Goal: Task Accomplishment & Management: Manage account settings

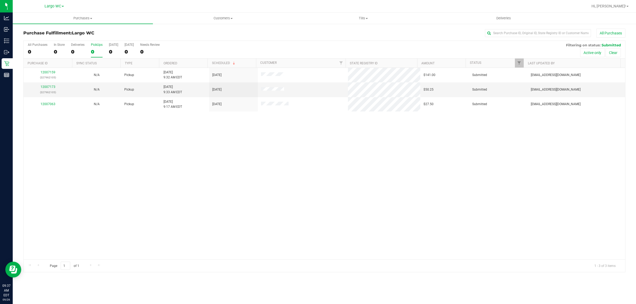
click at [186, 67] on th "Ordered" at bounding box center [183, 63] width 49 height 9
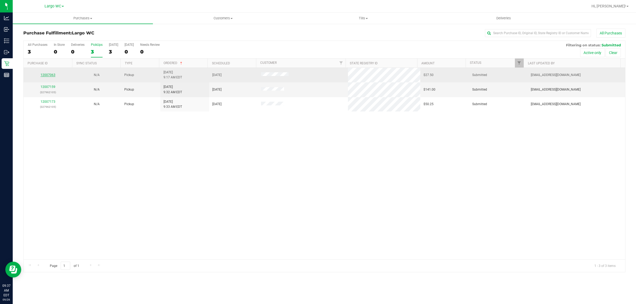
click at [51, 76] on link "12007063" at bounding box center [48, 75] width 15 height 4
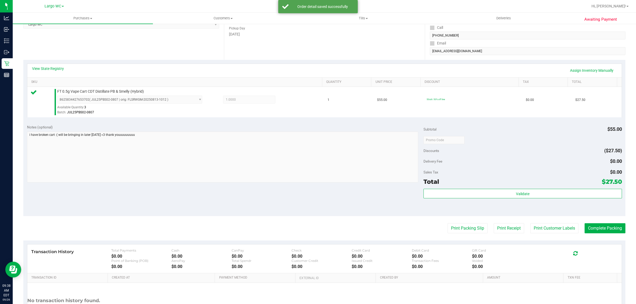
scroll to position [124, 0]
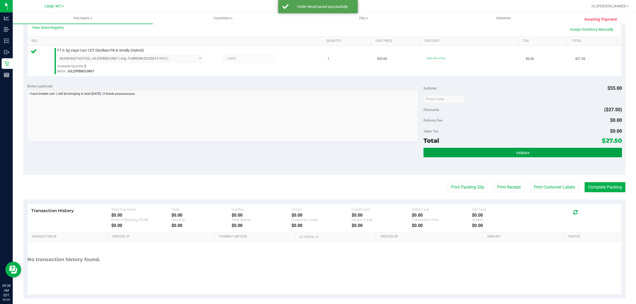
click at [569, 155] on button "Validate" at bounding box center [523, 153] width 198 height 10
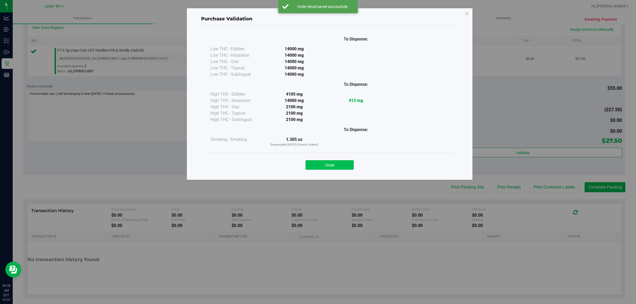
click at [342, 160] on button "Close" at bounding box center [330, 165] width 48 height 10
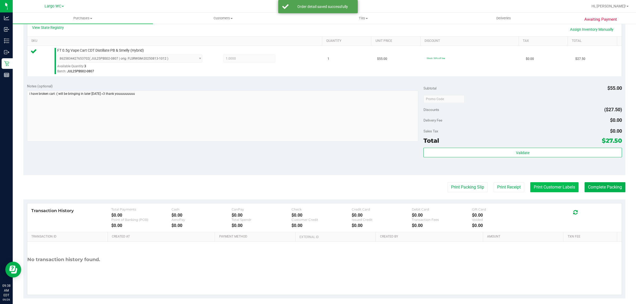
click at [540, 188] on button "Print Customer Labels" at bounding box center [555, 187] width 48 height 10
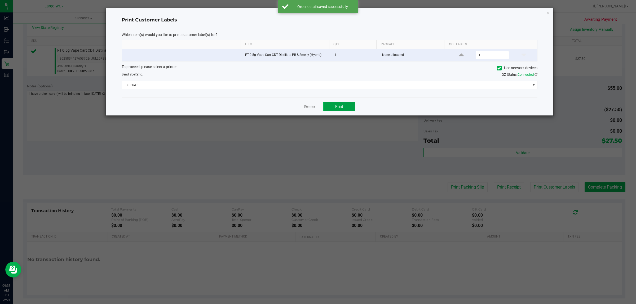
click at [334, 104] on button "Print" at bounding box center [340, 107] width 32 height 10
click at [309, 108] on link "Dismiss" at bounding box center [309, 106] width 11 height 5
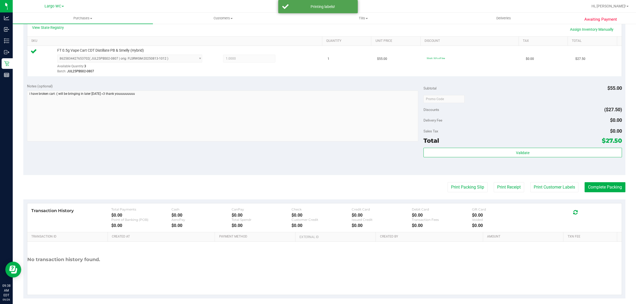
click at [469, 204] on div "Transaction History Total Payments $0.00 Cash $0.00 CanPay $0.00 Check $0.00 Cr…" at bounding box center [324, 218] width 595 height 29
click at [461, 190] on button "Print Packing Slip" at bounding box center [468, 187] width 40 height 10
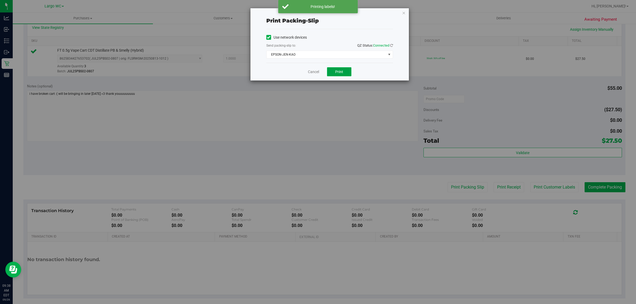
click at [336, 68] on button "Print" at bounding box center [339, 71] width 24 height 9
click at [314, 74] on link "Cancel" at bounding box center [313, 72] width 11 height 6
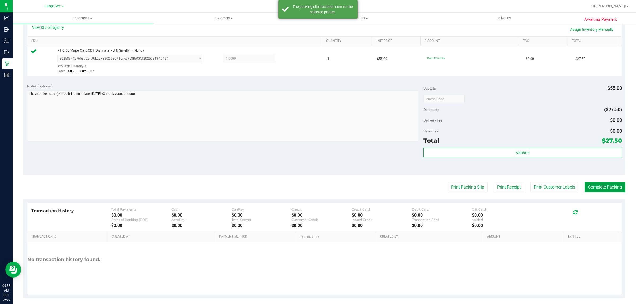
click at [592, 187] on button "Complete Packing" at bounding box center [605, 187] width 41 height 10
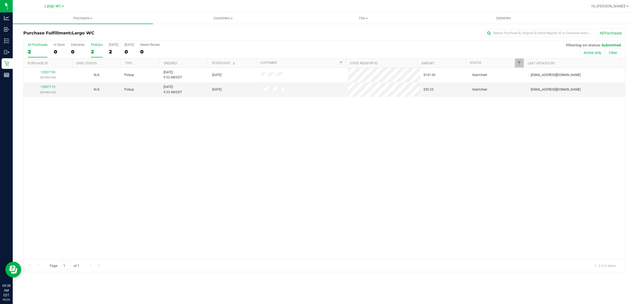
click at [91, 51] on div "2" at bounding box center [97, 52] width 12 height 6
click at [0, 0] on input "PickUps 2" at bounding box center [0, 0] width 0 height 0
click at [176, 63] on link "Ordered" at bounding box center [171, 64] width 14 height 4
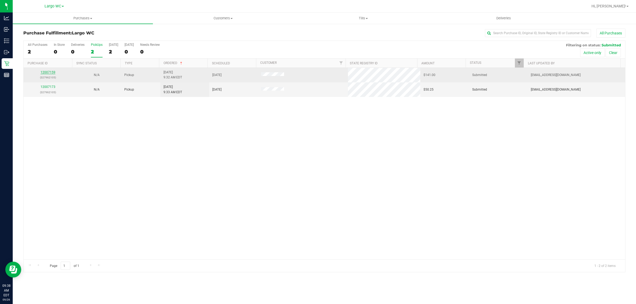
click at [50, 74] on link "12007159" at bounding box center [48, 73] width 15 height 4
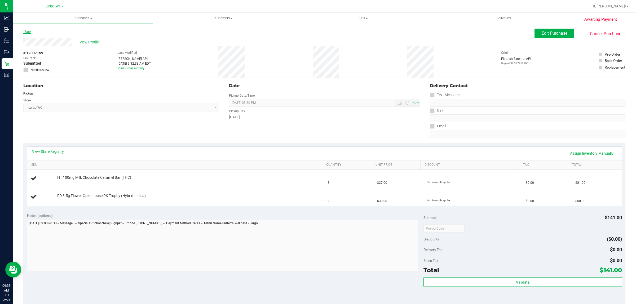
click at [29, 32] on link "Back" at bounding box center [27, 32] width 8 height 4
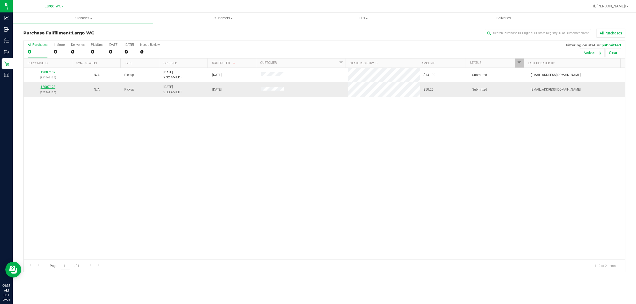
click at [51, 87] on link "12007173" at bounding box center [48, 87] width 15 height 4
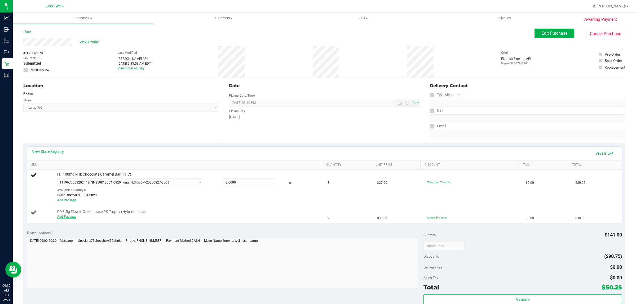
click at [62, 219] on link "Add Package" at bounding box center [66, 217] width 19 height 4
click at [75, 218] on div "Select Package 7224097963869303 8480410082532487" at bounding box center [188, 214] width 262 height 10
click at [87, 215] on span "Select Package" at bounding box center [127, 212] width 138 height 7
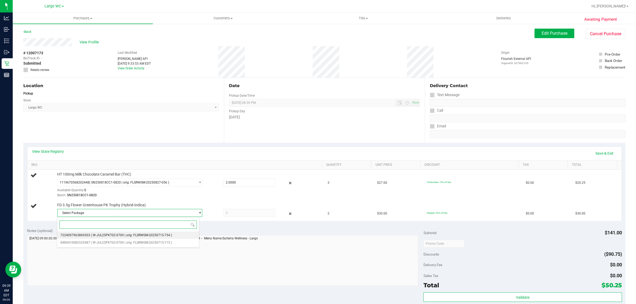
click at [91, 236] on span "( W-JUL25PKT02-0709 | orig: FLSRWGM-20250715-754 )" at bounding box center [131, 236] width 81 height 4
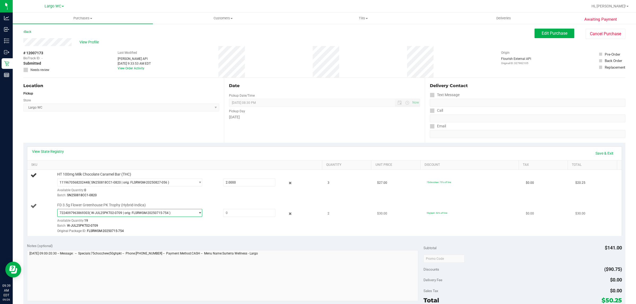
click at [106, 215] on span "( W-JUL25PKT02-0709 | orig: FLSRWGM-20250715-754 )" at bounding box center [129, 213] width 81 height 4
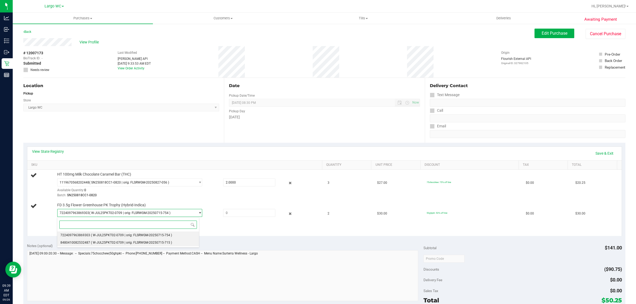
click at [87, 241] on span "8480410082532487" at bounding box center [75, 243] width 30 height 4
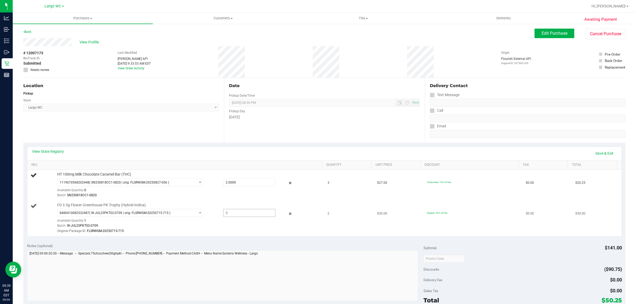
drag, startPoint x: 243, startPoint y: 207, endPoint x: 241, endPoint y: 216, distance: 8.6
click at [243, 209] on div "FD 3.5g Flower Greenhouse PK Trophy (Hybrid-Indica) 8480410082532487 ( W-JUL25P…" at bounding box center [187, 218] width 265 height 31
click at [240, 216] on span at bounding box center [249, 213] width 53 height 8
type input "1"
type input "1.0000"
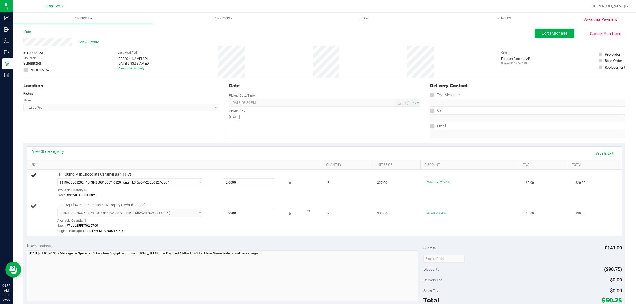
click at [233, 228] on div "Batch: W-JUL25PKT02-0709" at bounding box center [188, 226] width 262 height 5
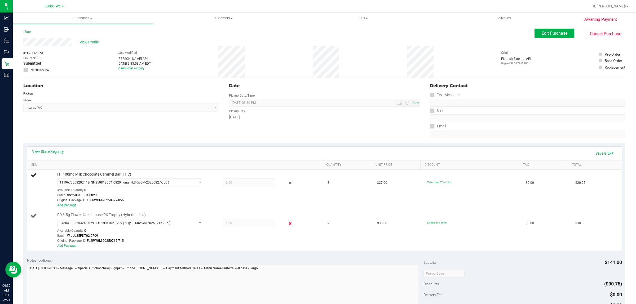
click at [288, 224] on icon at bounding box center [291, 224] width 6 height 6
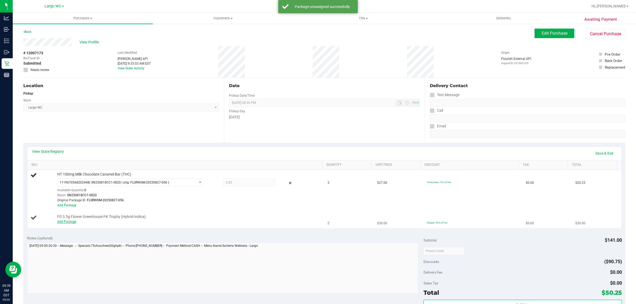
click at [69, 224] on link "Add Package" at bounding box center [66, 222] width 19 height 4
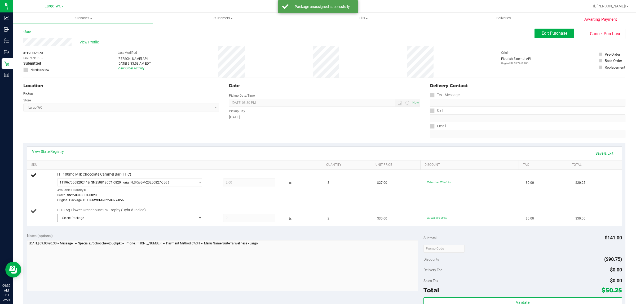
click at [97, 218] on span "Select Package" at bounding box center [127, 218] width 138 height 7
click at [96, 239] on span "( W-JUL25PKT02-0709 | orig: FLSRWGM-20250715-754 )" at bounding box center [131, 241] width 81 height 4
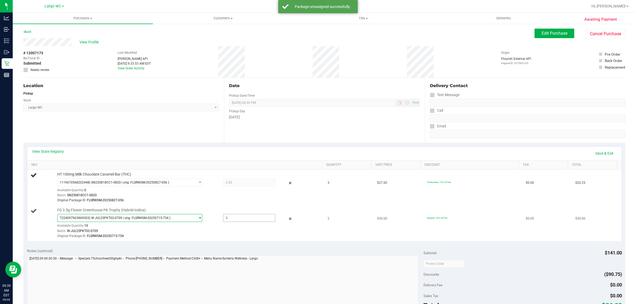
click at [244, 220] on span at bounding box center [249, 218] width 53 height 8
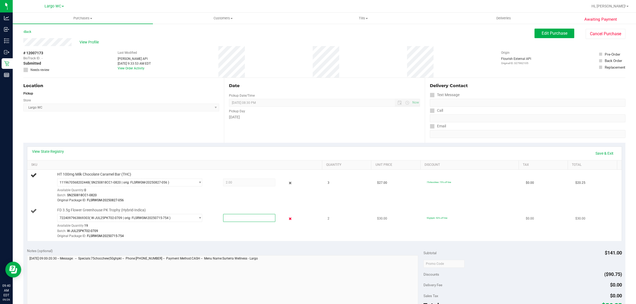
click at [288, 217] on icon at bounding box center [291, 219] width 6 height 6
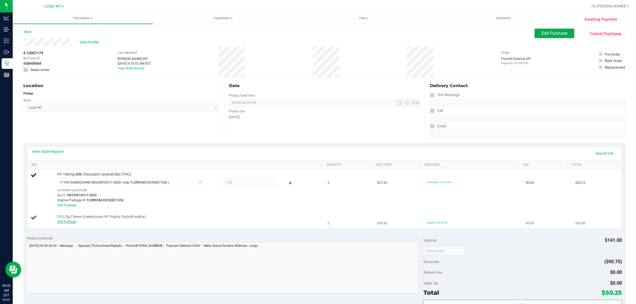
click at [67, 222] on link "Add Package" at bounding box center [66, 222] width 19 height 4
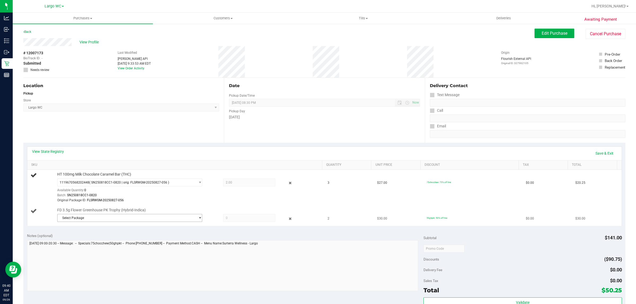
click at [89, 221] on span "Select Package" at bounding box center [127, 218] width 138 height 7
click at [87, 249] on span "8480410082532487" at bounding box center [75, 248] width 30 height 4
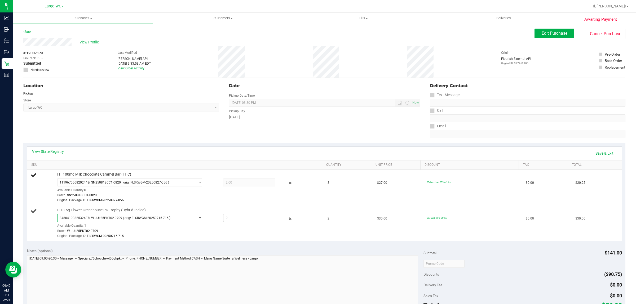
click at [242, 217] on span at bounding box center [249, 218] width 53 height 8
type input "1"
type input "1.0000"
click at [294, 238] on div "Original Package ID: FLSRWGM-20250715-715" at bounding box center [188, 236] width 262 height 5
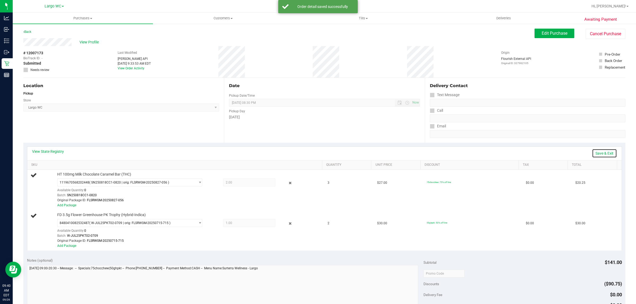
click at [601, 153] on link "Save & Exit" at bounding box center [604, 153] width 25 height 9
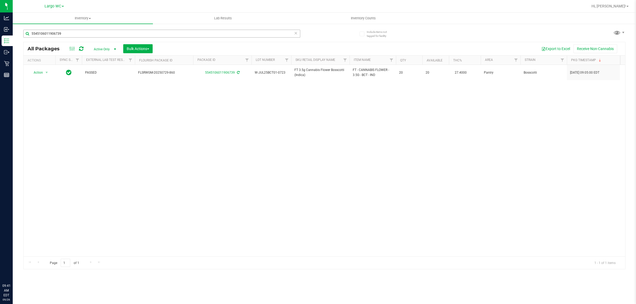
click at [72, 35] on input "5545106011906739" at bounding box center [161, 34] width 277 height 8
click at [74, 34] on input "5545106011906739" at bounding box center [161, 34] width 277 height 8
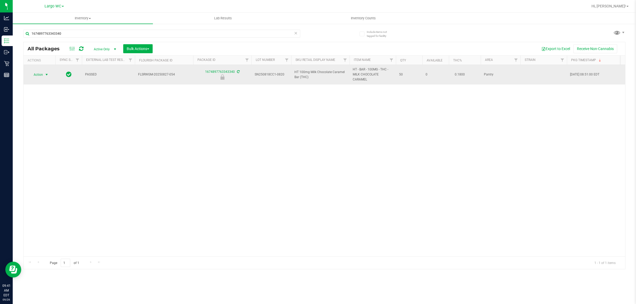
type input "1674897763343340"
click at [46, 75] on span "select" at bounding box center [47, 75] width 4 height 4
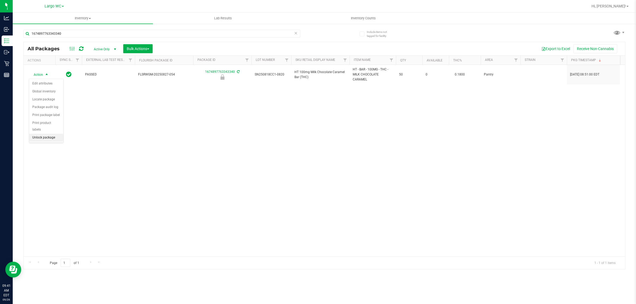
click at [40, 135] on li "Unlock package" at bounding box center [46, 138] width 34 height 8
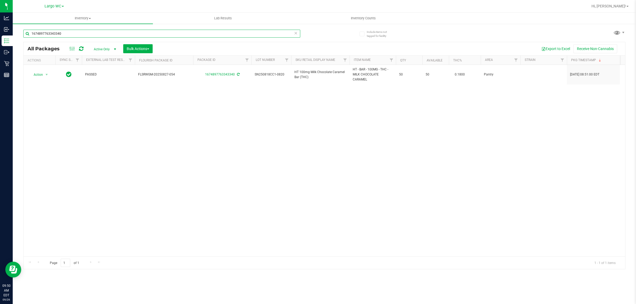
click at [81, 33] on input "1674897763343340" at bounding box center [161, 34] width 277 height 8
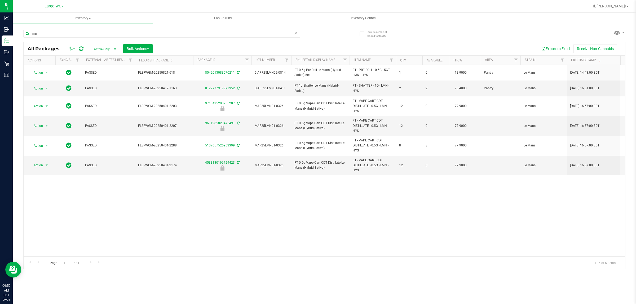
click at [296, 289] on div "Inventory All packages All inventory Waste log Create inventory Lab Results Inv…" at bounding box center [325, 159] width 624 height 292
drag, startPoint x: 168, startPoint y: 277, endPoint x: 145, endPoint y: 236, distance: 47.0
click at [168, 277] on div "Inventory All packages All inventory Waste log Create inventory Lab Results Inv…" at bounding box center [325, 159] width 624 height 292
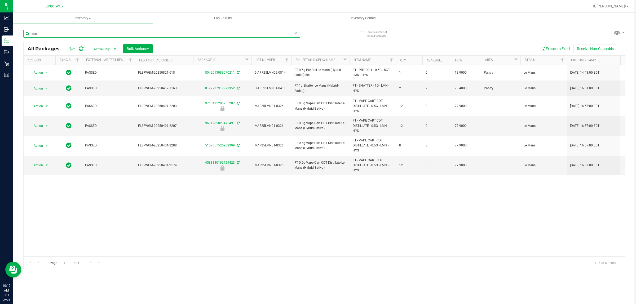
click at [56, 32] on input "lmn" at bounding box center [161, 34] width 277 height 8
click at [56, 35] on input "lmn" at bounding box center [161, 34] width 277 height 8
click at [56, 32] on input "lmn" at bounding box center [161, 34] width 277 height 8
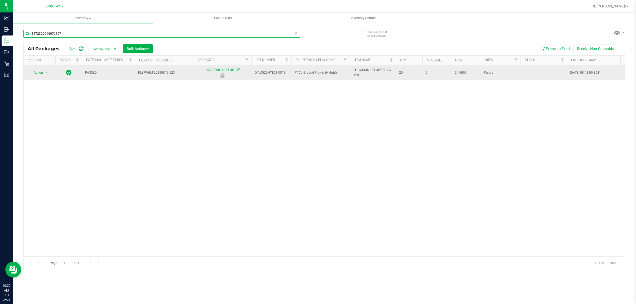
type input "1472320016076107"
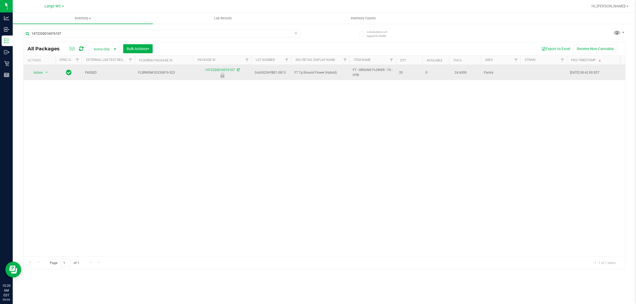
click at [37, 72] on span "Action" at bounding box center [36, 72] width 14 height 7
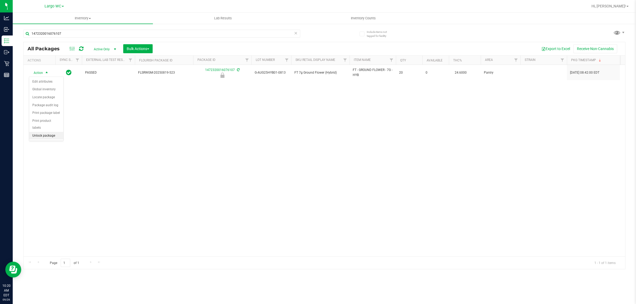
click at [39, 132] on li "Unlock package" at bounding box center [46, 136] width 34 height 8
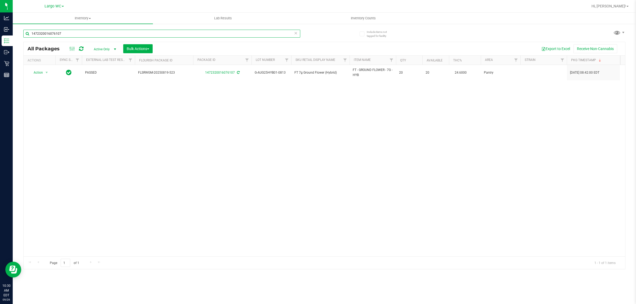
click at [95, 33] on input "1472320016076107" at bounding box center [161, 34] width 277 height 8
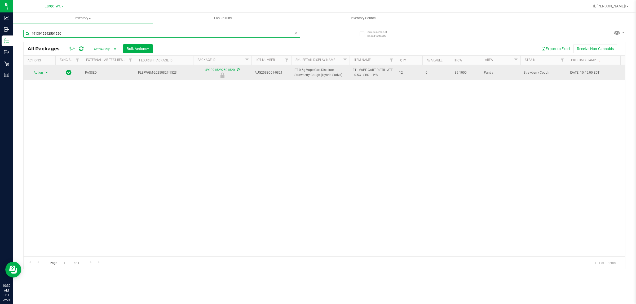
type input "4913915292501520"
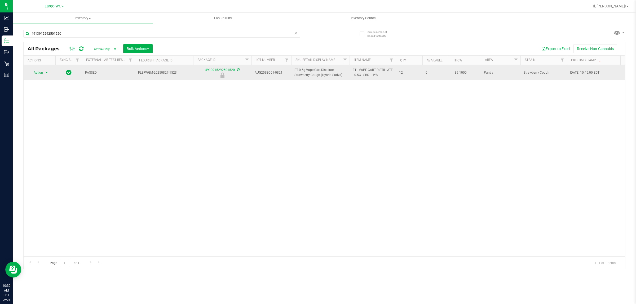
click at [46, 73] on span "select" at bounding box center [47, 73] width 4 height 4
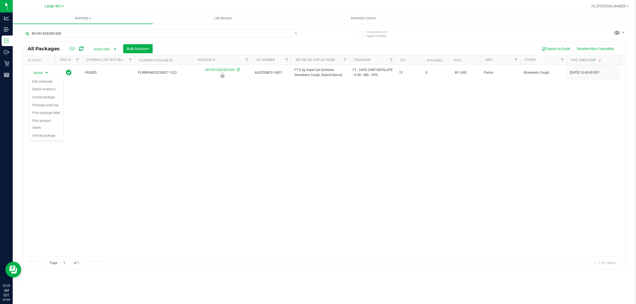
click at [43, 134] on div "Action Edit attributes Global inventory Locate package Package audit log Print …" at bounding box center [46, 109] width 35 height 64
click at [44, 132] on li "Unlock package" at bounding box center [46, 136] width 34 height 8
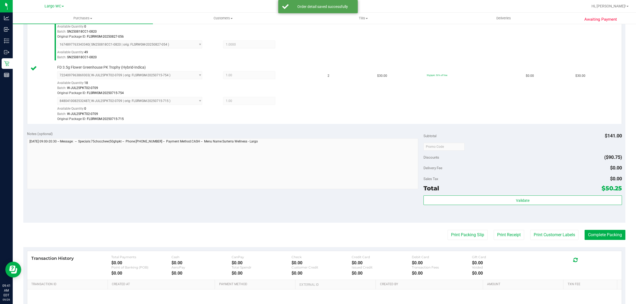
scroll to position [170, 0]
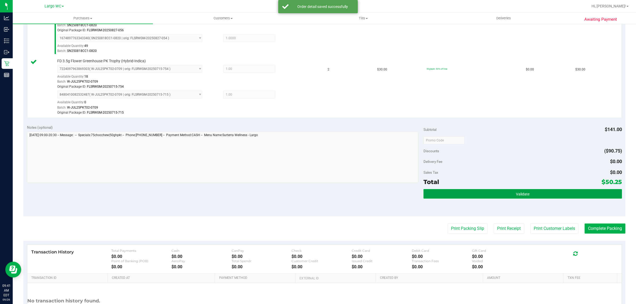
click at [545, 197] on button "Validate" at bounding box center [523, 194] width 198 height 10
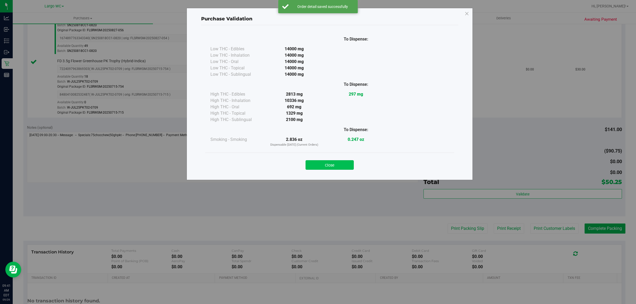
click at [330, 168] on button "Close" at bounding box center [330, 165] width 48 height 10
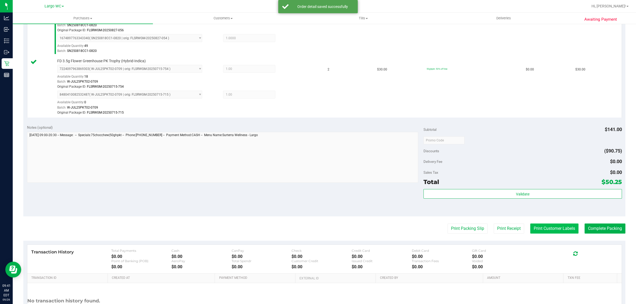
click at [546, 229] on button "Print Customer Labels" at bounding box center [555, 229] width 48 height 10
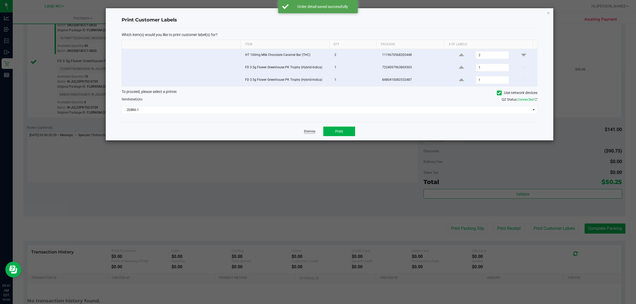
click at [308, 134] on link "Dismiss" at bounding box center [309, 131] width 11 height 5
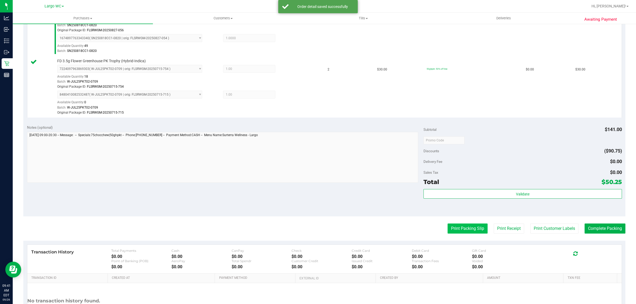
click at [461, 227] on button "Print Packing Slip" at bounding box center [468, 229] width 40 height 10
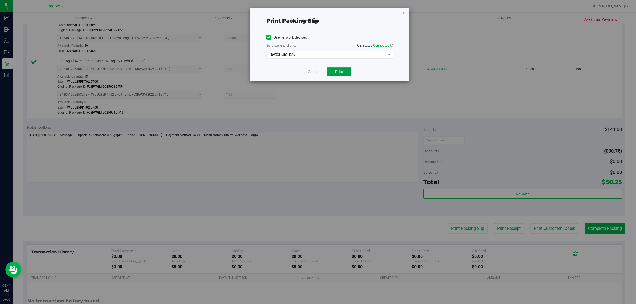
click at [339, 72] on span "Print" at bounding box center [339, 72] width 8 height 4
click at [313, 73] on link "Cancel" at bounding box center [313, 72] width 11 height 6
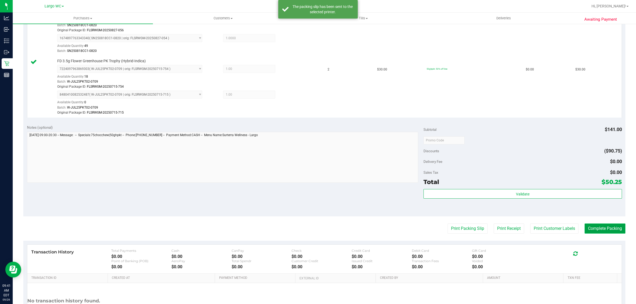
click at [598, 229] on button "Complete Packing" at bounding box center [605, 229] width 41 height 10
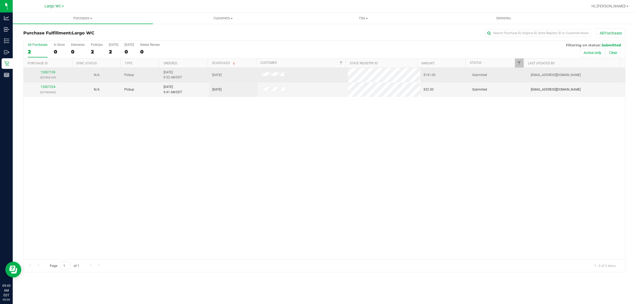
click at [49, 80] on p "(327962105)" at bounding box center [48, 77] width 42 height 5
click at [48, 74] on link "12007159" at bounding box center [48, 73] width 15 height 4
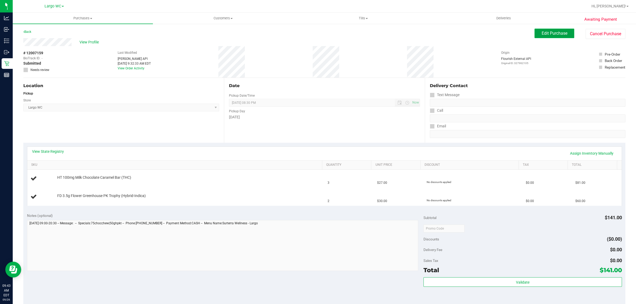
click at [548, 38] on button "Edit Purchase" at bounding box center [555, 34] width 40 height 10
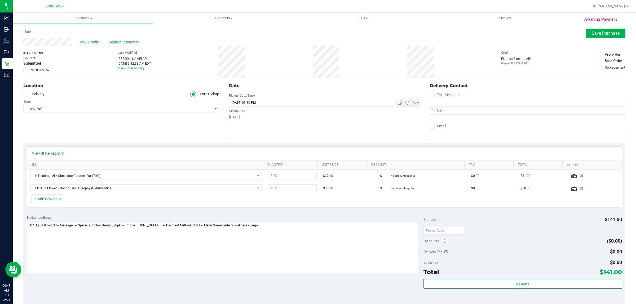
click at [46, 68] on span "Needs review" at bounding box center [39, 70] width 19 height 5
click at [0, 0] on input "Needs review" at bounding box center [0, 0] width 0 height 0
click at [286, 235] on textarea at bounding box center [223, 247] width 392 height 51
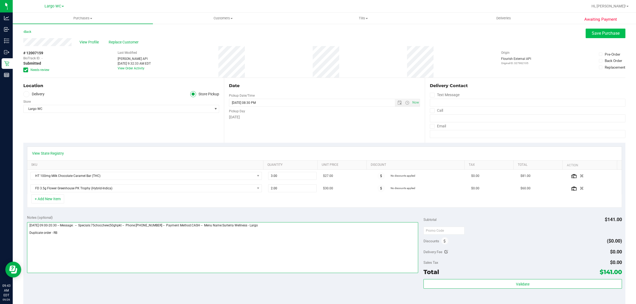
type textarea "Friday 09/26/2025 09:00-20:30 -- Message: -- Specials:75chocchew|50ghpkt -- Pho…"
click at [588, 37] on button "Save Purchase" at bounding box center [606, 34] width 40 height 10
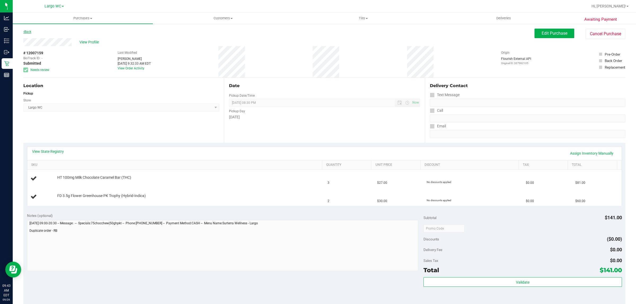
click at [29, 30] on link "Back" at bounding box center [27, 32] width 8 height 4
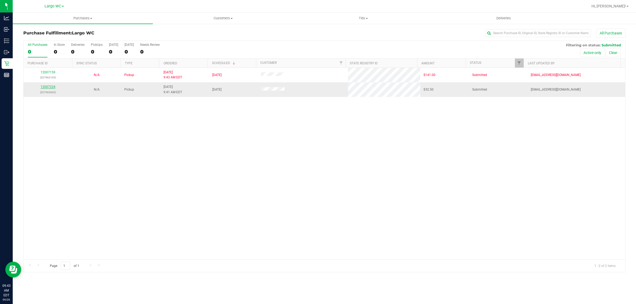
click at [47, 88] on link "12007224" at bounding box center [48, 87] width 15 height 4
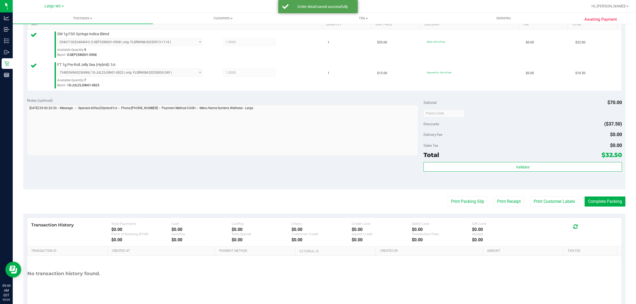
scroll to position [147, 0]
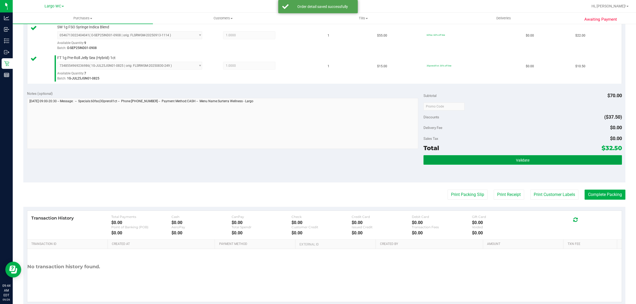
click at [543, 162] on button "Validate" at bounding box center [523, 160] width 198 height 10
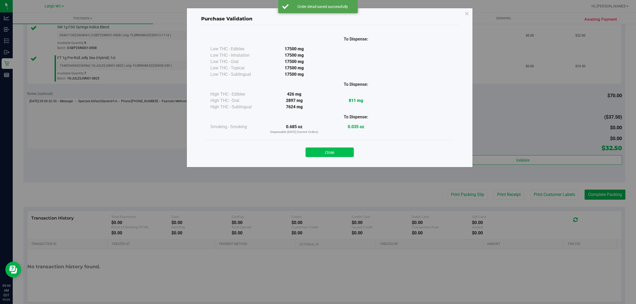
click at [341, 152] on button "Close" at bounding box center [330, 153] width 48 height 10
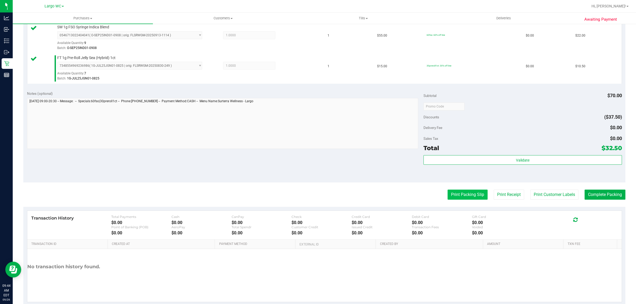
click at [454, 197] on button "Print Packing Slip" at bounding box center [468, 195] width 40 height 10
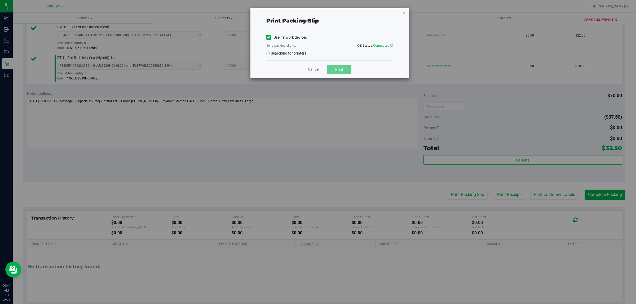
click at [340, 72] on span "Print" at bounding box center [339, 69] width 8 height 4
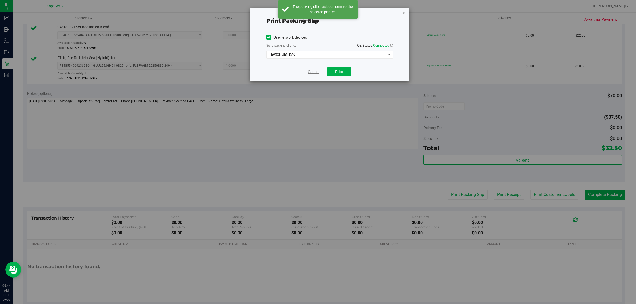
click at [311, 74] on link "Cancel" at bounding box center [313, 72] width 11 height 6
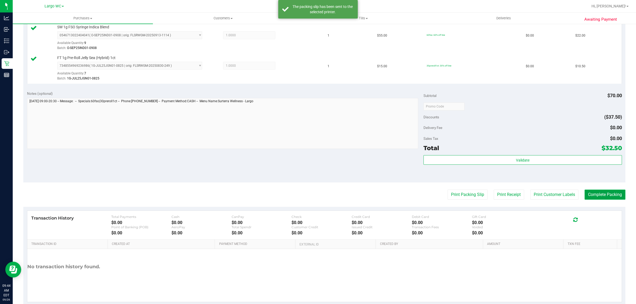
click at [604, 195] on button "Complete Packing" at bounding box center [605, 195] width 41 height 10
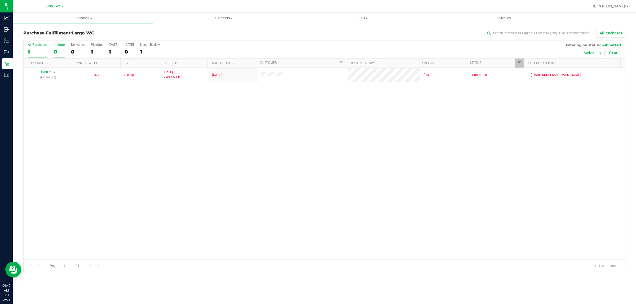
click at [58, 49] on div "0" at bounding box center [59, 52] width 11 height 6
click at [0, 0] on input "In Store 0" at bounding box center [0, 0] width 0 height 0
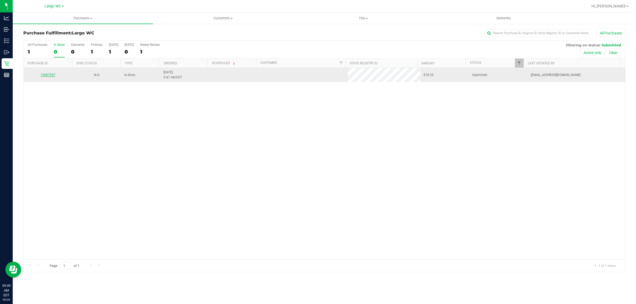
click at [48, 74] on link "12007257" at bounding box center [48, 75] width 15 height 4
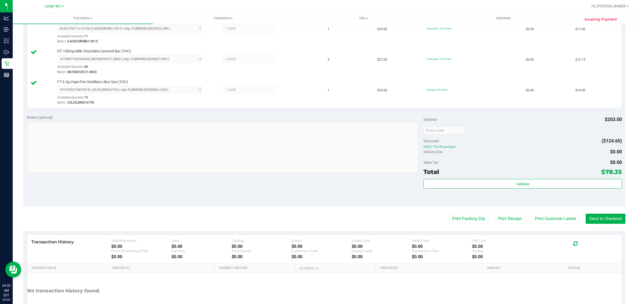
scroll to position [252, 0]
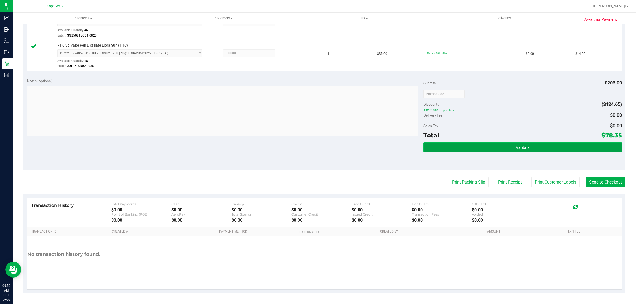
click at [541, 149] on button "Validate" at bounding box center [523, 148] width 198 height 10
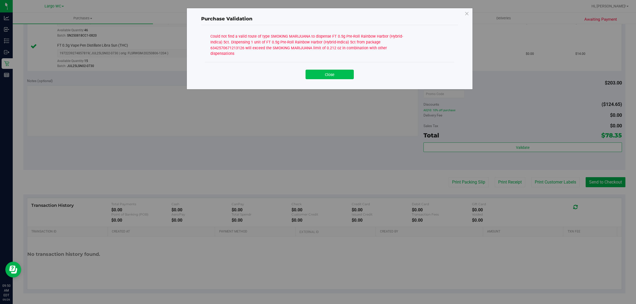
click at [342, 71] on button "Close" at bounding box center [330, 75] width 48 height 10
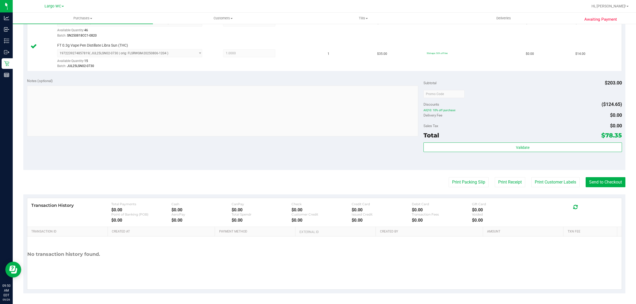
click at [49, 178] on div "Print Packing Slip Print Receipt Print Customer Labels Send to Checkout" at bounding box center [324, 182] width 602 height 10
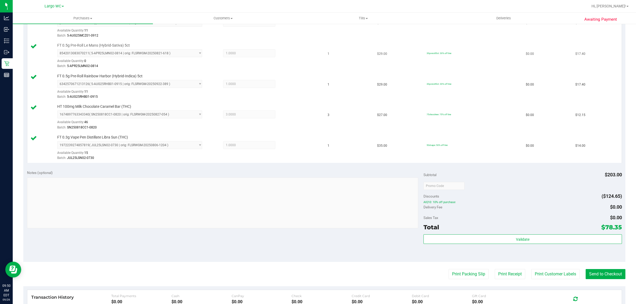
scroll to position [53, 0]
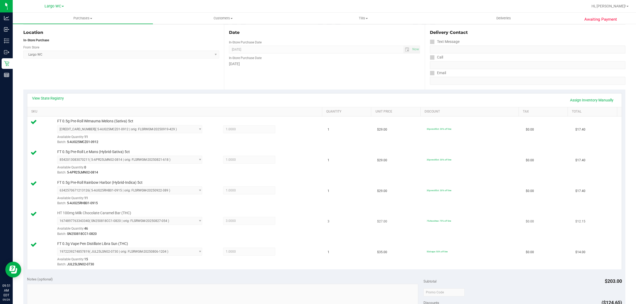
click at [610, 222] on td "$12.15" at bounding box center [598, 224] width 50 height 31
click at [46, 98] on link "View State Registry" at bounding box center [48, 98] width 32 height 5
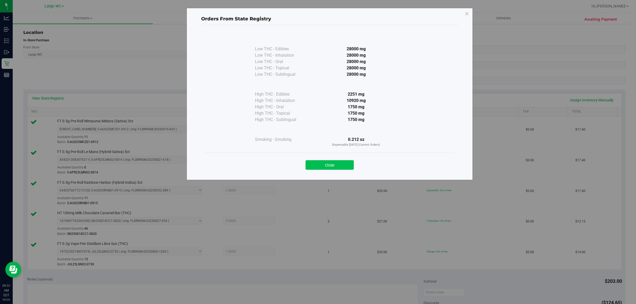
click at [332, 165] on button "Close" at bounding box center [330, 165] width 48 height 10
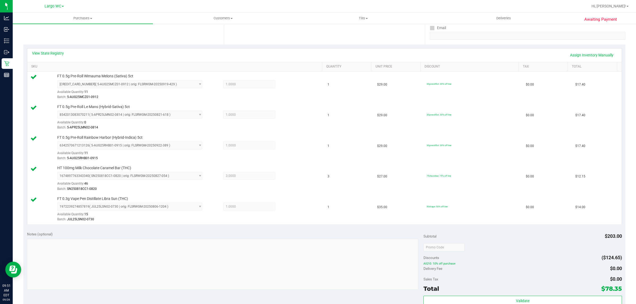
scroll to position [186, 0]
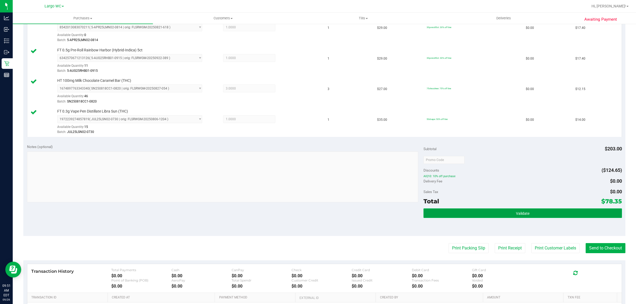
click at [505, 213] on button "Validate" at bounding box center [523, 214] width 198 height 10
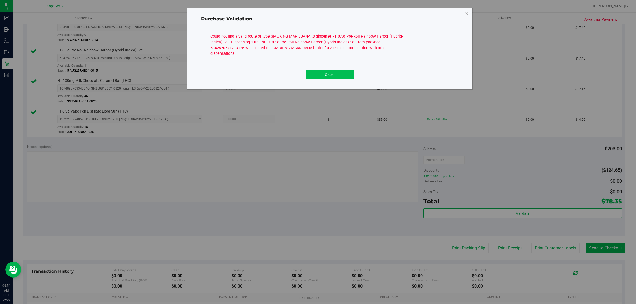
click at [325, 71] on button "Close" at bounding box center [330, 75] width 48 height 10
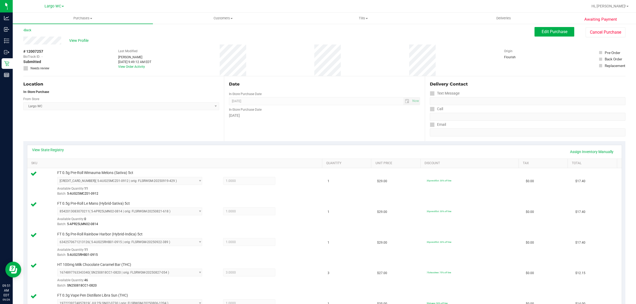
scroll to position [0, 0]
click at [56, 128] on div "Location In-Store Purchase From Store Largo WC Select Store Bonita Springs WC B…" at bounding box center [123, 110] width 201 height 65
click at [377, 217] on td "$29.00" at bounding box center [399, 216] width 50 height 31
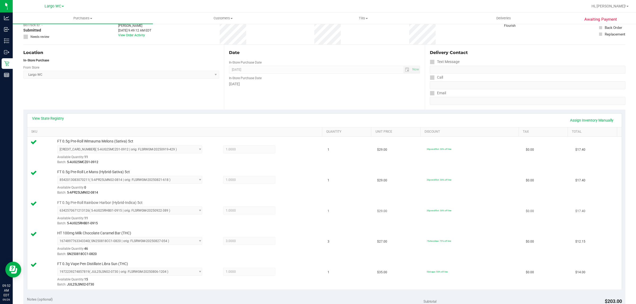
click at [333, 203] on td "1" at bounding box center [350, 213] width 50 height 31
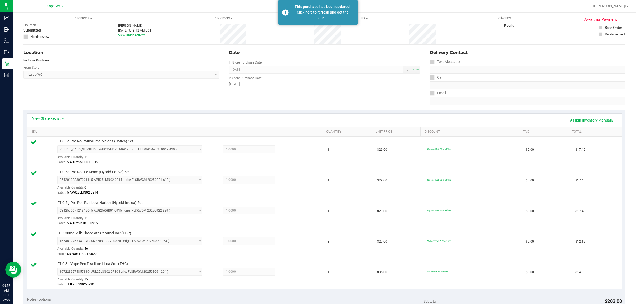
click at [329, 52] on div "Date" at bounding box center [324, 53] width 191 height 6
click at [336, 16] on div "Click here to refresh and get the latest." at bounding box center [323, 15] width 62 height 11
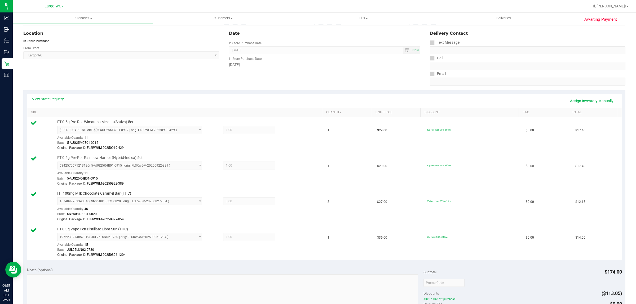
scroll to position [99, 0]
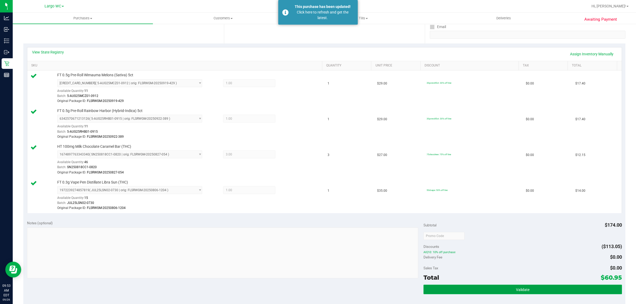
click at [478, 289] on button "Validate" at bounding box center [523, 290] width 198 height 10
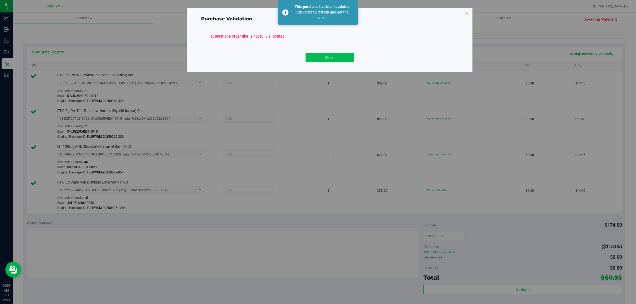
click at [331, 53] on button "Close" at bounding box center [330, 58] width 48 height 10
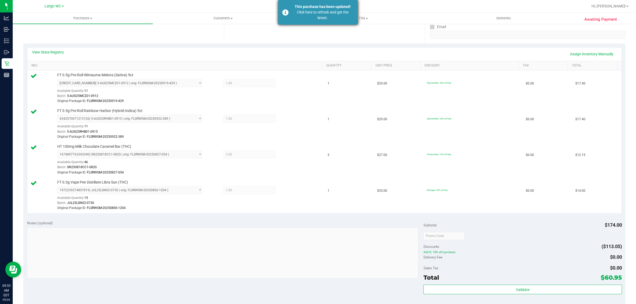
click at [312, 15] on div "Click here to refresh and get the latest." at bounding box center [323, 15] width 62 height 11
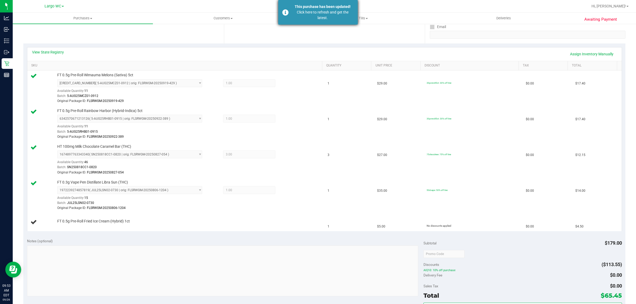
click at [317, 11] on div "Click here to refresh and get the latest." at bounding box center [323, 15] width 62 height 11
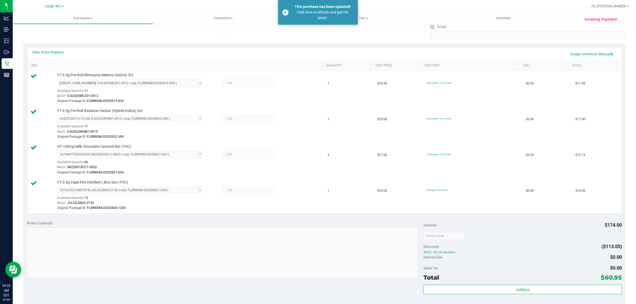
click at [522, 276] on div "Total $60.95" at bounding box center [523, 278] width 198 height 10
click at [338, 16] on div "Click here to refresh and get the latest." at bounding box center [323, 15] width 62 height 11
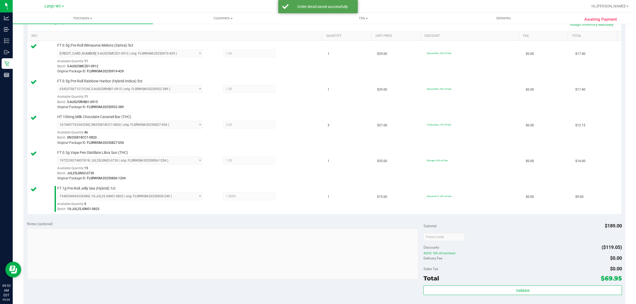
scroll to position [166, 0]
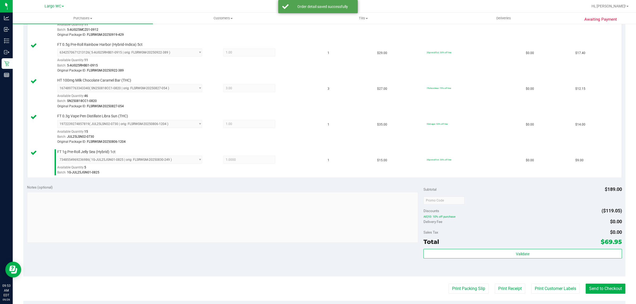
click at [540, 262] on div "Validate" at bounding box center [523, 261] width 198 height 24
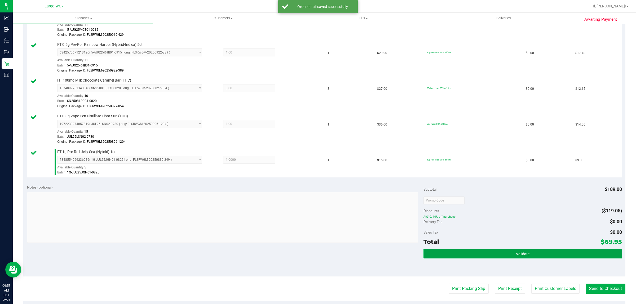
click at [537, 255] on button "Validate" at bounding box center [523, 254] width 198 height 10
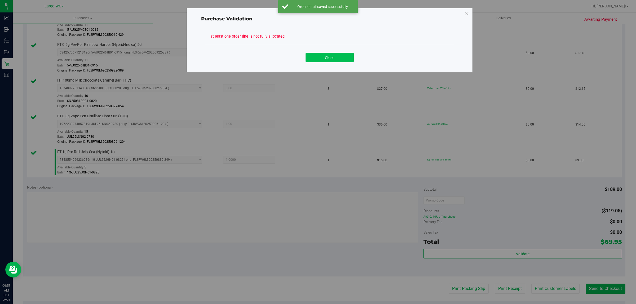
click at [322, 62] on button "Close" at bounding box center [330, 58] width 48 height 10
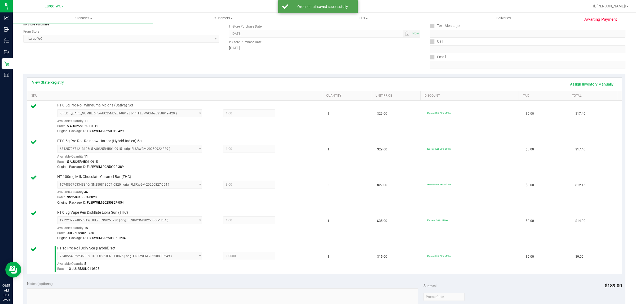
scroll to position [66, 0]
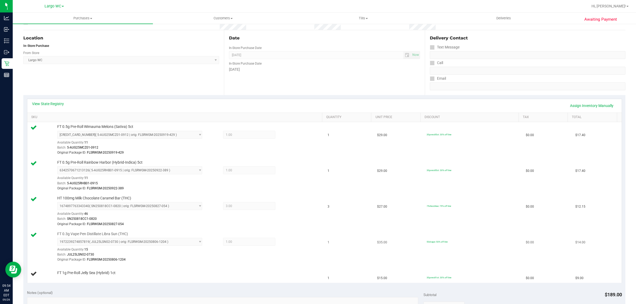
scroll to position [99, 0]
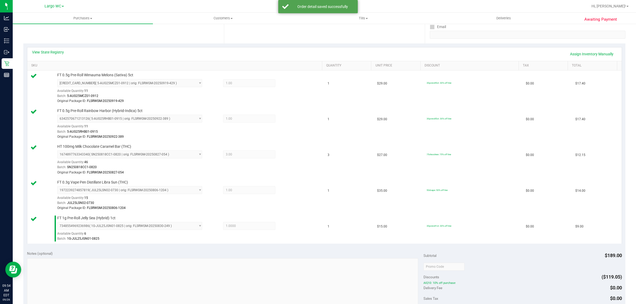
click at [521, 283] on span "AIQ10: 10% off purchase" at bounding box center [523, 284] width 198 height 4
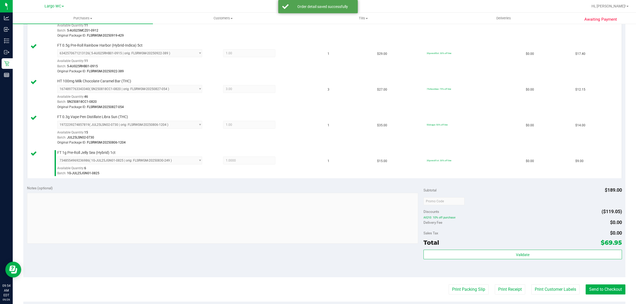
scroll to position [166, 0]
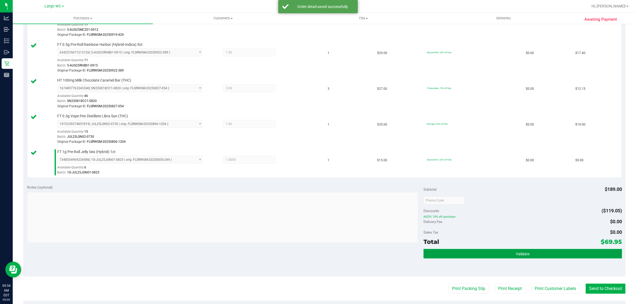
click at [526, 251] on button "Validate" at bounding box center [523, 254] width 198 height 10
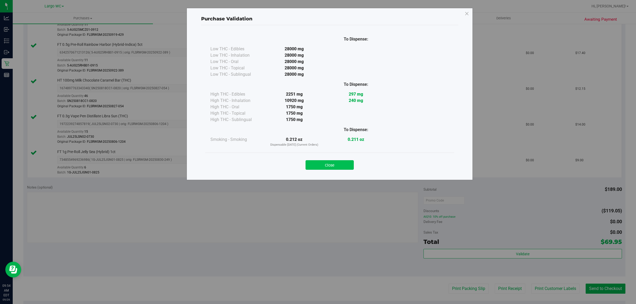
click at [333, 167] on button "Close" at bounding box center [330, 165] width 48 height 10
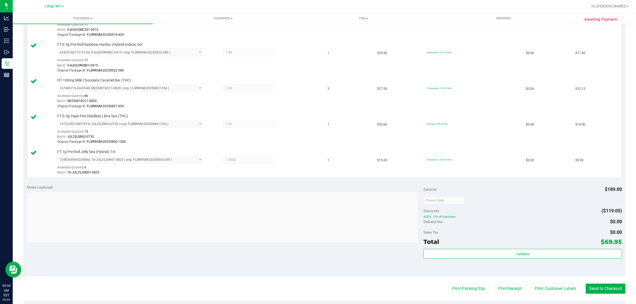
click at [551, 278] on purchase-details "Back Edit Purchase Cancel Purchase View Profile # 12007257 BioTrack ID: - Submi…" at bounding box center [324, 132] width 602 height 538
click at [545, 292] on button "Print Customer Labels" at bounding box center [556, 289] width 48 height 10
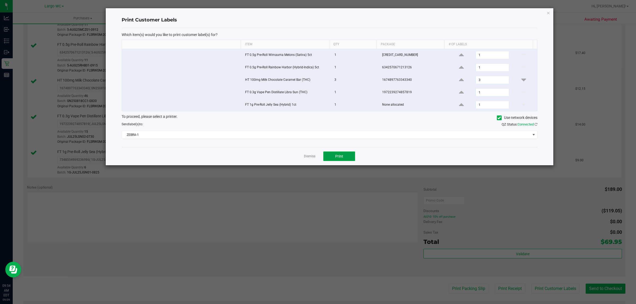
click at [342, 157] on span "Print" at bounding box center [339, 156] width 8 height 4
click at [312, 158] on link "Dismiss" at bounding box center [309, 156] width 11 height 5
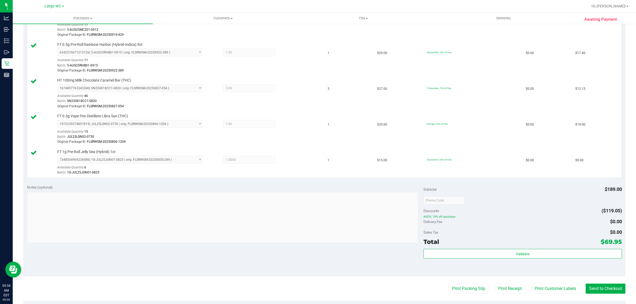
drag, startPoint x: 492, startPoint y: 272, endPoint x: 493, endPoint y: 263, distance: 9.1
click at [493, 271] on div "Validate" at bounding box center [523, 261] width 198 height 24
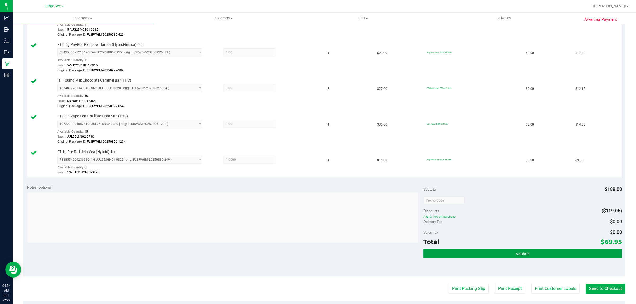
drag, startPoint x: 496, startPoint y: 250, endPoint x: 493, endPoint y: 250, distance: 3.2
click at [497, 250] on button "Validate" at bounding box center [523, 254] width 198 height 10
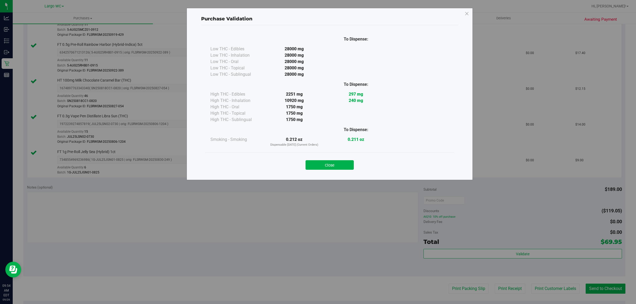
click at [327, 172] on div "Close" at bounding box center [329, 163] width 249 height 21
click at [331, 165] on button "Close" at bounding box center [330, 165] width 48 height 10
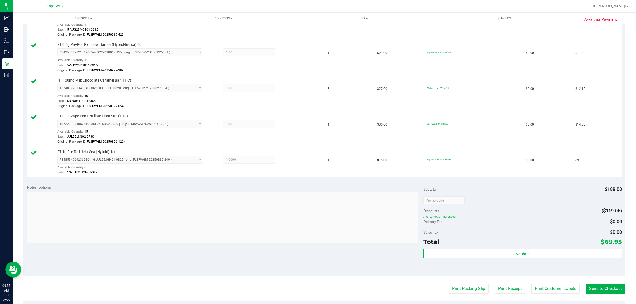
click at [504, 275] on div "Notes (optional) Subtotal $189.00 Discounts ($119.05) AIQ10: 10% off purchase D…" at bounding box center [324, 228] width 602 height 95
click at [618, 293] on button "Send to Checkout" at bounding box center [606, 289] width 40 height 10
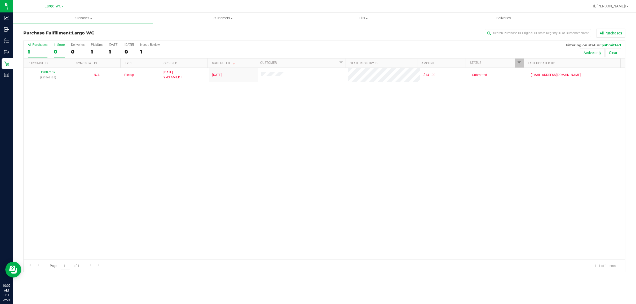
click at [55, 52] on div "0" at bounding box center [59, 52] width 11 height 6
click at [0, 0] on input "In Store 0" at bounding box center [0, 0] width 0 height 0
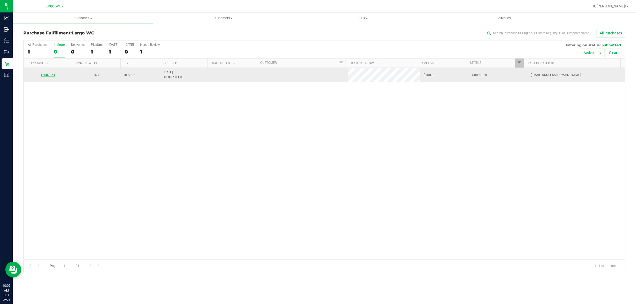
click at [50, 76] on link "12007361" at bounding box center [48, 75] width 15 height 4
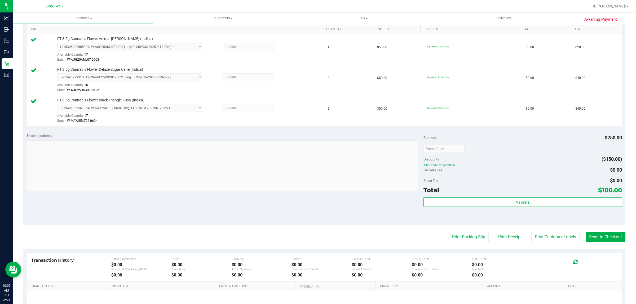
scroll to position [145, 0]
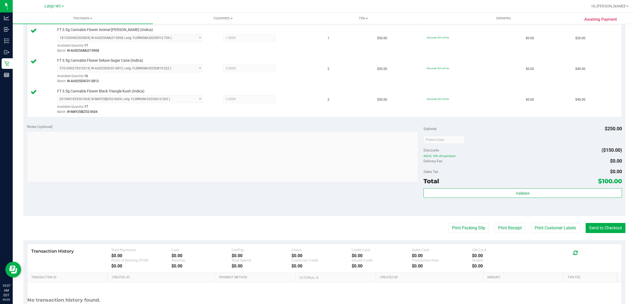
click at [515, 206] on div "Validate" at bounding box center [523, 201] width 198 height 24
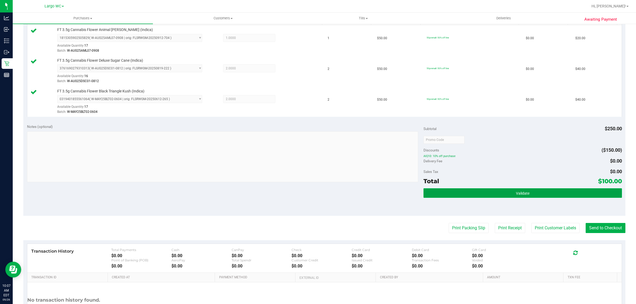
click at [524, 196] on span "Validate" at bounding box center [523, 193] width 14 height 4
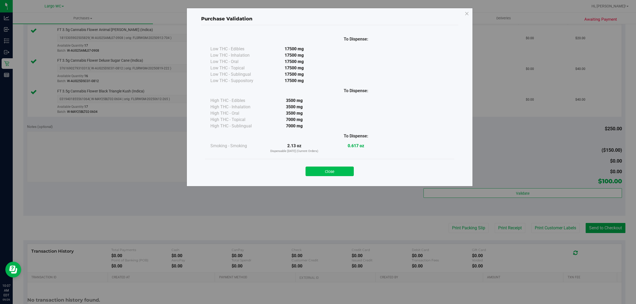
click at [325, 176] on button "Close" at bounding box center [330, 172] width 48 height 10
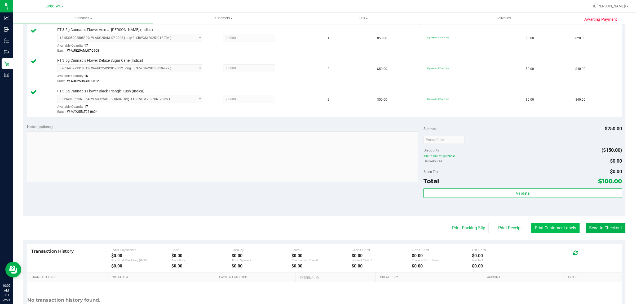
click at [550, 229] on button "Print Customer Labels" at bounding box center [556, 228] width 48 height 10
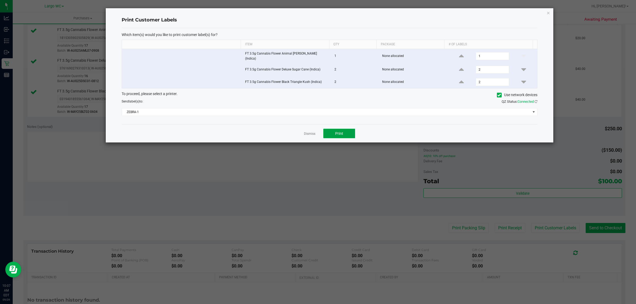
click at [345, 132] on button "Print" at bounding box center [340, 134] width 32 height 10
click at [308, 133] on link "Dismiss" at bounding box center [309, 134] width 11 height 5
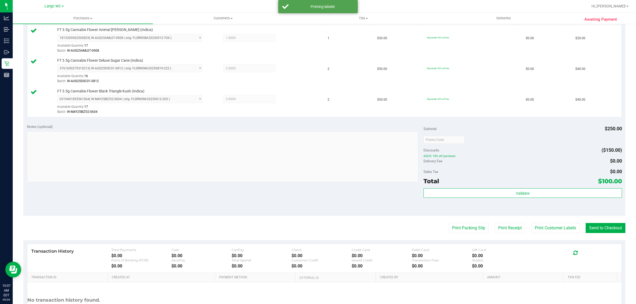
click at [612, 245] on div "Transaction History Total Payments $0.00 Cash $0.00 CanPay $0.00 Check $0.00 Cr…" at bounding box center [324, 258] width 595 height 29
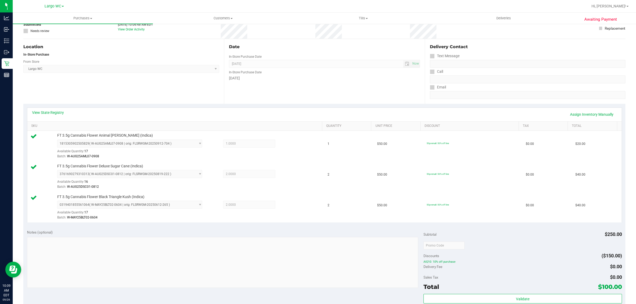
scroll to position [0, 0]
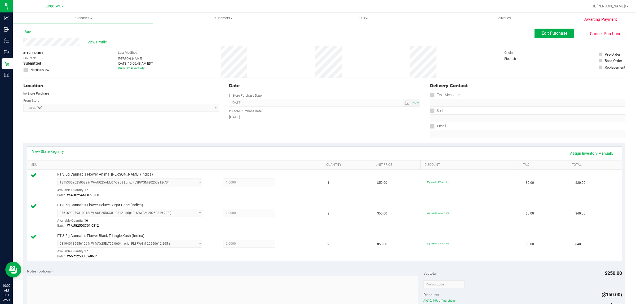
click at [31, 33] on div "Back" at bounding box center [27, 32] width 8 height 6
click at [29, 31] on link "Back" at bounding box center [27, 32] width 8 height 4
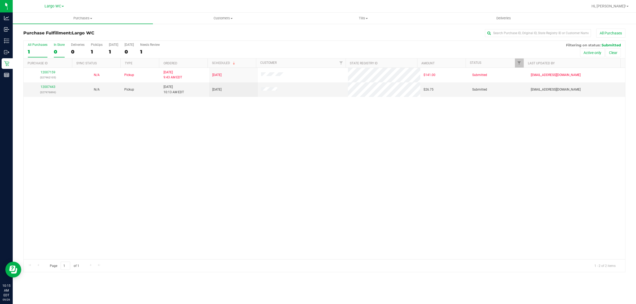
click at [60, 51] on div "0" at bounding box center [59, 52] width 11 height 6
click at [0, 0] on input "In Store 0" at bounding box center [0, 0] width 0 height 0
click at [49, 76] on div at bounding box center [325, 156] width 602 height 231
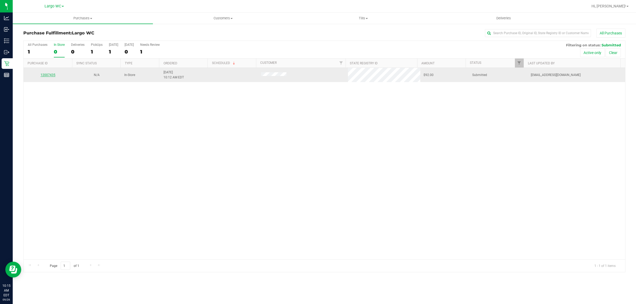
click at [49, 76] on link "12007435" at bounding box center [48, 75] width 15 height 4
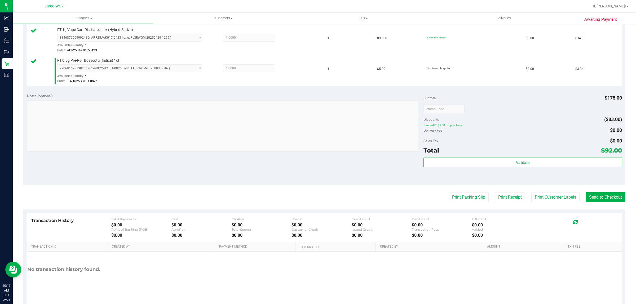
scroll to position [190, 0]
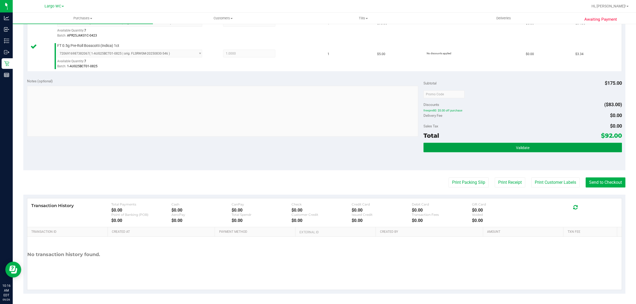
click at [516, 150] on span "Validate" at bounding box center [523, 148] width 14 height 4
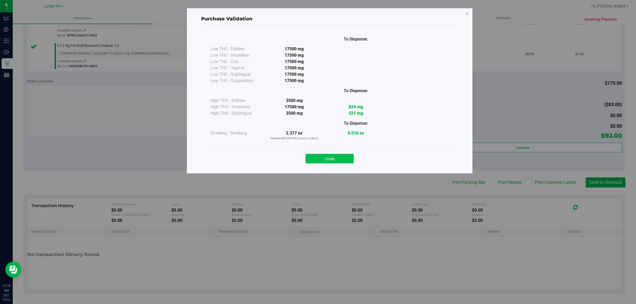
click at [333, 156] on button "Close" at bounding box center [330, 159] width 48 height 10
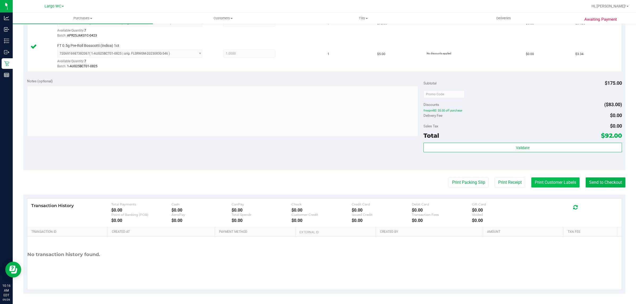
click at [564, 187] on button "Print Customer Labels" at bounding box center [556, 183] width 48 height 10
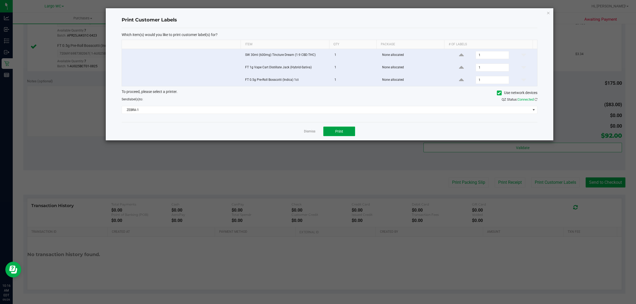
click at [347, 136] on button "Print" at bounding box center [340, 132] width 32 height 10
click at [308, 133] on link "Dismiss" at bounding box center [309, 131] width 11 height 5
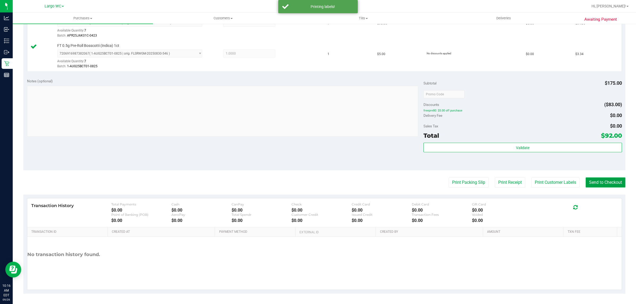
click at [597, 186] on button "Send to Checkout" at bounding box center [606, 183] width 40 height 10
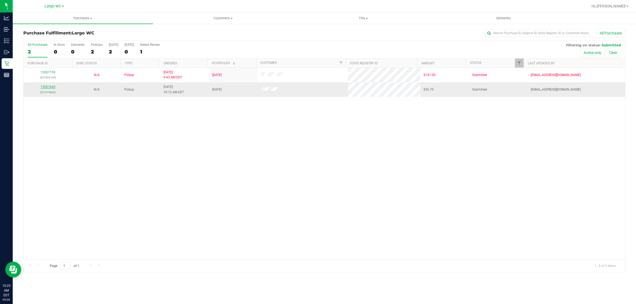
click at [46, 89] on link "12007443" at bounding box center [48, 87] width 15 height 4
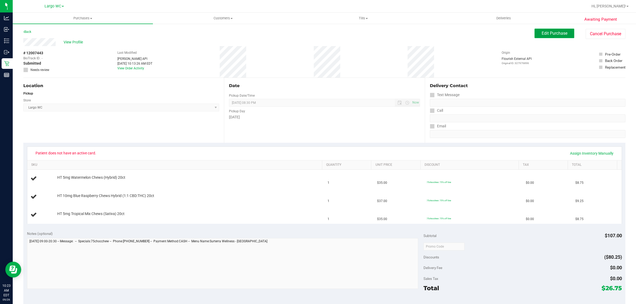
click at [546, 33] on span "Edit Purchase" at bounding box center [555, 33] width 26 height 5
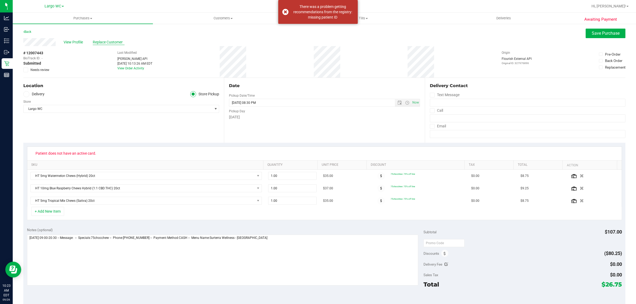
click at [121, 42] on span "Replace Customer" at bounding box center [109, 43] width 32 height 6
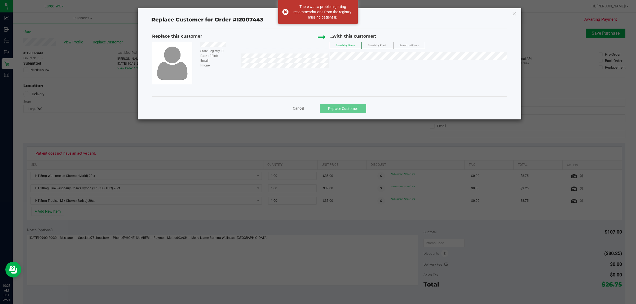
click at [404, 45] on span "Search by Phone" at bounding box center [410, 45] width 20 height 3
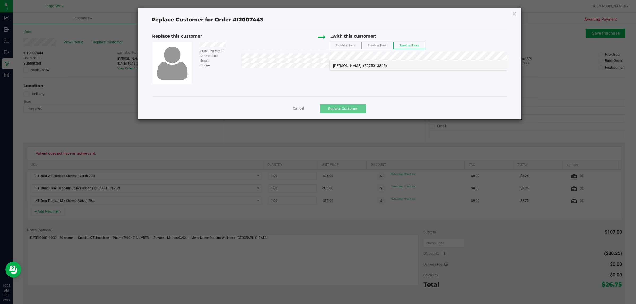
click at [369, 68] on span "(7275013845)" at bounding box center [375, 66] width 24 height 4
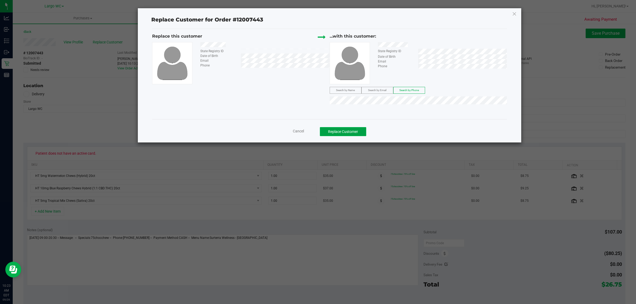
click at [339, 133] on button "Replace Customer" at bounding box center [343, 131] width 46 height 9
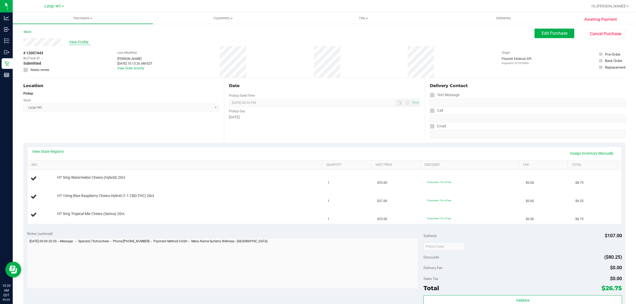
click at [80, 41] on span "View Profile" at bounding box center [79, 43] width 21 height 6
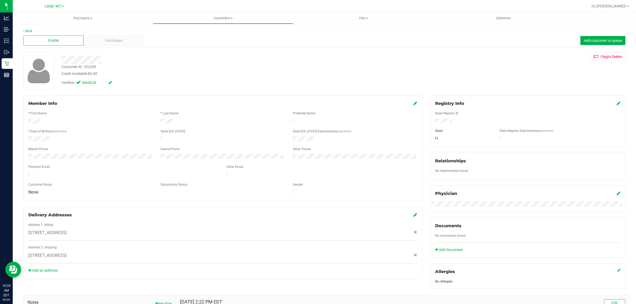
click at [101, 46] on div "Profile Purchases Add customer to queue" at bounding box center [324, 40] width 602 height 15
click at [102, 42] on div "Purchases" at bounding box center [114, 41] width 60 height 10
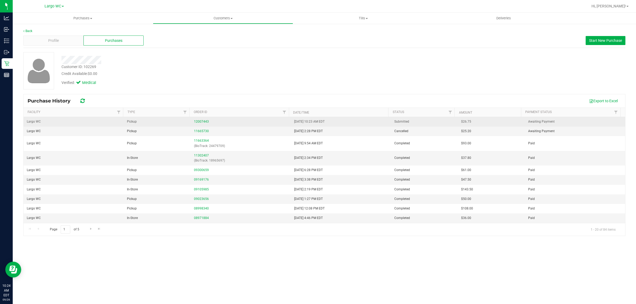
click at [202, 124] on div "12007443" at bounding box center [241, 121] width 94 height 5
click at [202, 123] on link "12007443" at bounding box center [201, 122] width 15 height 4
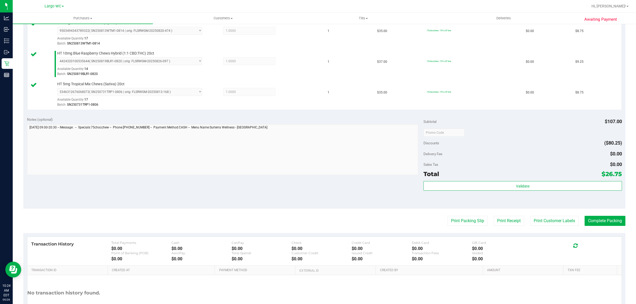
scroll to position [153, 0]
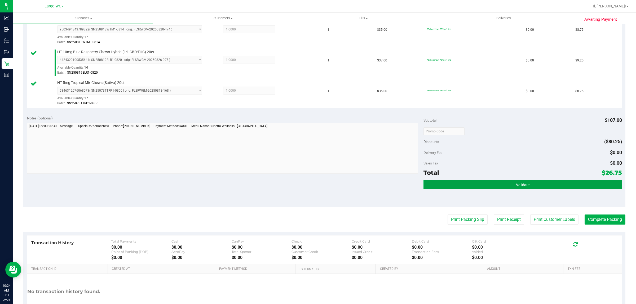
click at [538, 182] on button "Validate" at bounding box center [523, 185] width 198 height 10
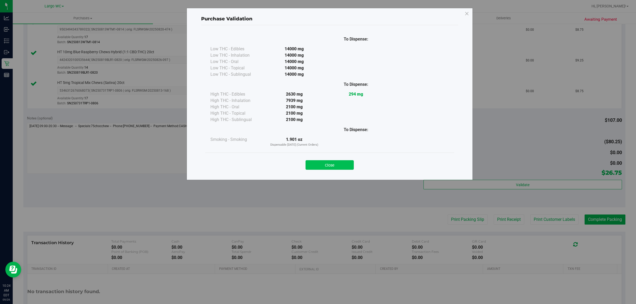
click at [339, 164] on button "Close" at bounding box center [330, 165] width 48 height 10
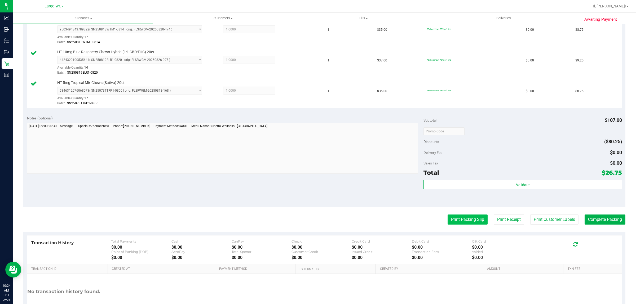
click at [470, 216] on button "Print Packing Slip" at bounding box center [468, 220] width 40 height 10
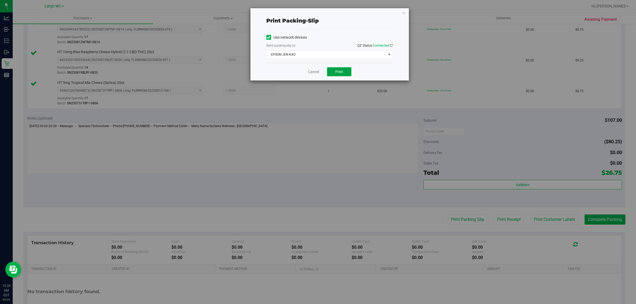
click at [329, 73] on button "Print" at bounding box center [339, 71] width 24 height 9
click at [310, 72] on link "Cancel" at bounding box center [313, 72] width 11 height 6
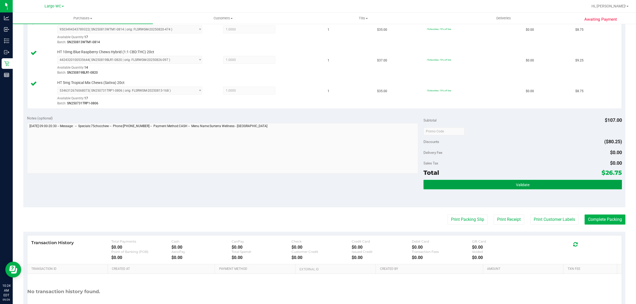
click at [486, 187] on button "Validate" at bounding box center [523, 185] width 198 height 10
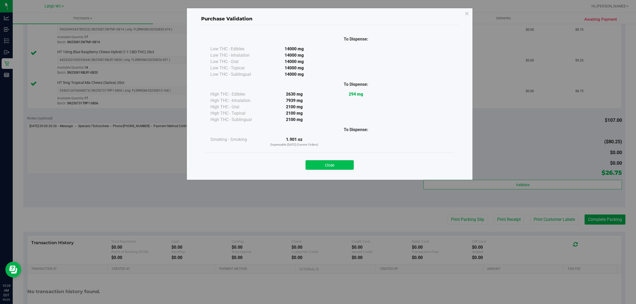
click at [332, 161] on button "Close" at bounding box center [330, 165] width 48 height 10
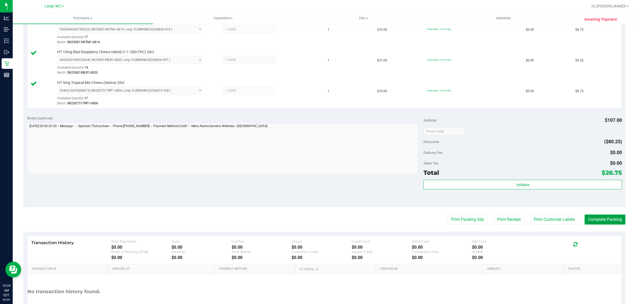
click at [599, 220] on button "Complete Packing" at bounding box center [605, 220] width 41 height 10
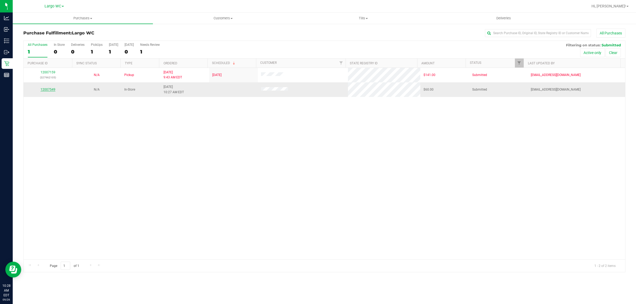
click at [48, 90] on link "12007549" at bounding box center [48, 90] width 15 height 4
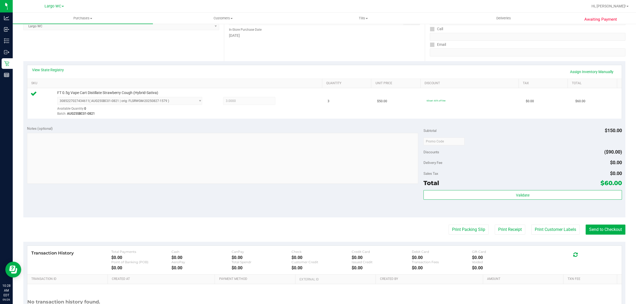
scroll to position [129, 0]
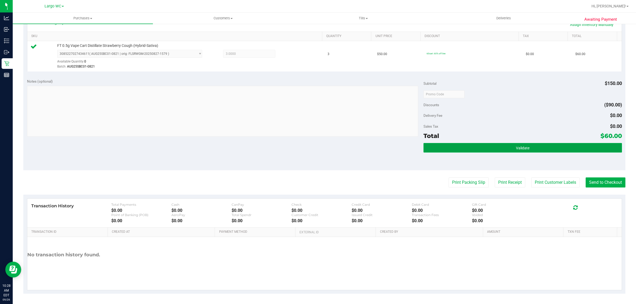
click at [537, 153] on button "Validate" at bounding box center [523, 148] width 198 height 10
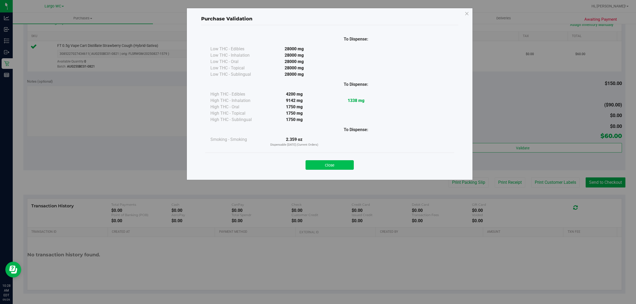
click at [335, 161] on button "Close" at bounding box center [330, 165] width 48 height 10
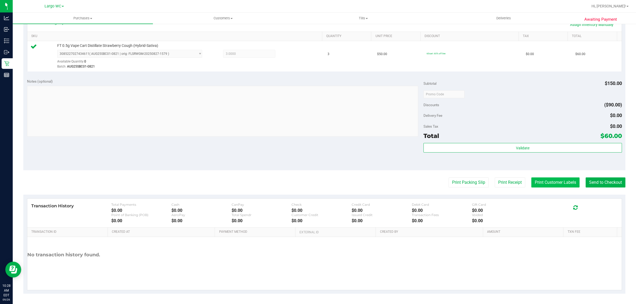
click at [550, 182] on button "Print Customer Labels" at bounding box center [556, 183] width 48 height 10
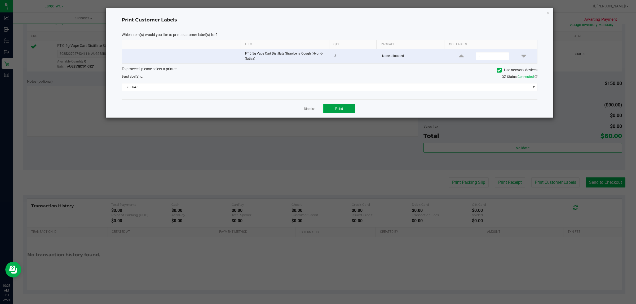
click at [343, 112] on button "Print" at bounding box center [340, 109] width 32 height 10
click at [310, 111] on link "Dismiss" at bounding box center [309, 109] width 11 height 5
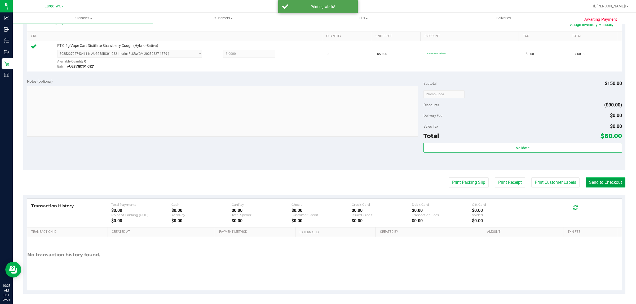
click at [598, 186] on button "Send to Checkout" at bounding box center [606, 183] width 40 height 10
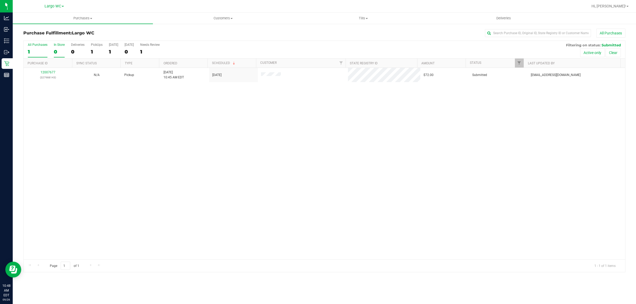
click at [60, 50] on div "0" at bounding box center [59, 52] width 11 height 6
click at [0, 0] on input "In Store 0" at bounding box center [0, 0] width 0 height 0
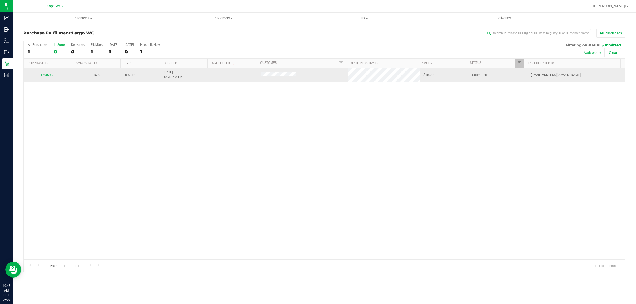
click at [49, 74] on link "12007690" at bounding box center [48, 75] width 15 height 4
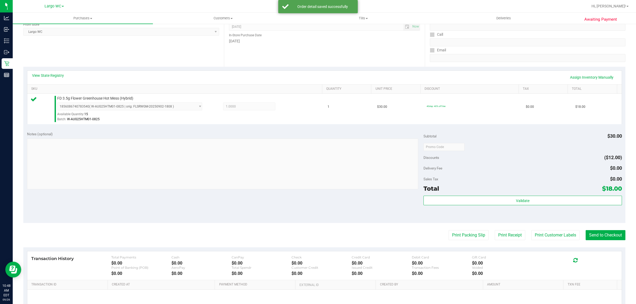
scroll to position [106, 0]
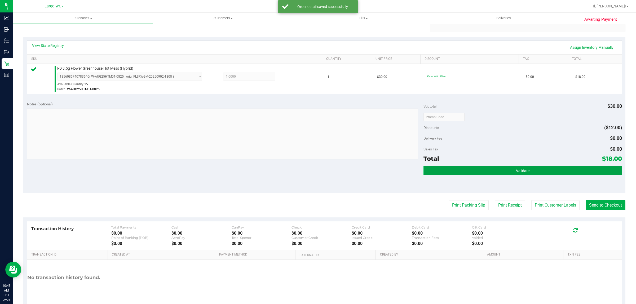
click at [541, 167] on button "Validate" at bounding box center [523, 171] width 198 height 10
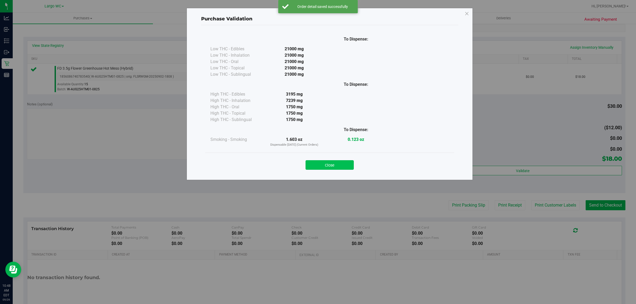
click at [338, 161] on button "Close" at bounding box center [330, 165] width 48 height 10
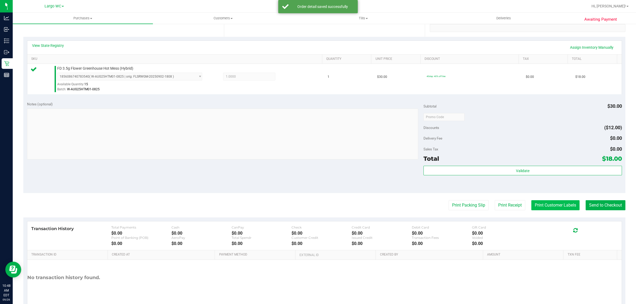
click at [547, 206] on button "Print Customer Labels" at bounding box center [556, 205] width 48 height 10
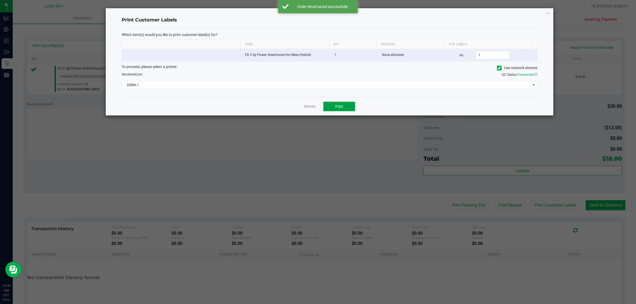
click at [339, 106] on span "Print" at bounding box center [339, 106] width 8 height 4
click at [310, 108] on link "Dismiss" at bounding box center [309, 106] width 11 height 5
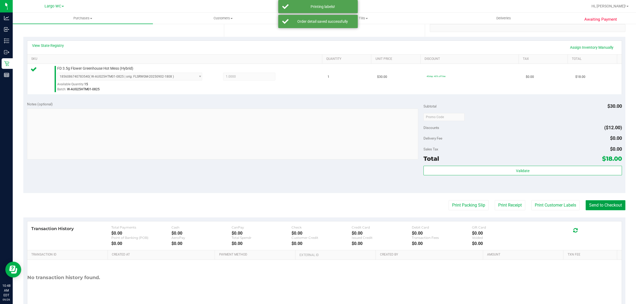
click at [597, 202] on button "Send to Checkout" at bounding box center [606, 205] width 40 height 10
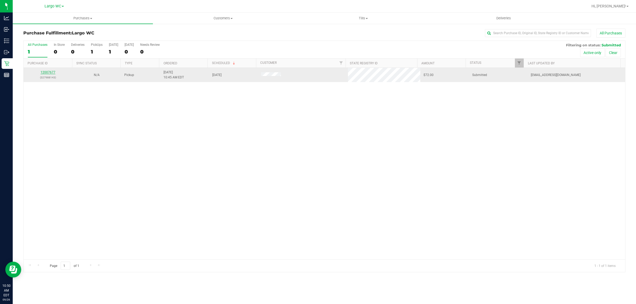
click at [50, 72] on link "12007677" at bounding box center [48, 73] width 15 height 4
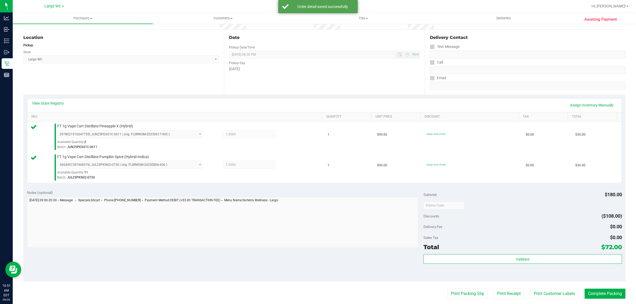
scroll to position [160, 0]
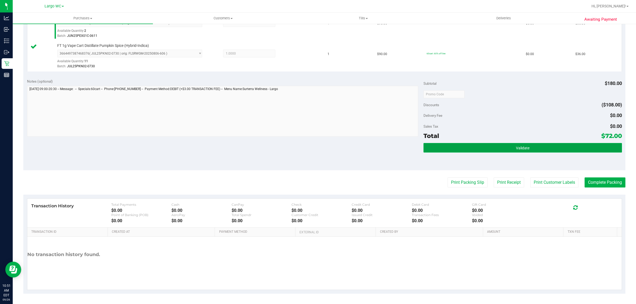
click at [511, 153] on button "Validate" at bounding box center [523, 148] width 198 height 10
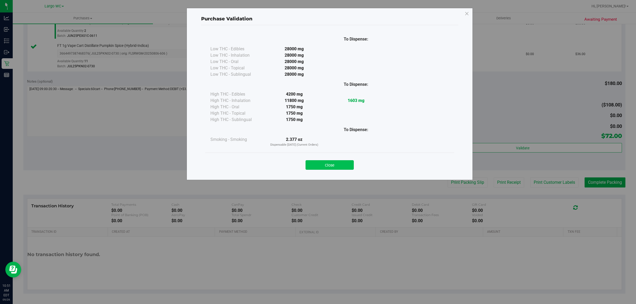
click at [338, 164] on button "Close" at bounding box center [330, 165] width 48 height 10
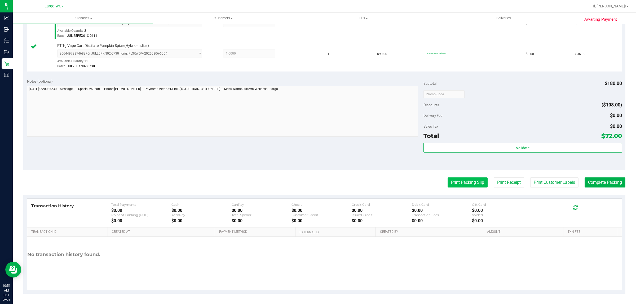
click at [448, 185] on button "Print Packing Slip" at bounding box center [468, 183] width 40 height 10
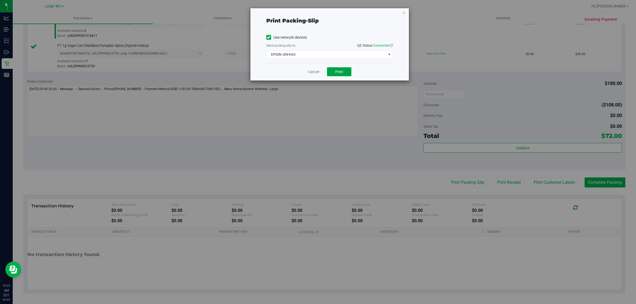
click at [336, 68] on button "Print" at bounding box center [339, 71] width 24 height 9
click at [314, 73] on link "Cancel" at bounding box center [313, 72] width 11 height 6
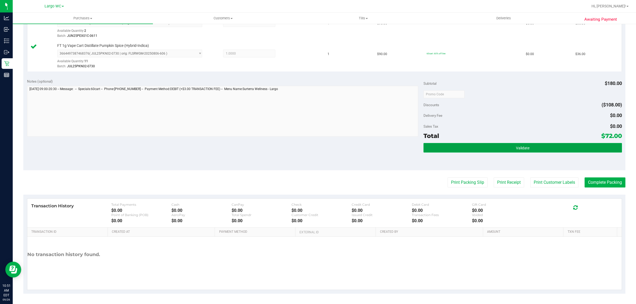
click at [495, 149] on button "Validate" at bounding box center [523, 148] width 198 height 10
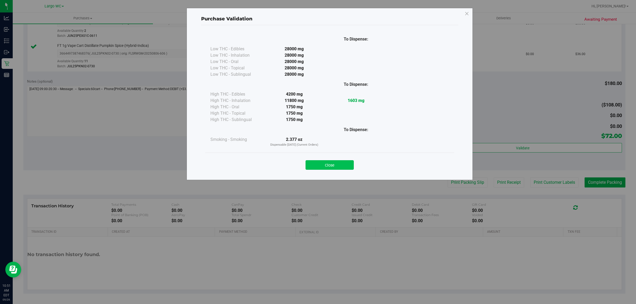
click at [332, 167] on button "Close" at bounding box center [330, 165] width 48 height 10
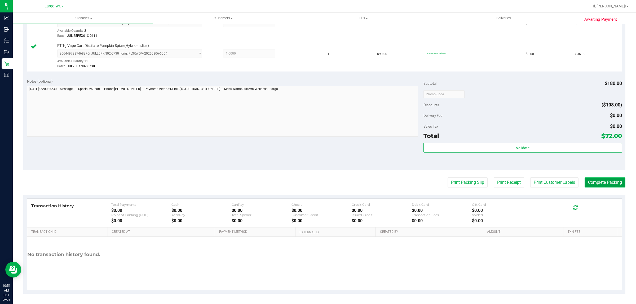
click at [593, 185] on button "Complete Packing" at bounding box center [605, 183] width 41 height 10
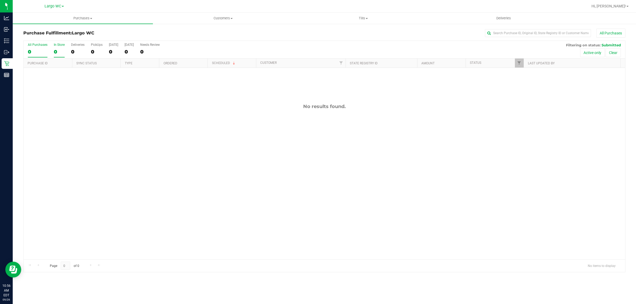
click at [60, 53] on div "0" at bounding box center [59, 52] width 11 height 6
click at [0, 0] on input "In Store 0" at bounding box center [0, 0] width 0 height 0
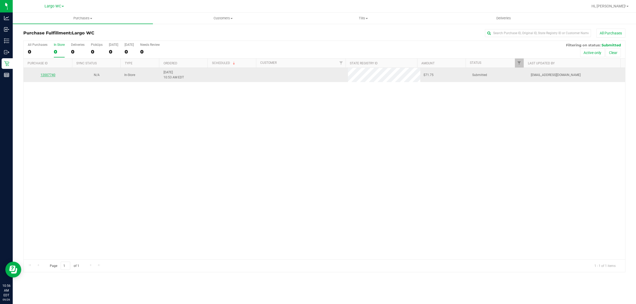
click at [42, 76] on link "12007740" at bounding box center [48, 75] width 15 height 4
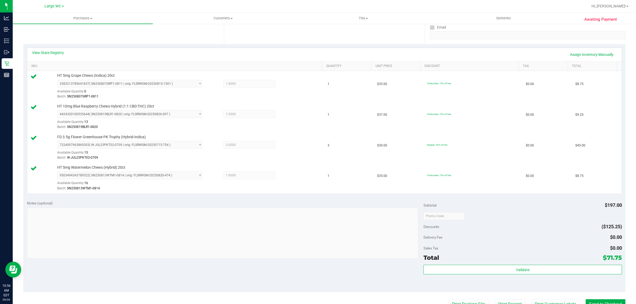
scroll to position [204, 0]
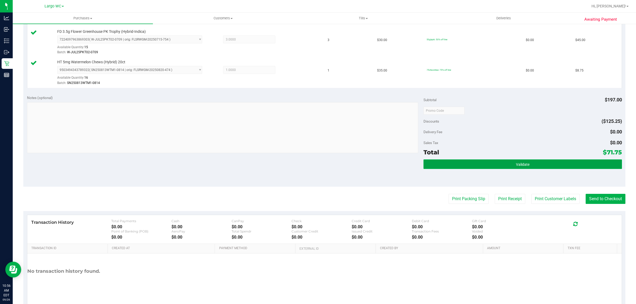
click at [539, 167] on button "Validate" at bounding box center [523, 165] width 198 height 10
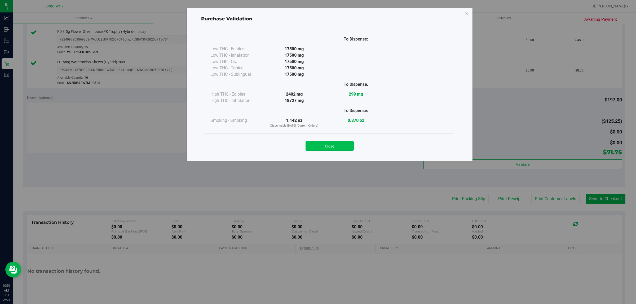
click at [322, 146] on button "Close" at bounding box center [330, 146] width 48 height 10
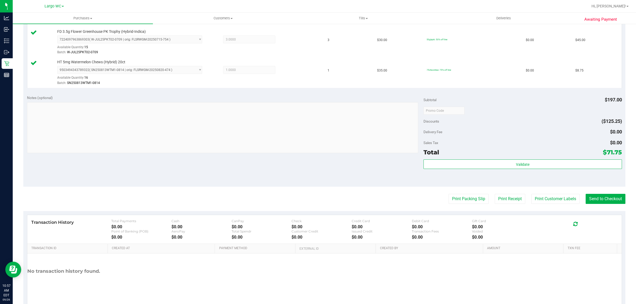
click at [48, 192] on purchase-details "Back Edit Purchase Cancel Purchase View Profile # 12007740 BioTrack ID: - Submi…" at bounding box center [324, 67] width 602 height 486
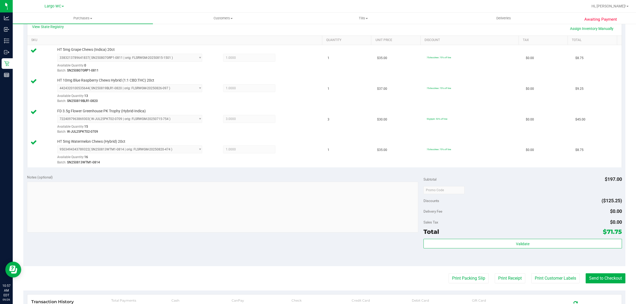
scroll to position [0, 0]
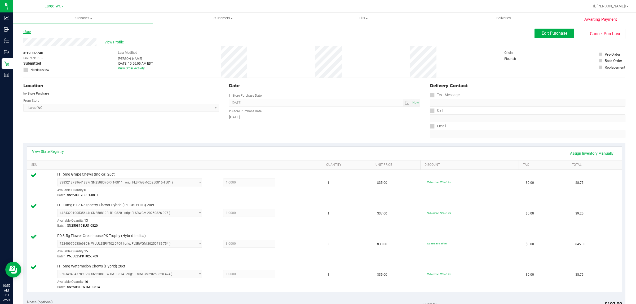
click at [28, 33] on link "Back" at bounding box center [27, 32] width 8 height 4
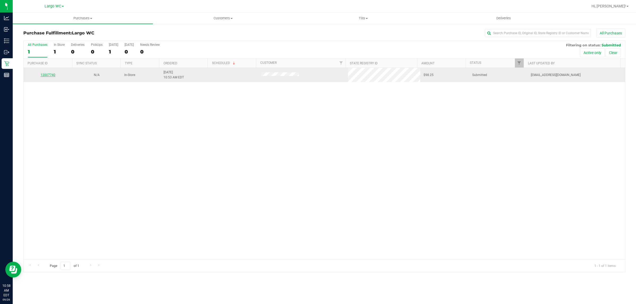
click at [50, 76] on link "12007740" at bounding box center [48, 75] width 15 height 4
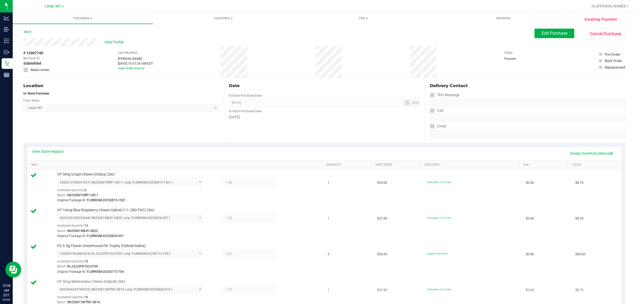
click at [261, 290] on span "1.00 1" at bounding box center [249, 290] width 53 height 8
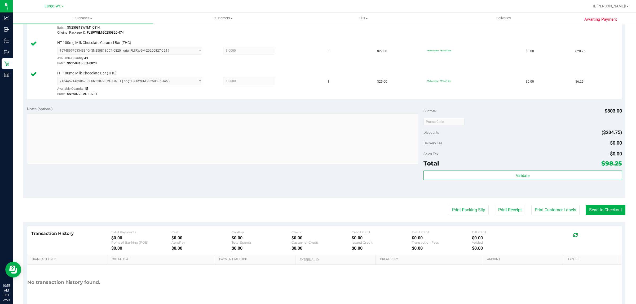
scroll to position [304, 0]
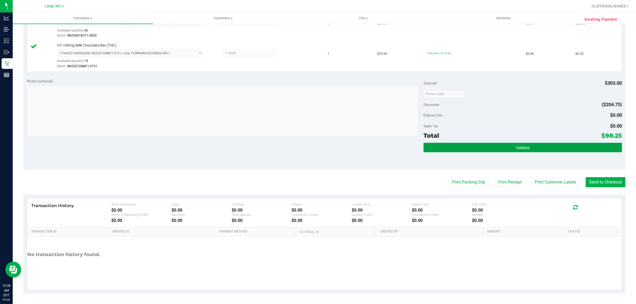
click at [517, 147] on span "Validate" at bounding box center [523, 148] width 14 height 4
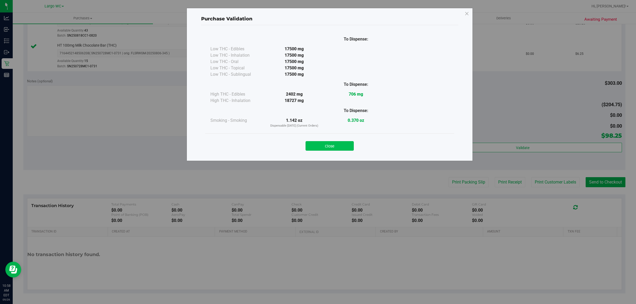
click at [344, 148] on button "Close" at bounding box center [330, 146] width 48 height 10
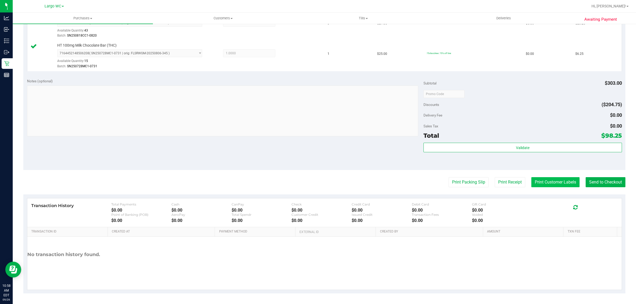
click at [555, 184] on button "Print Customer Labels" at bounding box center [556, 182] width 48 height 10
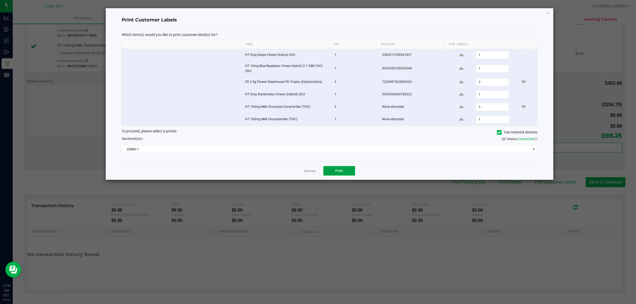
click at [338, 171] on span "Print" at bounding box center [339, 171] width 8 height 4
click at [308, 173] on link "Dismiss" at bounding box center [309, 171] width 11 height 5
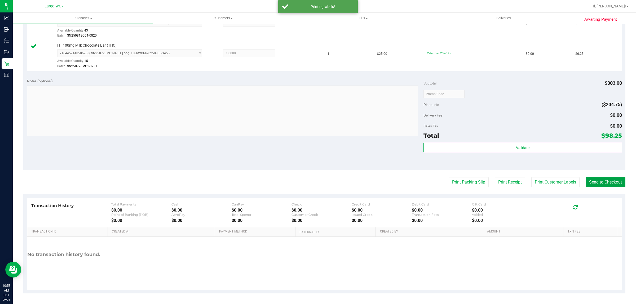
click at [607, 187] on button "Send to Checkout" at bounding box center [606, 182] width 40 height 10
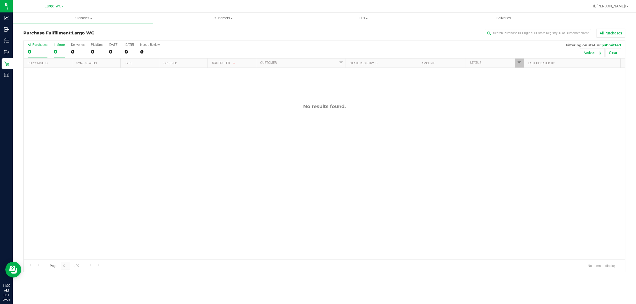
click at [55, 45] on div "In Store" at bounding box center [59, 45] width 11 height 4
click at [0, 0] on input "In Store 0" at bounding box center [0, 0] width 0 height 0
click at [157, 180] on div "No results found." at bounding box center [325, 182] width 602 height 228
click at [62, 50] on div "0" at bounding box center [59, 52] width 11 height 6
click at [0, 0] on input "In Store 0" at bounding box center [0, 0] width 0 height 0
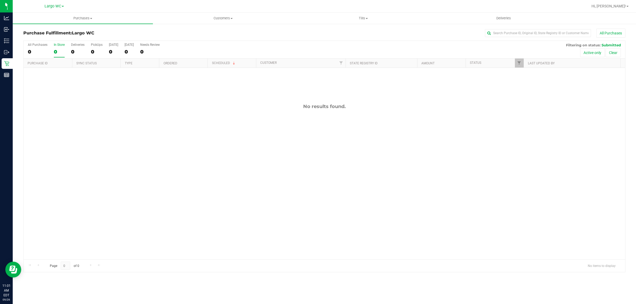
click at [60, 49] on div "0" at bounding box center [59, 52] width 11 height 6
click at [0, 0] on input "In Store 0" at bounding box center [0, 0] width 0 height 0
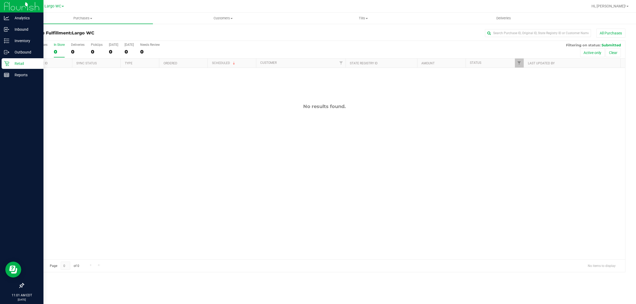
click at [9, 62] on p "Retail" at bounding box center [25, 63] width 32 height 6
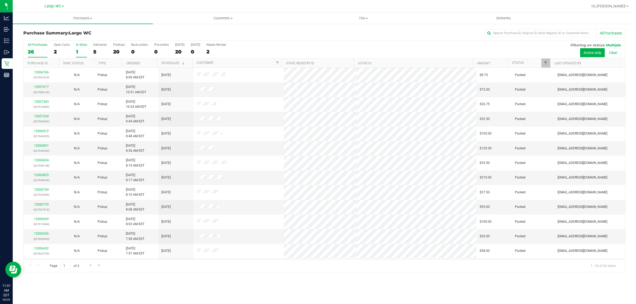
click at [80, 48] on label "In Store 1" at bounding box center [81, 50] width 11 height 15
click at [0, 0] on input "In Store 1" at bounding box center [0, 0] width 0 height 0
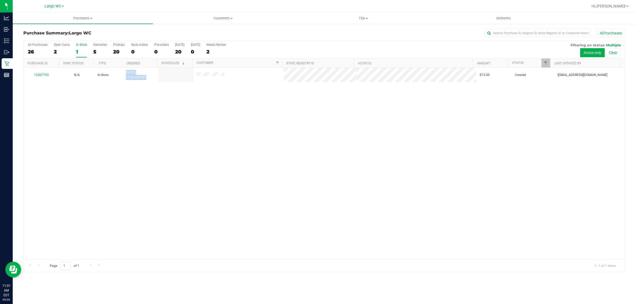
drag, startPoint x: 112, startPoint y: 71, endPoint x: 158, endPoint y: 84, distance: 48.3
click at [158, 81] on tr "12007795 N/A In-Store 9/26/2025 11:00 AM EDT $73.00 Created cchianco@liveparall…" at bounding box center [325, 75] width 602 height 14
click at [157, 88] on div "12007795 N/A In-Store 9/26/2025 11:00 AM EDT $73.00 Created cchianco@liveparall…" at bounding box center [325, 164] width 602 height 192
click at [82, 48] on label "In Store 1" at bounding box center [81, 50] width 11 height 15
click at [0, 0] on input "In Store 1" at bounding box center [0, 0] width 0 height 0
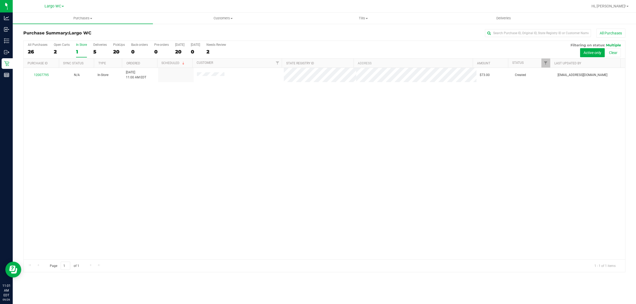
click at [85, 50] on div "1" at bounding box center [81, 52] width 11 height 6
click at [0, 0] on input "In Store 1" at bounding box center [0, 0] width 0 height 0
click at [85, 52] on div "1" at bounding box center [81, 52] width 11 height 6
click at [0, 0] on input "In Store 1" at bounding box center [0, 0] width 0 height 0
click at [84, 49] on div "1" at bounding box center [81, 52] width 11 height 6
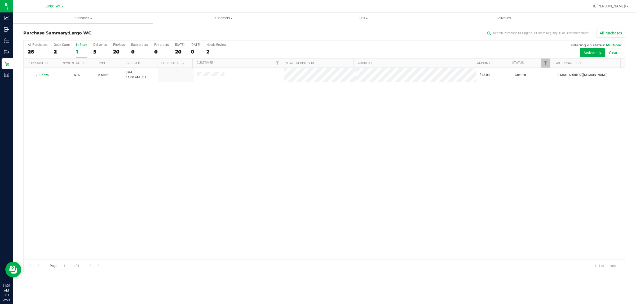
click at [0, 0] on input "In Store 1" at bounding box center [0, 0] width 0 height 0
click at [87, 49] on div "All Purchases 26 Open Carts 2 In Store 1 Deliveries 5 PickUps 20 Back-orders 0 …" at bounding box center [325, 50] width 602 height 18
click at [85, 49] on div "1" at bounding box center [81, 52] width 11 height 6
click at [0, 0] on input "In Store 1" at bounding box center [0, 0] width 0 height 0
click at [77, 51] on div "1" at bounding box center [81, 52] width 11 height 6
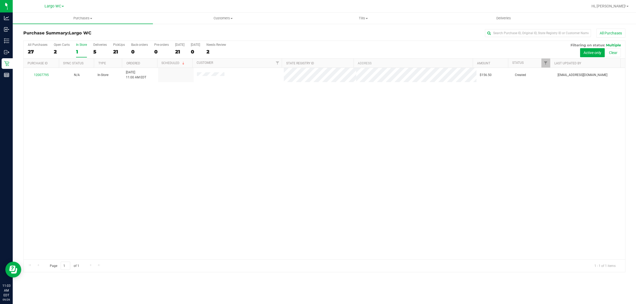
click at [0, 0] on input "In Store 1" at bounding box center [0, 0] width 0 height 0
click at [80, 51] on div "1" at bounding box center [81, 52] width 11 height 6
click at [0, 0] on input "In Store 1" at bounding box center [0, 0] width 0 height 0
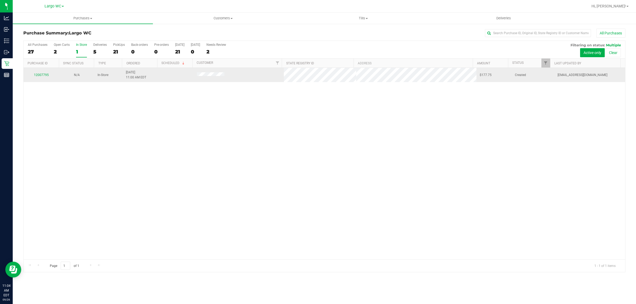
click at [40, 73] on div "12007795" at bounding box center [41, 75] width 29 height 5
click at [43, 74] on link "12007795" at bounding box center [41, 75] width 15 height 4
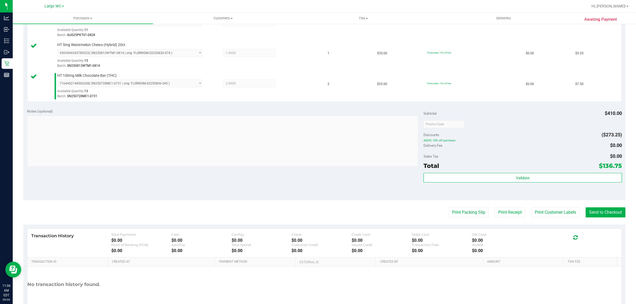
scroll to position [314, 0]
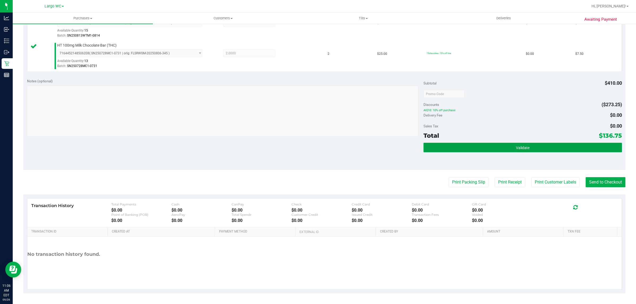
click at [499, 147] on button "Validate" at bounding box center [523, 148] width 198 height 10
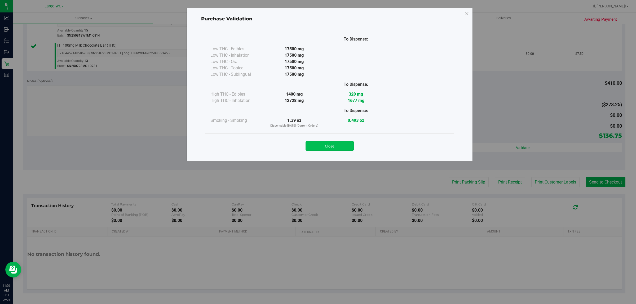
click at [333, 147] on button "Close" at bounding box center [330, 146] width 48 height 10
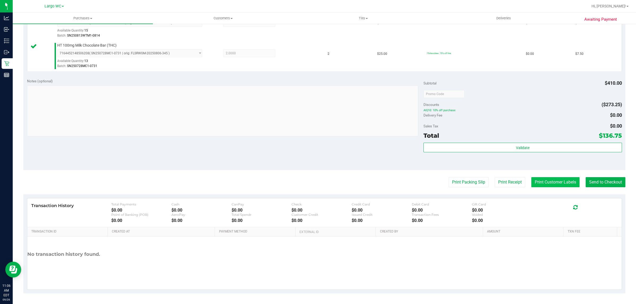
click at [566, 185] on button "Print Customer Labels" at bounding box center [556, 182] width 48 height 10
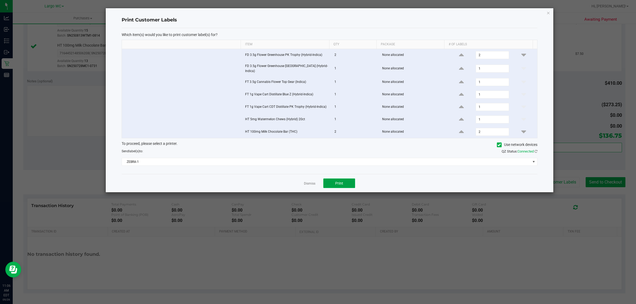
click at [344, 188] on button "Print" at bounding box center [340, 184] width 32 height 10
click at [308, 184] on link "Dismiss" at bounding box center [309, 184] width 11 height 5
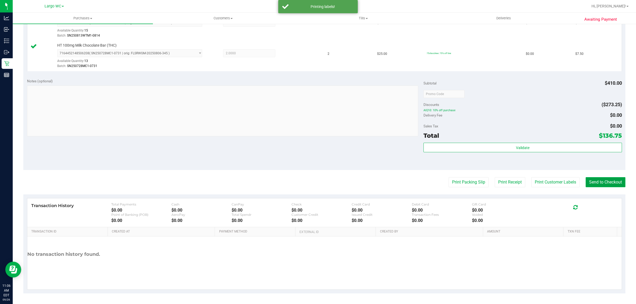
click at [613, 187] on button "Send to Checkout" at bounding box center [606, 182] width 40 height 10
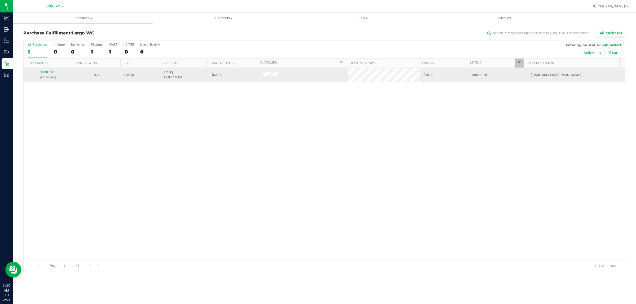
click at [50, 73] on link "12007810" at bounding box center [48, 73] width 15 height 4
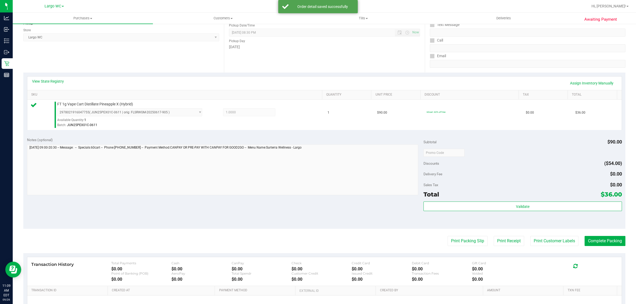
scroll to position [121, 0]
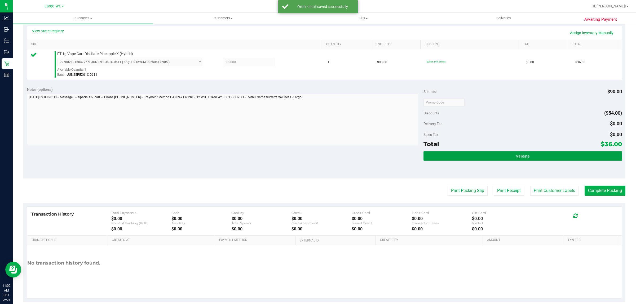
click at [524, 154] on span "Validate" at bounding box center [523, 156] width 14 height 4
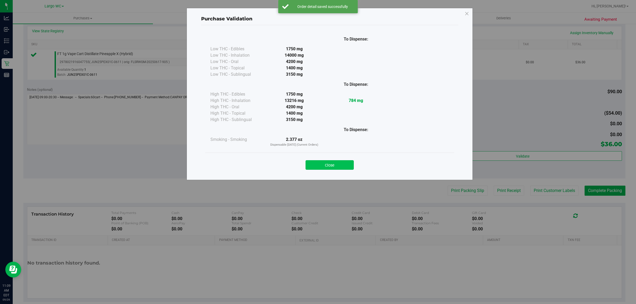
click at [338, 165] on button "Close" at bounding box center [330, 165] width 48 height 10
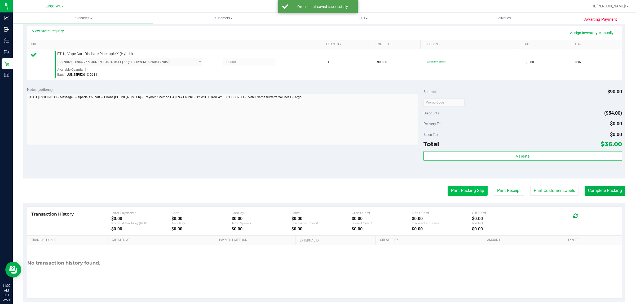
click at [458, 194] on button "Print Packing Slip" at bounding box center [468, 191] width 40 height 10
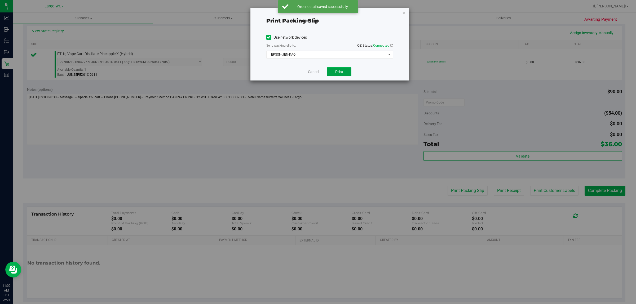
click at [342, 73] on span "Print" at bounding box center [339, 72] width 8 height 4
click at [310, 72] on link "Cancel" at bounding box center [313, 72] width 11 height 6
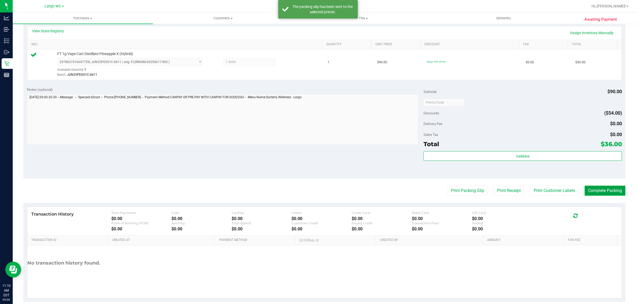
click at [599, 192] on button "Complete Packing" at bounding box center [605, 191] width 41 height 10
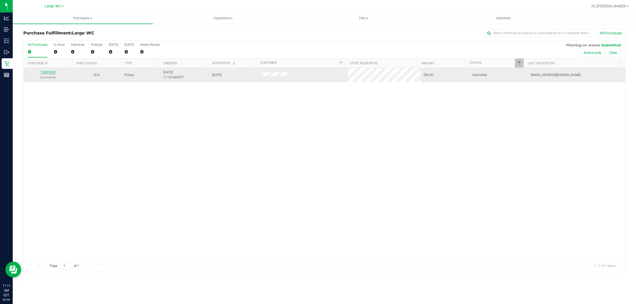
click at [45, 73] on link "12007878" at bounding box center [48, 73] width 15 height 4
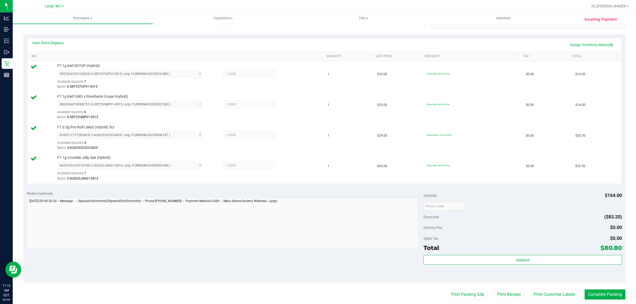
scroll to position [154, 0]
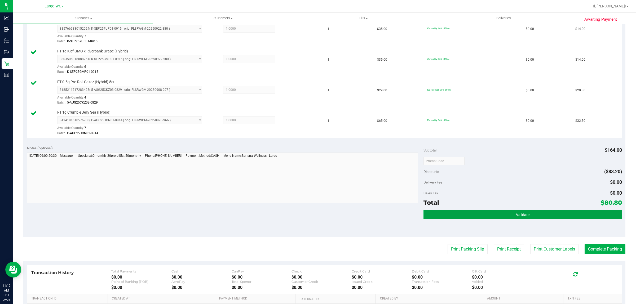
click at [534, 219] on button "Validate" at bounding box center [523, 215] width 198 height 10
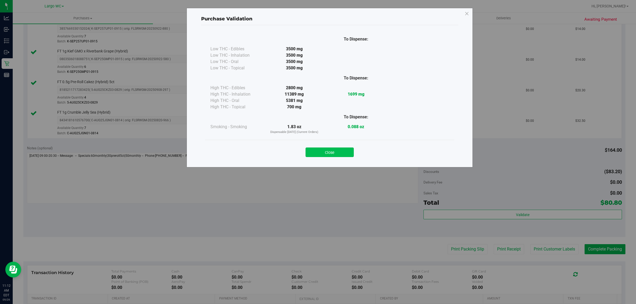
click at [335, 154] on button "Close" at bounding box center [330, 153] width 48 height 10
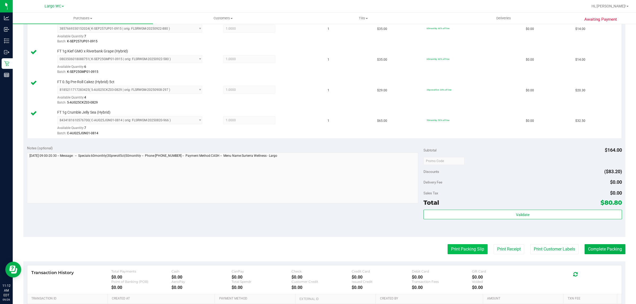
click at [454, 251] on button "Print Packing Slip" at bounding box center [468, 249] width 40 height 10
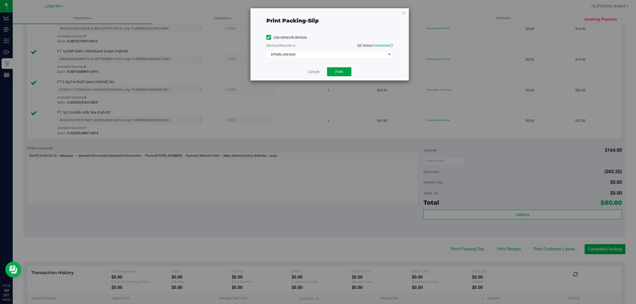
click at [348, 75] on button "Print" at bounding box center [339, 71] width 24 height 9
click at [310, 72] on link "Cancel" at bounding box center [313, 72] width 11 height 6
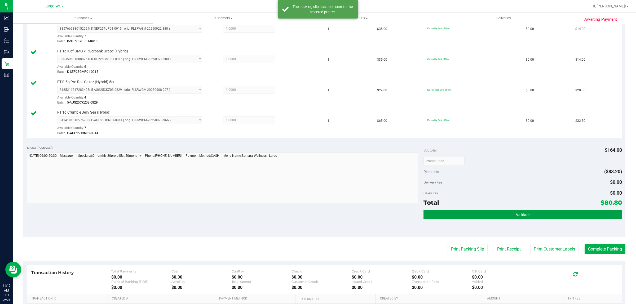
click at [486, 214] on button "Validate" at bounding box center [523, 215] width 198 height 10
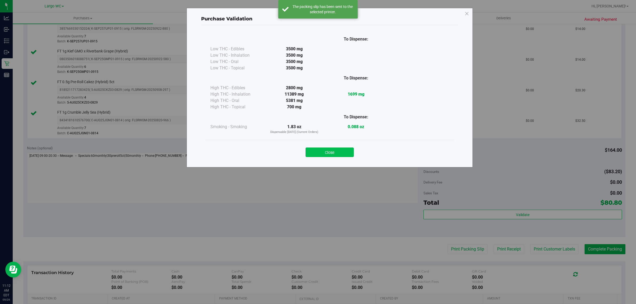
click at [342, 155] on button "Close" at bounding box center [330, 153] width 48 height 10
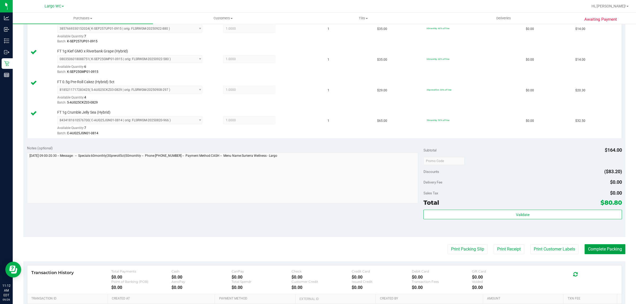
click at [609, 253] on button "Complete Packing" at bounding box center [605, 249] width 41 height 10
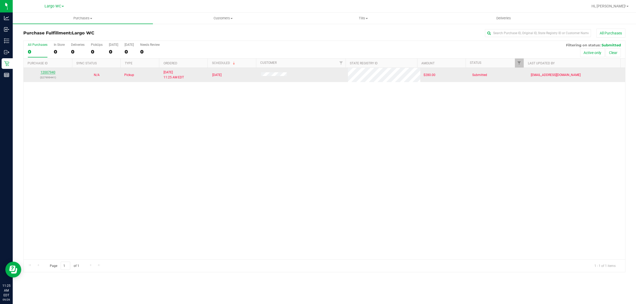
click at [45, 73] on link "12007940" at bounding box center [48, 73] width 15 height 4
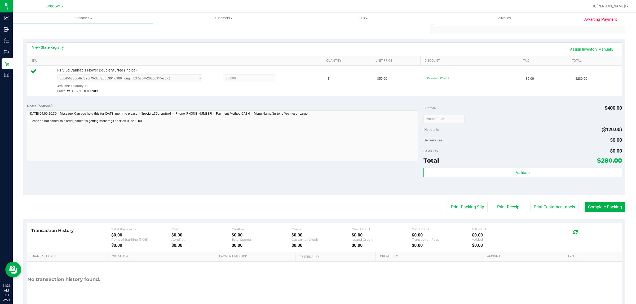
scroll to position [129, 0]
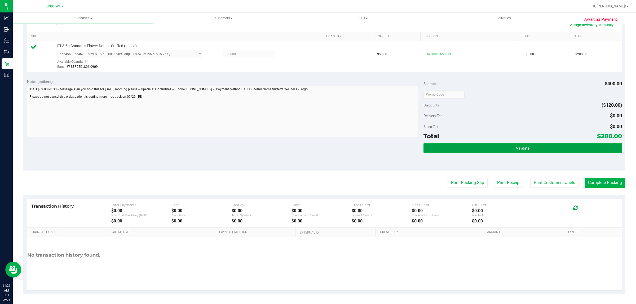
click at [530, 149] on button "Validate" at bounding box center [523, 148] width 198 height 10
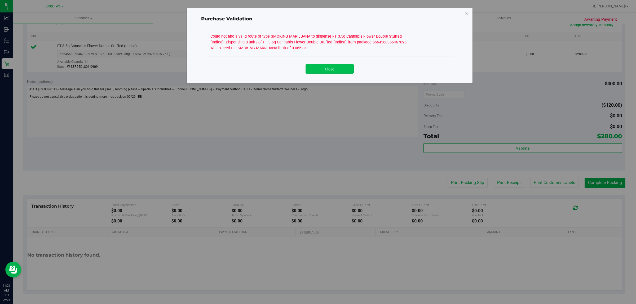
click at [331, 70] on button "Close" at bounding box center [330, 69] width 48 height 10
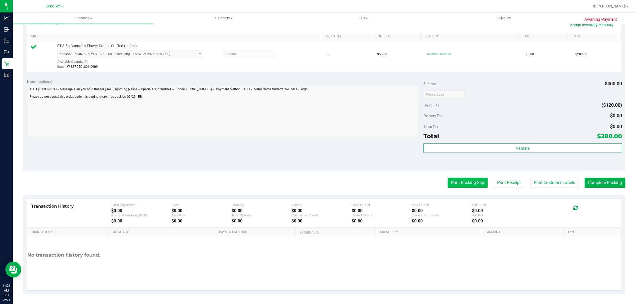
click at [461, 186] on button "Print Packing Slip" at bounding box center [468, 183] width 40 height 10
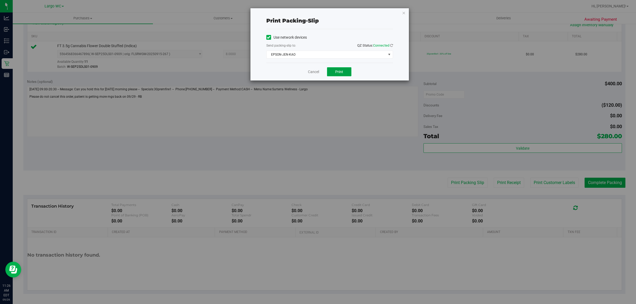
click at [351, 72] on button "Print" at bounding box center [339, 71] width 24 height 9
click at [316, 73] on link "Cancel" at bounding box center [313, 72] width 11 height 6
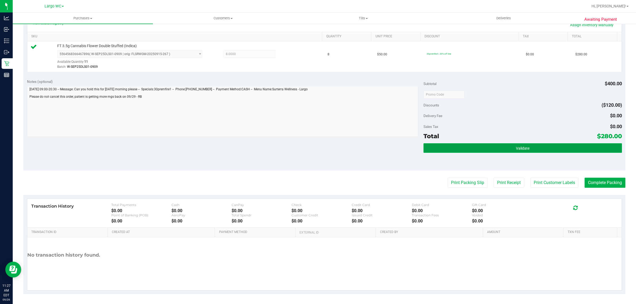
click at [451, 147] on button "Validate" at bounding box center [523, 148] width 198 height 10
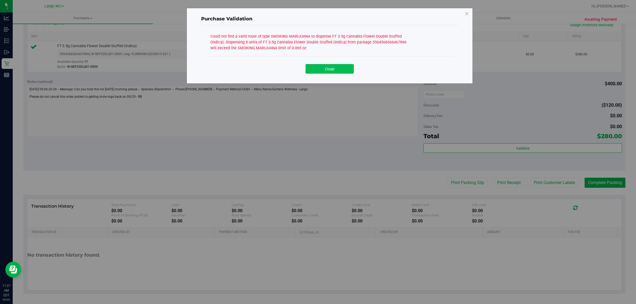
click at [315, 72] on button "Close" at bounding box center [330, 69] width 48 height 10
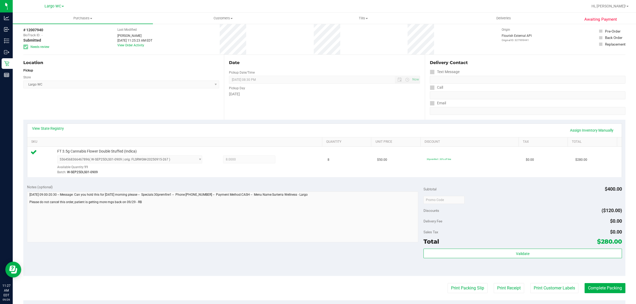
scroll to position [0, 0]
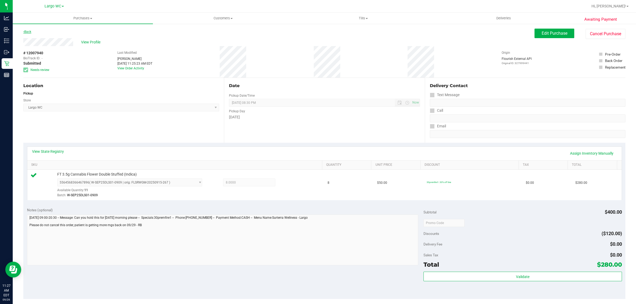
click at [28, 32] on link "Back" at bounding box center [27, 32] width 8 height 4
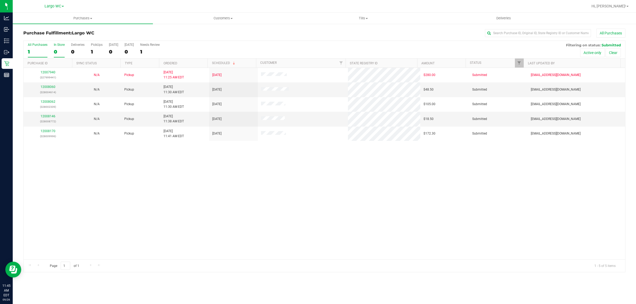
click at [54, 45] on div "In Store" at bounding box center [59, 45] width 11 height 4
click at [0, 0] on input "In Store 0" at bounding box center [0, 0] width 0 height 0
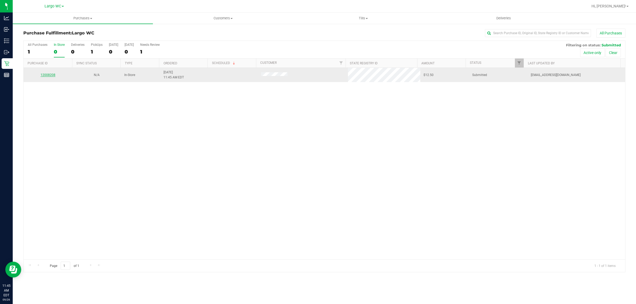
click at [52, 76] on link "12008208" at bounding box center [48, 75] width 15 height 4
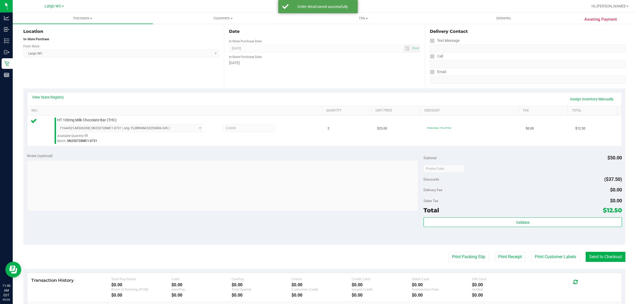
scroll to position [68, 0]
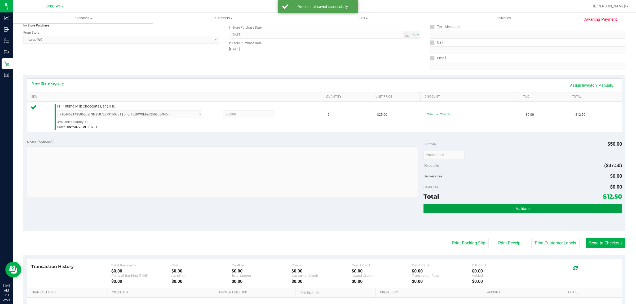
click at [532, 208] on button "Validate" at bounding box center [523, 209] width 198 height 10
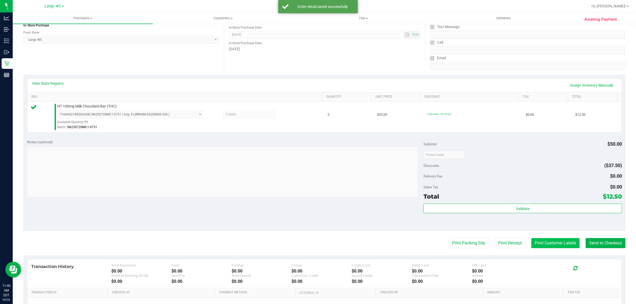
click at [545, 244] on button "Print Customer Labels" at bounding box center [556, 243] width 48 height 10
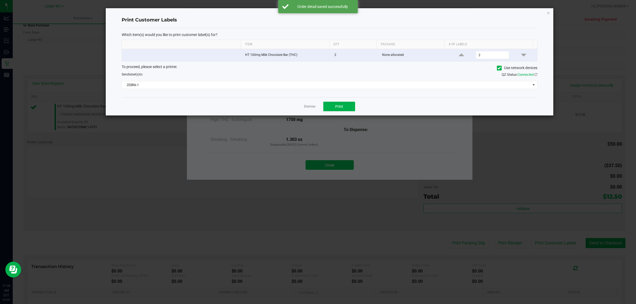
click at [335, 120] on ngb-modal-window "Print Customer Labels Which item(s) would you like to print customer label(s) f…" at bounding box center [320, 152] width 640 height 304
click at [308, 107] on link "Dismiss" at bounding box center [309, 106] width 11 height 5
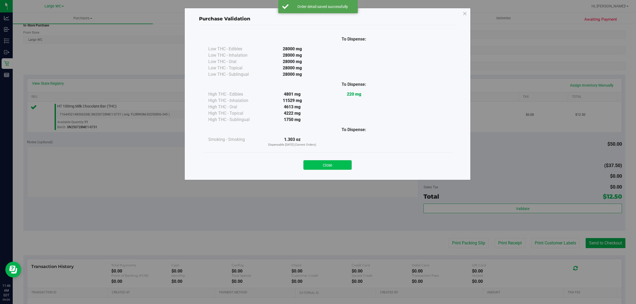
click at [333, 163] on button "Close" at bounding box center [328, 165] width 48 height 10
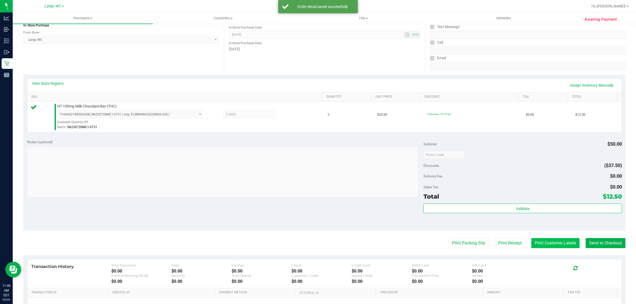
click at [539, 244] on button "Print Customer Labels" at bounding box center [556, 243] width 48 height 10
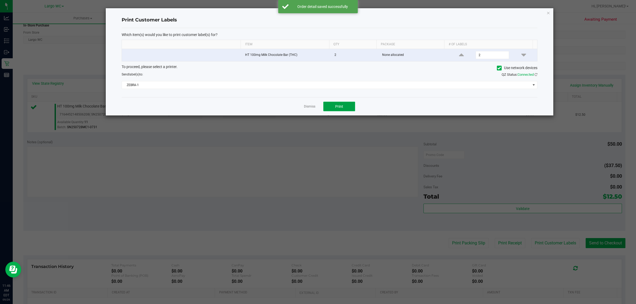
click at [334, 104] on button "Print" at bounding box center [340, 107] width 32 height 10
click at [302, 107] on div "Dismiss Print" at bounding box center [330, 106] width 416 height 18
click at [312, 107] on link "Dismiss" at bounding box center [309, 106] width 11 height 5
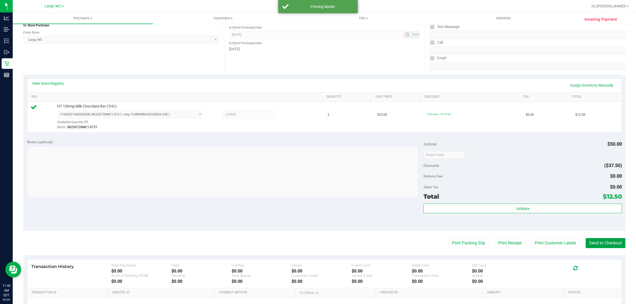
click at [591, 243] on button "Send to Checkout" at bounding box center [606, 243] width 40 height 10
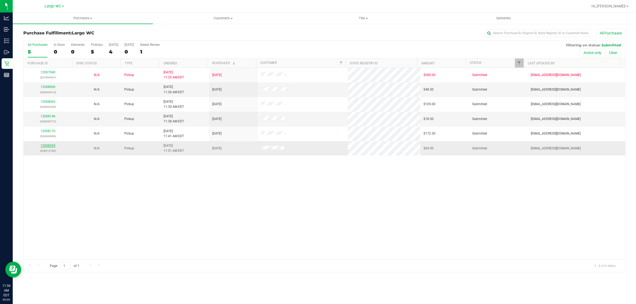
click at [47, 146] on link "12008269" at bounding box center [48, 146] width 15 height 4
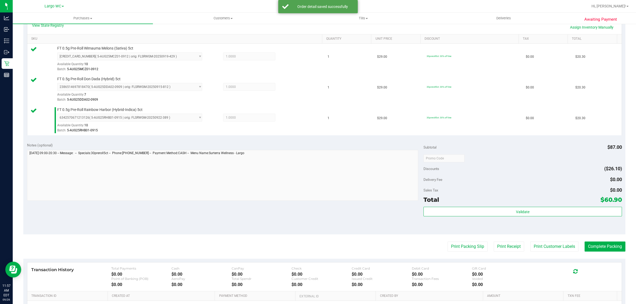
scroll to position [126, 0]
click at [532, 214] on button "Validate" at bounding box center [523, 212] width 198 height 10
click at [554, 246] on button "Print Customer Labels" at bounding box center [555, 247] width 48 height 10
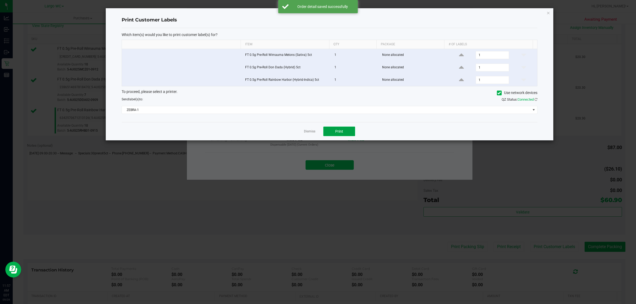
click at [347, 136] on button "Print" at bounding box center [340, 132] width 32 height 10
click at [311, 134] on link "Dismiss" at bounding box center [309, 131] width 11 height 5
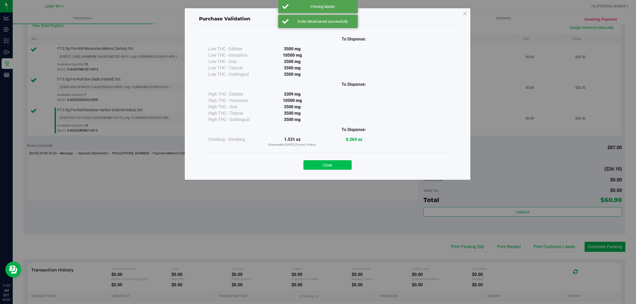
click at [324, 166] on button "Close" at bounding box center [328, 165] width 48 height 10
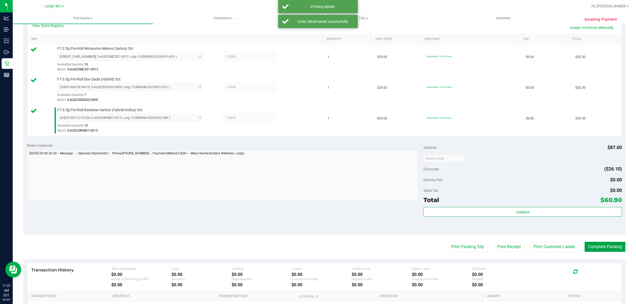
click at [601, 245] on button "Complete Packing" at bounding box center [605, 247] width 41 height 10
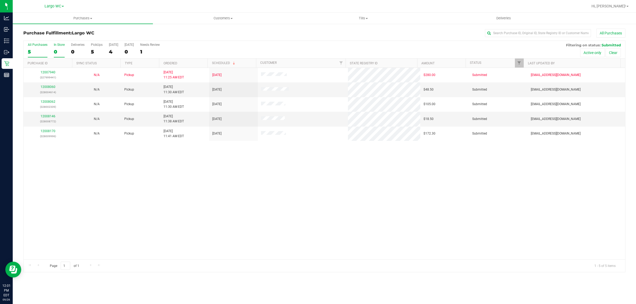
click at [60, 53] on div "0" at bounding box center [59, 52] width 11 height 6
click at [0, 0] on input "In Store 0" at bounding box center [0, 0] width 0 height 0
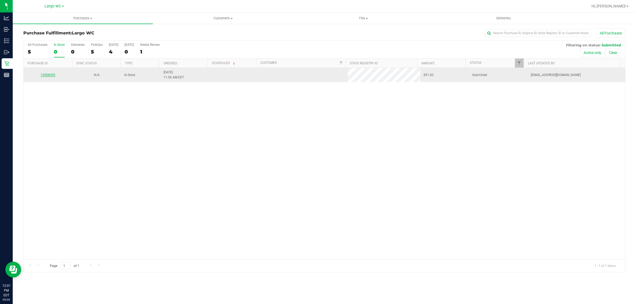
click at [48, 76] on link "12008302" at bounding box center [48, 75] width 15 height 4
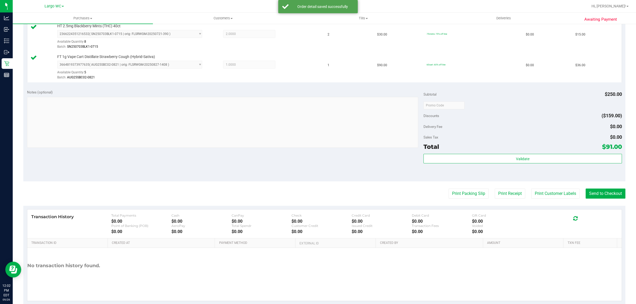
scroll to position [179, 0]
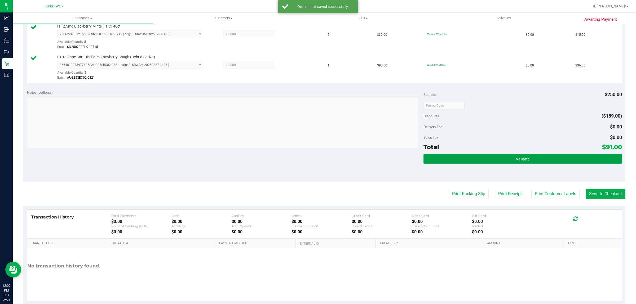
click at [524, 157] on button "Validate" at bounding box center [523, 159] width 198 height 10
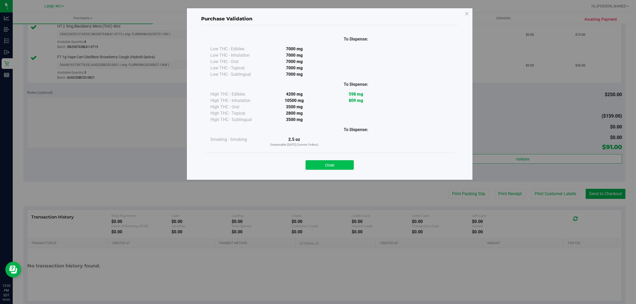
click at [346, 167] on button "Close" at bounding box center [330, 165] width 48 height 10
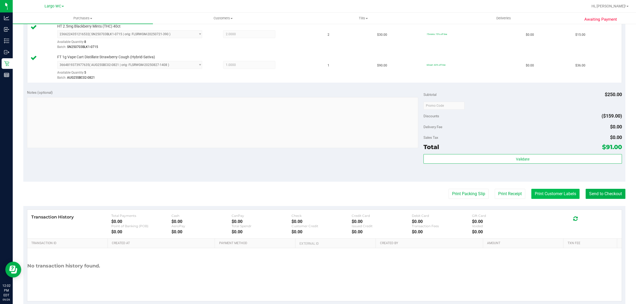
click at [562, 198] on button "Print Customer Labels" at bounding box center [556, 194] width 48 height 10
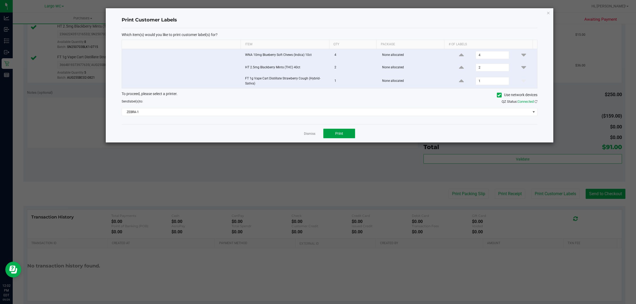
click at [341, 134] on span "Print" at bounding box center [339, 134] width 8 height 4
click at [307, 134] on link "Dismiss" at bounding box center [309, 134] width 11 height 5
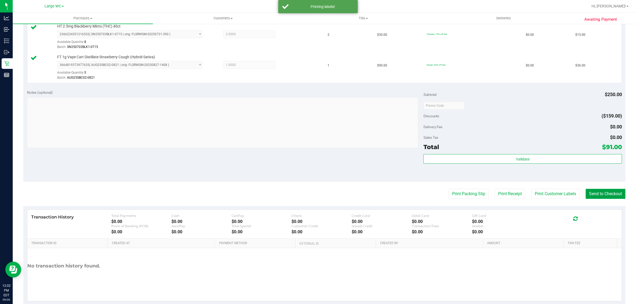
click at [613, 195] on button "Send to Checkout" at bounding box center [606, 194] width 40 height 10
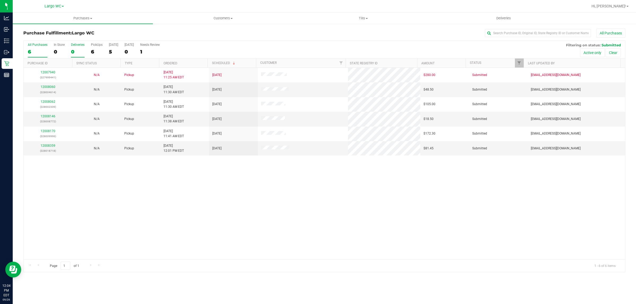
click at [82, 52] on div "0" at bounding box center [78, 52] width 14 height 6
click at [0, 0] on input "Deliveries 0" at bounding box center [0, 0] width 0 height 0
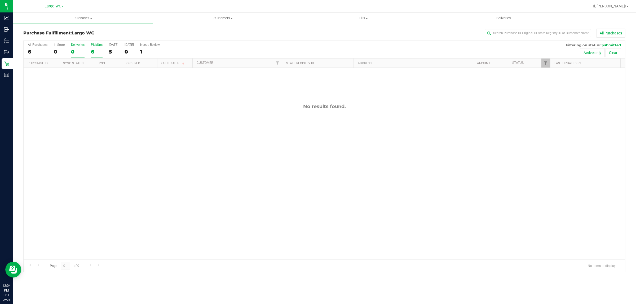
click at [93, 49] on div "6" at bounding box center [97, 52] width 12 height 6
click at [0, 0] on input "PickUps 6" at bounding box center [0, 0] width 0 height 0
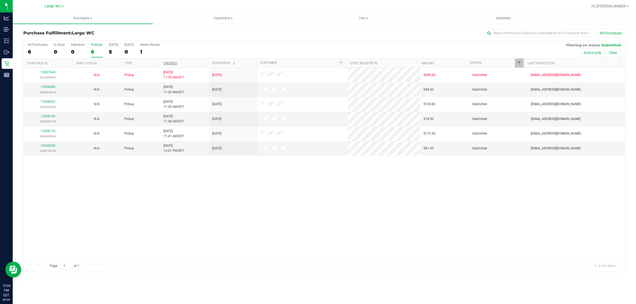
click at [176, 64] on link "Ordered" at bounding box center [171, 64] width 14 height 4
click at [53, 88] on link "12008060" at bounding box center [48, 87] width 15 height 4
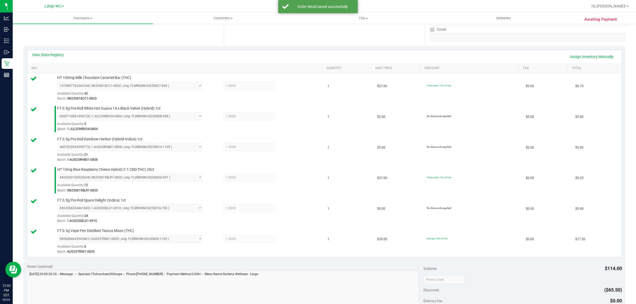
scroll to position [151, 0]
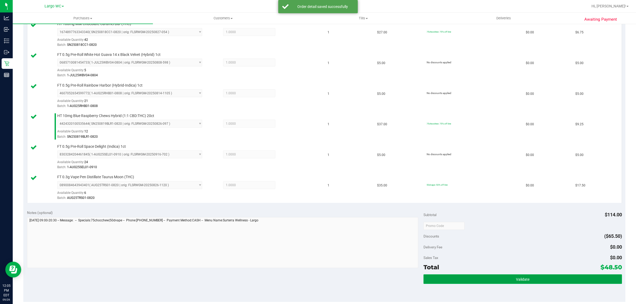
click at [495, 277] on button "Validate" at bounding box center [523, 280] width 198 height 10
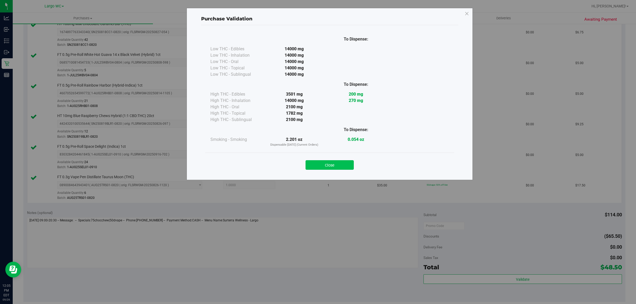
click at [339, 165] on button "Close" at bounding box center [330, 165] width 48 height 10
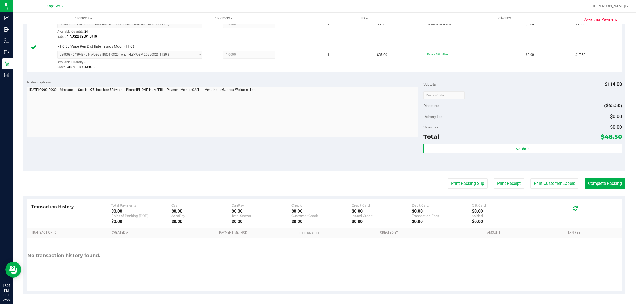
scroll to position [283, 0]
click at [462, 182] on button "Print Packing Slip" at bounding box center [468, 183] width 40 height 10
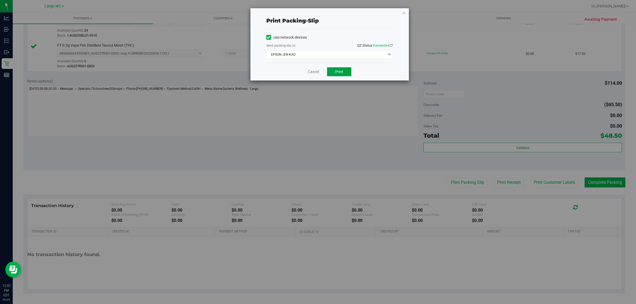
click at [347, 75] on button "Print" at bounding box center [339, 71] width 24 height 9
click at [313, 71] on link "Cancel" at bounding box center [313, 72] width 11 height 6
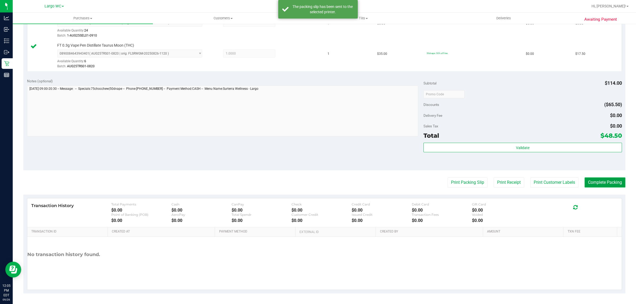
click at [595, 182] on button "Complete Packing" at bounding box center [605, 183] width 41 height 10
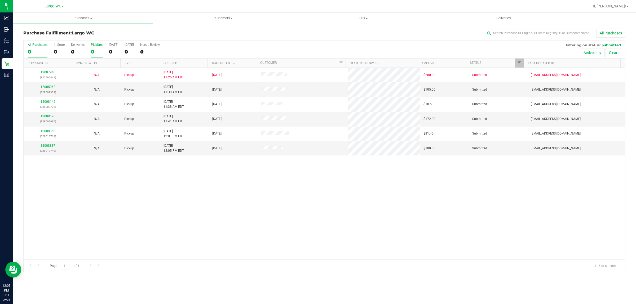
click at [95, 45] on div "PickUps" at bounding box center [97, 45] width 12 height 4
click at [0, 0] on input "PickUps 0" at bounding box center [0, 0] width 0 height 0
click at [182, 56] on div "All Purchases 0 In Store 0 Deliveries 0 PickUps 0 Today 0 Tomorrow 0 Needs Revi…" at bounding box center [325, 50] width 602 height 18
click at [174, 65] on link "Ordered" at bounding box center [171, 64] width 14 height 4
click at [54, 88] on link "12008062" at bounding box center [48, 87] width 15 height 4
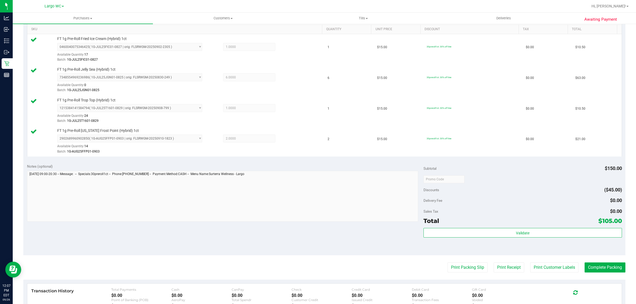
scroll to position [221, 0]
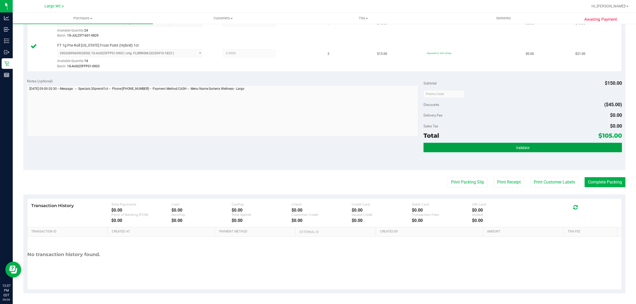
click at [530, 152] on button "Validate" at bounding box center [523, 148] width 198 height 10
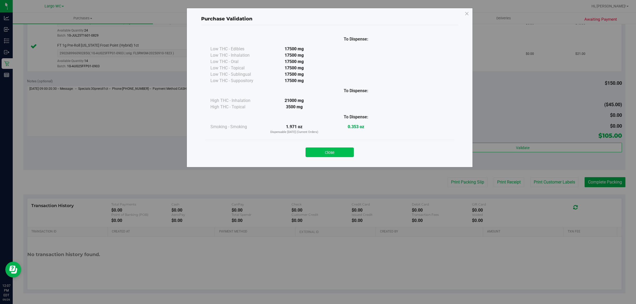
click at [342, 155] on button "Close" at bounding box center [330, 153] width 48 height 10
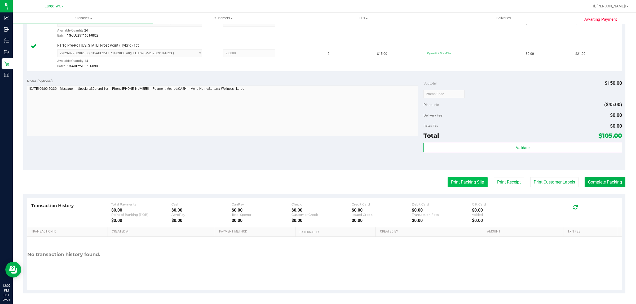
click at [466, 181] on button "Print Packing Slip" at bounding box center [468, 182] width 40 height 10
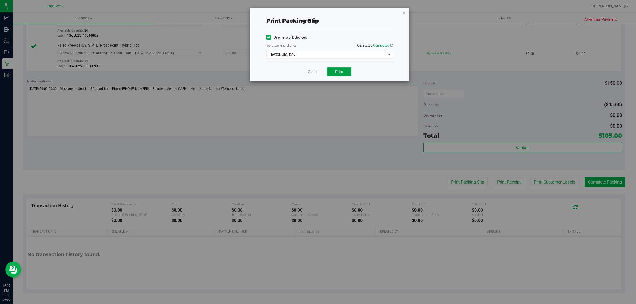
click at [342, 72] on span "Print" at bounding box center [339, 72] width 8 height 4
click at [311, 71] on link "Cancel" at bounding box center [313, 72] width 11 height 6
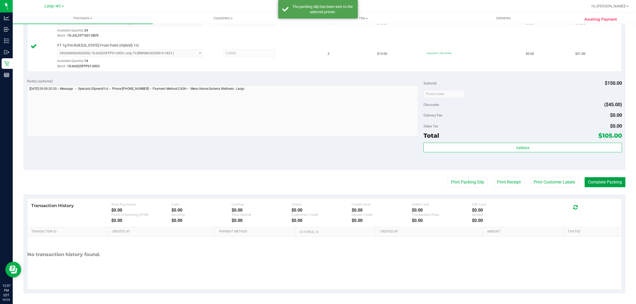
click at [600, 184] on button "Complete Packing" at bounding box center [605, 182] width 41 height 10
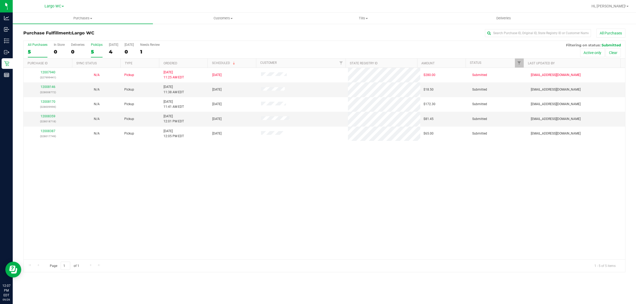
click at [100, 51] on div "5" at bounding box center [97, 52] width 12 height 6
click at [0, 0] on input "PickUps 5" at bounding box center [0, 0] width 0 height 0
click at [189, 63] on th "Ordered" at bounding box center [183, 63] width 49 height 9
click at [52, 88] on link "12008146" at bounding box center [48, 87] width 15 height 4
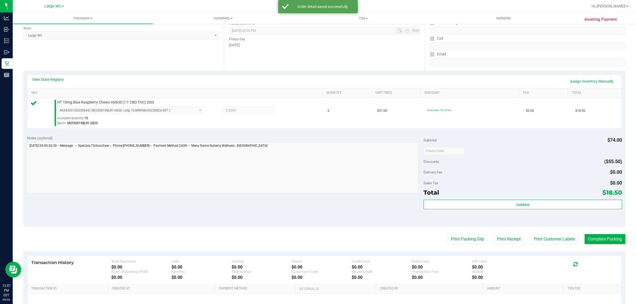
scroll to position [128, 0]
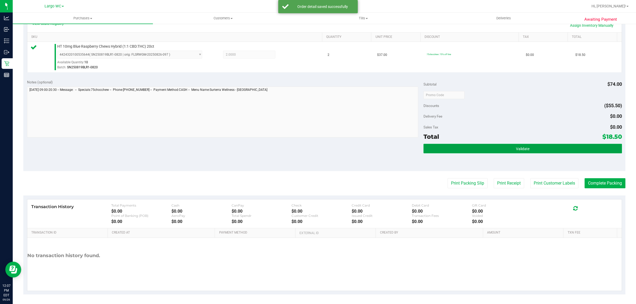
click at [533, 144] on button "Validate" at bounding box center [523, 149] width 198 height 10
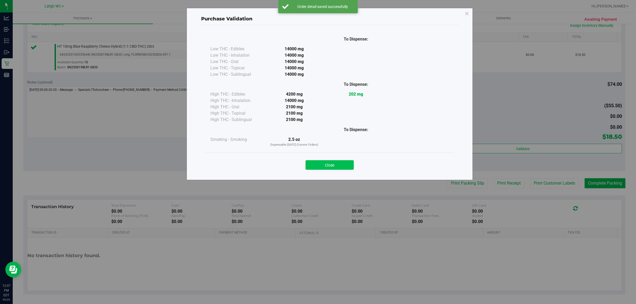
click at [349, 165] on button "Close" at bounding box center [330, 165] width 48 height 10
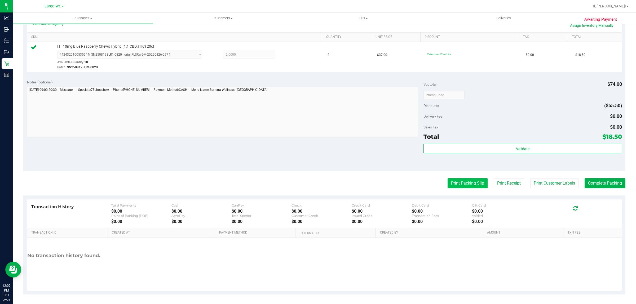
click at [470, 185] on button "Print Packing Slip" at bounding box center [468, 183] width 40 height 10
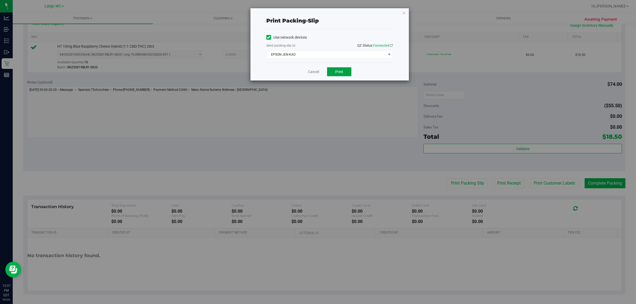
click at [350, 73] on button "Print" at bounding box center [339, 71] width 24 height 9
click at [313, 72] on link "Cancel" at bounding box center [313, 72] width 11 height 6
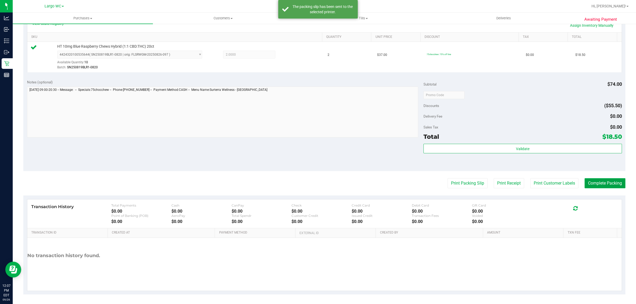
click at [598, 183] on button "Complete Packing" at bounding box center [605, 183] width 41 height 10
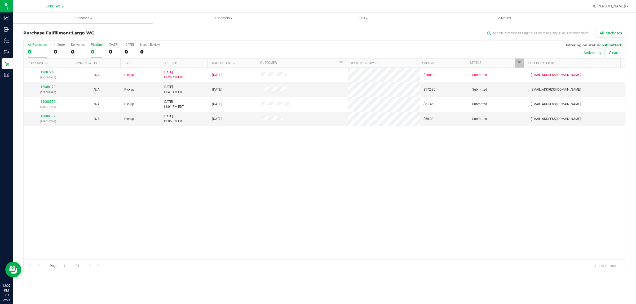
click at [92, 52] on div "0" at bounding box center [97, 52] width 12 height 6
click at [0, 0] on input "PickUps 0" at bounding box center [0, 0] width 0 height 0
click at [181, 58] on div "All Purchases 4 In Store 0 Deliveries 0 PickUps 4 Today 3 Tomorrow 0 Needs Revi…" at bounding box center [325, 50] width 602 height 18
click at [187, 65] on th "Ordered" at bounding box center [183, 63] width 49 height 9
click at [53, 88] on link "12008170" at bounding box center [48, 87] width 15 height 4
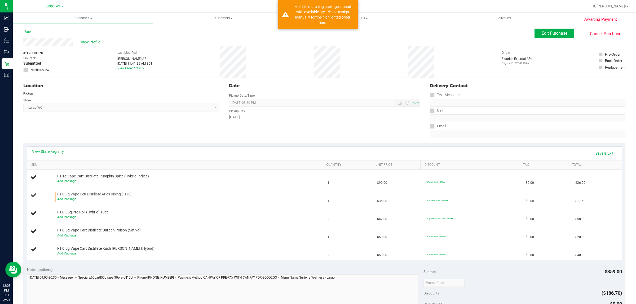
click at [67, 200] on link "Add Package" at bounding box center [66, 200] width 19 height 4
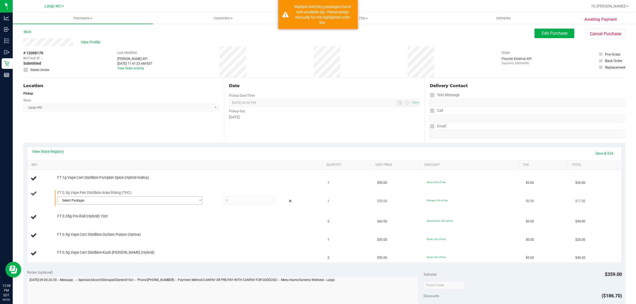
click at [103, 200] on span "Select Package" at bounding box center [127, 200] width 138 height 7
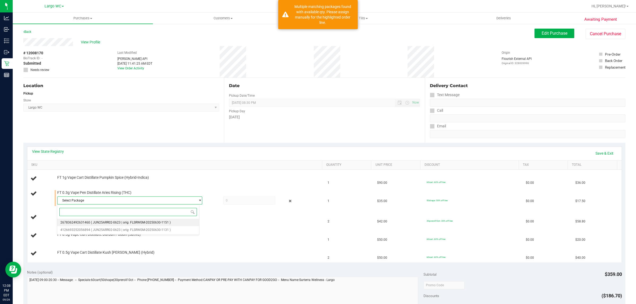
click at [102, 222] on span "( JUN25ARR02-0623 | orig: FLSRWGM-20250630-1151 )" at bounding box center [131, 223] width 80 height 4
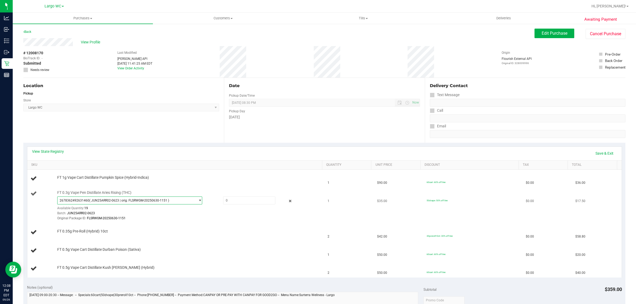
click at [140, 200] on span "( JUN25ARR02-0623 | orig: FLSRWGM-20250630-1151 )" at bounding box center [129, 201] width 80 height 4
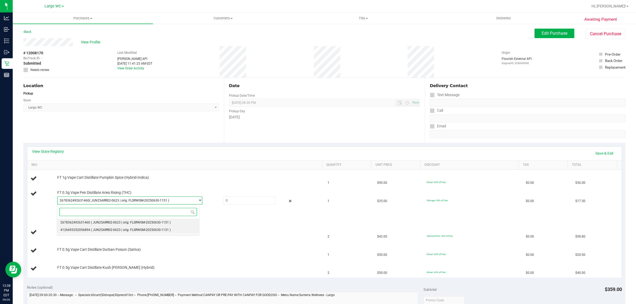
click at [124, 231] on span "( JUN25ARR02-0623 | orig: FLSRWGM-20250630-1131 )" at bounding box center [131, 230] width 80 height 4
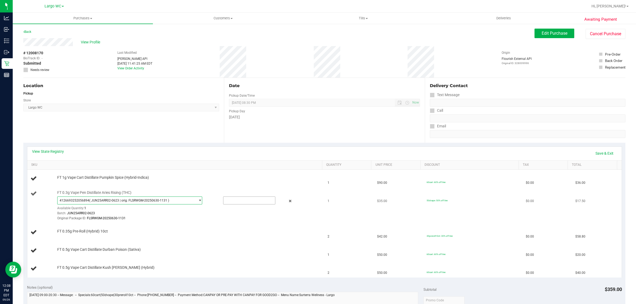
click at [235, 202] on input "text" at bounding box center [250, 200] width 52 height 7
type input "1"
click at [478, 208] on td "50dvape: 50% off line" at bounding box center [473, 206] width 99 height 36
type input "1.0000"
click at [602, 217] on td "$17.50" at bounding box center [598, 206] width 50 height 36
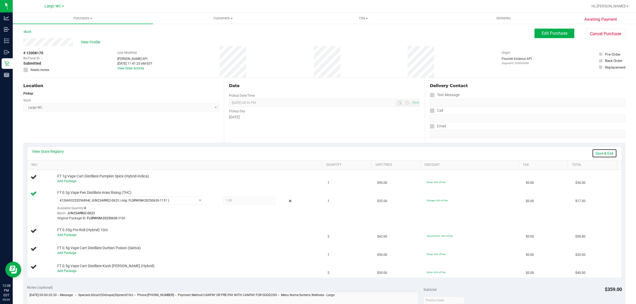
click at [605, 156] on link "Save & Exit" at bounding box center [604, 153] width 25 height 9
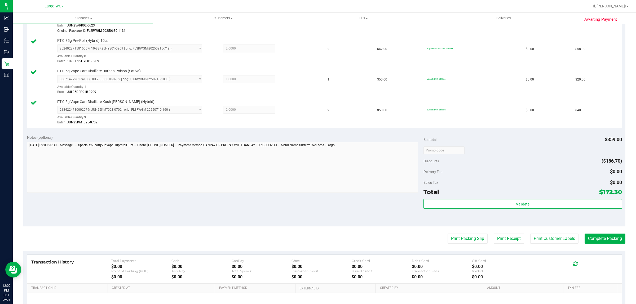
scroll to position [203, 0]
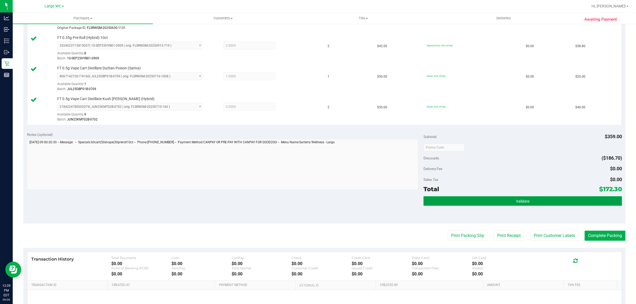
click at [524, 200] on span "Validate" at bounding box center [523, 201] width 14 height 4
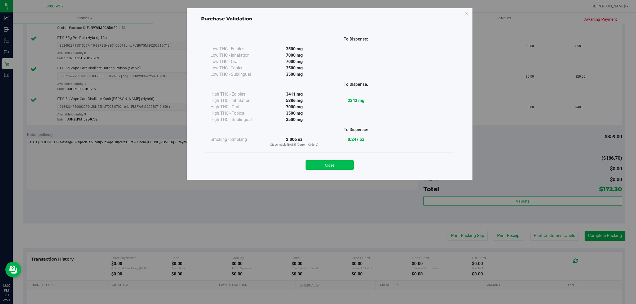
click at [347, 169] on button "Close" at bounding box center [330, 165] width 48 height 10
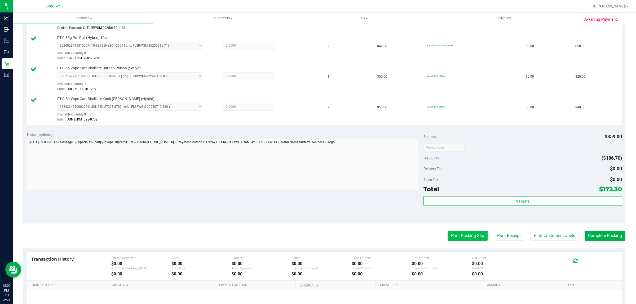
click at [462, 235] on button "Print Packing Slip" at bounding box center [468, 236] width 40 height 10
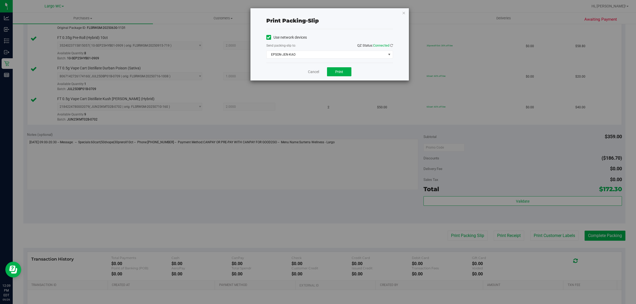
click at [365, 77] on div "Cancel Print" at bounding box center [330, 72] width 127 height 18
click at [345, 76] on button "Print" at bounding box center [339, 71] width 24 height 9
click at [316, 72] on link "Cancel" at bounding box center [313, 72] width 11 height 6
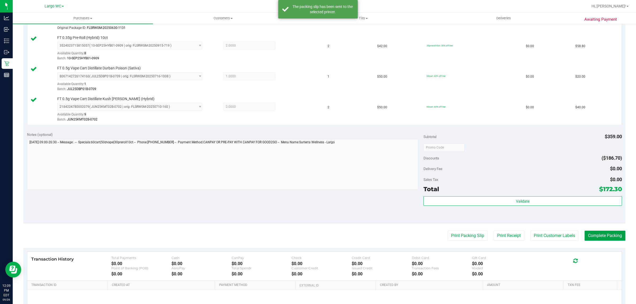
click at [598, 238] on button "Complete Packing" at bounding box center [605, 236] width 41 height 10
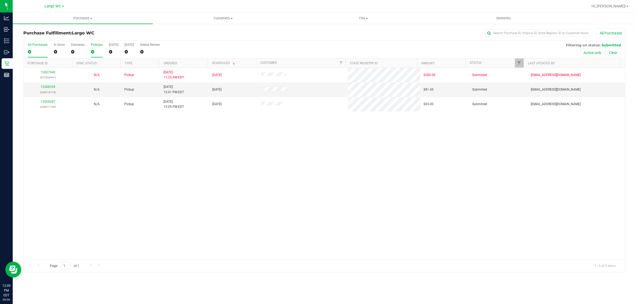
click at [95, 45] on div "PickUps" at bounding box center [97, 45] width 12 height 4
click at [0, 0] on input "PickUps 0" at bounding box center [0, 0] width 0 height 0
click at [182, 58] on div "All Purchases 0 In Store 0 Deliveries 0 PickUps 0 Today 0 Tomorrow 0 Needs Revi…" at bounding box center [325, 50] width 602 height 18
click at [155, 67] on th "Type" at bounding box center [139, 63] width 39 height 9
click at [175, 64] on link "Ordered" at bounding box center [171, 64] width 14 height 4
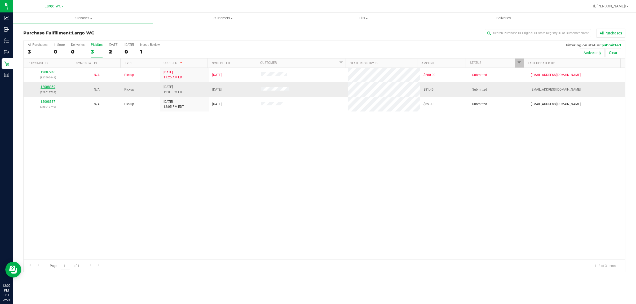
click at [50, 88] on link "12008359" at bounding box center [48, 87] width 15 height 4
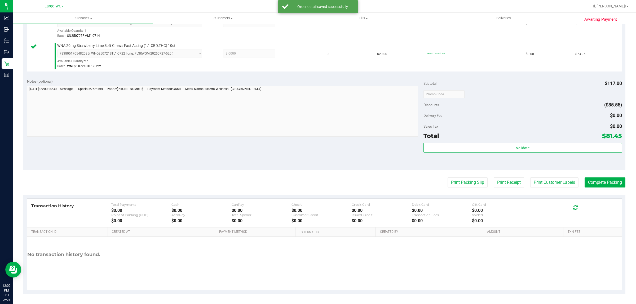
scroll to position [157, 0]
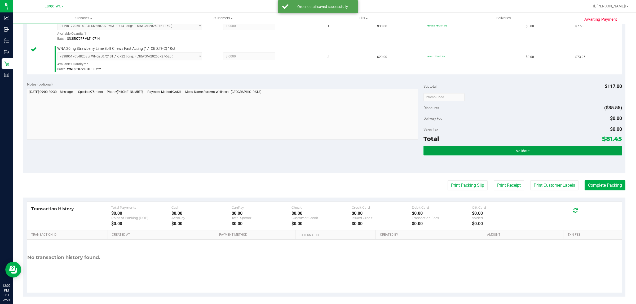
click at [507, 148] on button "Validate" at bounding box center [523, 151] width 198 height 10
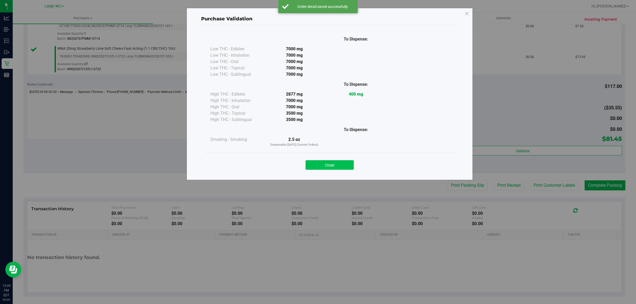
click at [334, 168] on button "Close" at bounding box center [330, 165] width 48 height 10
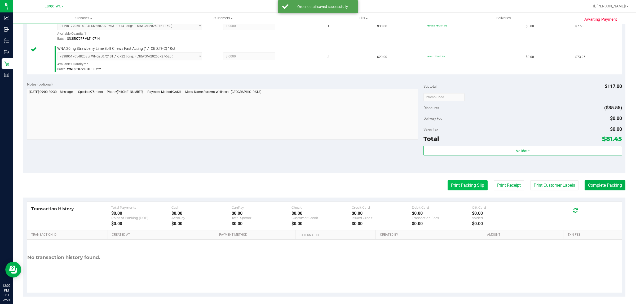
click at [458, 185] on button "Print Packing Slip" at bounding box center [468, 186] width 40 height 10
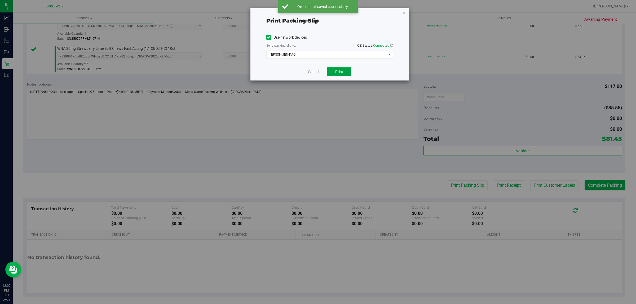
click at [339, 72] on span "Print" at bounding box center [339, 72] width 8 height 4
click at [314, 73] on link "Cancel" at bounding box center [313, 72] width 11 height 6
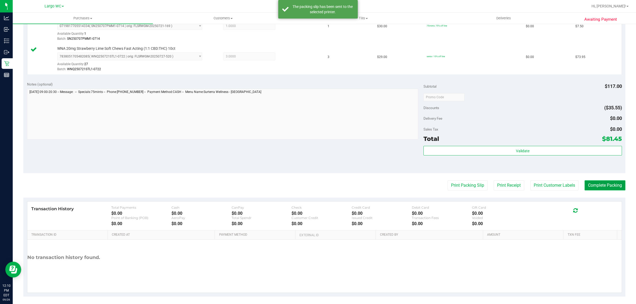
click at [604, 186] on button "Complete Packing" at bounding box center [605, 186] width 41 height 10
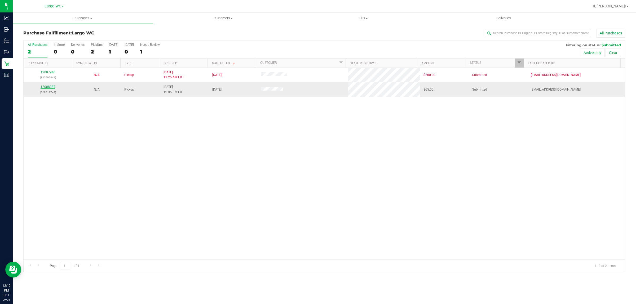
click at [49, 88] on link "12008387" at bounding box center [48, 87] width 15 height 4
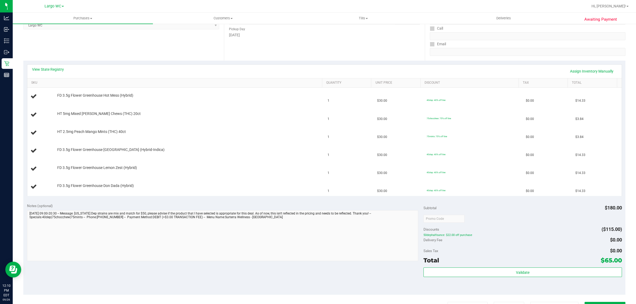
scroll to position [66, 0]
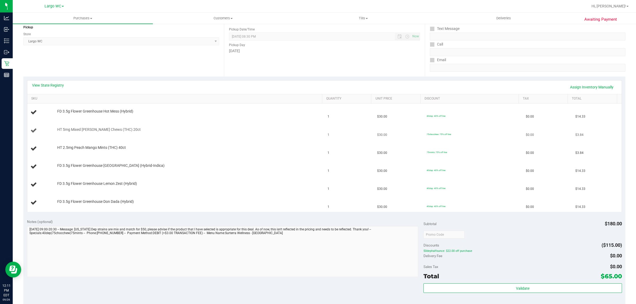
click at [216, 136] on td "HT 5mg Mixed Berry Chews (THC) 20ct" at bounding box center [176, 131] width 298 height 18
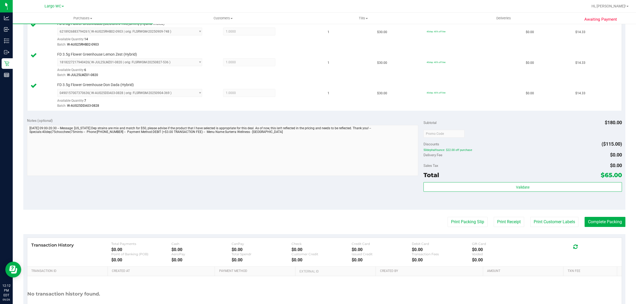
scroll to position [252, 0]
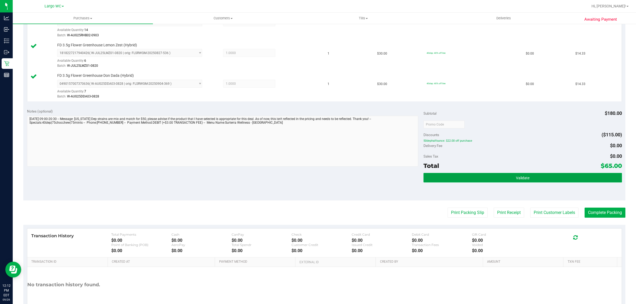
click at [509, 178] on button "Validate" at bounding box center [523, 178] width 198 height 10
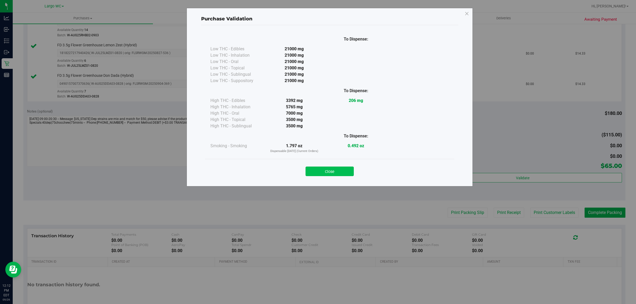
click at [326, 170] on button "Close" at bounding box center [330, 172] width 48 height 10
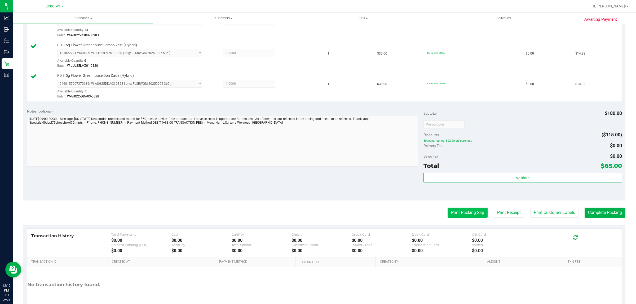
click at [461, 217] on button "Print Packing Slip" at bounding box center [468, 213] width 40 height 10
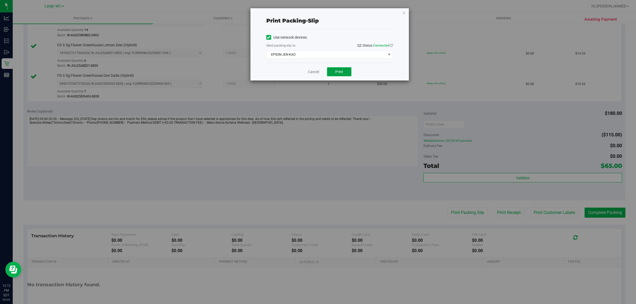
click at [341, 72] on span "Print" at bounding box center [339, 72] width 8 height 4
click at [310, 72] on link "Cancel" at bounding box center [313, 72] width 11 height 6
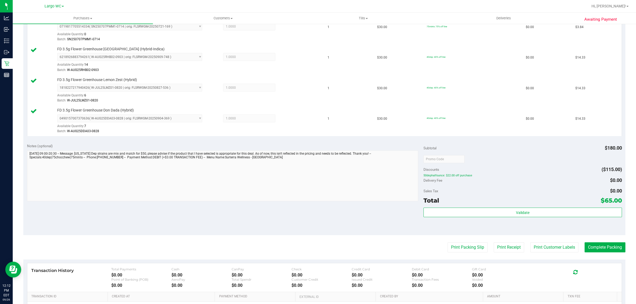
scroll to position [283, 0]
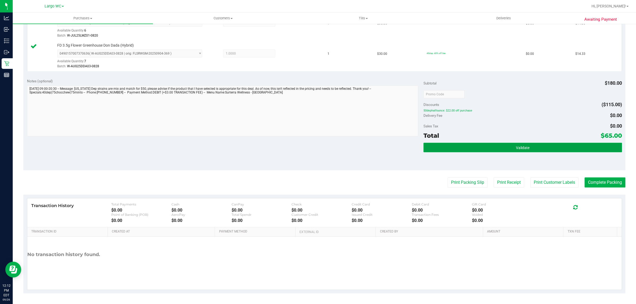
click at [497, 148] on button "Validate" at bounding box center [523, 148] width 198 height 10
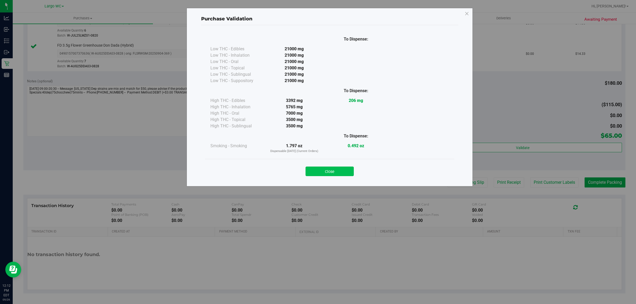
click at [338, 169] on button "Close" at bounding box center [330, 172] width 48 height 10
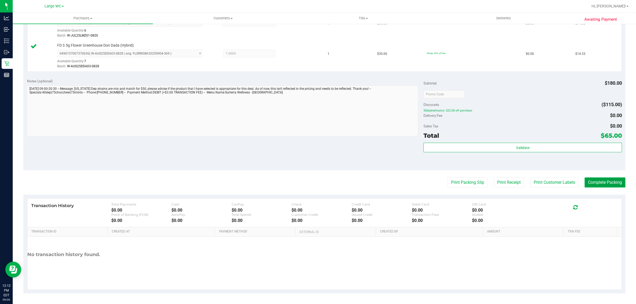
click at [605, 182] on button "Complete Packing" at bounding box center [605, 183] width 41 height 10
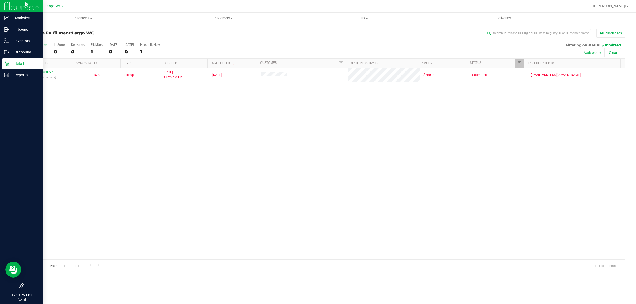
click at [0, 292] on div "12:13 PM EDT 09/26/2025 09/26" at bounding box center [21, 298] width 43 height 14
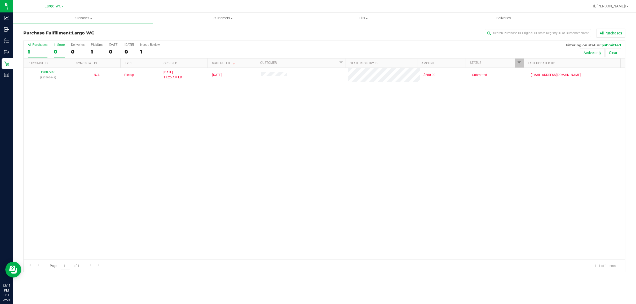
click at [62, 51] on div "0" at bounding box center [59, 52] width 11 height 6
click at [0, 0] on input "In Store 0" at bounding box center [0, 0] width 0 height 0
click at [85, 19] on span "Purchases" at bounding box center [83, 18] width 140 height 5
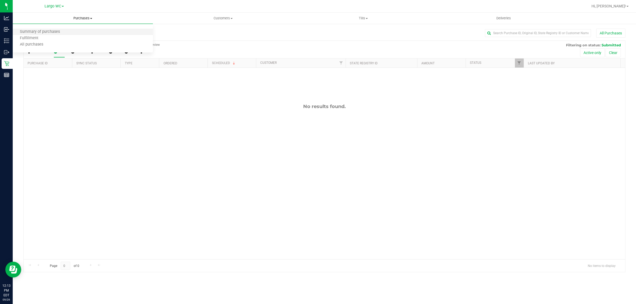
click at [73, 31] on li "Summary of purchases" at bounding box center [83, 32] width 140 height 6
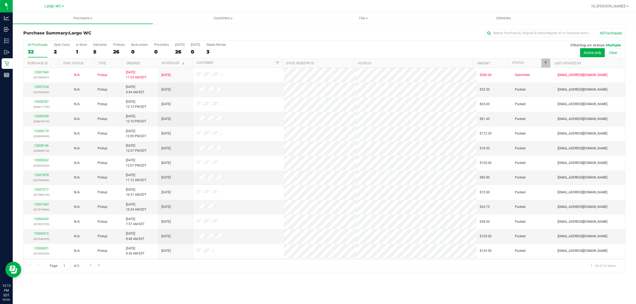
click at [80, 47] on label "In Store 1" at bounding box center [81, 50] width 11 height 15
click at [0, 0] on input "In Store 1" at bounding box center [0, 0] width 0 height 0
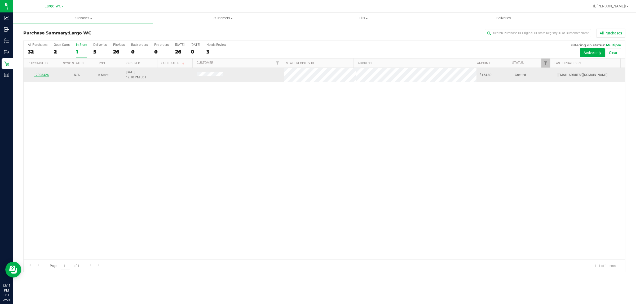
click at [47, 75] on link "12008426" at bounding box center [41, 75] width 15 height 4
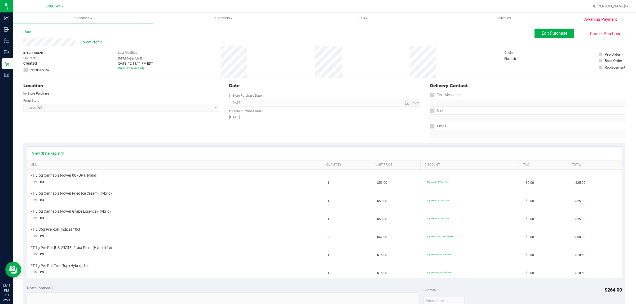
click at [253, 155] on div "View State Registry" at bounding box center [324, 153] width 585 height 5
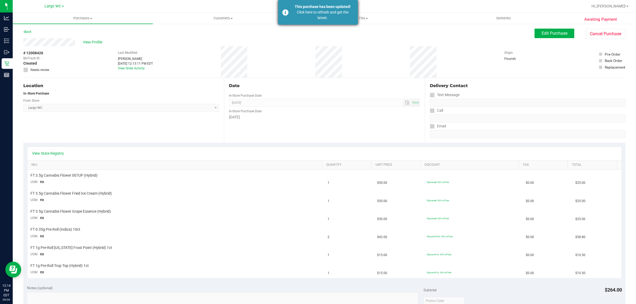
click at [334, 14] on div "Click here to refresh and get the latest." at bounding box center [323, 15] width 62 height 11
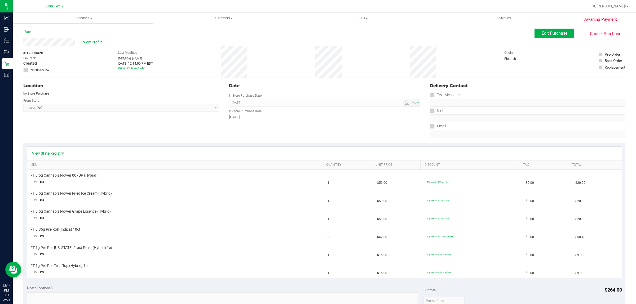
click at [139, 159] on div "View State Registry" at bounding box center [324, 154] width 595 height 14
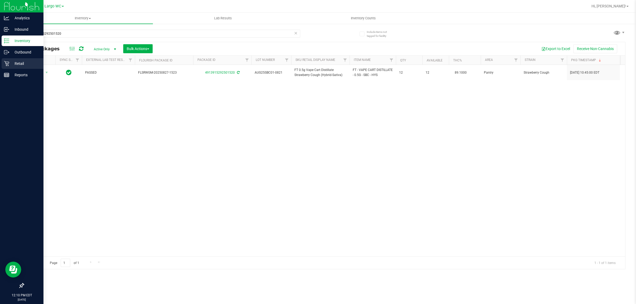
click at [8, 61] on icon at bounding box center [6, 63] width 5 height 5
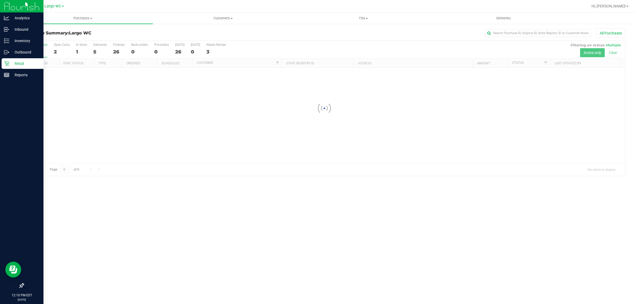
click at [100, 50] on div at bounding box center [325, 108] width 602 height 135
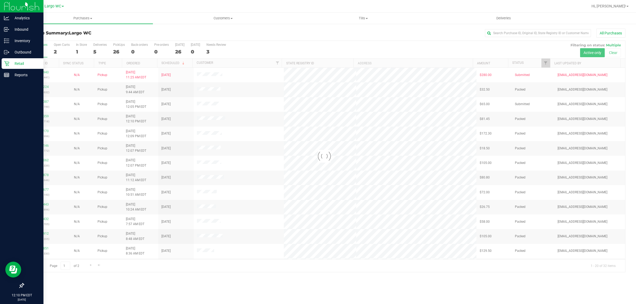
click at [99, 51] on div at bounding box center [325, 156] width 602 height 231
click at [99, 50] on div at bounding box center [325, 156] width 602 height 231
click at [100, 50] on div "5" at bounding box center [100, 52] width 14 height 6
click at [0, 0] on input "Deliveries 5" at bounding box center [0, 0] width 0 height 0
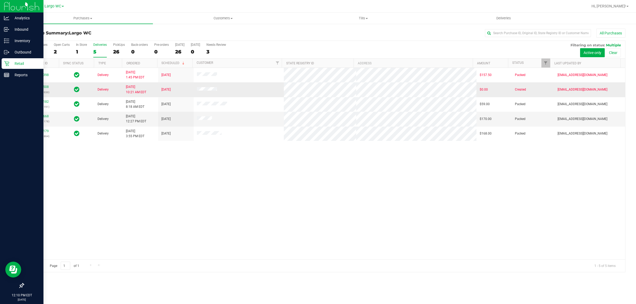
drag, startPoint x: 187, startPoint y: 76, endPoint x: 235, endPoint y: 92, distance: 50.6
click at [235, 92] on tbody "11989398 Delivery 9/24/2025 1:45 PM EDT 9/26/2025 $157.50 Packed rbarcomb@livep…" at bounding box center [325, 104] width 602 height 73
click at [235, 92] on td at bounding box center [239, 89] width 90 height 15
drag, startPoint x: 193, startPoint y: 76, endPoint x: 238, endPoint y: 89, distance: 46.8
click at [238, 89] on tbody "11989398 Delivery 9/24/2025 1:45 PM EDT 9/26/2025 $157.50 Packed rbarcomb@livep…" at bounding box center [325, 104] width 602 height 73
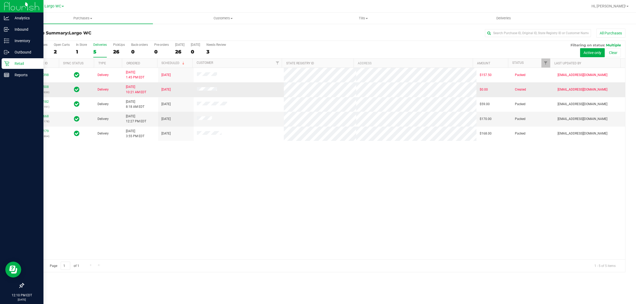
click at [238, 89] on td at bounding box center [239, 89] width 90 height 15
click at [121, 56] on label "PickUps 26" at bounding box center [119, 50] width 12 height 15
click at [0, 0] on input "PickUps 26" at bounding box center [0, 0] width 0 height 0
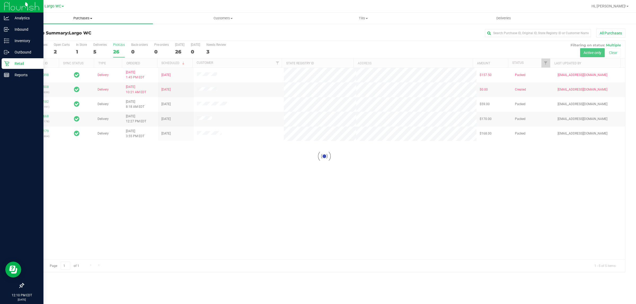
click at [82, 22] on uib-tab-heading "Purchases Summary of purchases Fulfillment All purchases" at bounding box center [83, 18] width 140 height 11
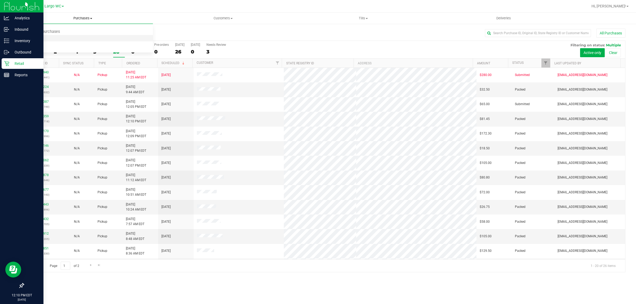
click at [44, 36] on span "Fulfillment" at bounding box center [29, 38] width 33 height 5
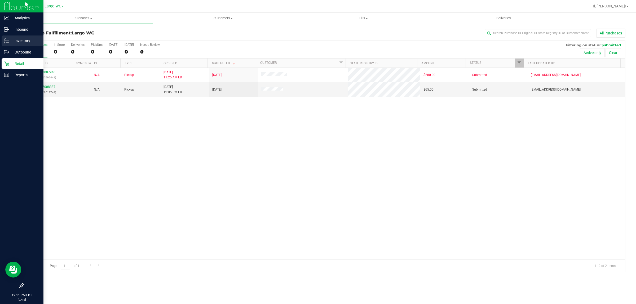
click at [6, 38] on icon at bounding box center [6, 40] width 5 height 5
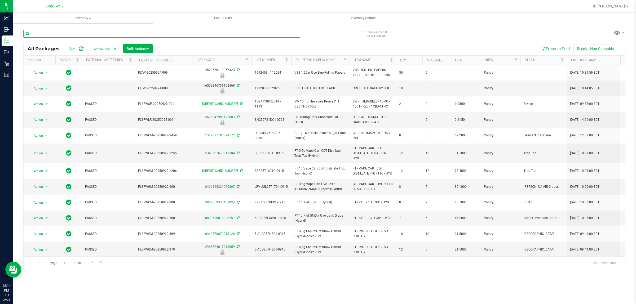
click at [131, 32] on input "text" at bounding box center [161, 34] width 277 height 8
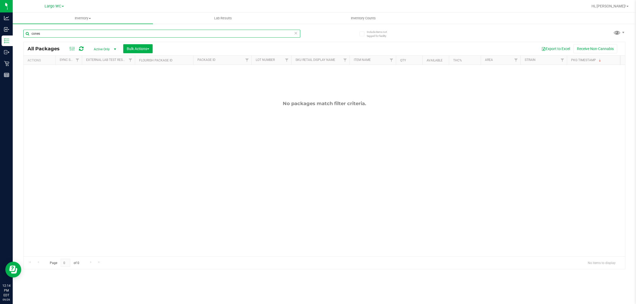
click at [52, 32] on input "cones" at bounding box center [161, 34] width 277 height 8
type input "cone"
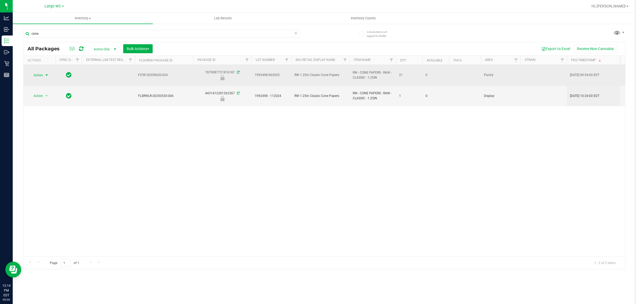
click at [39, 76] on span "Action" at bounding box center [36, 75] width 14 height 7
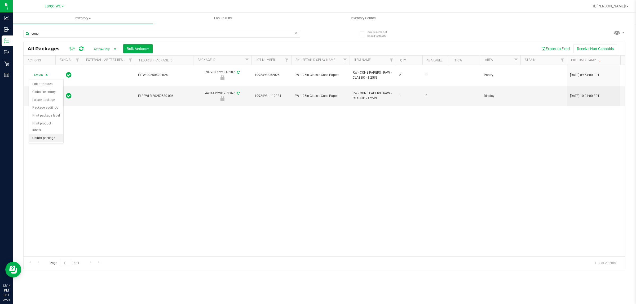
click at [52, 134] on li "Unlock package" at bounding box center [46, 138] width 34 height 8
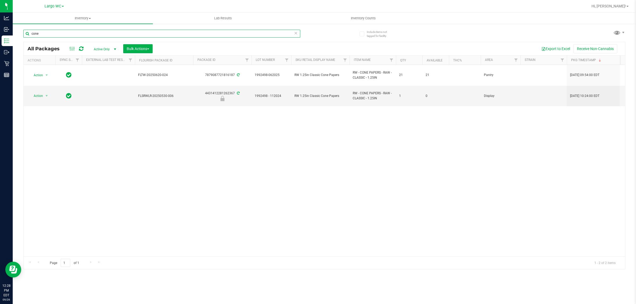
click at [60, 33] on input "cone" at bounding box center [161, 34] width 277 height 8
click at [61, 33] on input "cone" at bounding box center [161, 34] width 277 height 8
click at [61, 34] on input "cone" at bounding box center [161, 34] width 277 height 8
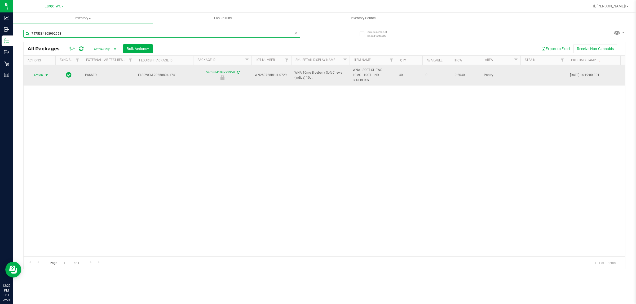
type input "7475384108992958"
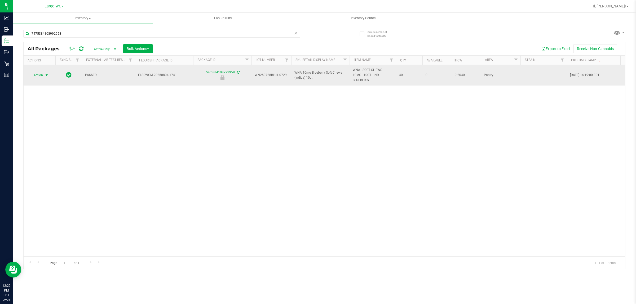
click at [45, 76] on span "select" at bounding box center [47, 75] width 4 height 4
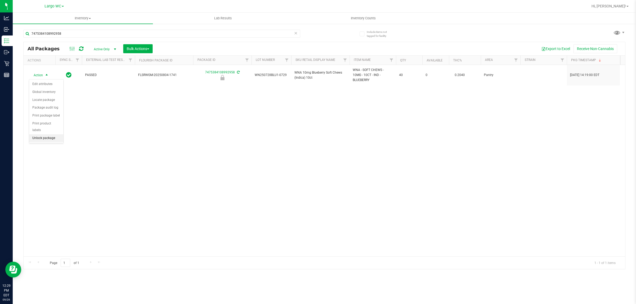
click at [54, 134] on li "Unlock package" at bounding box center [46, 138] width 34 height 8
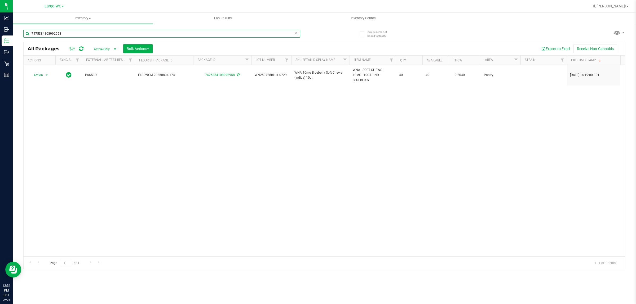
click at [223, 33] on input "7475384108992958" at bounding box center [161, 34] width 277 height 8
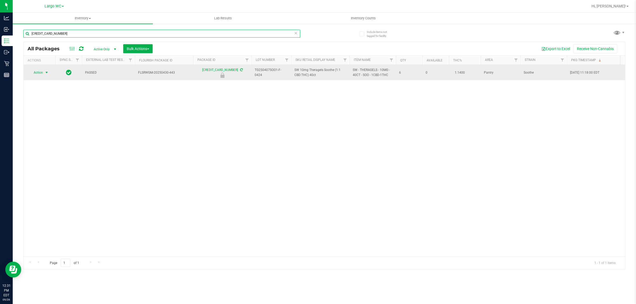
type input "4361940398030488"
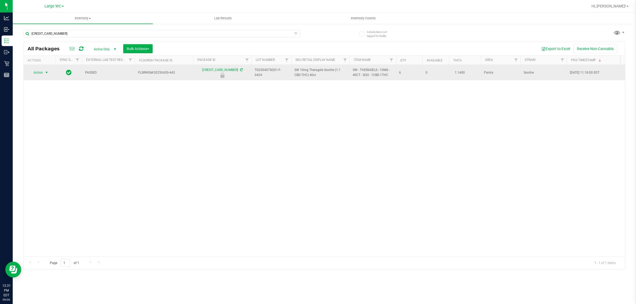
click at [45, 73] on span "select" at bounding box center [47, 73] width 4 height 4
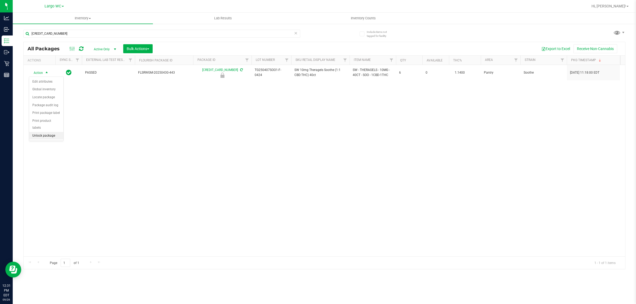
click at [41, 132] on li "Unlock package" at bounding box center [46, 136] width 34 height 8
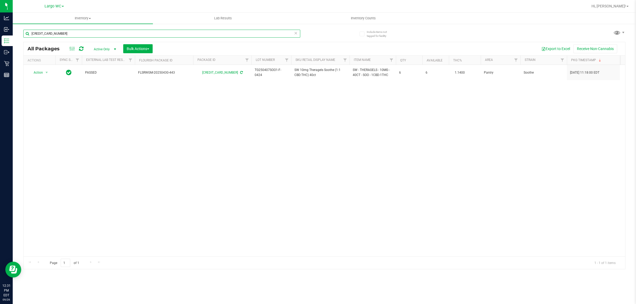
click at [206, 34] on input "4361940398030488" at bounding box center [161, 34] width 277 height 8
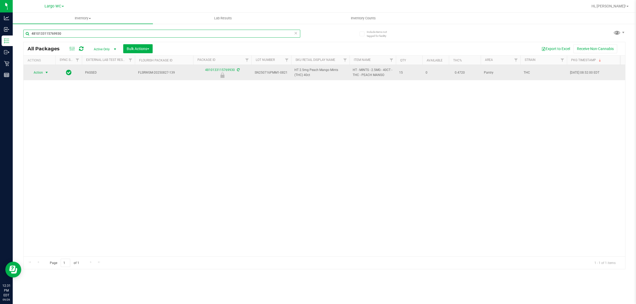
type input "4810133115769930"
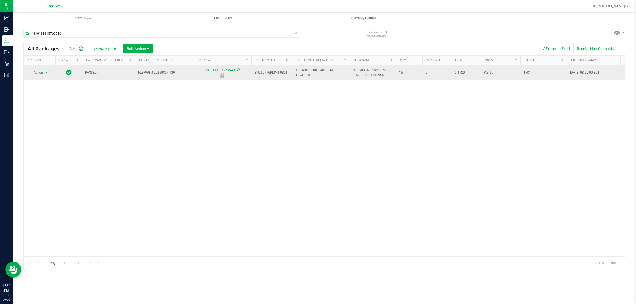
click at [45, 73] on span "select" at bounding box center [47, 73] width 4 height 4
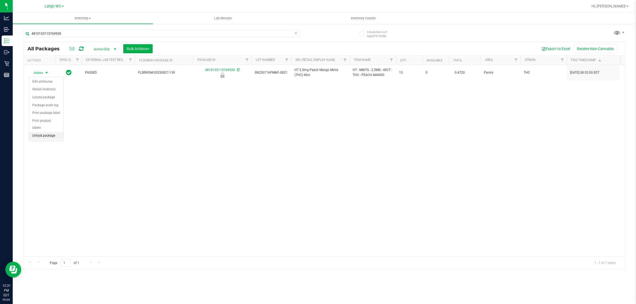
click at [39, 133] on li "Unlock package" at bounding box center [46, 136] width 34 height 8
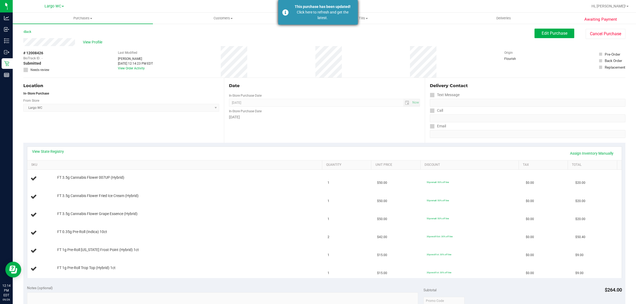
click at [329, 13] on div "Click here to refresh and get the latest." at bounding box center [323, 15] width 62 height 11
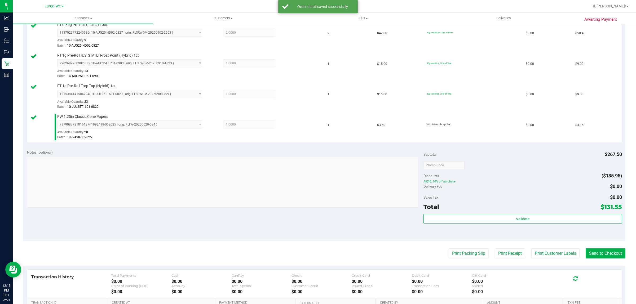
scroll to position [246, 0]
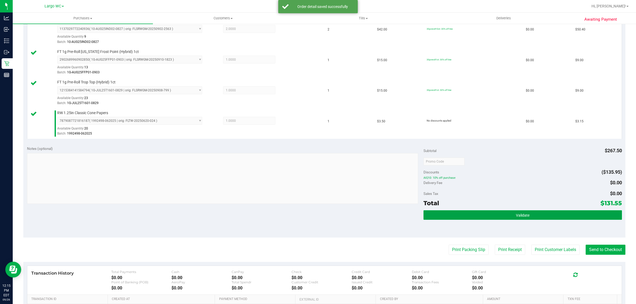
click at [525, 215] on span "Validate" at bounding box center [523, 215] width 14 height 4
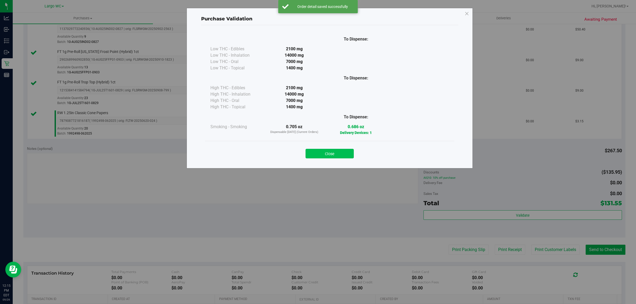
click at [344, 151] on button "Close" at bounding box center [330, 154] width 48 height 10
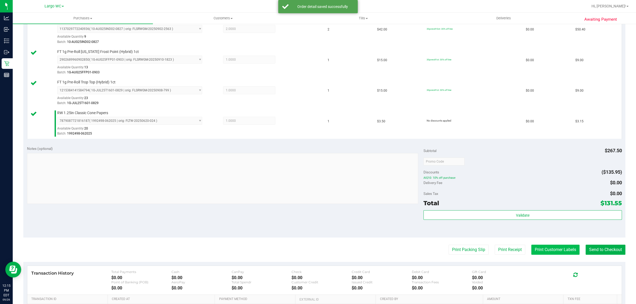
click at [536, 248] on button "Print Customer Labels" at bounding box center [556, 250] width 48 height 10
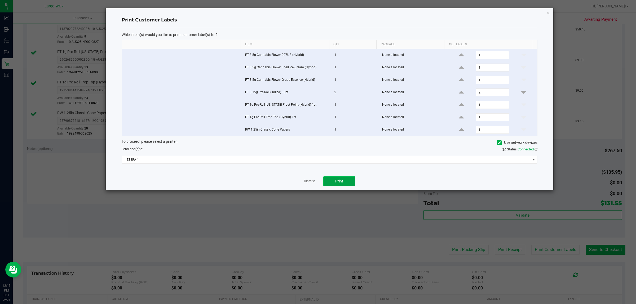
click at [338, 181] on span "Print" at bounding box center [339, 181] width 8 height 4
click at [307, 183] on link "Dismiss" at bounding box center [309, 181] width 11 height 5
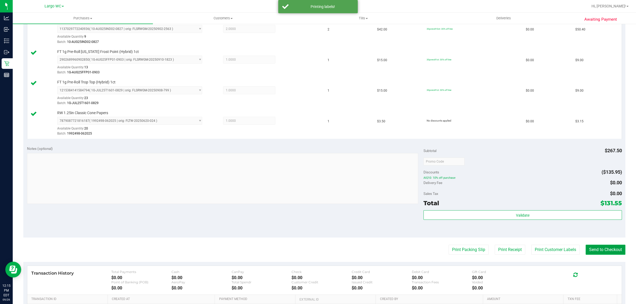
click at [596, 248] on button "Send to Checkout" at bounding box center [606, 250] width 40 height 10
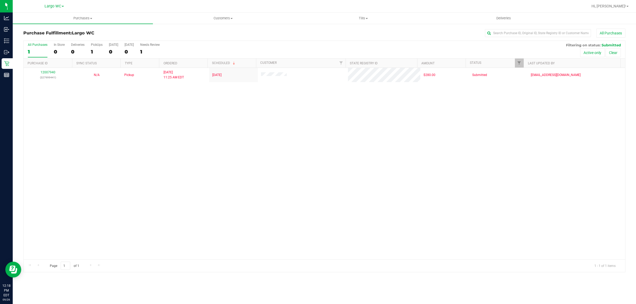
click at [44, 133] on div "12007940 (327999441) N/A Pickup 9/26/2025 11:25 AM EDT 9/29/2025 $280.00 Submit…" at bounding box center [325, 164] width 602 height 192
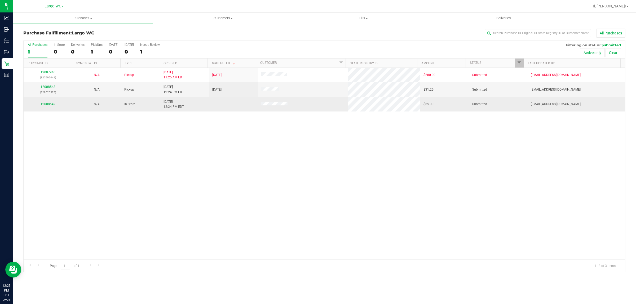
click at [51, 105] on link "12008542" at bounding box center [48, 104] width 15 height 4
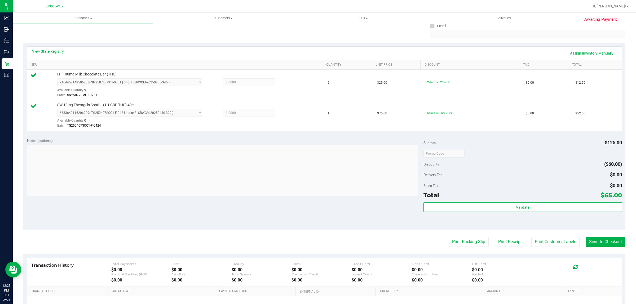
scroll to position [152, 0]
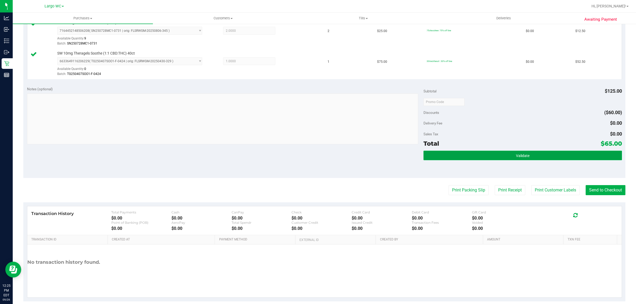
click at [522, 158] on span "Validate" at bounding box center [523, 156] width 14 height 4
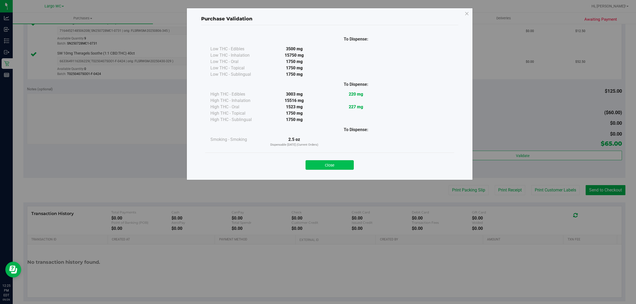
click at [340, 166] on button "Close" at bounding box center [330, 165] width 48 height 10
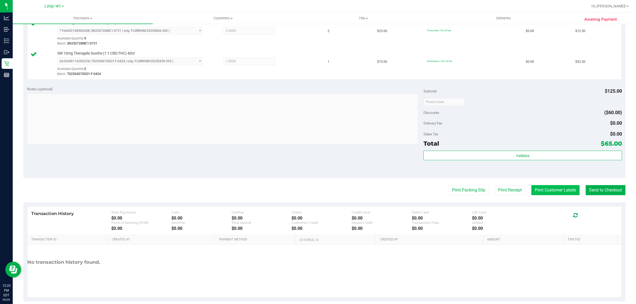
click at [545, 191] on button "Print Customer Labels" at bounding box center [556, 190] width 48 height 10
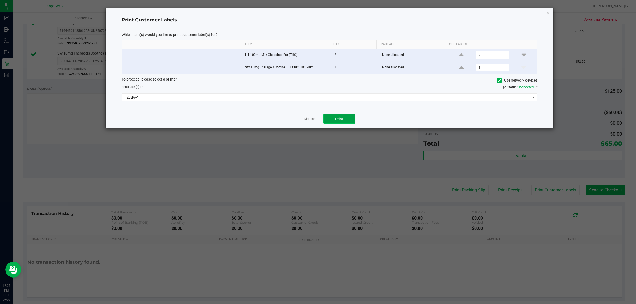
click at [339, 122] on button "Print" at bounding box center [340, 119] width 32 height 10
click at [311, 120] on link "Dismiss" at bounding box center [309, 119] width 11 height 5
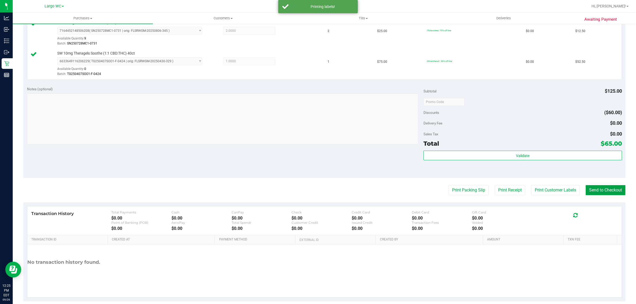
click at [605, 192] on button "Send to Checkout" at bounding box center [606, 190] width 40 height 10
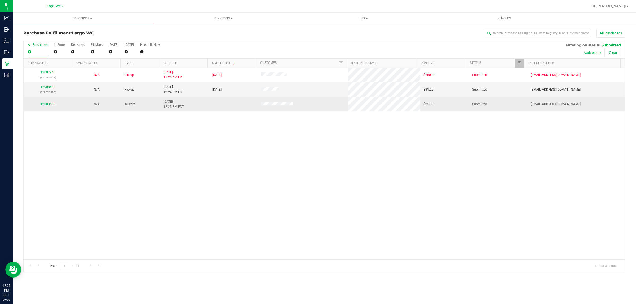
click at [49, 104] on link "12008550" at bounding box center [48, 104] width 15 height 4
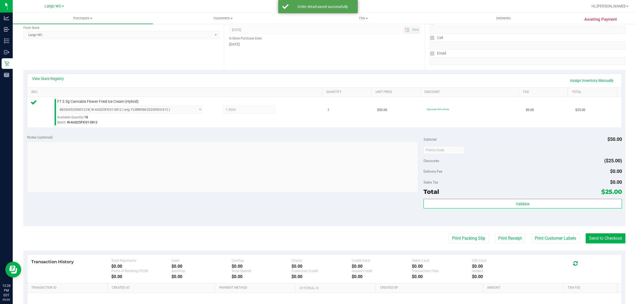
scroll to position [103, 0]
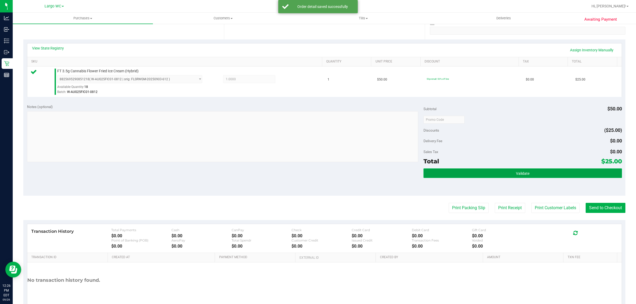
click at [528, 177] on button "Validate" at bounding box center [523, 174] width 198 height 10
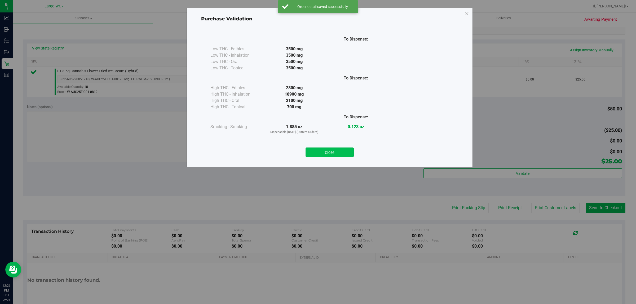
click at [334, 152] on button "Close" at bounding box center [330, 153] width 48 height 10
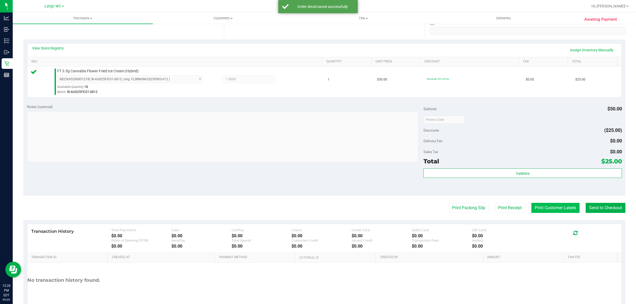
click at [542, 207] on button "Print Customer Labels" at bounding box center [556, 208] width 48 height 10
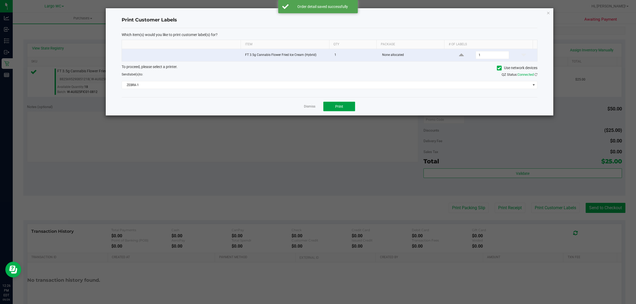
click at [348, 106] on button "Print" at bounding box center [340, 107] width 32 height 10
click at [306, 109] on link "Dismiss" at bounding box center [309, 106] width 11 height 5
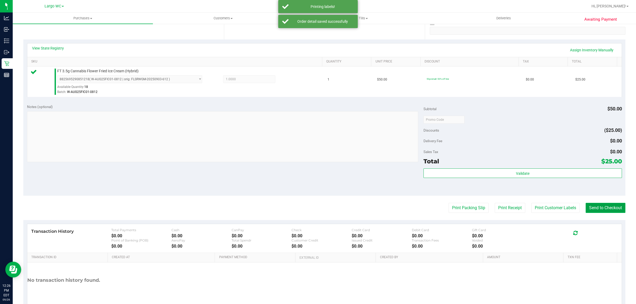
click at [597, 207] on button "Send to Checkout" at bounding box center [606, 208] width 40 height 10
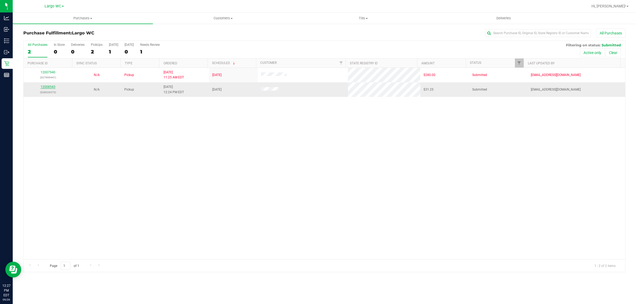
click at [51, 88] on link "12008543" at bounding box center [48, 87] width 15 height 4
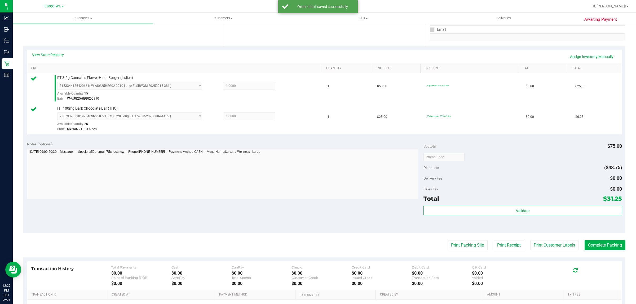
scroll to position [95, 0]
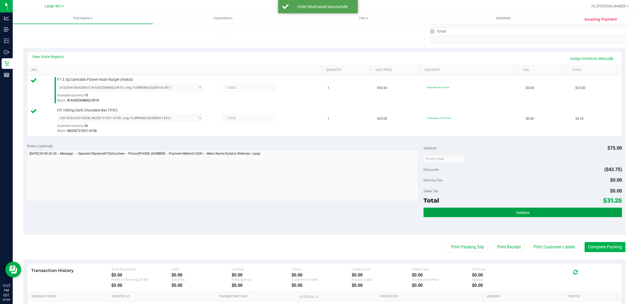
click at [528, 211] on button "Validate" at bounding box center [523, 213] width 198 height 10
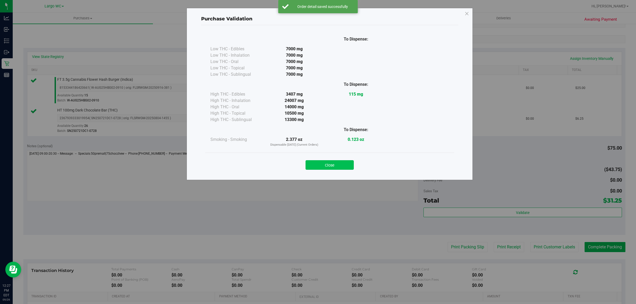
click at [325, 169] on button "Close" at bounding box center [330, 165] width 48 height 10
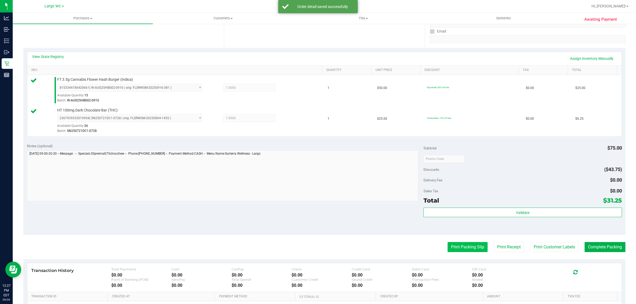
click at [463, 248] on button "Print Packing Slip" at bounding box center [468, 247] width 40 height 10
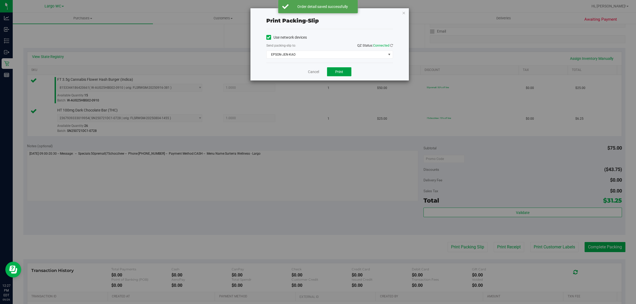
click at [339, 72] on span "Print" at bounding box center [339, 72] width 8 height 4
click at [304, 88] on div "Print packing-slip Use network devices Send packing-slip to: QZ Status: Connect…" at bounding box center [320, 152] width 640 height 304
click at [315, 74] on link "Cancel" at bounding box center [313, 72] width 11 height 6
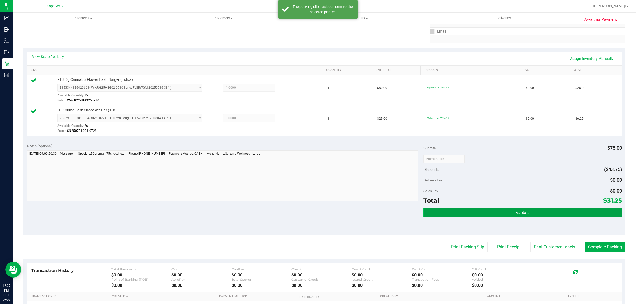
click at [492, 215] on button "Validate" at bounding box center [523, 213] width 198 height 10
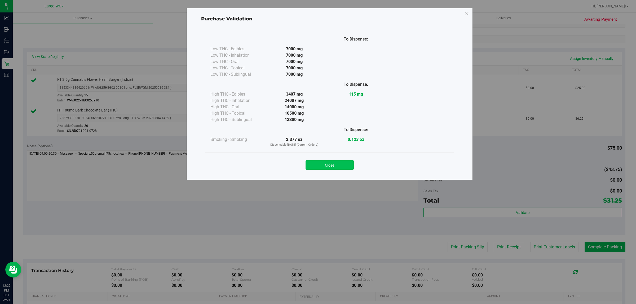
click at [325, 162] on button "Close" at bounding box center [330, 165] width 48 height 10
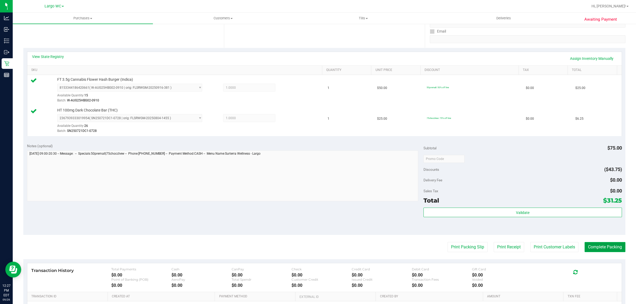
click at [607, 247] on button "Complete Packing" at bounding box center [605, 247] width 41 height 10
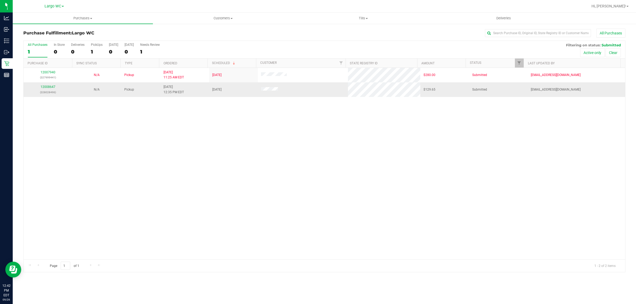
click at [51, 89] on div "12008647 (328028496)" at bounding box center [48, 90] width 42 height 10
click at [51, 89] on link "12008647" at bounding box center [48, 87] width 15 height 4
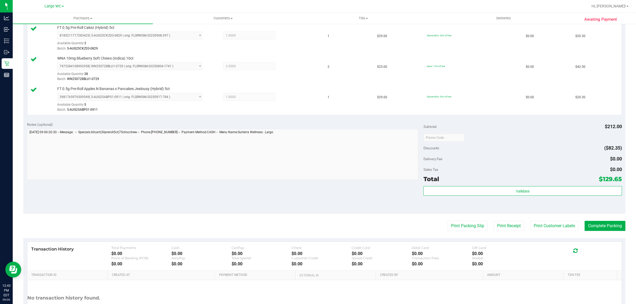
scroll to position [283, 0]
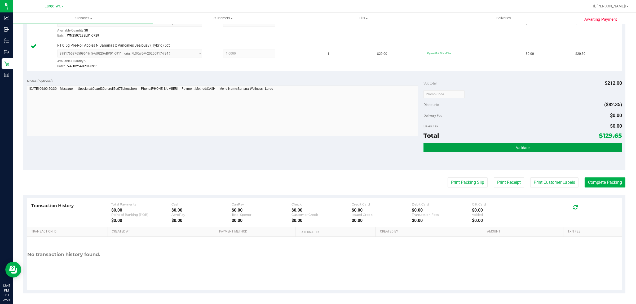
click at [531, 151] on button "Validate" at bounding box center [523, 148] width 198 height 10
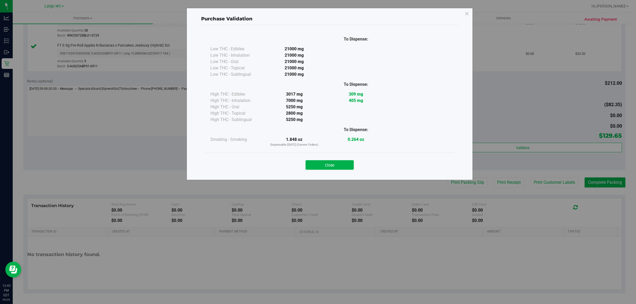
click at [454, 191] on div "Purchase Validation To Dispense: Low THC - Edibles 21000 mg" at bounding box center [320, 152] width 640 height 304
click at [346, 162] on button "Close" at bounding box center [330, 165] width 48 height 10
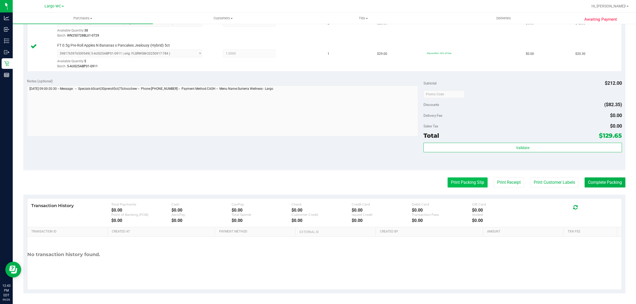
click at [454, 186] on button "Print Packing Slip" at bounding box center [468, 183] width 40 height 10
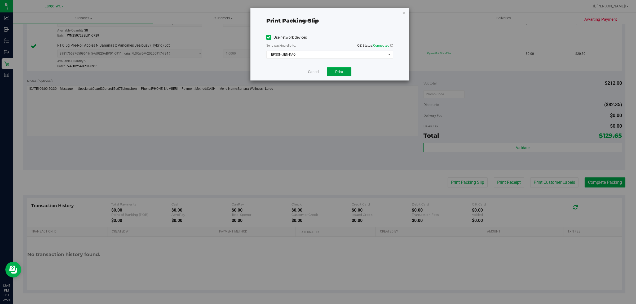
click at [338, 74] on span "Print" at bounding box center [339, 72] width 8 height 4
click at [317, 73] on link "Cancel" at bounding box center [313, 72] width 11 height 6
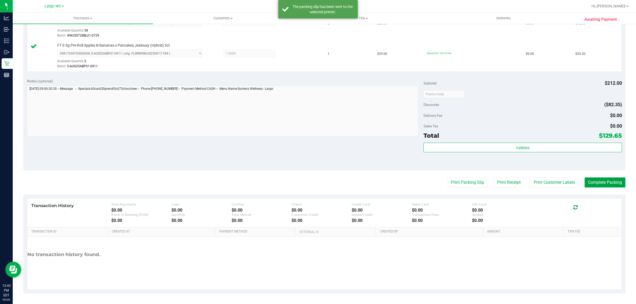
click at [596, 182] on button "Complete Packing" at bounding box center [605, 183] width 41 height 10
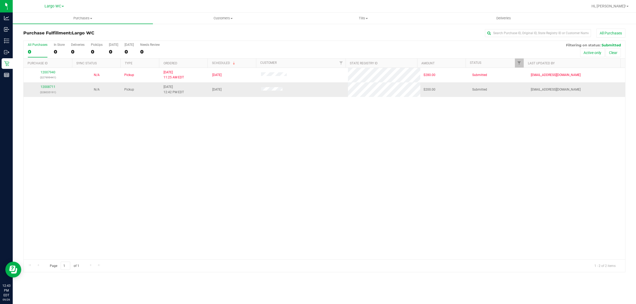
click at [50, 89] on div "12008711 (328035191)" at bounding box center [48, 90] width 42 height 10
click at [51, 88] on link "12008711" at bounding box center [48, 87] width 15 height 4
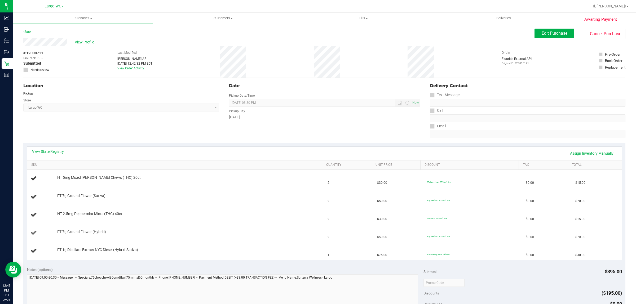
drag, startPoint x: 51, startPoint y: 88, endPoint x: 548, endPoint y: 242, distance: 520.4
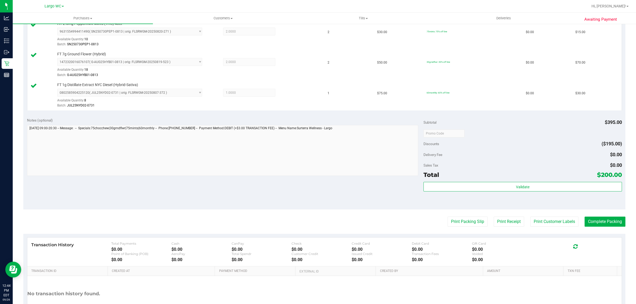
scroll to position [213, 0]
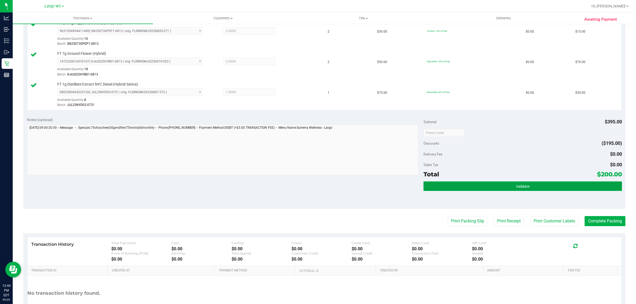
click at [536, 190] on button "Validate" at bounding box center [523, 187] width 198 height 10
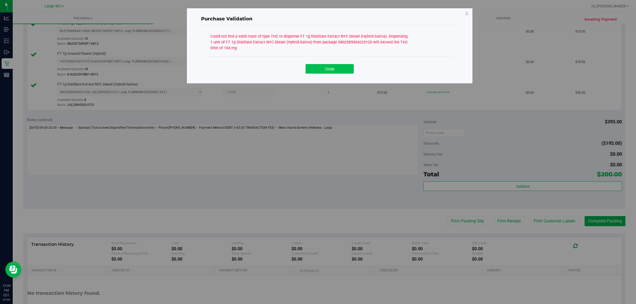
click at [339, 73] on button "Close" at bounding box center [330, 69] width 48 height 10
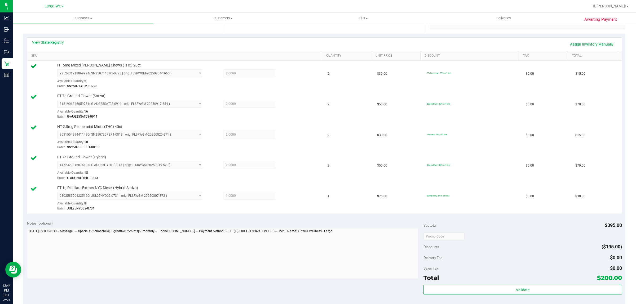
scroll to position [110, 0]
click at [47, 42] on link "View State Registry" at bounding box center [48, 42] width 32 height 5
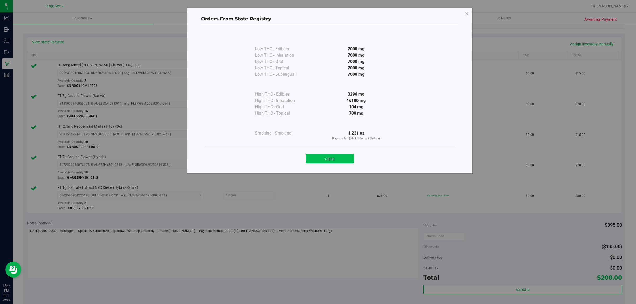
click at [345, 161] on button "Close" at bounding box center [330, 159] width 48 height 10
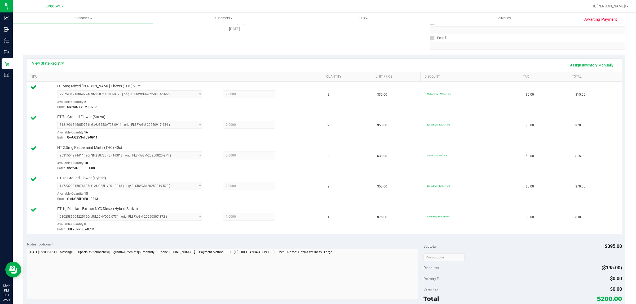
scroll to position [76, 0]
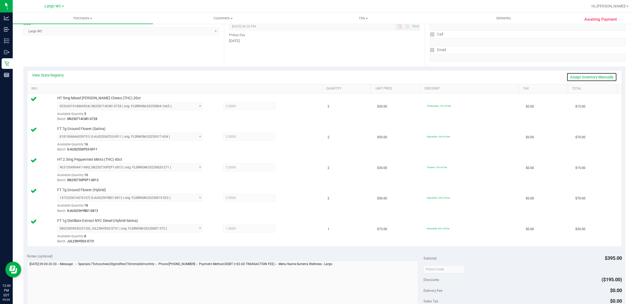
click at [574, 77] on link "Assign Inventory Manually" at bounding box center [592, 77] width 50 height 9
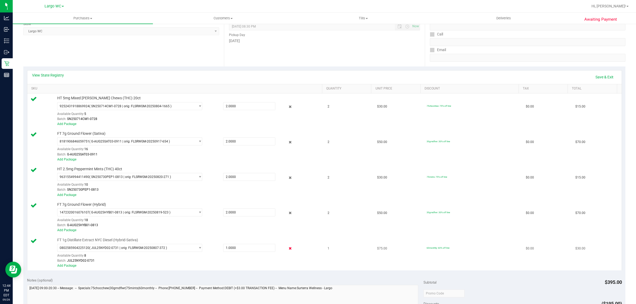
click at [288, 248] on icon at bounding box center [291, 249] width 6 height 6
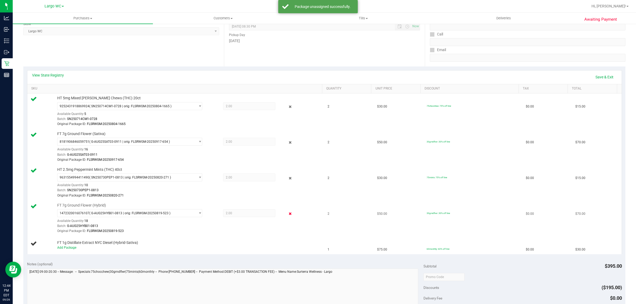
click at [288, 213] on icon at bounding box center [291, 214] width 6 height 6
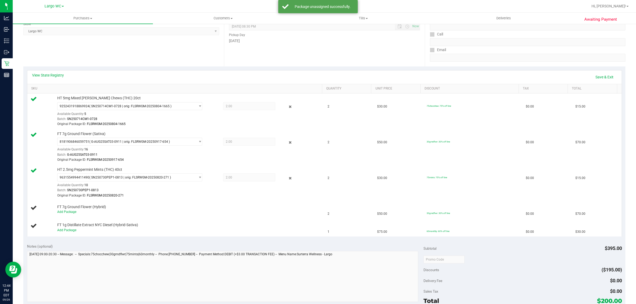
click at [288, 178] on icon at bounding box center [291, 178] width 6 height 6
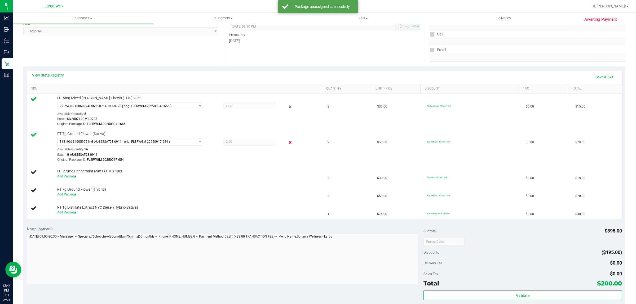
click at [288, 143] on icon at bounding box center [291, 142] width 6 height 6
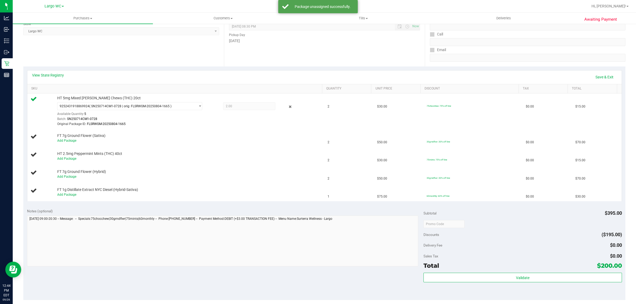
click at [288, 107] on icon at bounding box center [291, 107] width 6 height 6
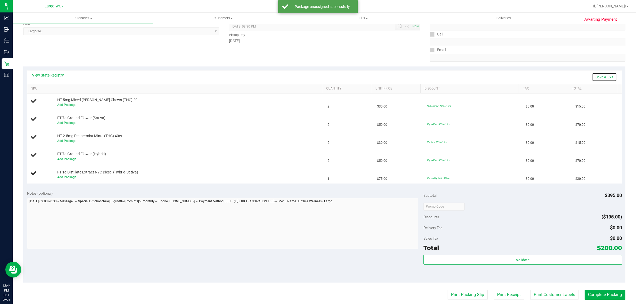
click at [602, 77] on link "Save & Exit" at bounding box center [604, 77] width 25 height 9
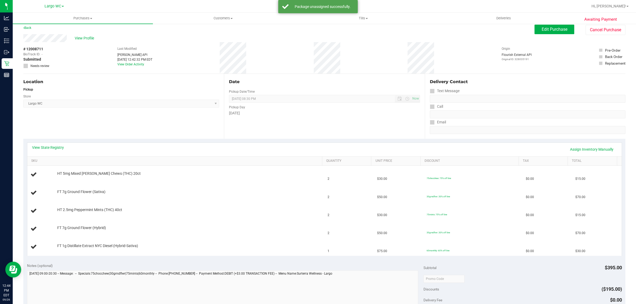
scroll to position [0, 0]
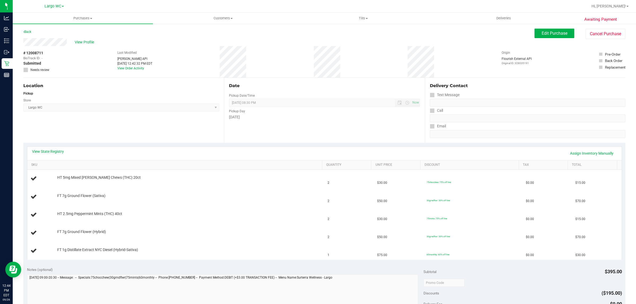
click at [545, 26] on div "Awaiting Payment Back Edit Purchase Cancel Purchase View Profile # 12008711 Bio…" at bounding box center [325, 258] width 624 height 470
click at [542, 32] on span "Edit Purchase" at bounding box center [555, 33] width 26 height 5
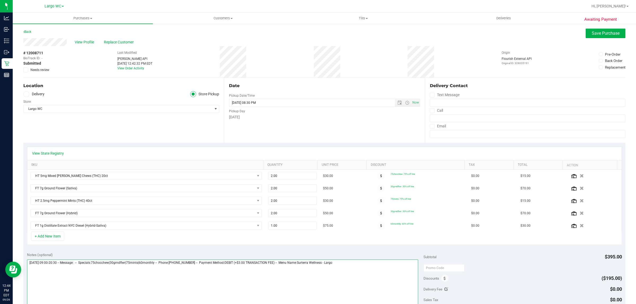
click at [362, 280] on textarea at bounding box center [223, 285] width 392 height 51
type textarea "[DATE] 09:00-20:30 -- Message: -- Specials:75chocchew|30grndflwr|75mints|60mont…"
click at [586, 34] on button "Save Purchase" at bounding box center [606, 34] width 40 height 10
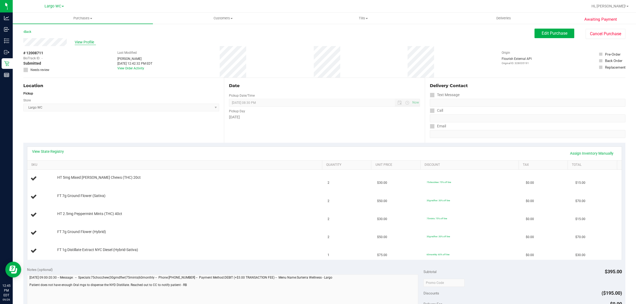
click at [80, 44] on span "View Profile" at bounding box center [85, 43] width 21 height 6
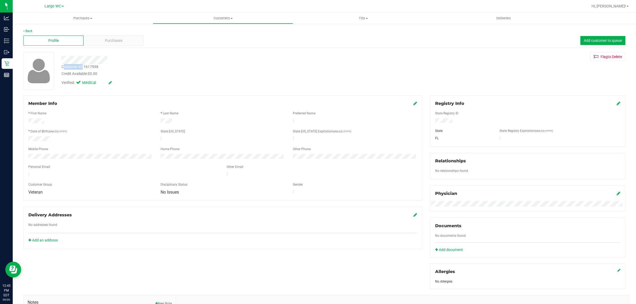
drag, startPoint x: 63, startPoint y: 67, endPoint x: 82, endPoint y: 67, distance: 19.6
click at [82, 67] on div "Customer ID: 1617998" at bounding box center [80, 67] width 37 height 6
drag, startPoint x: 74, startPoint y: 69, endPoint x: 66, endPoint y: 67, distance: 8.7
click at [74, 68] on div "Customer ID: 1617998" at bounding box center [80, 67] width 37 height 6
click at [62, 67] on div "Customer ID: 1617998" at bounding box center [80, 67] width 37 height 6
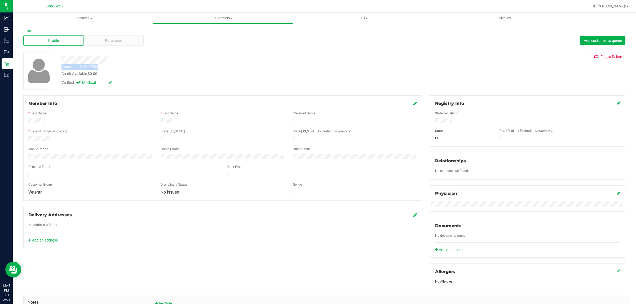
drag, startPoint x: 61, startPoint y: 67, endPoint x: 98, endPoint y: 67, distance: 36.9
click at [98, 67] on div "Customer ID: 1617998" at bounding box center [80, 67] width 37 height 6
copy div "Customer ID: 1617998"
click at [67, 121] on div at bounding box center [90, 122] width 132 height 6
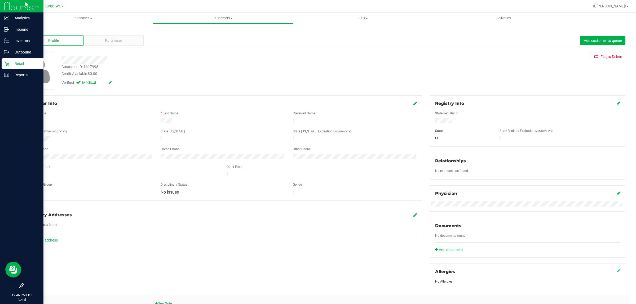
click at [10, 64] on p "Retail" at bounding box center [25, 63] width 32 height 6
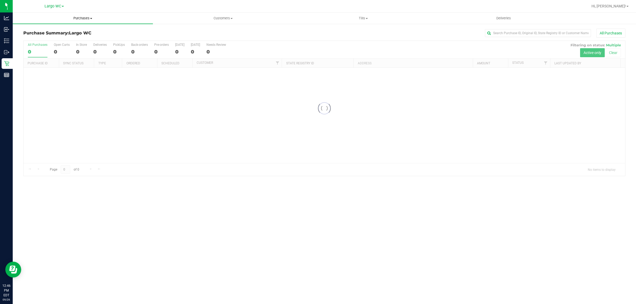
click at [77, 17] on span "Purchases" at bounding box center [83, 18] width 140 height 5
click at [49, 38] on li "Fulfillment" at bounding box center [83, 38] width 140 height 6
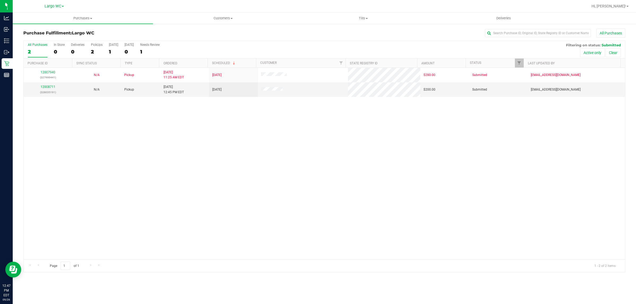
click at [61, 136] on div "12007940 (327999441) N/A Pickup 9/26/2025 11:25 AM EDT 9/29/2025 $280.00 Submit…" at bounding box center [325, 164] width 602 height 192
click at [48, 89] on link "12008711" at bounding box center [48, 87] width 15 height 4
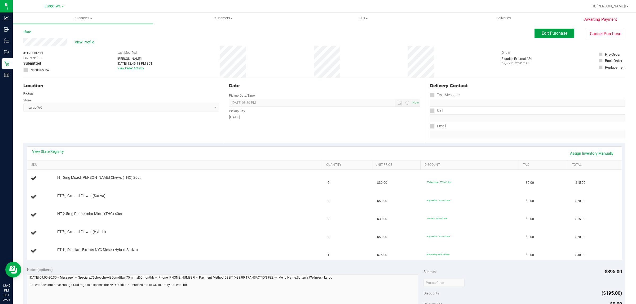
click at [553, 35] on span "Edit Purchase" at bounding box center [555, 33] width 26 height 5
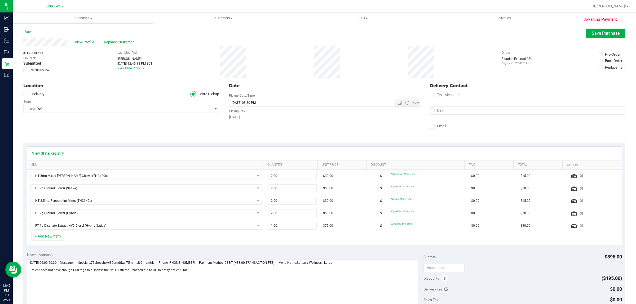
click at [40, 72] on span "Needs review" at bounding box center [39, 70] width 19 height 5
click at [0, 0] on input "Needs review" at bounding box center [0, 0] width 0 height 0
click at [601, 33] on span "Save Purchase" at bounding box center [606, 33] width 28 height 5
click at [24, 31] on icon at bounding box center [23, 31] width 1 height 3
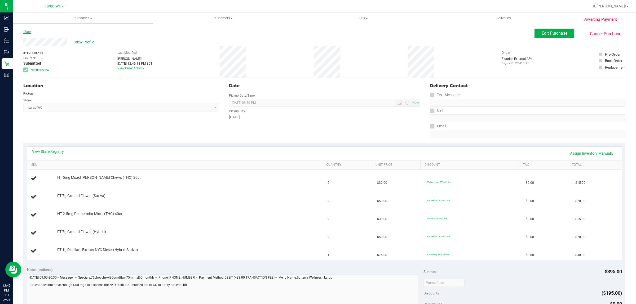
click at [27, 30] on link "Back" at bounding box center [27, 32] width 8 height 4
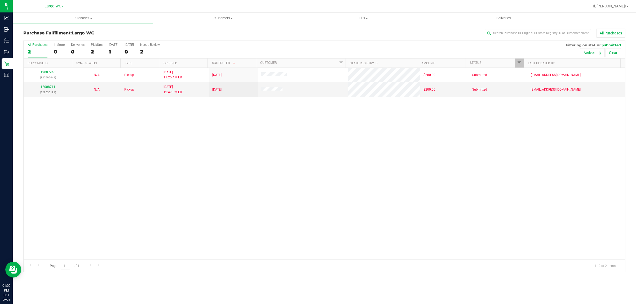
click at [63, 154] on div "12007940 (327999441) N/A Pickup 9/26/2025 11:25 AM EDT 9/29/2025 $280.00 Submit…" at bounding box center [325, 164] width 602 height 192
click at [80, 17] on span "Purchases" at bounding box center [83, 18] width 140 height 5
click at [44, 33] on span "Summary of purchases" at bounding box center [40, 32] width 54 height 5
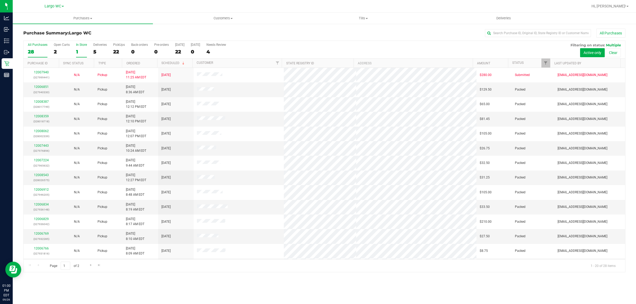
click at [77, 52] on div "1" at bounding box center [81, 52] width 11 height 6
click at [0, 0] on input "In Store 1" at bounding box center [0, 0] width 0 height 0
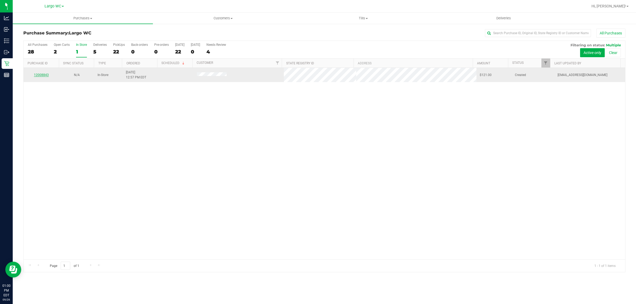
click at [44, 77] on link "12008843" at bounding box center [41, 75] width 15 height 4
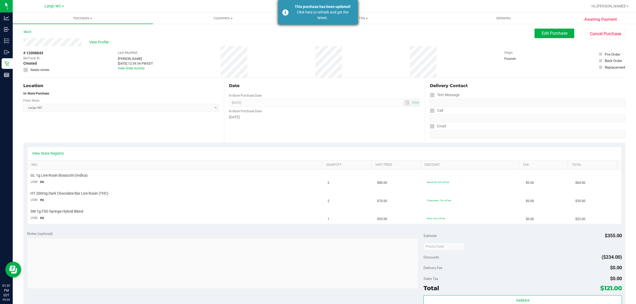
click at [329, 6] on div "This purchase has been updated!" at bounding box center [323, 7] width 62 height 6
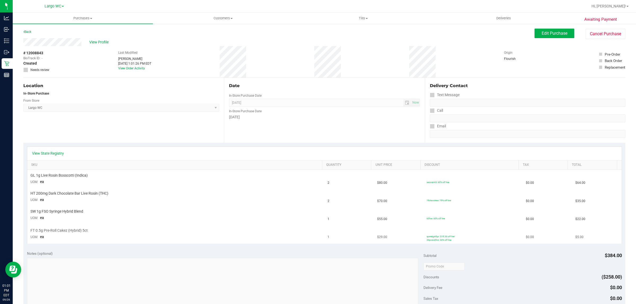
click at [259, 240] on td "FT 0.5g Pre-Roll Cakez (Hybrid) 5ct UOM ea" at bounding box center [176, 234] width 298 height 20
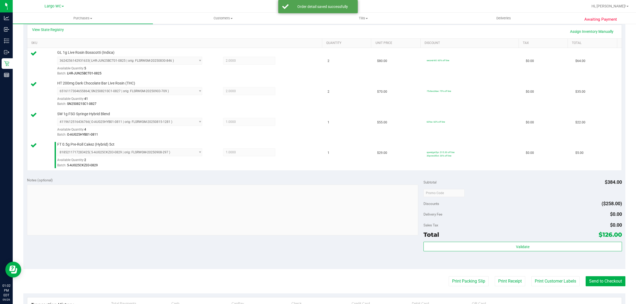
scroll to position [122, 0]
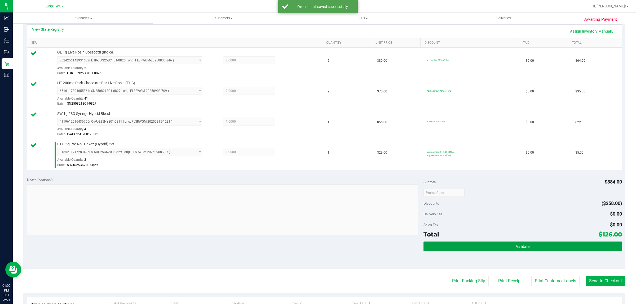
click at [536, 243] on button "Validate" at bounding box center [523, 247] width 198 height 10
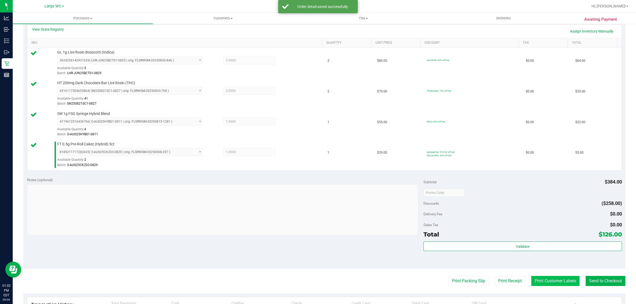
click at [538, 282] on button "Print Customer Labels" at bounding box center [556, 281] width 48 height 10
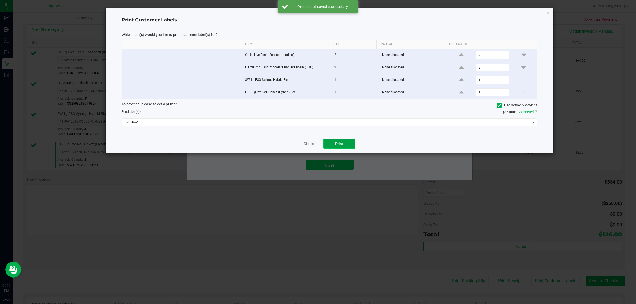
click at [339, 143] on span "Print" at bounding box center [339, 144] width 8 height 4
click at [311, 147] on div at bounding box center [330, 80] width 448 height 145
click at [309, 145] on link "Dismiss" at bounding box center [309, 144] width 11 height 5
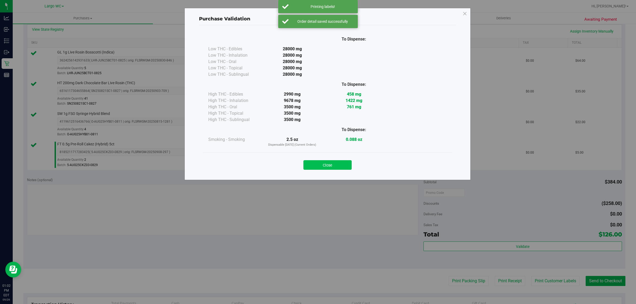
click at [328, 166] on button "Close" at bounding box center [328, 165] width 48 height 10
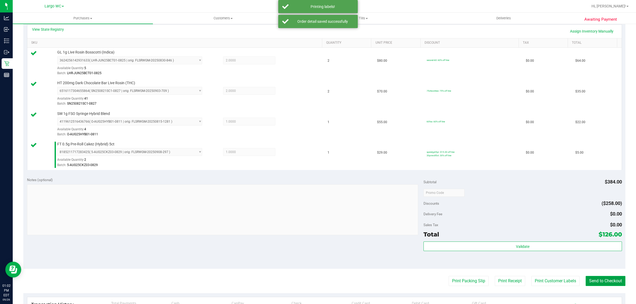
click at [603, 278] on button "Send to Checkout" at bounding box center [606, 281] width 40 height 10
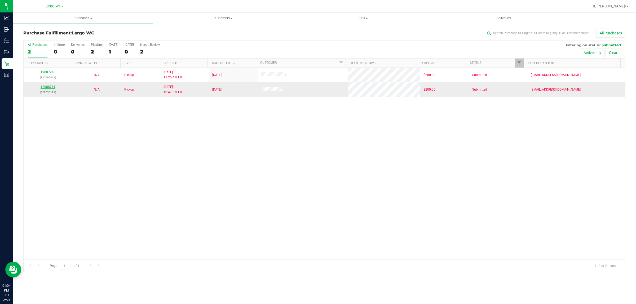
click at [48, 88] on link "12008711" at bounding box center [48, 87] width 15 height 4
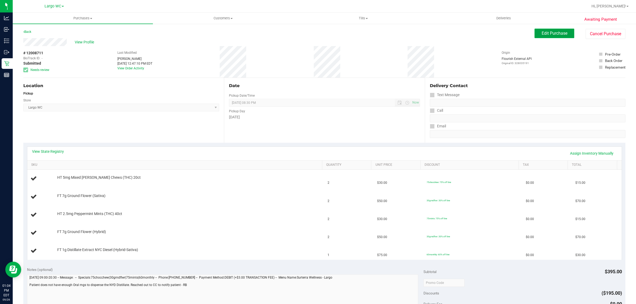
click at [547, 36] on button "Edit Purchase" at bounding box center [555, 34] width 40 height 10
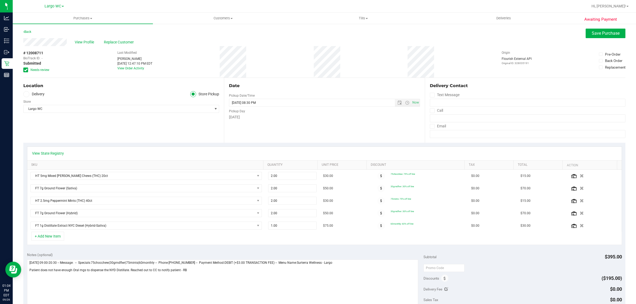
click at [43, 72] on span "Needs review" at bounding box center [39, 70] width 19 height 5
click at [0, 0] on input "Needs review" at bounding box center [0, 0] width 0 height 0
click at [508, 279] on div "Discounts ($195.00)" at bounding box center [523, 279] width 198 height 10
click at [599, 32] on span "Save Purchase" at bounding box center [606, 33] width 28 height 5
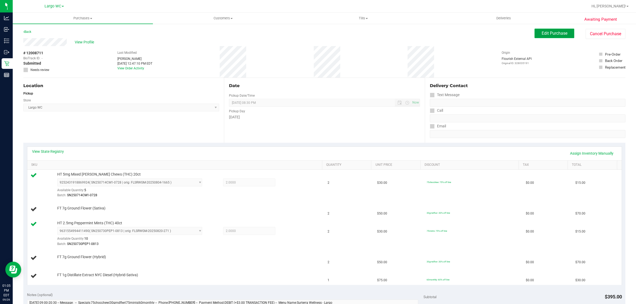
click at [548, 36] on button "Edit Purchase" at bounding box center [555, 34] width 40 height 10
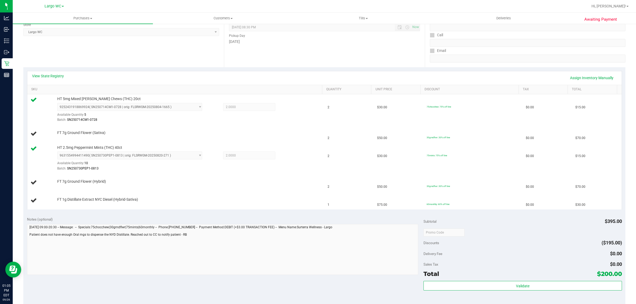
scroll to position [107, 0]
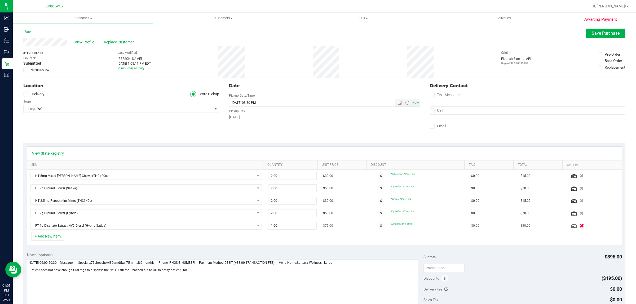
click at [580, 228] on icon "button" at bounding box center [582, 226] width 5 height 4
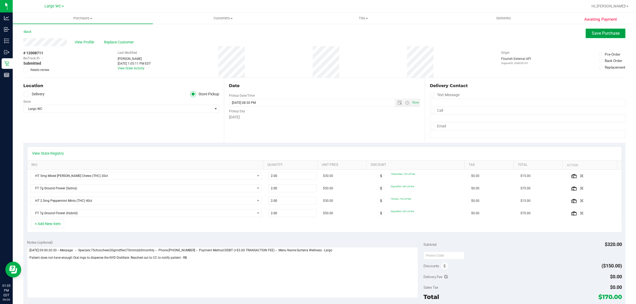
click at [601, 35] on span "Save Purchase" at bounding box center [606, 33] width 28 height 5
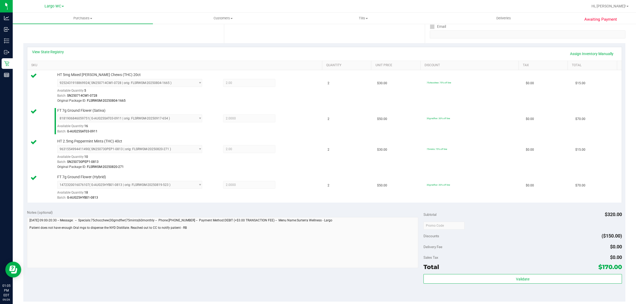
scroll to position [196, 0]
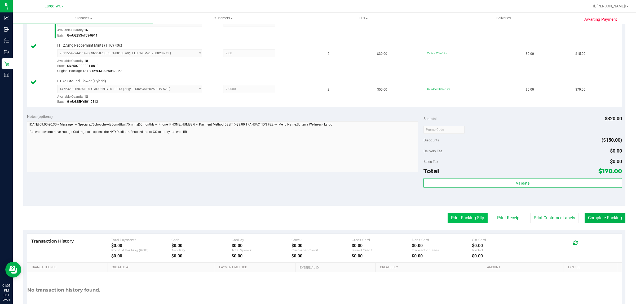
click at [472, 219] on button "Print Packing Slip" at bounding box center [468, 218] width 40 height 10
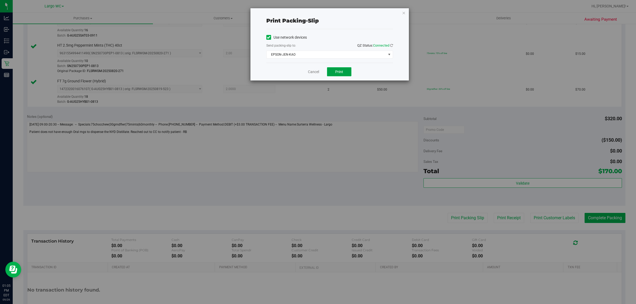
click at [346, 76] on button "Print" at bounding box center [339, 71] width 24 height 9
click at [312, 69] on link "Cancel" at bounding box center [313, 72] width 11 height 6
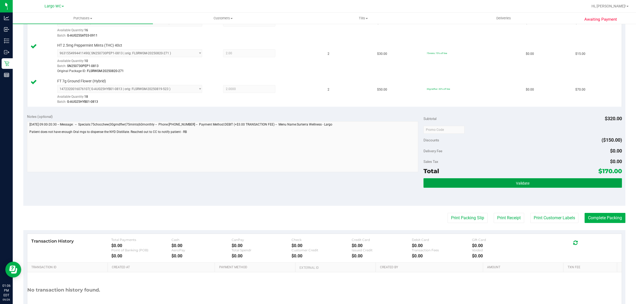
click at [500, 187] on button "Validate" at bounding box center [523, 183] width 198 height 10
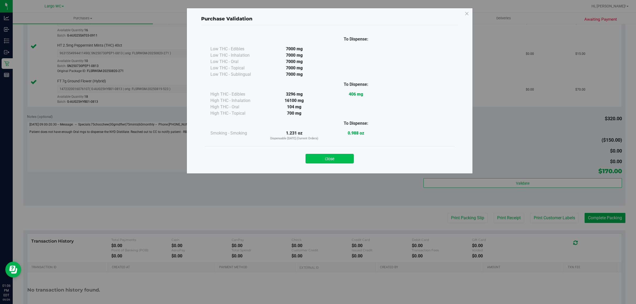
click at [335, 160] on button "Close" at bounding box center [330, 159] width 48 height 10
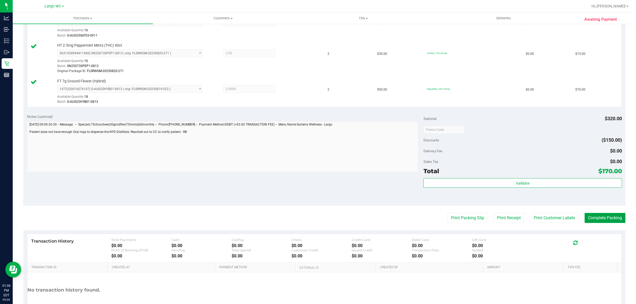
click at [587, 221] on button "Complete Packing" at bounding box center [605, 218] width 41 height 10
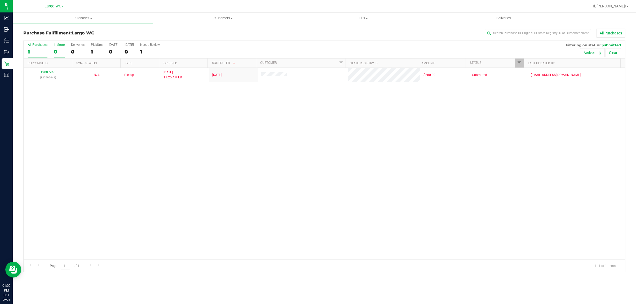
click at [59, 46] on div "In Store" at bounding box center [59, 45] width 11 height 4
click at [0, 0] on input "In Store 0" at bounding box center [0, 0] width 0 height 0
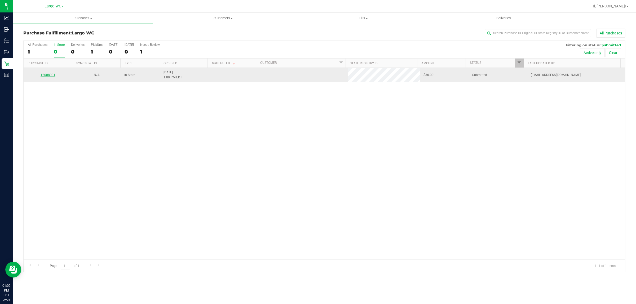
click at [49, 76] on link "12008931" at bounding box center [48, 75] width 15 height 4
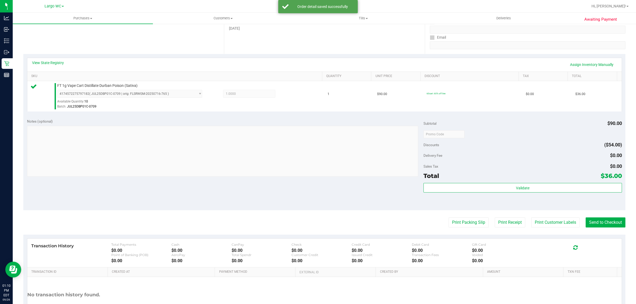
scroll to position [113, 0]
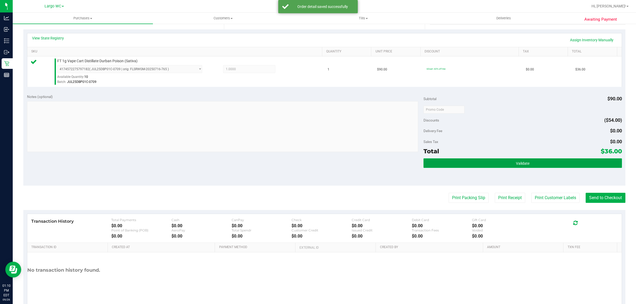
click at [535, 164] on button "Validate" at bounding box center [523, 164] width 198 height 10
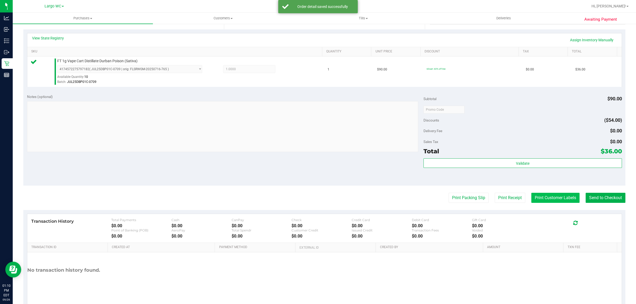
click at [540, 197] on button "Print Customer Labels" at bounding box center [556, 198] width 48 height 10
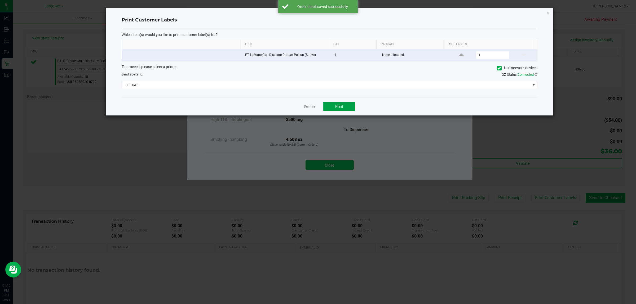
click at [339, 107] on span "Print" at bounding box center [339, 106] width 8 height 4
click at [308, 107] on link "Dismiss" at bounding box center [309, 106] width 11 height 5
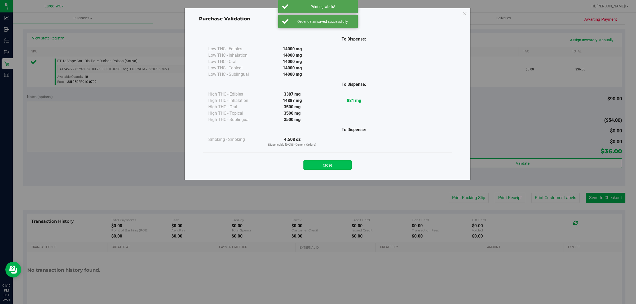
click at [326, 161] on button "Close" at bounding box center [328, 165] width 48 height 10
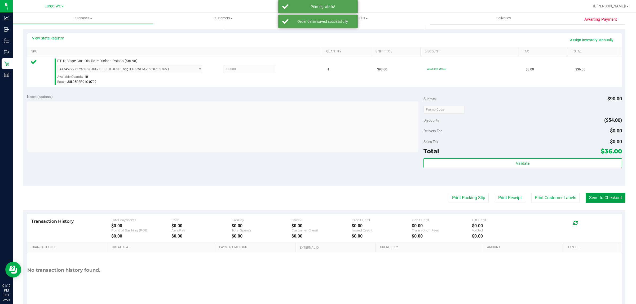
click at [597, 196] on button "Send to Checkout" at bounding box center [606, 198] width 40 height 10
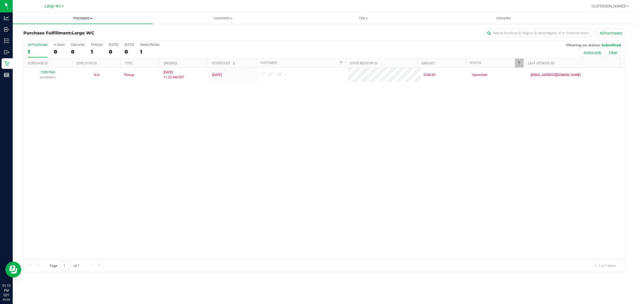
click at [91, 18] on span at bounding box center [91, 18] width 2 height 1
click at [61, 31] on span "Summary of purchases" at bounding box center [40, 32] width 54 height 5
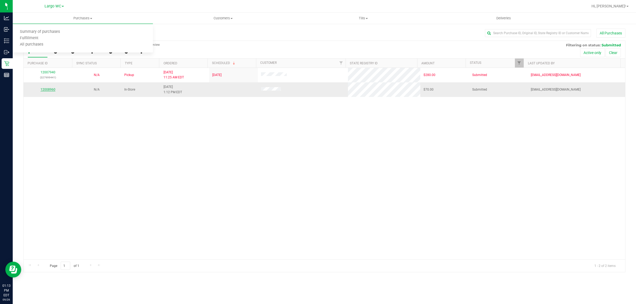
click at [50, 90] on link "12008960" at bounding box center [48, 90] width 15 height 4
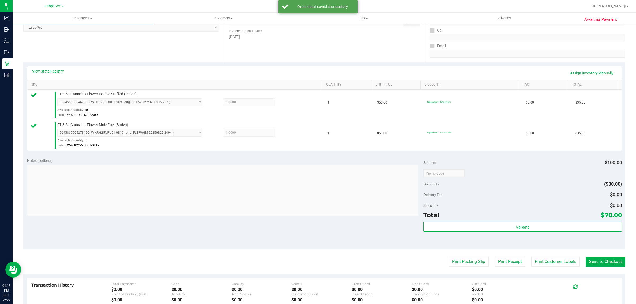
scroll to position [145, 0]
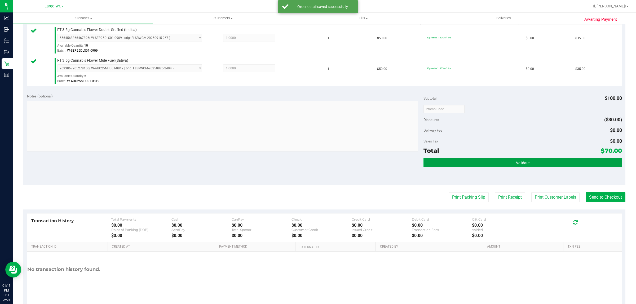
click at [548, 165] on button "Validate" at bounding box center [523, 163] width 198 height 10
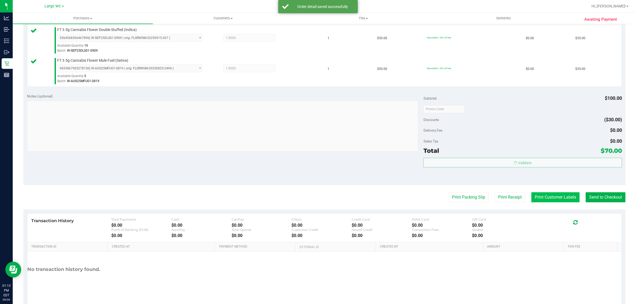
click at [550, 199] on button "Print Customer Labels" at bounding box center [556, 198] width 48 height 10
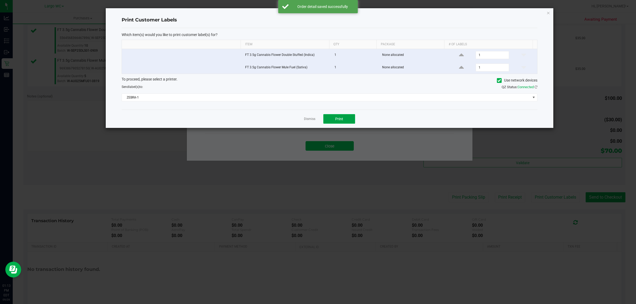
click at [339, 120] on span "Print" at bounding box center [339, 119] width 8 height 4
click at [311, 121] on link "Dismiss" at bounding box center [309, 119] width 11 height 5
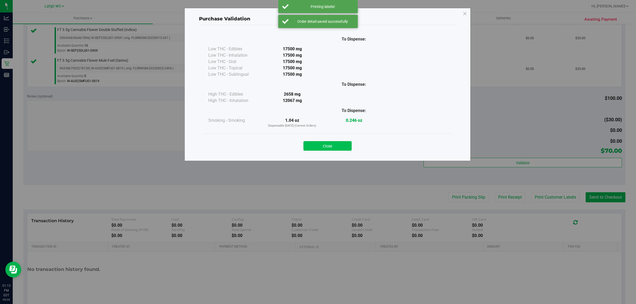
click at [333, 150] on button "Close" at bounding box center [328, 146] width 48 height 10
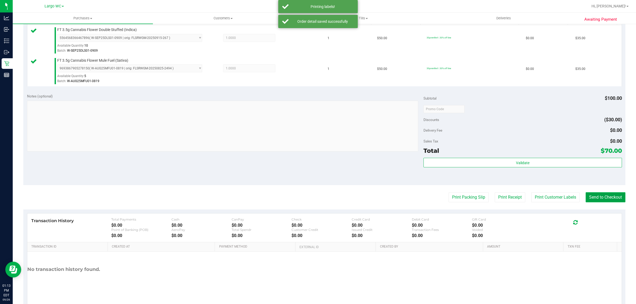
click at [595, 200] on button "Send to Checkout" at bounding box center [606, 198] width 40 height 10
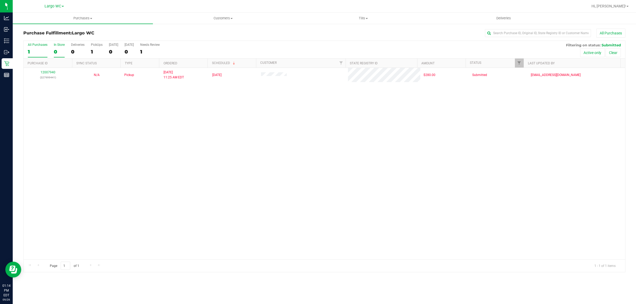
click at [59, 51] on div "0" at bounding box center [59, 52] width 11 height 6
click at [0, 0] on input "In Store 0" at bounding box center [0, 0] width 0 height 0
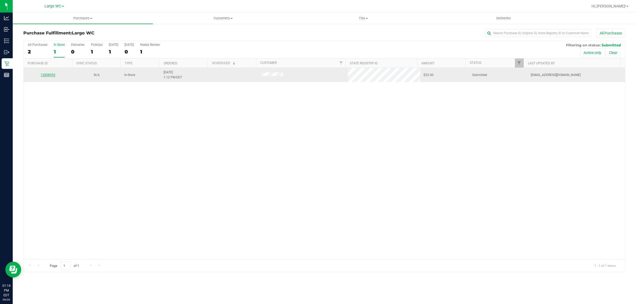
click at [47, 77] on link "12008953" at bounding box center [48, 75] width 15 height 4
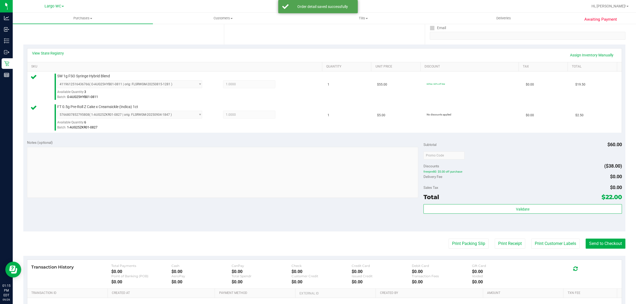
scroll to position [140, 0]
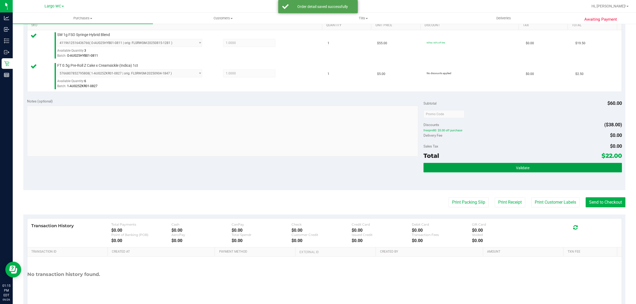
click at [549, 171] on button "Validate" at bounding box center [523, 168] width 198 height 10
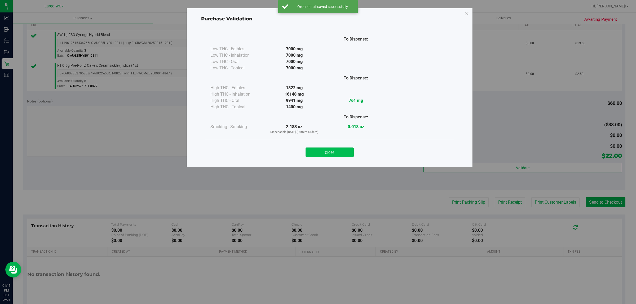
click at [331, 153] on button "Close" at bounding box center [330, 153] width 48 height 10
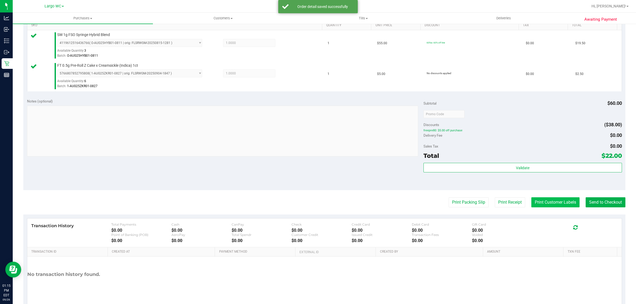
click at [559, 203] on button "Print Customer Labels" at bounding box center [556, 203] width 48 height 10
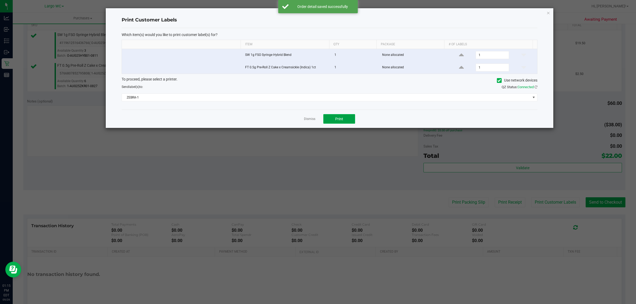
click at [343, 122] on button "Print" at bounding box center [340, 119] width 32 height 10
click at [311, 121] on link "Dismiss" at bounding box center [309, 119] width 11 height 5
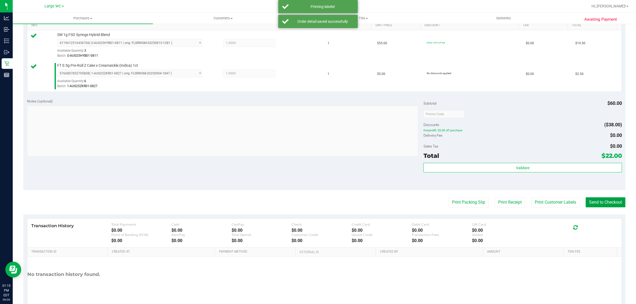
click at [609, 200] on button "Send to Checkout" at bounding box center [606, 203] width 40 height 10
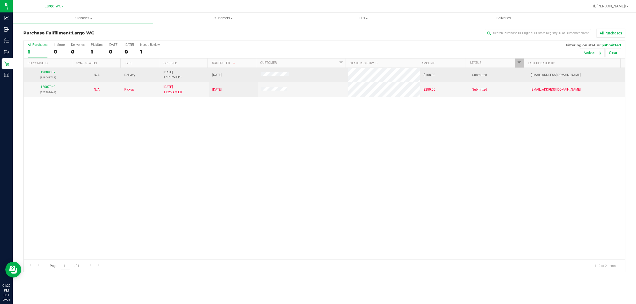
click at [48, 72] on link "12009007" at bounding box center [48, 73] width 15 height 4
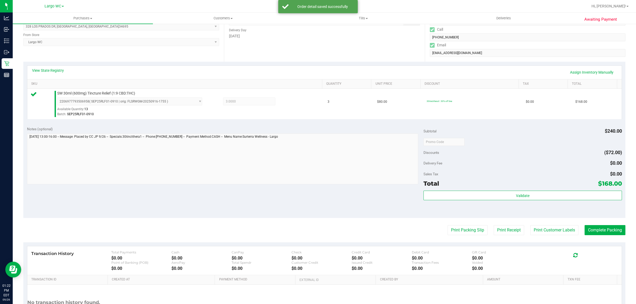
scroll to position [81, 0]
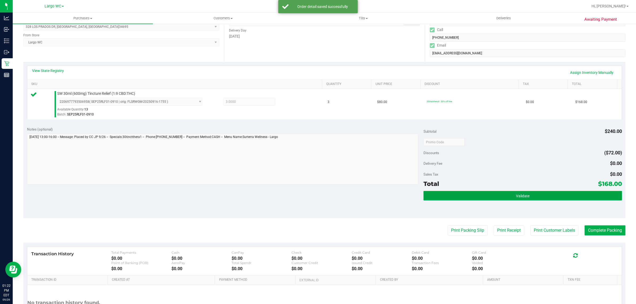
click at [521, 196] on span "Validate" at bounding box center [523, 196] width 14 height 4
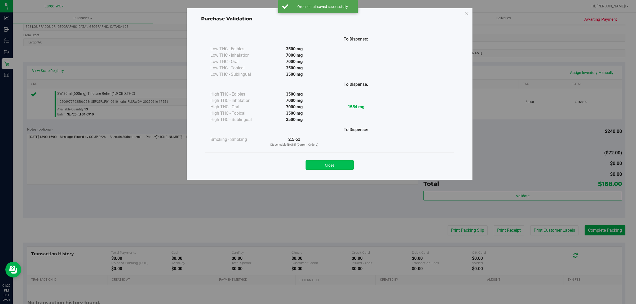
click at [338, 165] on button "Close" at bounding box center [330, 165] width 48 height 10
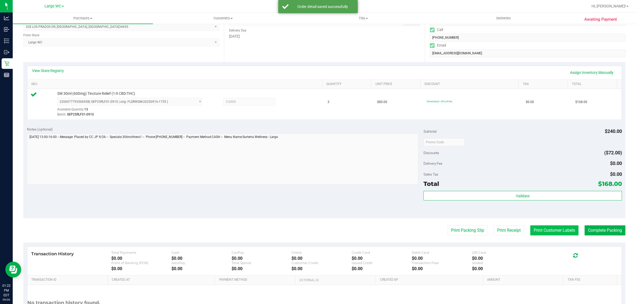
click at [546, 231] on button "Print Customer Labels" at bounding box center [555, 231] width 48 height 10
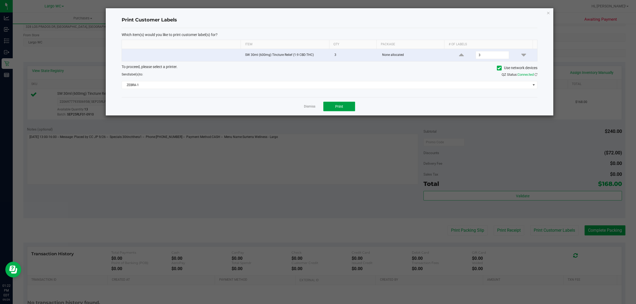
click at [343, 108] on button "Print" at bounding box center [340, 107] width 32 height 10
click at [308, 107] on link "Dismiss" at bounding box center [309, 106] width 11 height 5
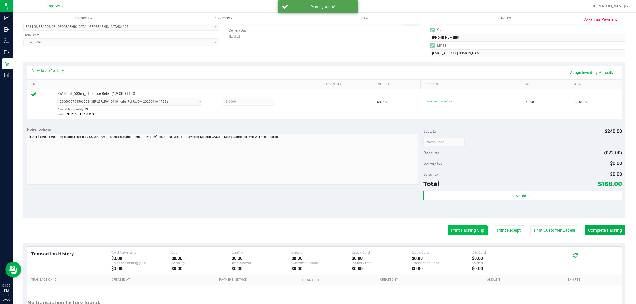
click at [463, 230] on button "Print Packing Slip" at bounding box center [468, 231] width 40 height 10
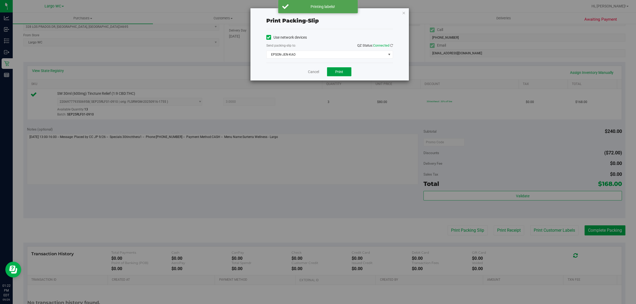
click at [340, 72] on span "Print" at bounding box center [339, 72] width 8 height 4
click at [311, 72] on link "Cancel" at bounding box center [313, 72] width 11 height 6
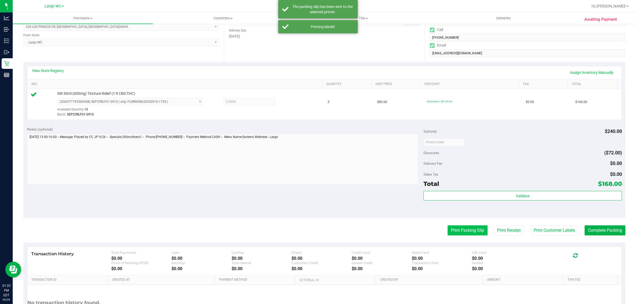
click at [462, 234] on button "Print Packing Slip" at bounding box center [468, 231] width 40 height 10
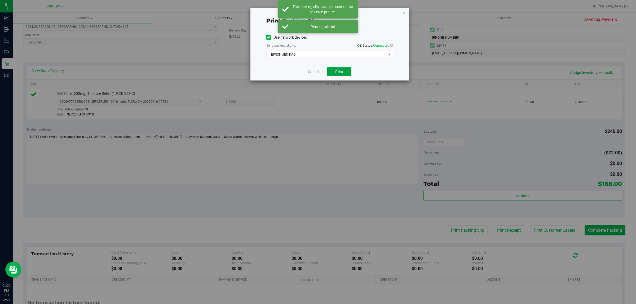
click at [336, 69] on button "Print" at bounding box center [339, 71] width 24 height 9
click at [312, 72] on link "Cancel" at bounding box center [311, 72] width 11 height 6
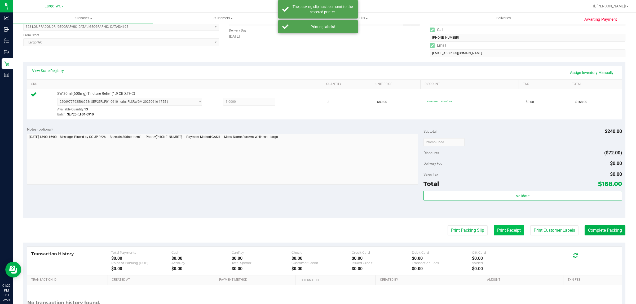
click at [505, 233] on button "Print Receipt" at bounding box center [509, 231] width 30 height 10
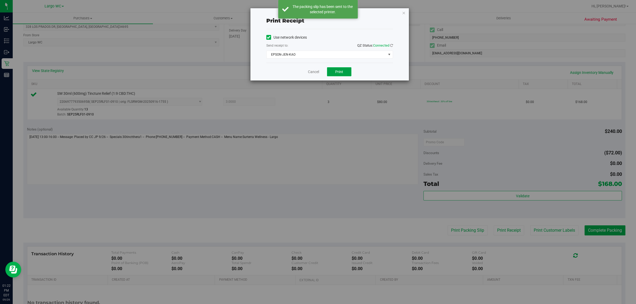
click at [339, 72] on span "Print" at bounding box center [339, 72] width 8 height 4
click at [310, 72] on link "Cancel" at bounding box center [311, 72] width 11 height 6
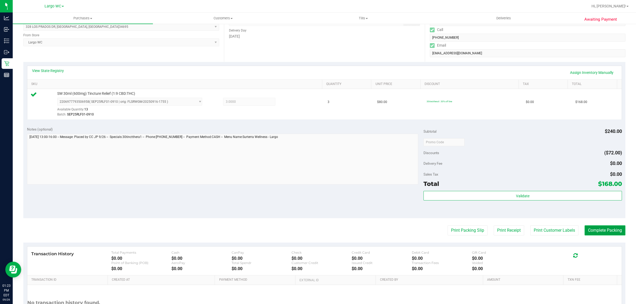
click at [598, 230] on button "Complete Packing" at bounding box center [605, 231] width 41 height 10
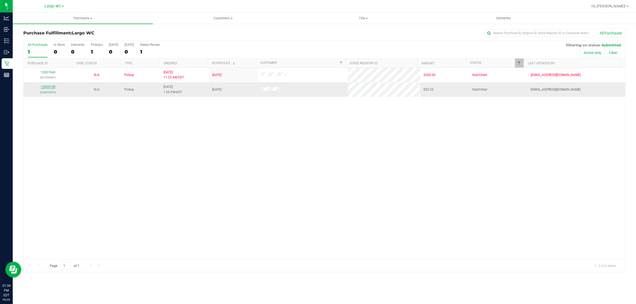
click at [50, 86] on link "12009108" at bounding box center [48, 87] width 15 height 4
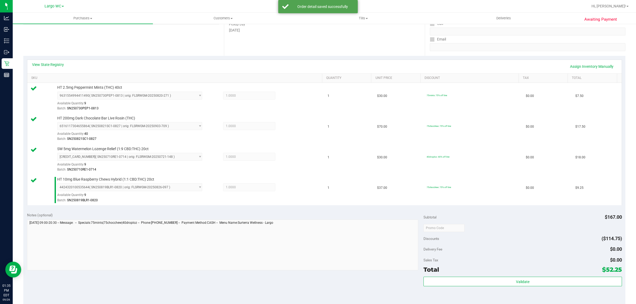
scroll to position [160, 0]
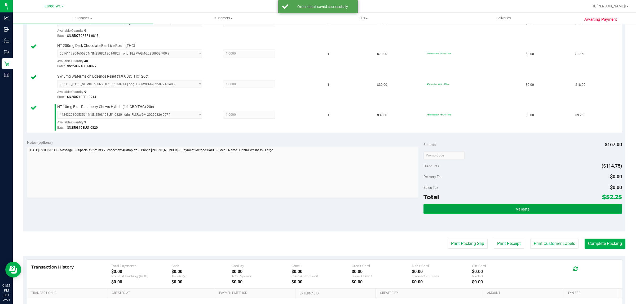
click at [479, 210] on button "Validate" at bounding box center [523, 209] width 198 height 10
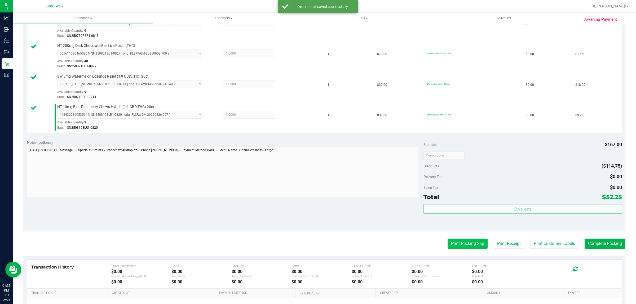
click at [462, 247] on button "Print Packing Slip" at bounding box center [468, 244] width 40 height 10
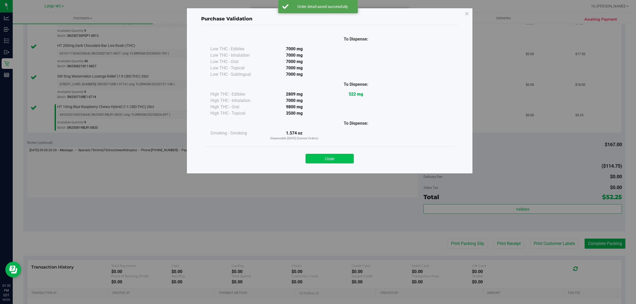
click at [328, 158] on button "Close" at bounding box center [330, 159] width 48 height 10
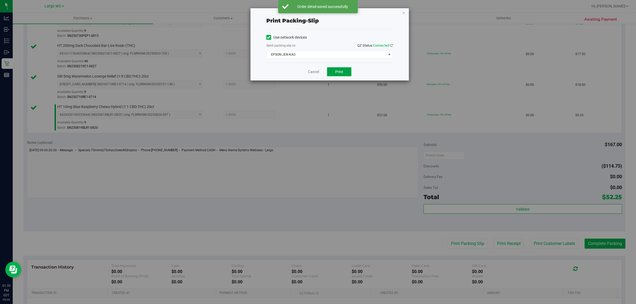
click at [340, 72] on span "Print" at bounding box center [339, 72] width 8 height 4
click at [315, 73] on link "Cancel" at bounding box center [313, 72] width 11 height 6
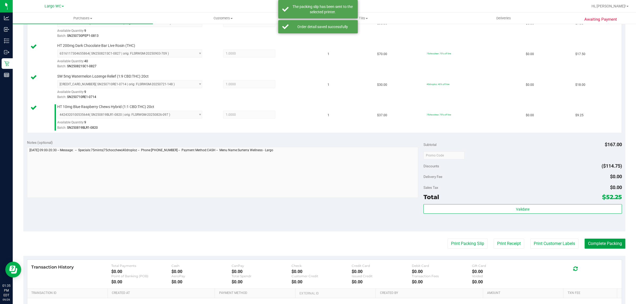
click at [600, 244] on button "Complete Packing" at bounding box center [605, 244] width 41 height 10
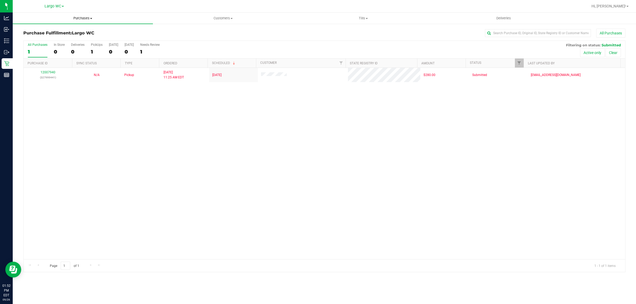
click at [87, 20] on span "Purchases" at bounding box center [83, 18] width 140 height 5
click at [80, 30] on li "Summary of purchases" at bounding box center [83, 32] width 140 height 6
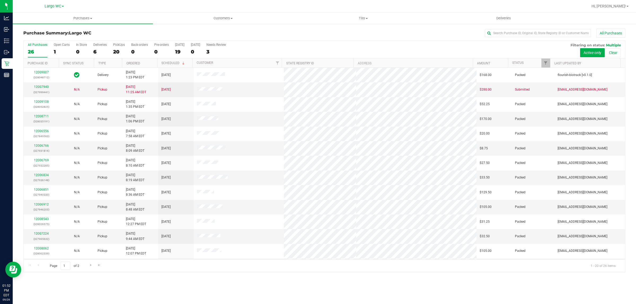
click at [129, 300] on div "Purchases Summary of purchases Fulfillment All purchases Customers All customer…" at bounding box center [325, 159] width 624 height 292
click at [78, 50] on div "0" at bounding box center [81, 52] width 11 height 6
click at [0, 0] on input "In Store 0" at bounding box center [0, 0] width 0 height 0
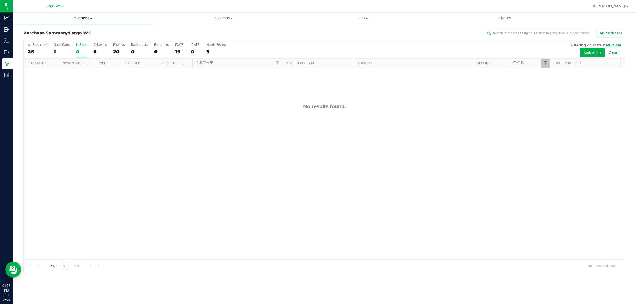
click at [80, 19] on span "Purchases" at bounding box center [83, 18] width 140 height 5
click at [77, 31] on li "Summary of purchases" at bounding box center [83, 32] width 140 height 6
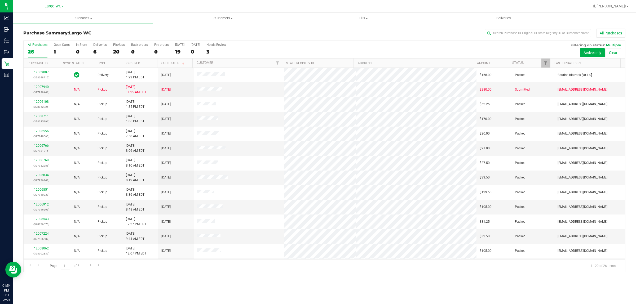
click at [141, 282] on div "Purchases Summary of purchases Fulfillment All purchases Customers All customer…" at bounding box center [325, 159] width 624 height 292
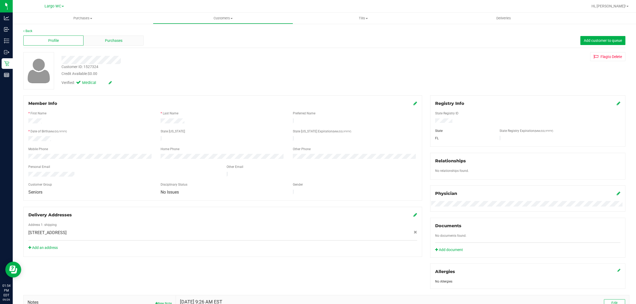
click at [107, 42] on span "Purchases" at bounding box center [114, 41] width 18 height 6
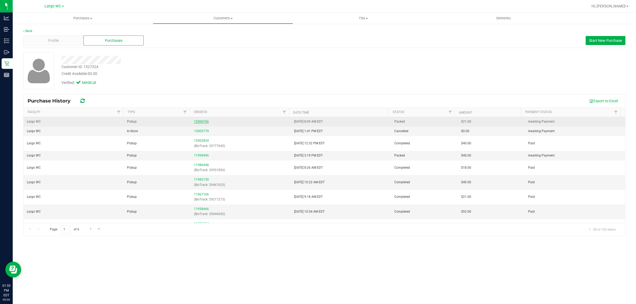
click at [201, 122] on link "12006766" at bounding box center [201, 122] width 15 height 4
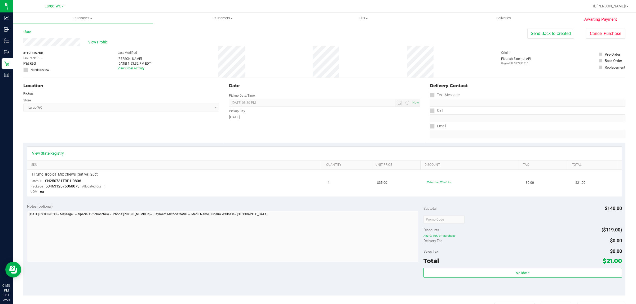
click at [53, 117] on div "Location Pickup Store Largo WC Select Store Bonita Springs WC Boynton Beach WC …" at bounding box center [123, 110] width 201 height 65
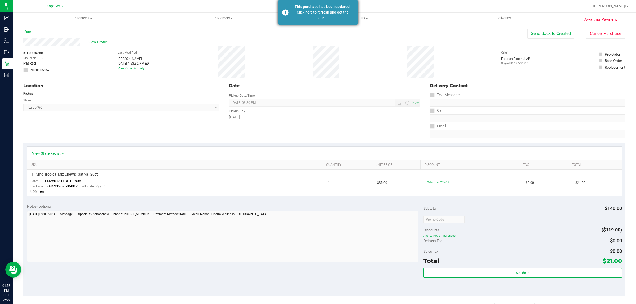
click at [294, 10] on div "Click here to refresh and get the latest." at bounding box center [323, 15] width 62 height 11
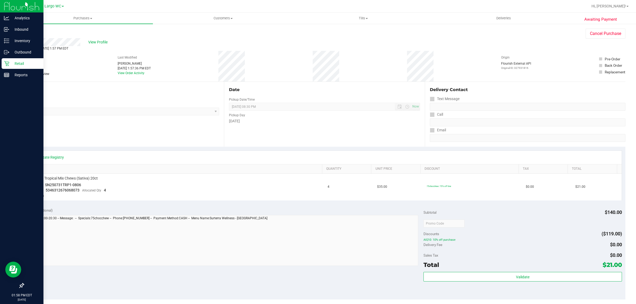
click at [10, 64] on p "Retail" at bounding box center [25, 63] width 32 height 6
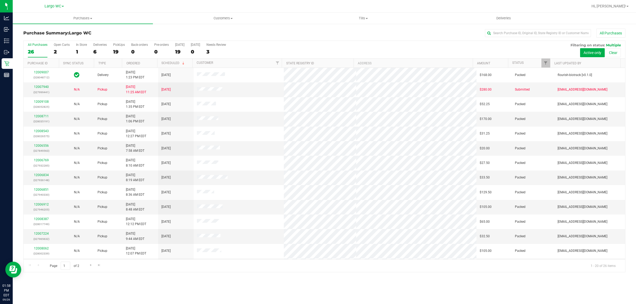
click at [126, 278] on div "Purchase Summary: Largo WC All Purchases All Purchases 26 Open Carts 2 In Store…" at bounding box center [325, 150] width 624 height 255
click at [78, 46] on div "In Store" at bounding box center [81, 45] width 11 height 4
click at [0, 0] on input "In Store 1" at bounding box center [0, 0] width 0 height 0
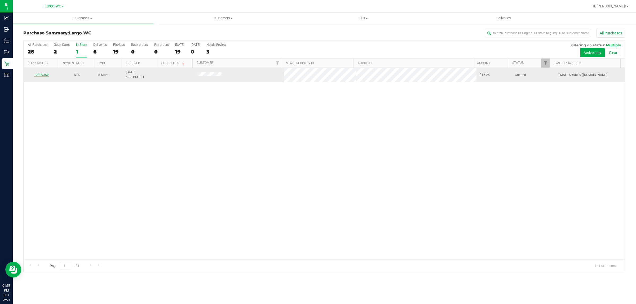
click at [47, 75] on link "12009352" at bounding box center [41, 75] width 15 height 4
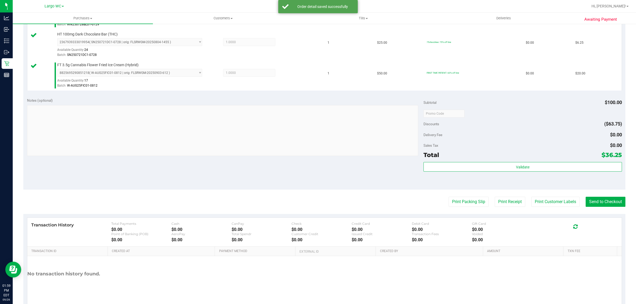
scroll to position [170, 0]
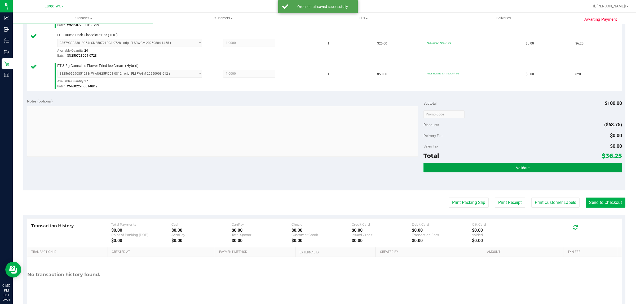
click at [518, 171] on button "Validate" at bounding box center [523, 168] width 198 height 10
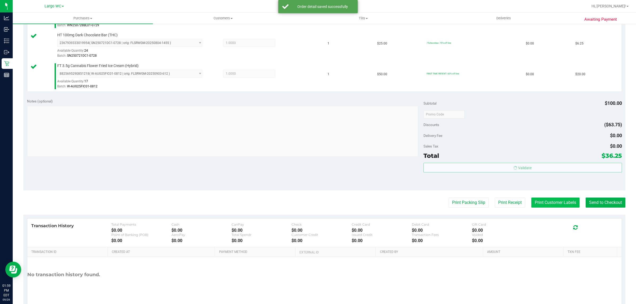
click at [532, 202] on button "Print Customer Labels" at bounding box center [556, 203] width 48 height 10
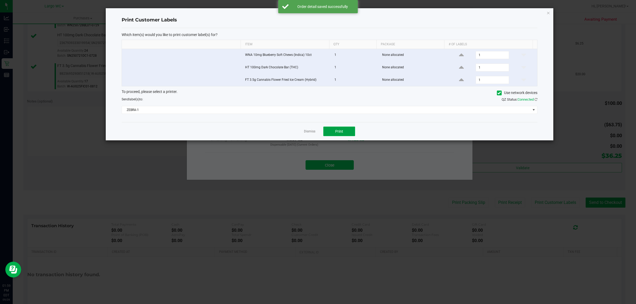
click at [341, 134] on span "Print" at bounding box center [339, 131] width 8 height 4
click at [309, 133] on link "Dismiss" at bounding box center [309, 131] width 11 height 5
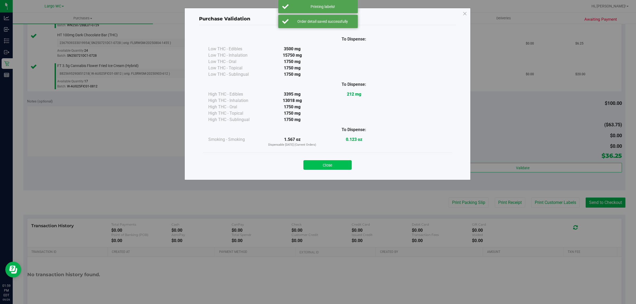
click at [330, 167] on button "Close" at bounding box center [328, 165] width 48 height 10
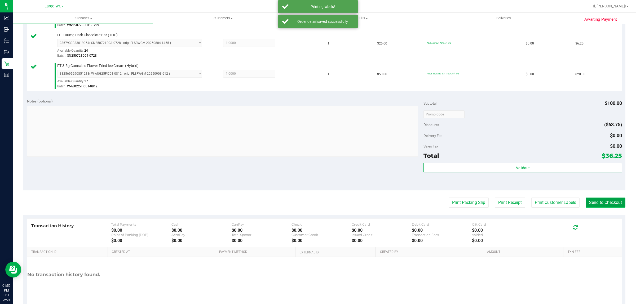
click at [598, 200] on button "Send to Checkout" at bounding box center [606, 203] width 40 height 10
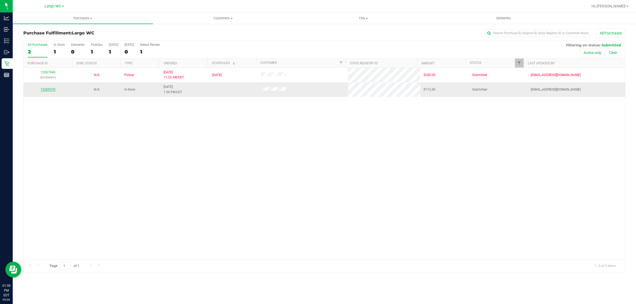
click at [49, 90] on link "12009370" at bounding box center [48, 90] width 15 height 4
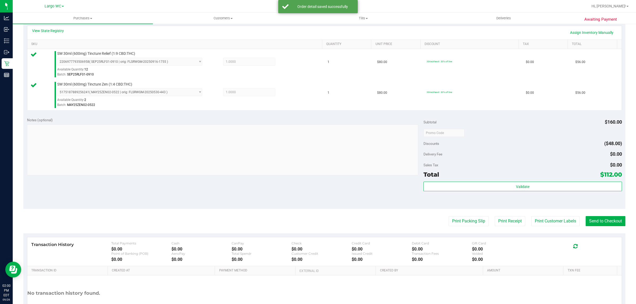
scroll to position [120, 0]
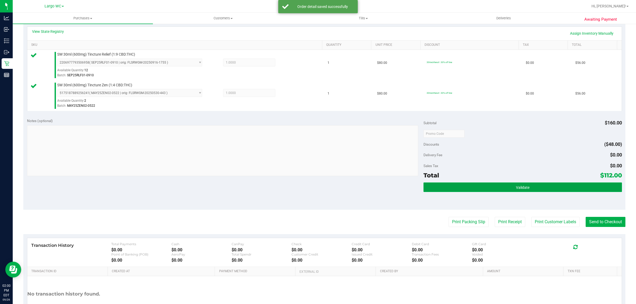
click at [540, 192] on button "Validate" at bounding box center [523, 188] width 198 height 10
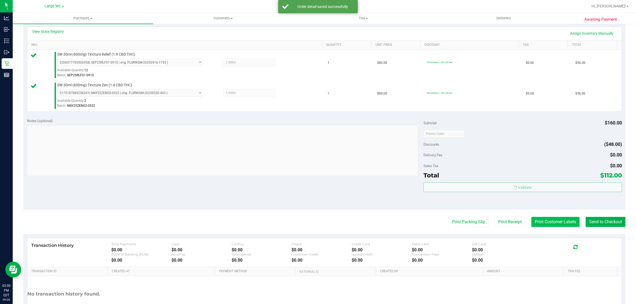
click at [543, 222] on button "Print Customer Labels" at bounding box center [556, 222] width 48 height 10
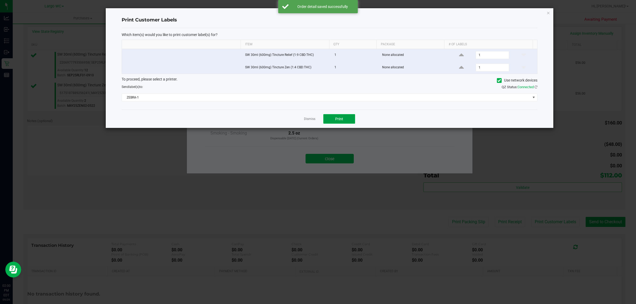
click at [346, 120] on button "Print" at bounding box center [340, 119] width 32 height 10
click at [313, 120] on link "Dismiss" at bounding box center [309, 119] width 11 height 5
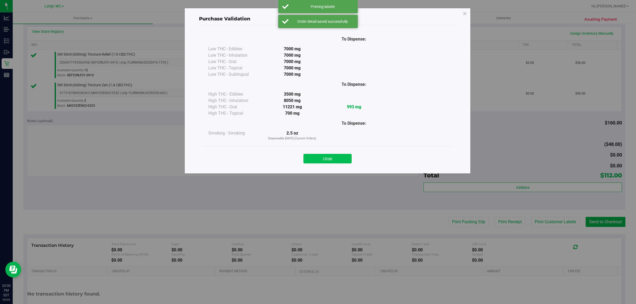
click at [333, 157] on button "Close" at bounding box center [328, 159] width 48 height 10
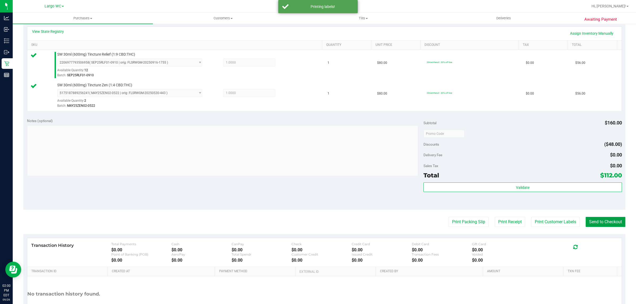
click at [594, 225] on button "Send to Checkout" at bounding box center [606, 222] width 40 height 10
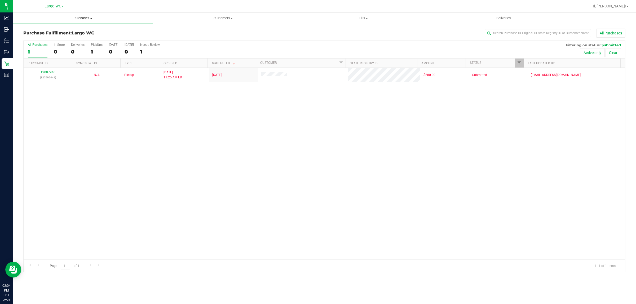
click at [84, 19] on span "Purchases" at bounding box center [83, 18] width 140 height 5
click at [84, 29] on li "Summary of purchases" at bounding box center [83, 32] width 140 height 6
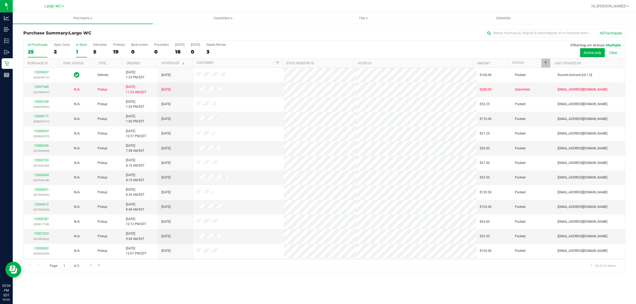
click at [80, 48] on label "In Store 1" at bounding box center [81, 50] width 11 height 15
click at [0, 0] on input "In Store 1" at bounding box center [0, 0] width 0 height 0
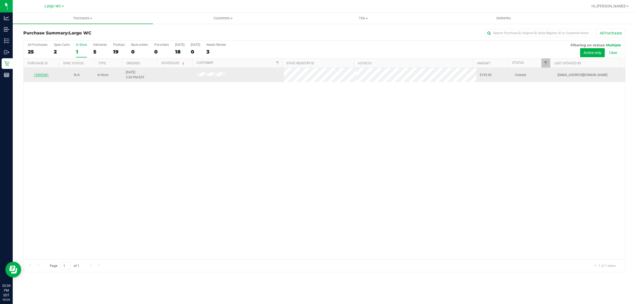
click at [43, 74] on link "12009381" at bounding box center [41, 75] width 15 height 4
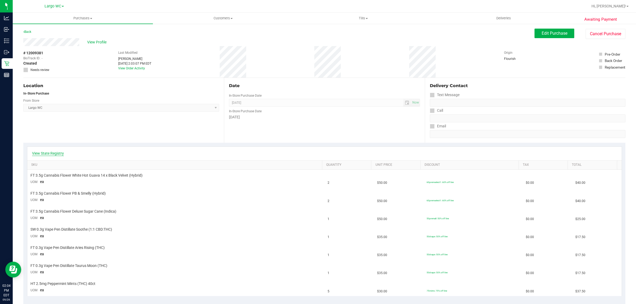
click at [49, 154] on link "View State Registry" at bounding box center [48, 153] width 32 height 5
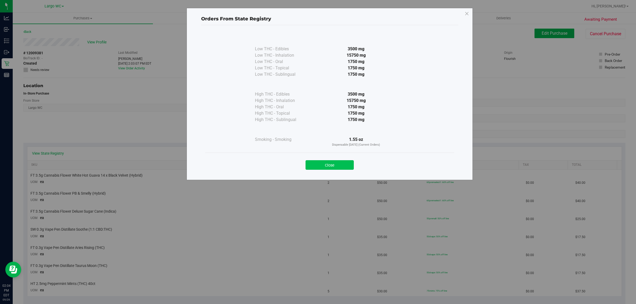
click at [322, 163] on button "Close" at bounding box center [330, 165] width 48 height 10
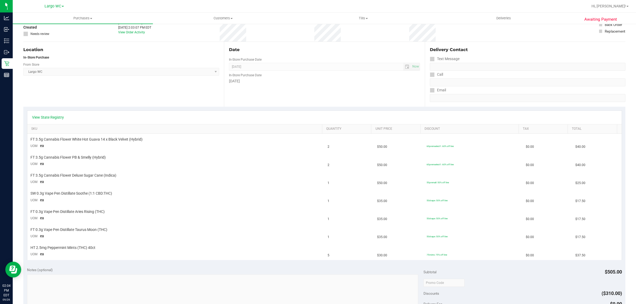
scroll to position [37, 0]
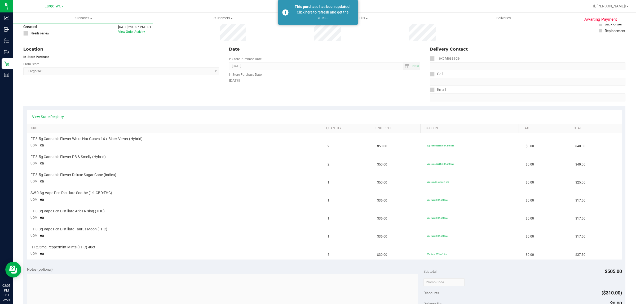
click at [312, 38] on div "# 12009381 BioTrack ID: - Created Needs review Last Modified [PERSON_NAME] [DAT…" at bounding box center [324, 26] width 602 height 32
click at [333, 24] on div "This purchase has been updated! Click here to refresh and get the latest." at bounding box center [318, 12] width 80 height 25
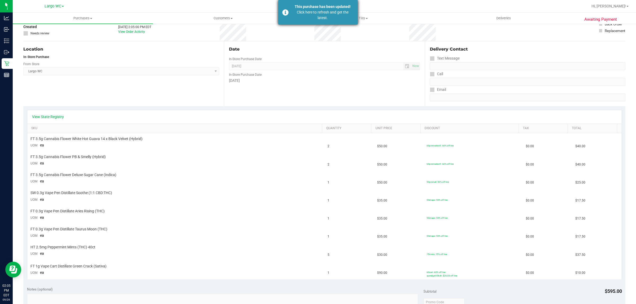
click at [328, 13] on div "Click here to refresh and get the latest." at bounding box center [323, 15] width 62 height 11
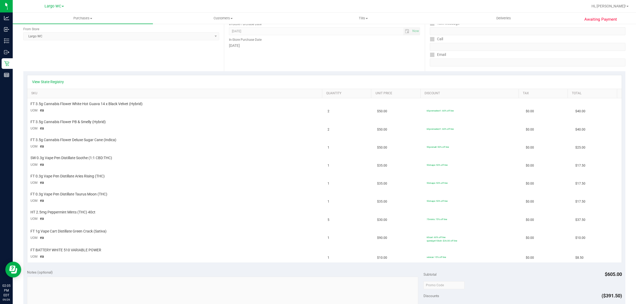
scroll to position [114, 0]
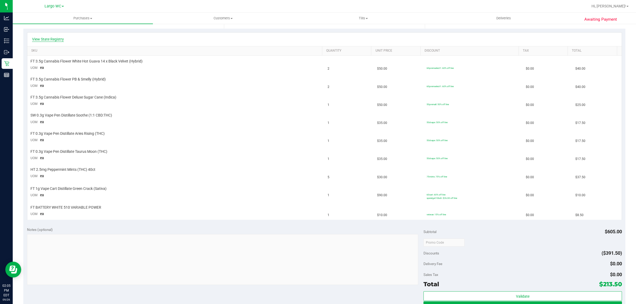
click at [49, 39] on link "View State Registry" at bounding box center [48, 39] width 32 height 5
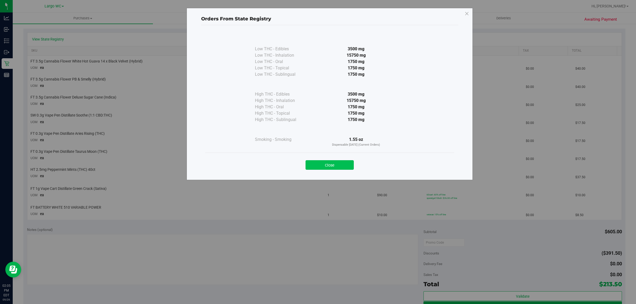
click at [331, 167] on button "Close" at bounding box center [330, 165] width 48 height 10
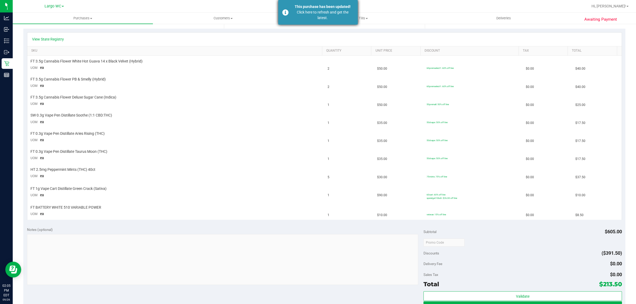
click at [322, 7] on div "This purchase has been updated!" at bounding box center [323, 7] width 62 height 6
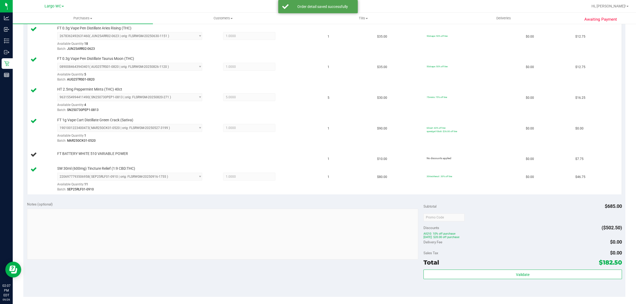
scroll to position [323, 0]
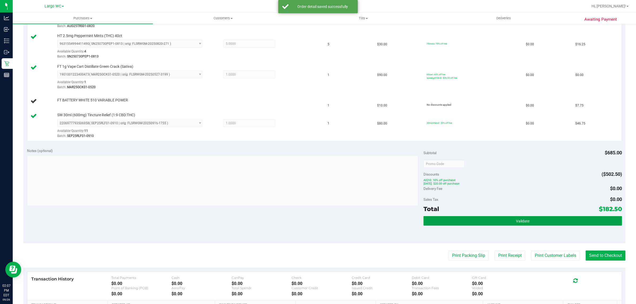
click at [532, 222] on button "Validate" at bounding box center [523, 221] width 198 height 10
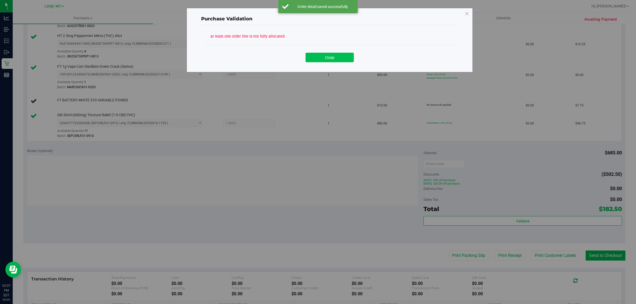
click at [334, 61] on button "Close" at bounding box center [330, 58] width 48 height 10
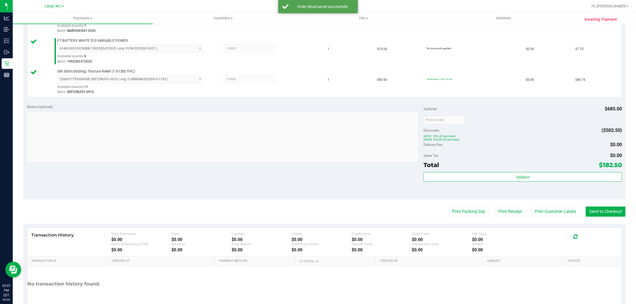
scroll to position [409, 0]
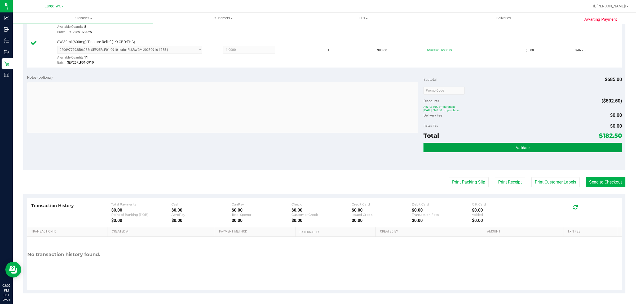
click at [540, 151] on button "Validate" at bounding box center [523, 148] width 198 height 10
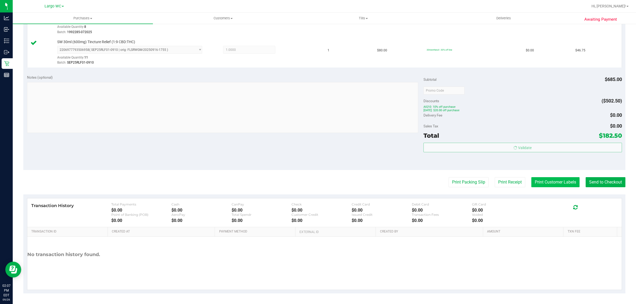
click at [543, 184] on button "Print Customer Labels" at bounding box center [556, 182] width 48 height 10
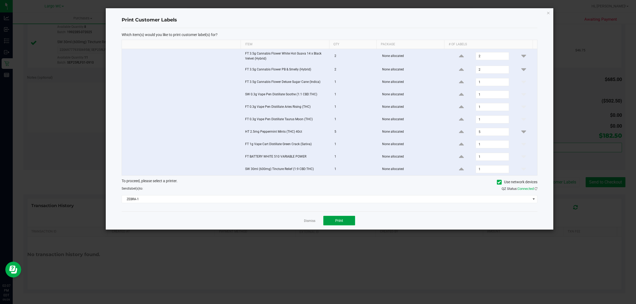
click span "Print"
click link "Dismiss"
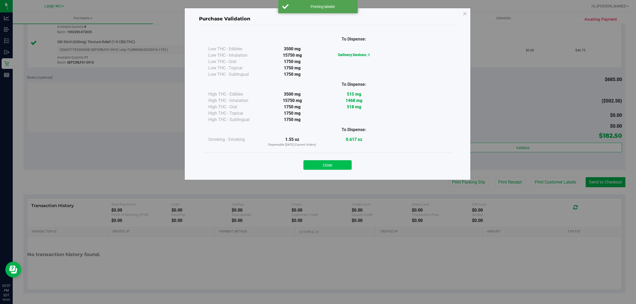
click button "Close"
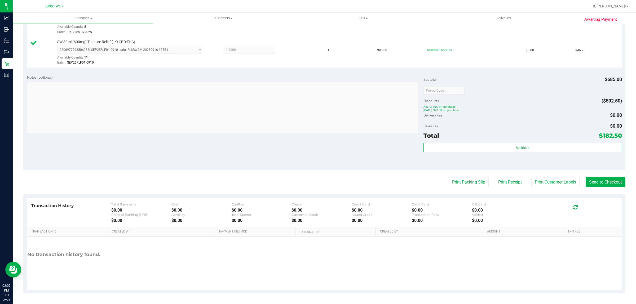
scroll to position [410, 0]
click button "Send to Checkout"
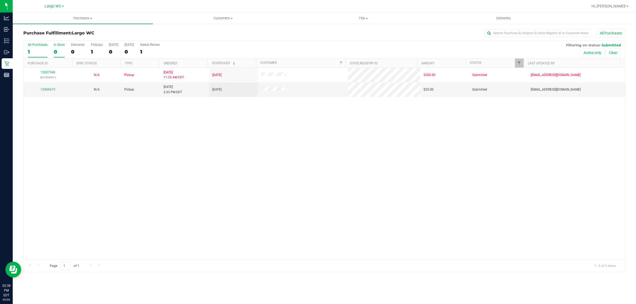
click div "In Store"
click input "In Store 0"
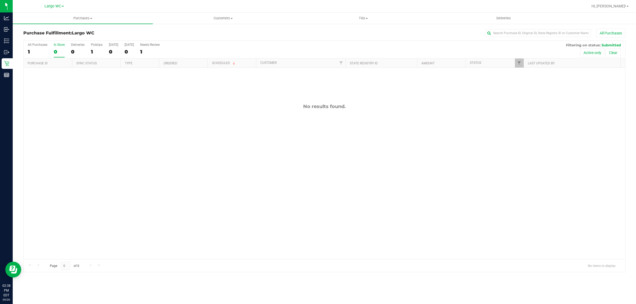
click div "No results found."
click span "Purchases"
click span "Summary of purchases"
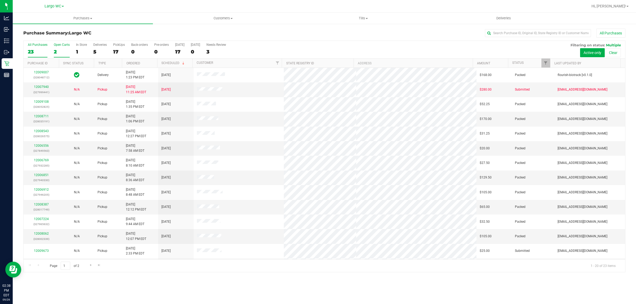
click div "Open Carts"
click input "Open Carts 2"
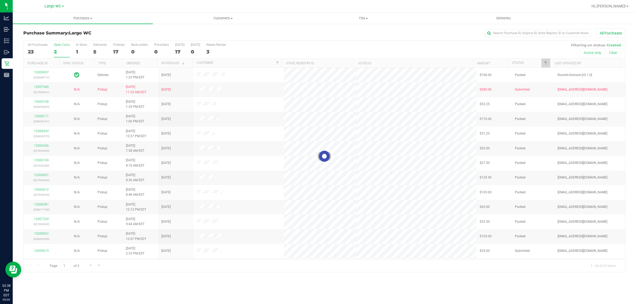
click div
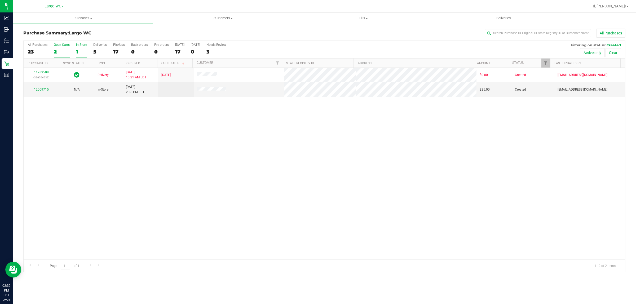
click div "1"
click input "In Store 1"
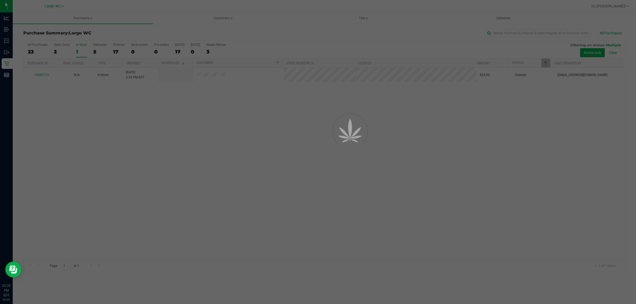
click div
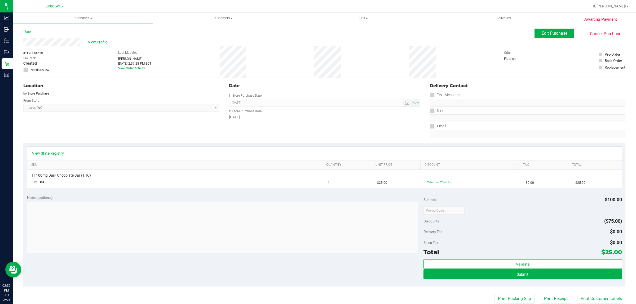
click link "View State Registry"
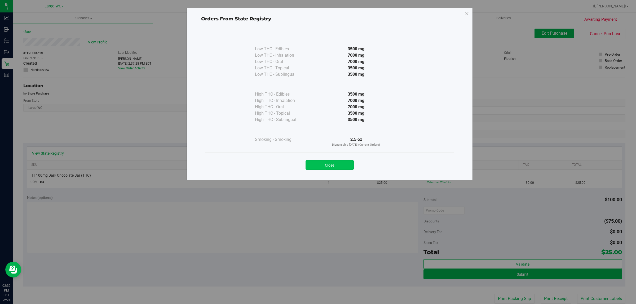
click button "Close"
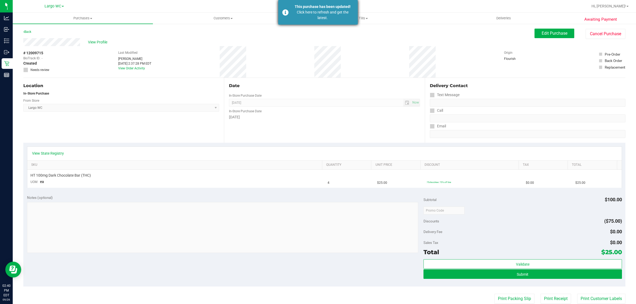
click at [324, 14] on div "Click here to refresh and get the latest." at bounding box center [323, 15] width 62 height 11
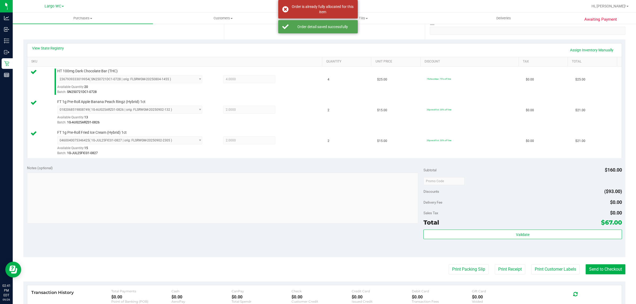
scroll to position [104, 0]
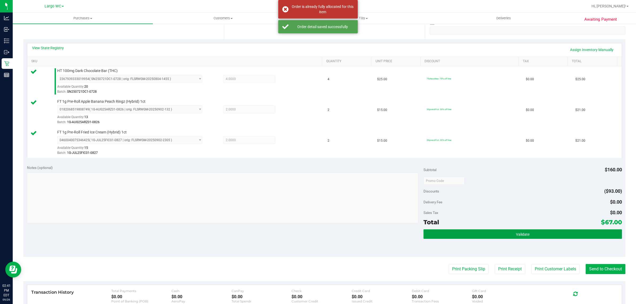
click at [545, 237] on button "Validate" at bounding box center [523, 235] width 198 height 10
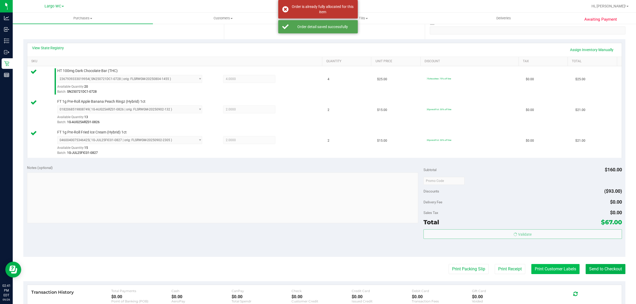
click at [540, 272] on button "Print Customer Labels" at bounding box center [556, 269] width 48 height 10
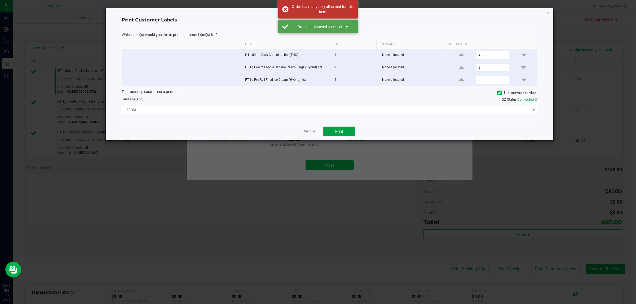
click at [339, 133] on span "Print" at bounding box center [339, 131] width 8 height 4
click at [310, 133] on link "Dismiss" at bounding box center [309, 131] width 11 height 5
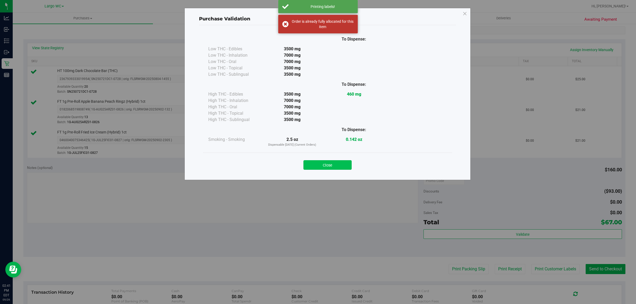
click at [328, 167] on button "Close" at bounding box center [328, 165] width 48 height 10
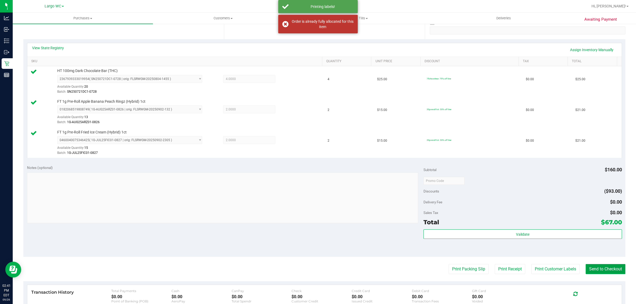
click at [601, 273] on button "Send to Checkout" at bounding box center [606, 269] width 40 height 10
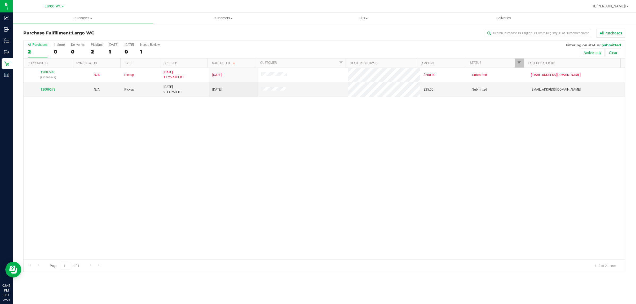
click at [304, 145] on div "12007940 (327999441) N/A Pickup 9/26/2025 11:25 AM EDT 9/29/2025 $280.00 Submit…" at bounding box center [325, 164] width 602 height 192
click at [58, 45] on div "In Store" at bounding box center [59, 45] width 11 height 4
click at [0, 0] on input "In Store 0" at bounding box center [0, 0] width 0 height 0
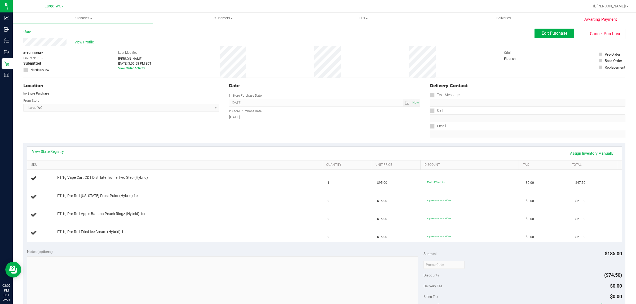
click at [54, 163] on link "SKU" at bounding box center [175, 165] width 289 height 4
click at [53, 153] on link "View State Registry" at bounding box center [48, 151] width 32 height 5
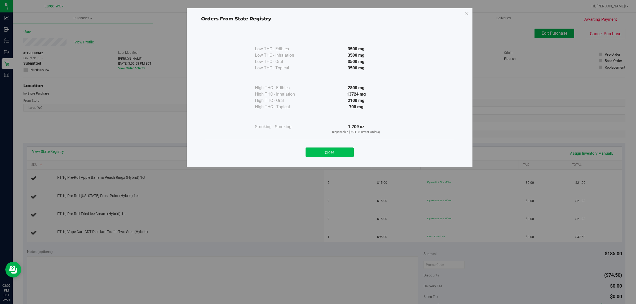
click at [337, 149] on button "Close" at bounding box center [330, 153] width 48 height 10
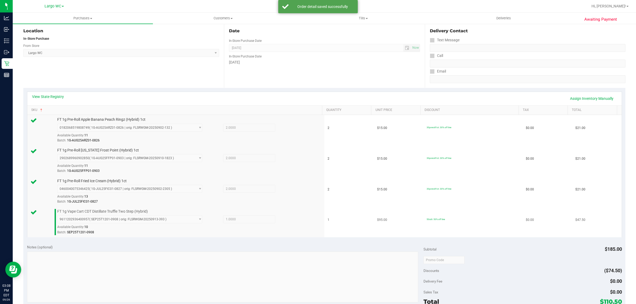
scroll to position [154, 0]
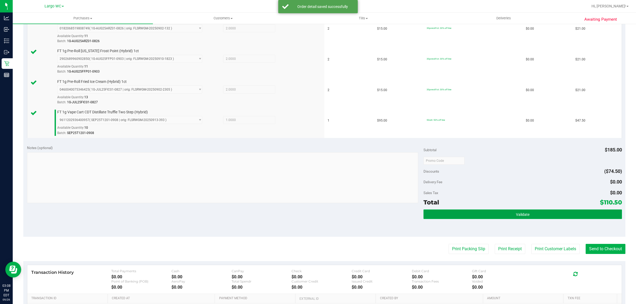
click at [542, 216] on button "Validate" at bounding box center [523, 215] width 198 height 10
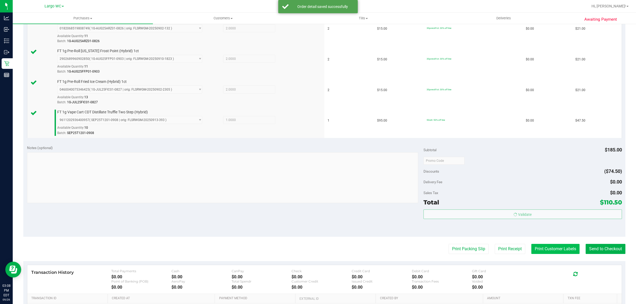
click at [547, 249] on button "Print Customer Labels" at bounding box center [556, 249] width 48 height 10
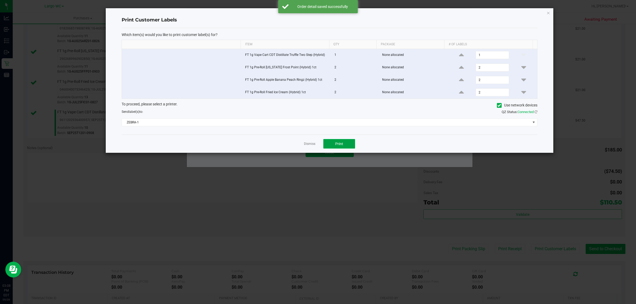
click at [343, 146] on span "Print" at bounding box center [339, 144] width 8 height 4
click at [313, 145] on link "Dismiss" at bounding box center [309, 144] width 11 height 5
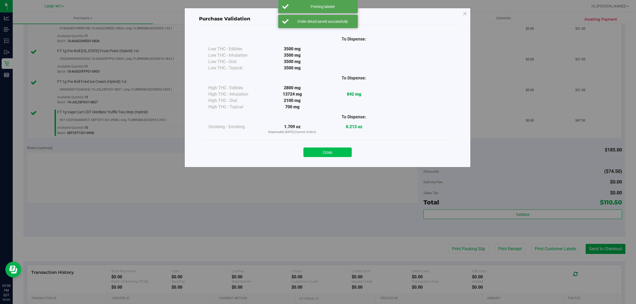
click at [312, 154] on button "Close" at bounding box center [328, 153] width 48 height 10
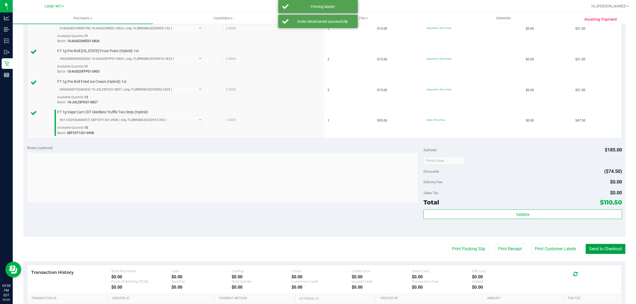
click at [604, 248] on button "Send to Checkout" at bounding box center [606, 249] width 40 height 10
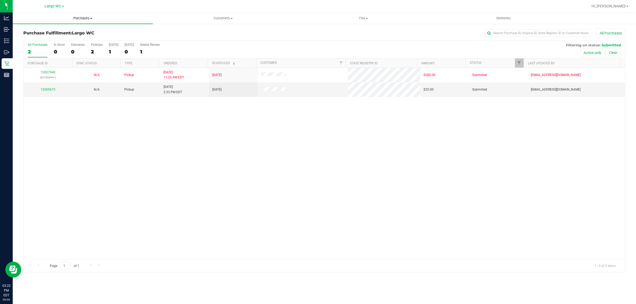
click at [86, 19] on span "Purchases" at bounding box center [83, 18] width 140 height 5
click at [63, 31] on span "Summary of purchases" at bounding box center [40, 32] width 54 height 5
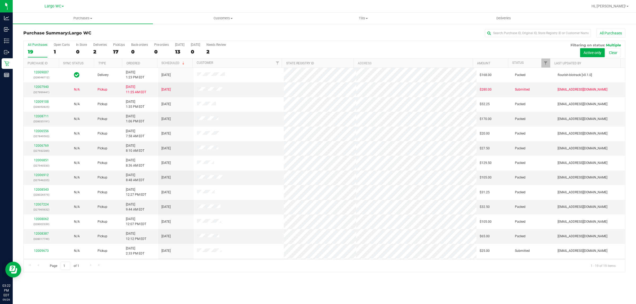
click at [387, 289] on div "Purchases Summary of purchases Fulfillment All purchases Customers All customer…" at bounding box center [325, 159] width 624 height 292
click at [430, 285] on div "Purchases Summary of purchases Fulfillment All purchases Customers All customer…" at bounding box center [325, 159] width 624 height 292
click at [78, 54] on div "0" at bounding box center [81, 52] width 11 height 6
click at [0, 0] on input "In Store 0" at bounding box center [0, 0] width 0 height 0
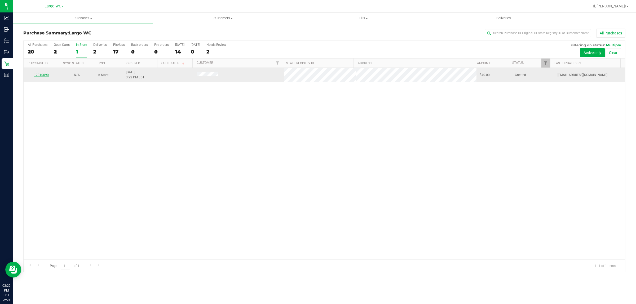
click at [43, 77] on link "12010090" at bounding box center [41, 75] width 15 height 4
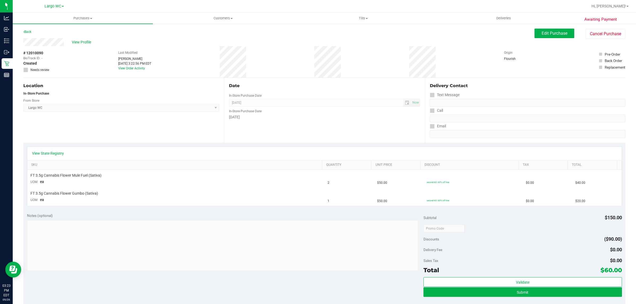
click at [373, 288] on div "Notes (optional) Subtotal $150.00 Discounts ($90.00) Delivery Fee $0.00 Sales T…" at bounding box center [324, 256] width 602 height 95
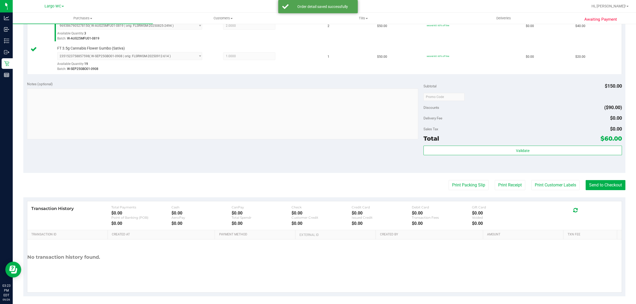
scroll to position [157, 0]
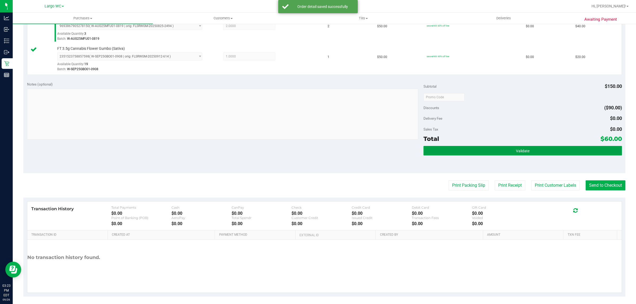
click at [531, 152] on button "Validate" at bounding box center [523, 151] width 198 height 10
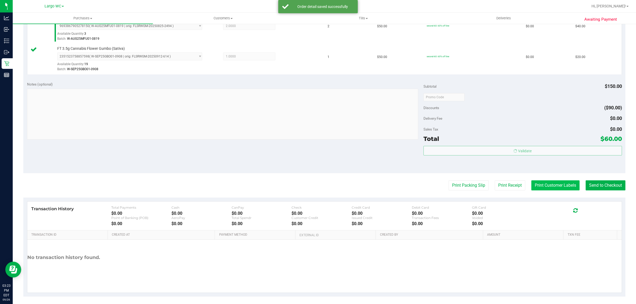
click at [543, 186] on button "Print Customer Labels" at bounding box center [556, 186] width 48 height 10
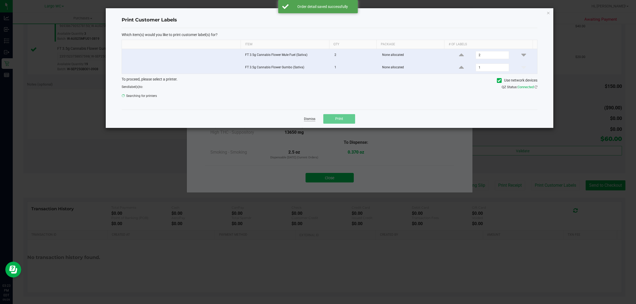
click at [308, 120] on link "Dismiss" at bounding box center [309, 119] width 11 height 5
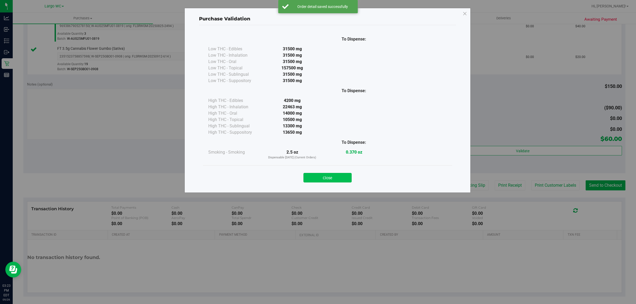
click at [324, 181] on button "Close" at bounding box center [328, 178] width 48 height 10
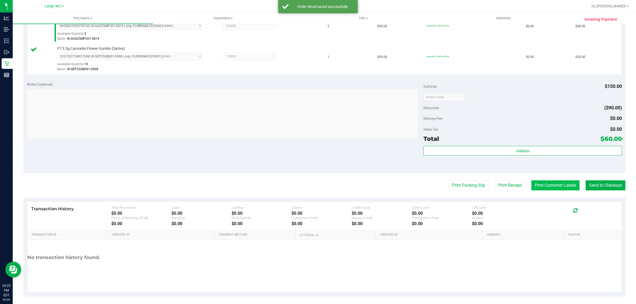
click at [547, 187] on button "Print Customer Labels" at bounding box center [556, 186] width 48 height 10
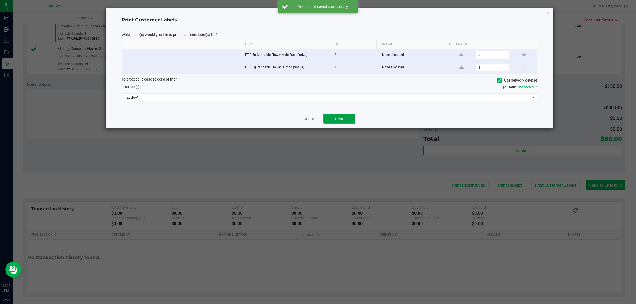
click at [343, 116] on button "Print" at bounding box center [340, 119] width 32 height 10
click at [303, 121] on div "Dismiss Print" at bounding box center [330, 119] width 416 height 18
click at [309, 120] on link "Dismiss" at bounding box center [309, 119] width 11 height 5
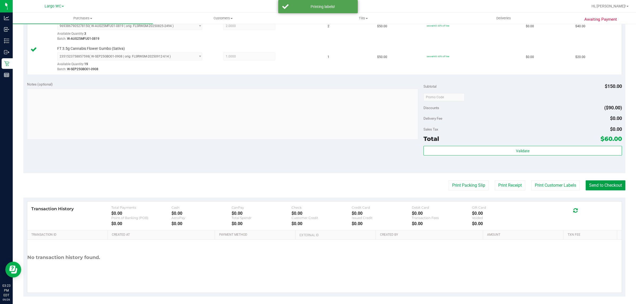
click at [595, 185] on button "Send to Checkout" at bounding box center [606, 186] width 40 height 10
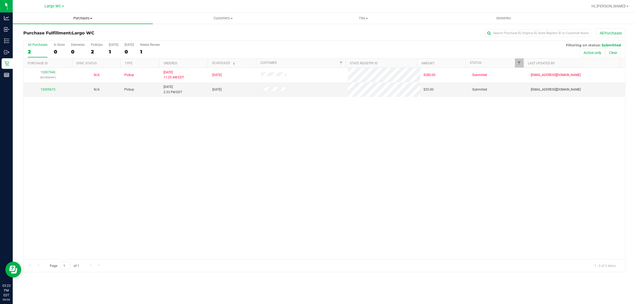
click at [87, 19] on span "Purchases" at bounding box center [83, 18] width 140 height 5
click at [65, 31] on span "Summary of purchases" at bounding box center [40, 32] width 54 height 5
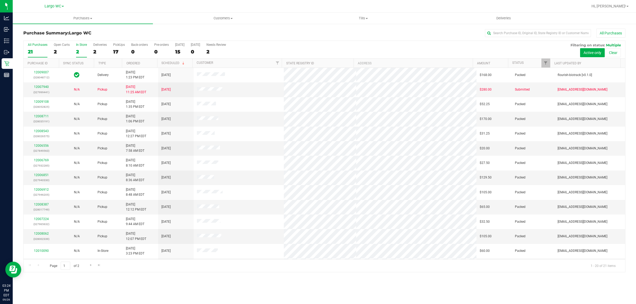
click at [78, 50] on div "2" at bounding box center [81, 52] width 11 height 6
click at [0, 0] on input "In Store 2" at bounding box center [0, 0] width 0 height 0
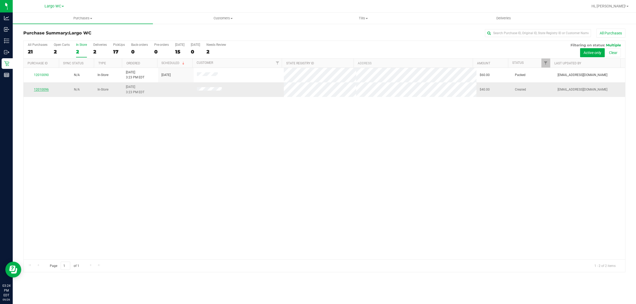
click at [47, 90] on link "12010096" at bounding box center [41, 90] width 15 height 4
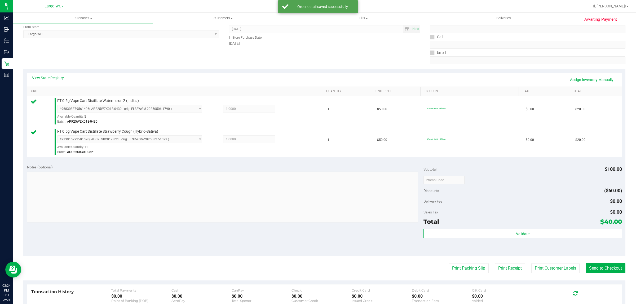
scroll to position [118, 0]
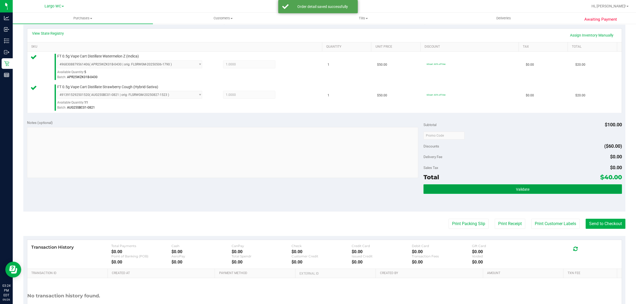
click at [533, 191] on button "Validate" at bounding box center [523, 190] width 198 height 10
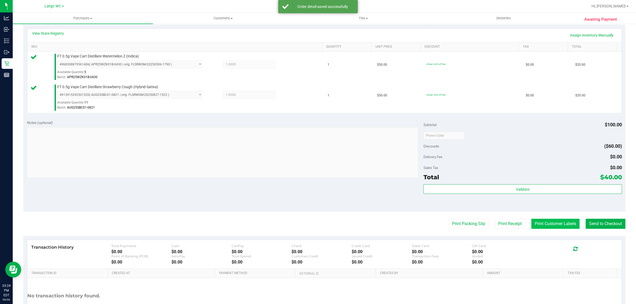
click at [543, 229] on button "Print Customer Labels" at bounding box center [556, 224] width 48 height 10
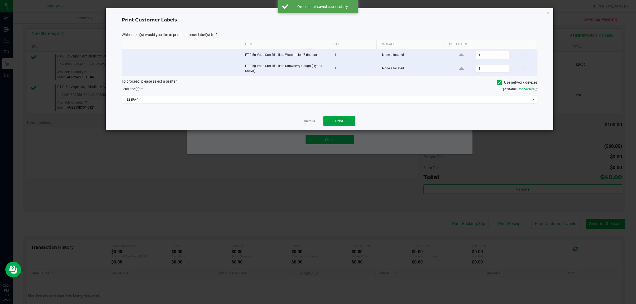
click at [335, 125] on button "Print" at bounding box center [340, 121] width 32 height 10
click at [308, 123] on link "Dismiss" at bounding box center [309, 121] width 11 height 5
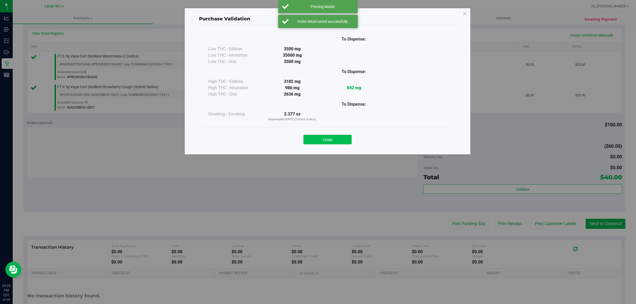
click at [333, 138] on button "Close" at bounding box center [328, 140] width 48 height 10
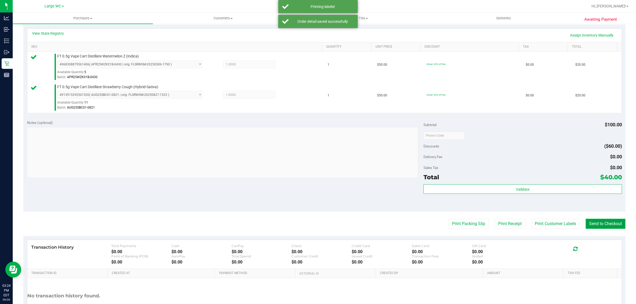
click at [604, 223] on button "Send to Checkout" at bounding box center [606, 224] width 40 height 10
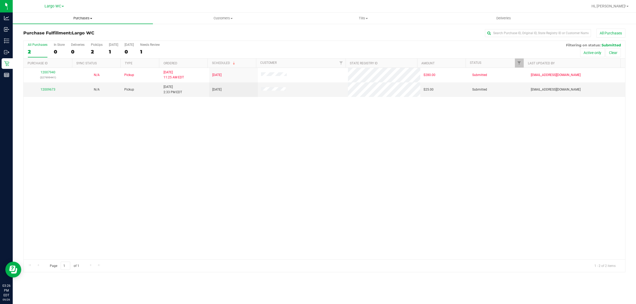
click at [84, 18] on span "Purchases" at bounding box center [83, 18] width 140 height 5
click at [56, 32] on span "Summary of purchases" at bounding box center [40, 32] width 54 height 5
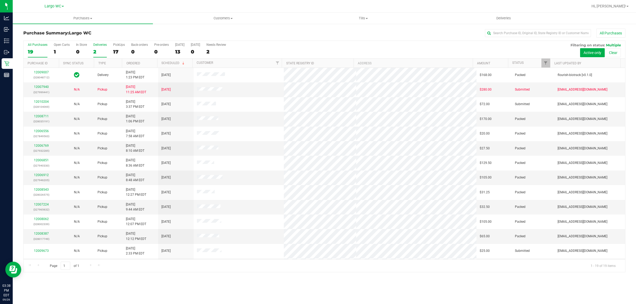
click at [100, 52] on div "2" at bounding box center [100, 52] width 14 height 6
click at [0, 0] on input "Deliveries 2" at bounding box center [0, 0] width 0 height 0
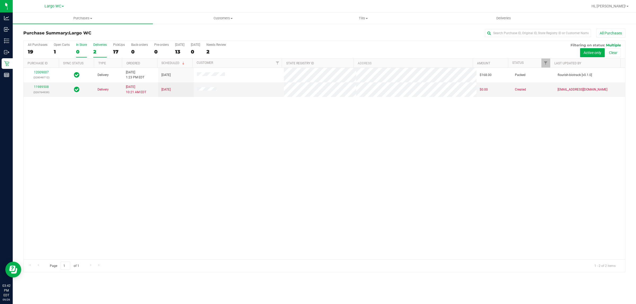
click at [78, 54] on div "0" at bounding box center [81, 52] width 11 height 6
click at [0, 0] on input "In Store 0" at bounding box center [0, 0] width 0 height 0
click at [39, 90] on link "12010234" at bounding box center [41, 90] width 15 height 4
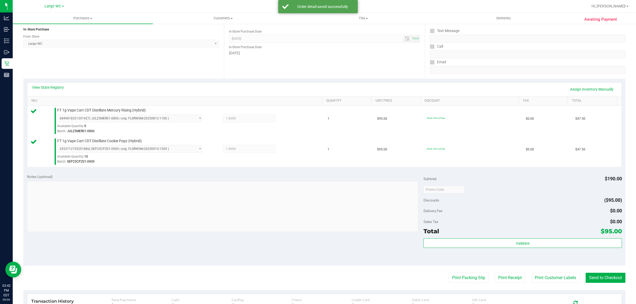
scroll to position [89, 0]
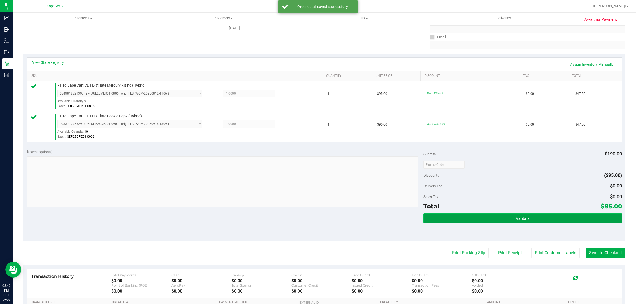
click at [480, 221] on button "Validate" at bounding box center [523, 219] width 198 height 10
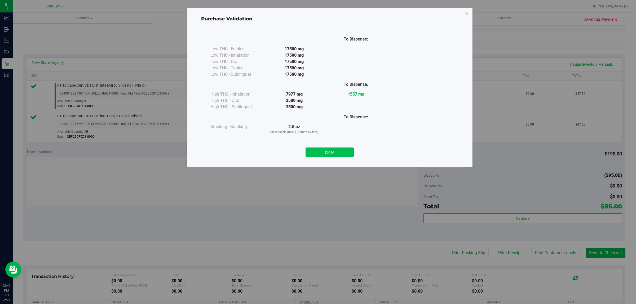
click at [342, 155] on button "Close" at bounding box center [330, 153] width 48 height 10
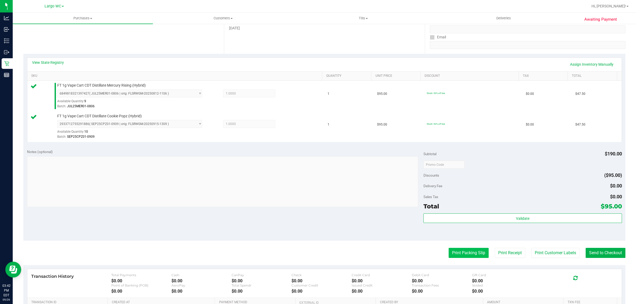
click at [457, 251] on button "Print Packing Slip" at bounding box center [469, 253] width 40 height 10
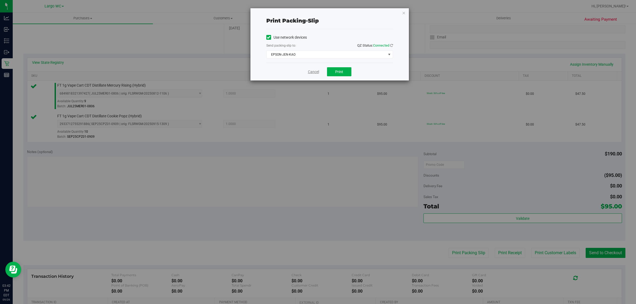
click at [309, 73] on link "Cancel" at bounding box center [313, 72] width 11 height 6
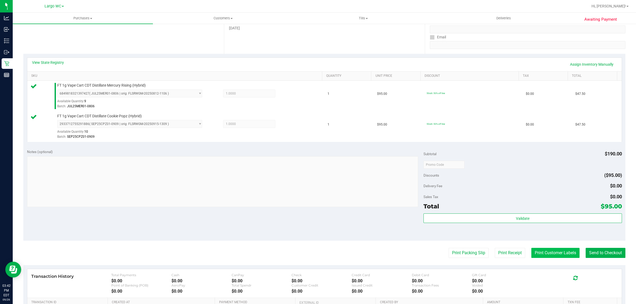
click at [547, 248] on button "Print Customer Labels" at bounding box center [556, 253] width 48 height 10
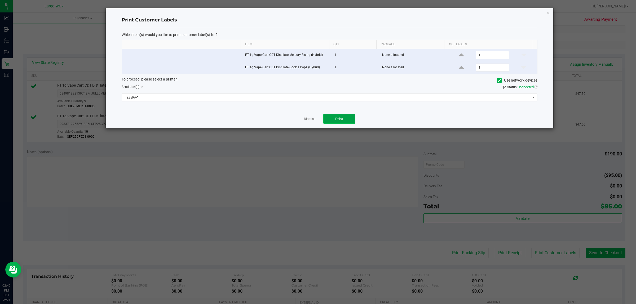
click at [344, 121] on button "Print" at bounding box center [340, 119] width 32 height 10
click at [304, 119] on link "Dismiss" at bounding box center [309, 119] width 11 height 5
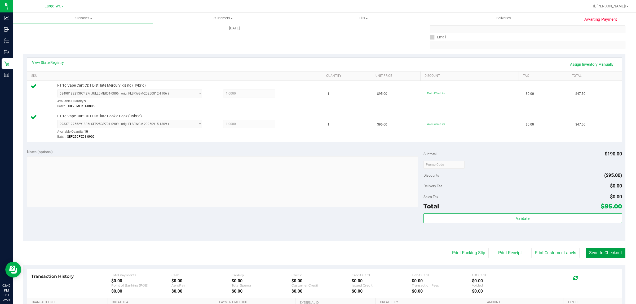
click at [597, 255] on button "Send to Checkout" at bounding box center [606, 253] width 40 height 10
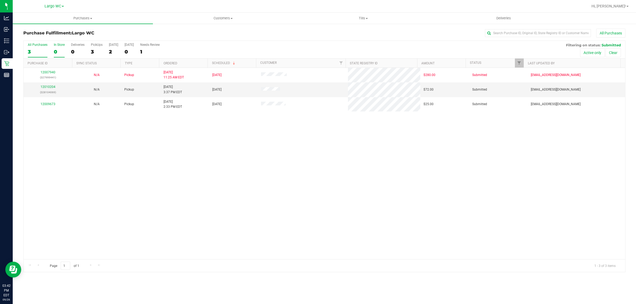
click at [55, 52] on div "0" at bounding box center [59, 52] width 11 height 6
click at [0, 0] on input "In Store 0" at bounding box center [0, 0] width 0 height 0
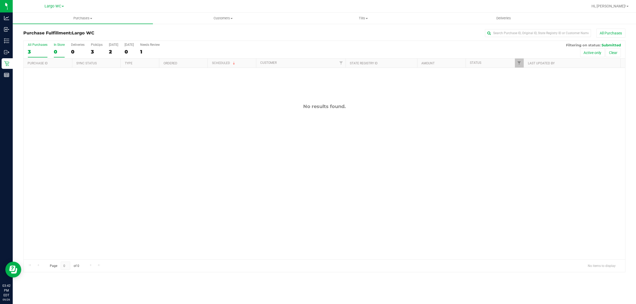
click at [30, 52] on div "3" at bounding box center [38, 52] width 20 height 6
click at [0, 0] on input "All Purchases 3" at bounding box center [0, 0] width 0 height 0
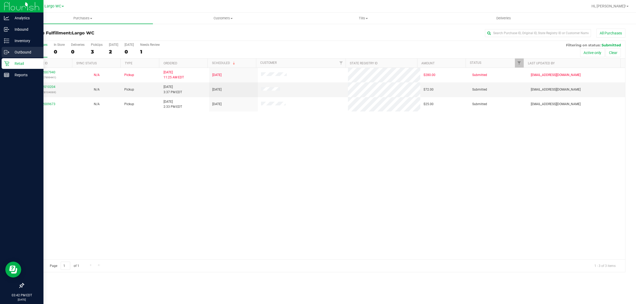
click at [11, 53] on p "Outbound" at bounding box center [25, 52] width 32 height 6
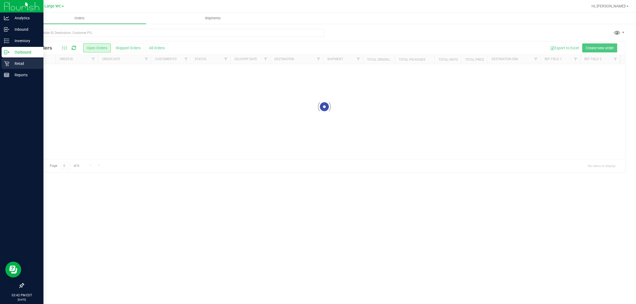
click at [19, 64] on p "Retail" at bounding box center [25, 63] width 32 height 6
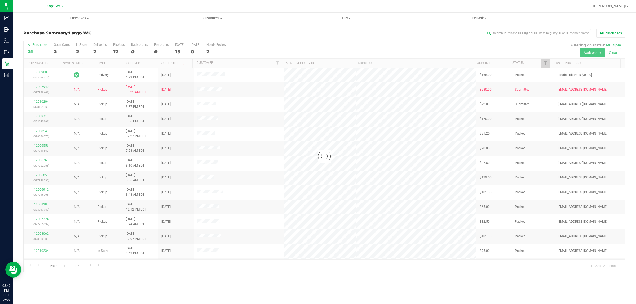
click at [117, 271] on div at bounding box center [325, 156] width 602 height 231
click at [77, 52] on div "2" at bounding box center [81, 52] width 11 height 6
click at [0, 0] on input "In Store 2" at bounding box center [0, 0] width 0 height 0
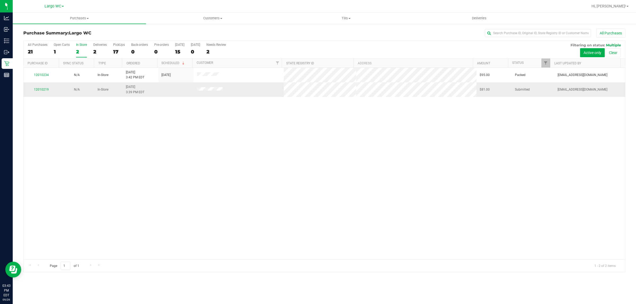
click at [42, 92] on div "12010219" at bounding box center [41, 89] width 29 height 5
click at [46, 90] on link "12010219" at bounding box center [41, 90] width 15 height 4
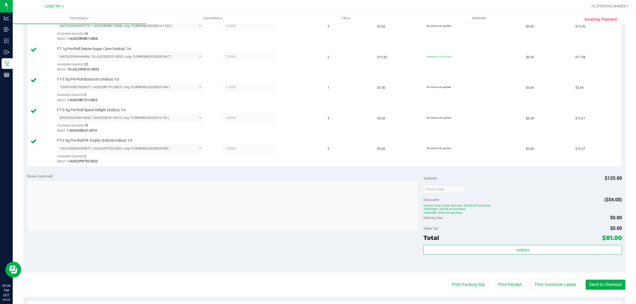
scroll to position [208, 0]
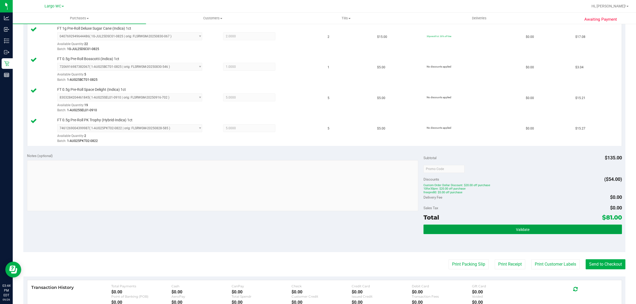
click at [527, 228] on button "Validate" at bounding box center [523, 230] width 198 height 10
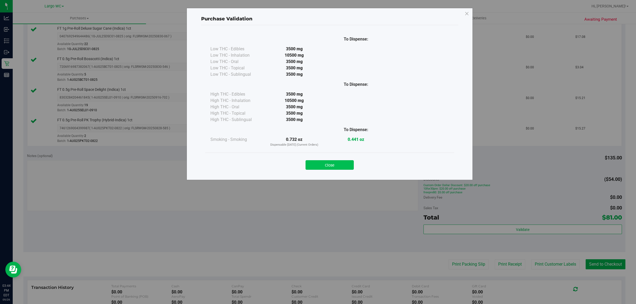
click at [335, 169] on button "Close" at bounding box center [330, 165] width 48 height 10
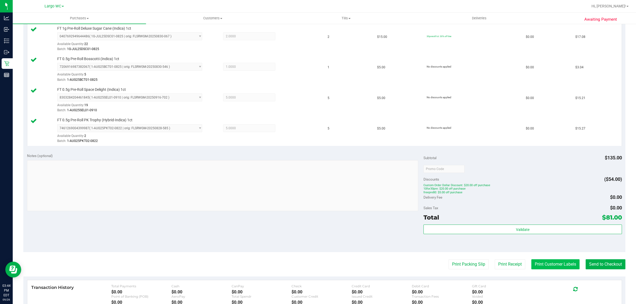
click at [545, 265] on button "Print Customer Labels" at bounding box center [556, 265] width 48 height 10
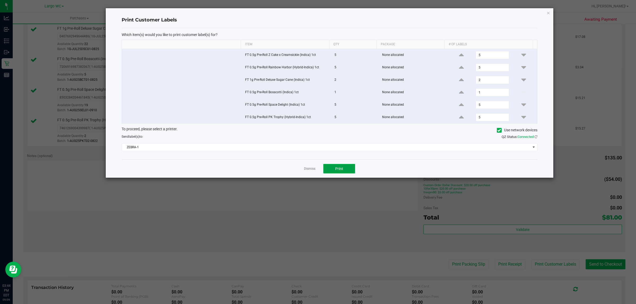
click at [341, 170] on span "Print" at bounding box center [339, 169] width 8 height 4
click at [308, 170] on link "Dismiss" at bounding box center [309, 169] width 11 height 5
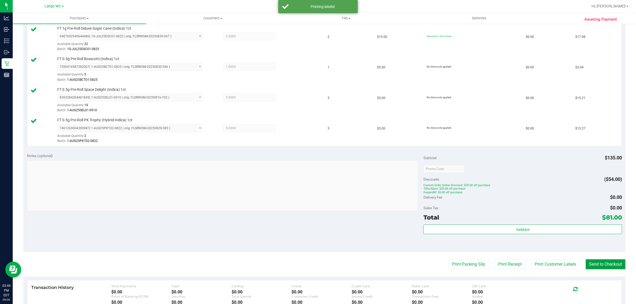
click at [597, 268] on button "Send to Checkout" at bounding box center [606, 265] width 40 height 10
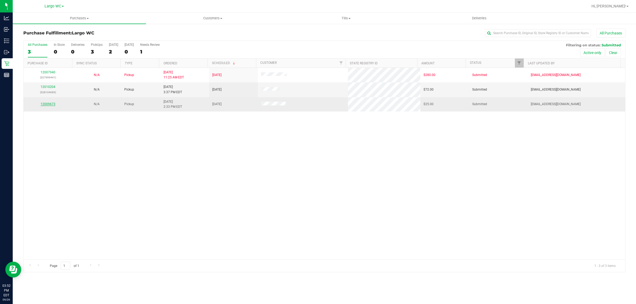
click at [50, 104] on link "12009673" at bounding box center [48, 104] width 15 height 4
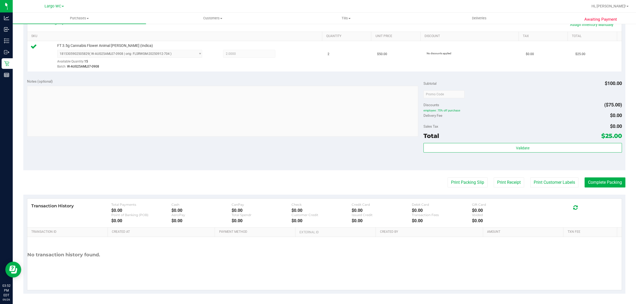
scroll to position [128, 0]
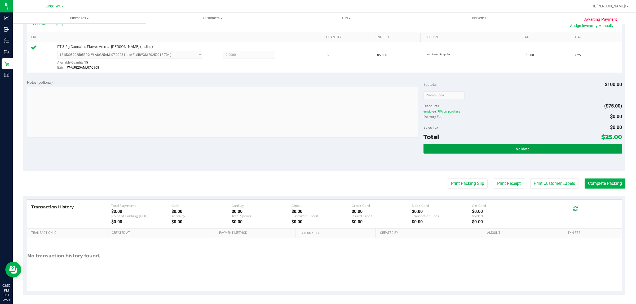
click at [541, 152] on button "Validate" at bounding box center [523, 149] width 198 height 10
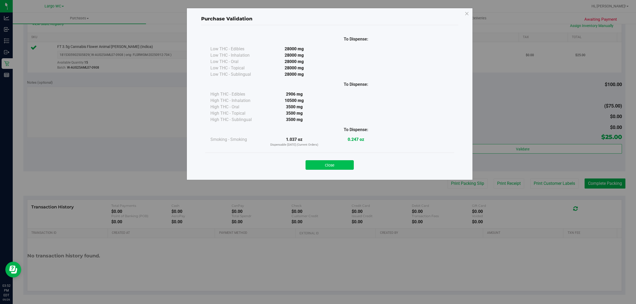
click at [339, 169] on button "Close" at bounding box center [330, 165] width 48 height 10
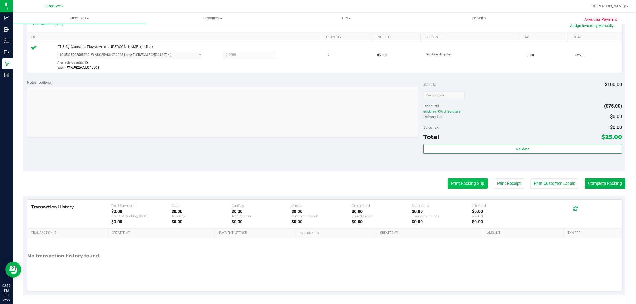
click at [470, 183] on button "Print Packing Slip" at bounding box center [468, 184] width 40 height 10
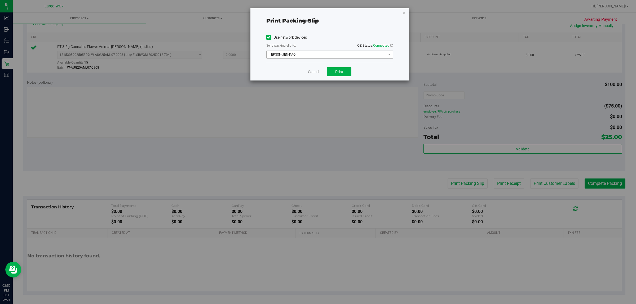
click at [333, 58] on span "EPSON-JEN-KAO" at bounding box center [327, 54] width 120 height 7
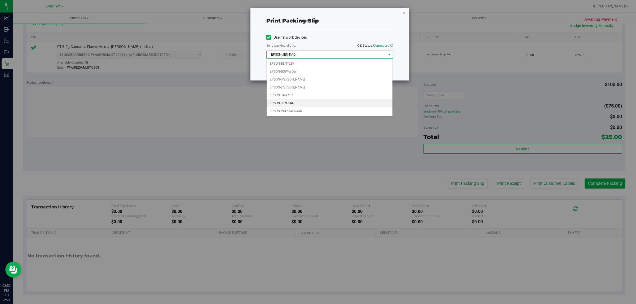
click at [334, 32] on div "Use network devices Send packing-slip to: QZ Status: Connected EPSON-JEN-KAO Ch…" at bounding box center [330, 46] width 127 height 34
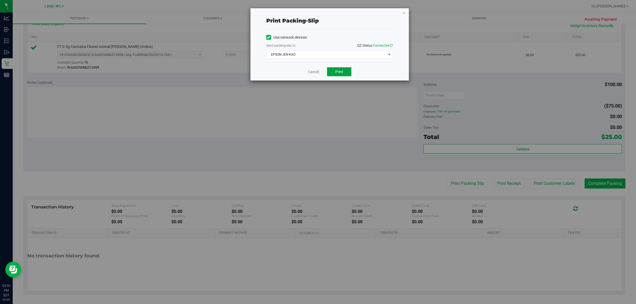
click at [342, 75] on button "Print" at bounding box center [339, 71] width 24 height 9
click at [311, 84] on div "Print packing-slip Use network devices Send packing-slip to: QZ Status: Connect…" at bounding box center [320, 152] width 640 height 304
click at [311, 71] on link "Cancel" at bounding box center [313, 72] width 11 height 6
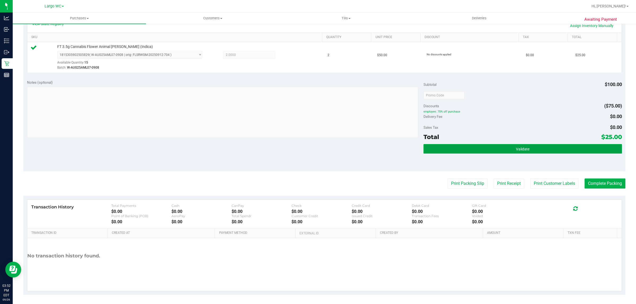
click at [551, 149] on button "Validate" at bounding box center [523, 149] width 198 height 10
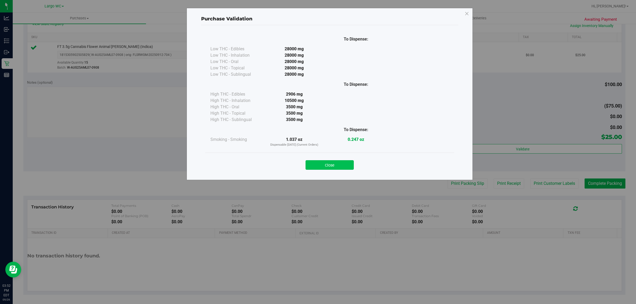
click at [327, 164] on button "Close" at bounding box center [330, 165] width 48 height 10
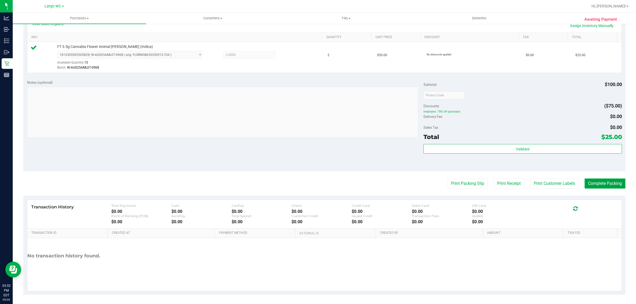
click at [592, 187] on button "Complete Packing" at bounding box center [605, 184] width 41 height 10
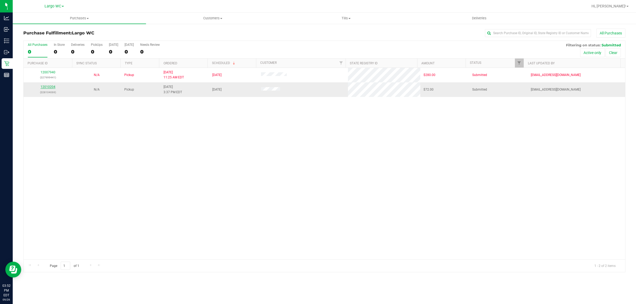
click at [48, 88] on link "12010204" at bounding box center [48, 87] width 15 height 4
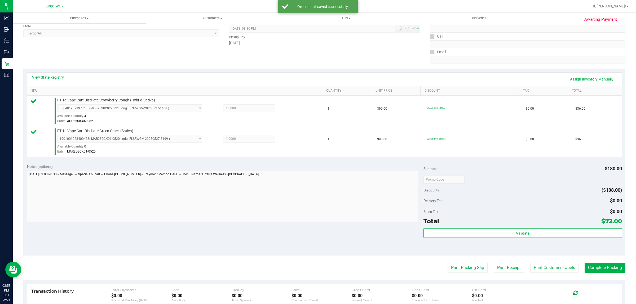
scroll to position [146, 0]
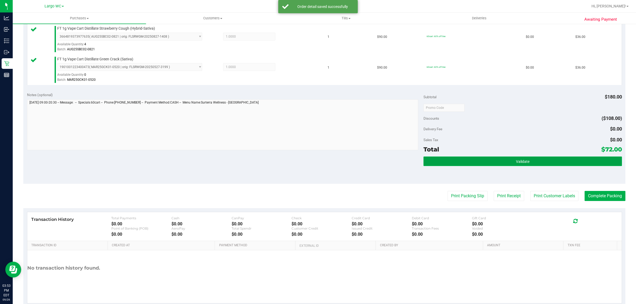
click at [548, 163] on button "Validate" at bounding box center [523, 162] width 198 height 10
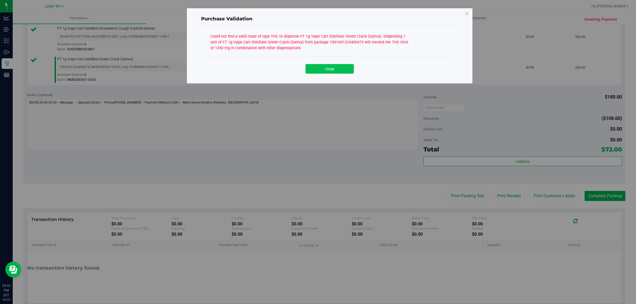
click at [325, 71] on button "Close" at bounding box center [330, 69] width 48 height 10
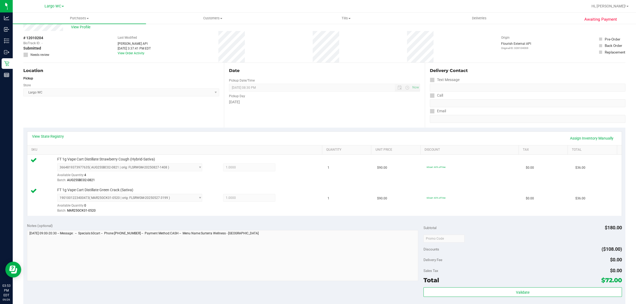
scroll to position [14, 0]
click at [386, 187] on td "$90.00" at bounding box center [399, 202] width 50 height 30
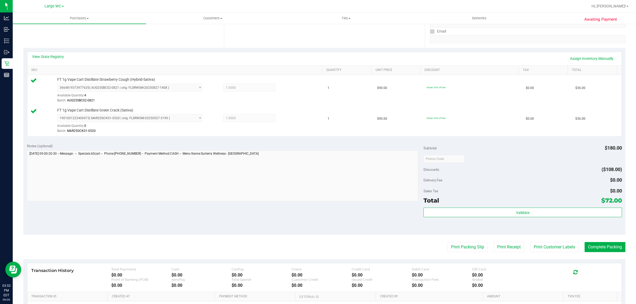
scroll to position [0, 0]
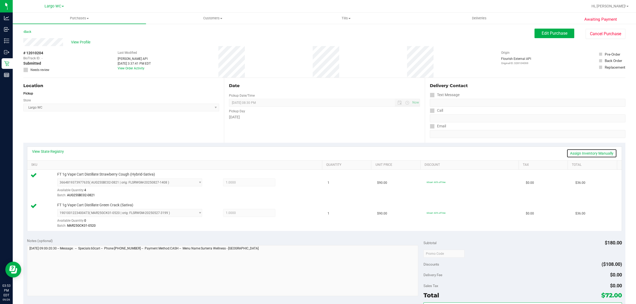
click at [569, 155] on link "Assign Inventory Manually" at bounding box center [592, 153] width 50 height 9
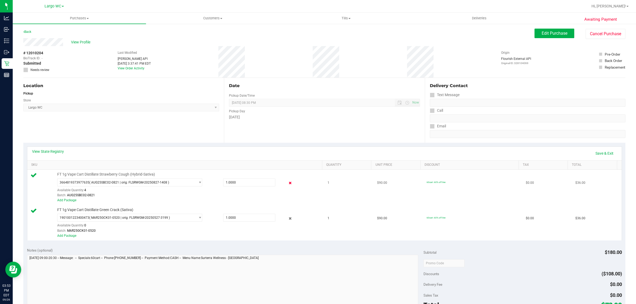
click at [288, 185] on icon at bounding box center [291, 183] width 6 height 6
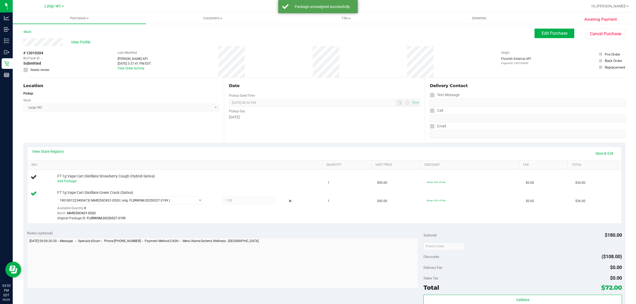
click at [288, 201] on icon at bounding box center [291, 201] width 6 height 6
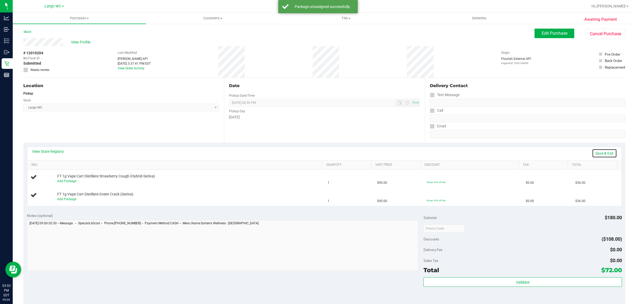
click at [602, 154] on link "Save & Exit" at bounding box center [604, 153] width 25 height 9
click at [535, 32] on button "Edit Purchase" at bounding box center [555, 34] width 40 height 10
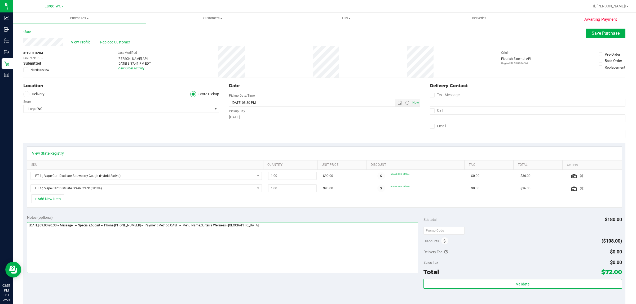
click at [303, 232] on textarea at bounding box center [223, 247] width 392 height 51
type textarea "Friday 09/26/2025 09:00-20:30 -- Message: -- Specials:60cart -- Phone:727504861…"
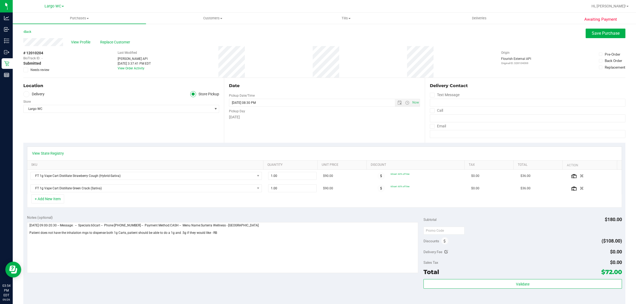
click at [44, 68] on span "Needs review" at bounding box center [39, 70] width 19 height 5
click at [0, 0] on input "Needs review" at bounding box center [0, 0] width 0 height 0
click at [593, 37] on button "Save Purchase" at bounding box center [606, 34] width 40 height 10
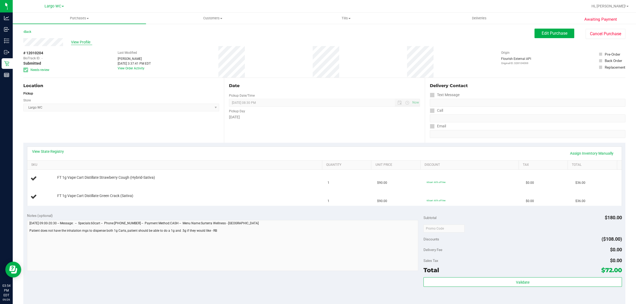
click at [84, 41] on span "View Profile" at bounding box center [81, 43] width 21 height 6
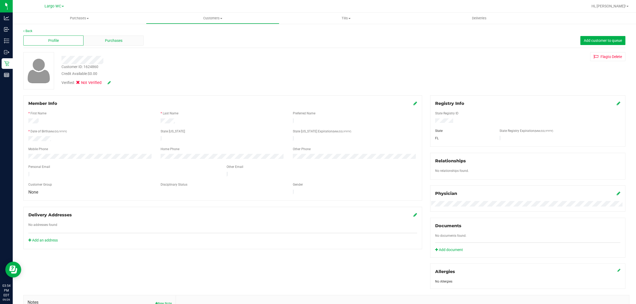
click at [106, 36] on div "Purchases" at bounding box center [114, 41] width 60 height 10
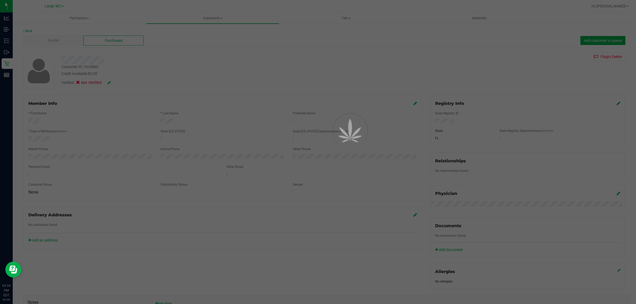
click at [108, 39] on div at bounding box center [318, 152] width 636 height 304
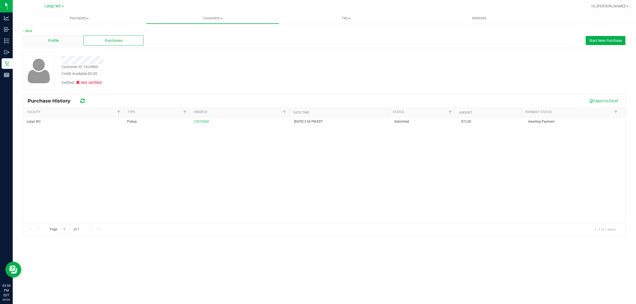
click at [67, 39] on div "Profile" at bounding box center [53, 41] width 60 height 10
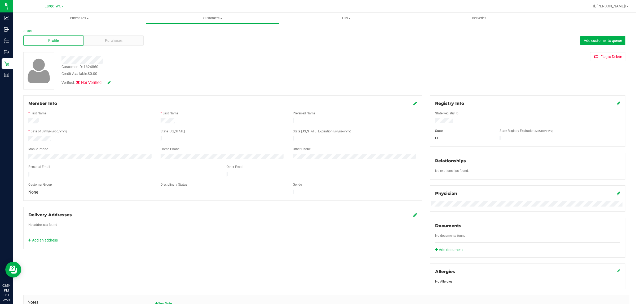
click at [106, 79] on div "Verified: Not Verified" at bounding box center [210, 83] width 305 height 12
click at [108, 81] on link at bounding box center [109, 83] width 3 height 4
click at [80, 84] on icon at bounding box center [79, 84] width 3 height 0
click at [0, 0] on input "Medical" at bounding box center [0, 0] width 0 height 0
click at [116, 84] on icon at bounding box center [116, 83] width 4 height 4
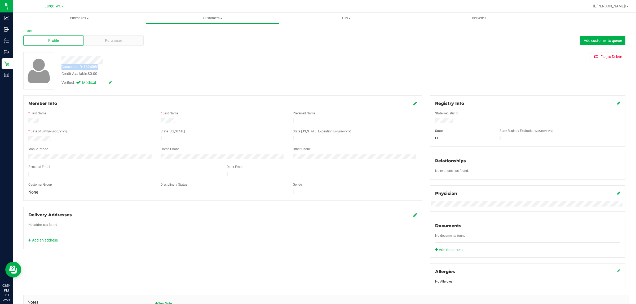
drag, startPoint x: 61, startPoint y: 65, endPoint x: 101, endPoint y: 67, distance: 39.5
click at [101, 67] on div "Customer ID: 1624860 Credit Available: $0.00" at bounding box center [210, 70] width 305 height 12
copy div "Customer ID: 1624860"
click at [326, 281] on div "Member Info * First Name * Last Name Preferred Name * Date of Birth (MM/DD/YYYY…" at bounding box center [324, 230] width 610 height 271
click at [108, 39] on span "Purchases" at bounding box center [114, 41] width 18 height 6
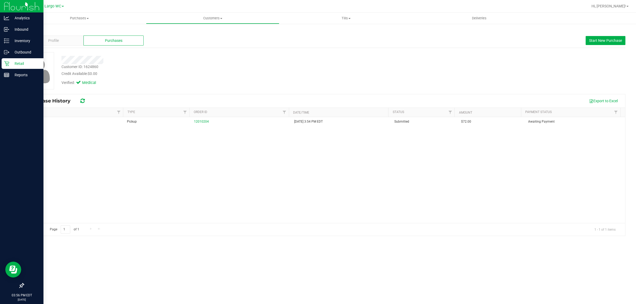
click at [9, 62] on p "Retail" at bounding box center [25, 63] width 32 height 6
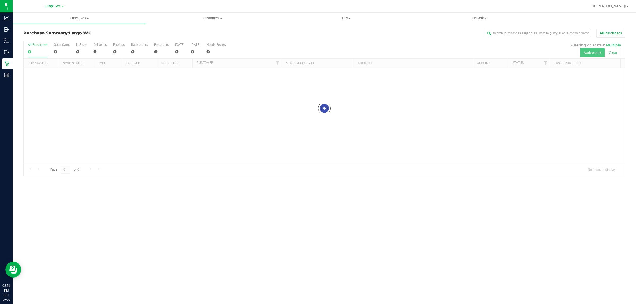
click at [121, 40] on div "Loading... All Purchases 0 Open Carts 0 In Store 0 Deliveries 0 PickUps 0 Back-…" at bounding box center [324, 108] width 602 height 136
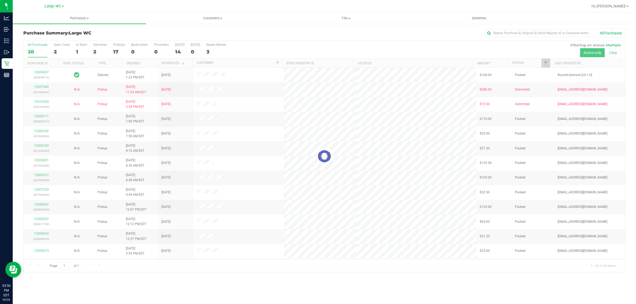
click at [81, 48] on div at bounding box center [325, 156] width 602 height 231
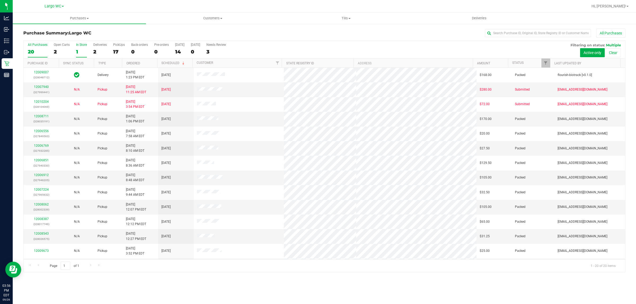
click at [82, 50] on div "1" at bounding box center [81, 52] width 11 height 6
click at [0, 0] on input "In Store 1" at bounding box center [0, 0] width 0 height 0
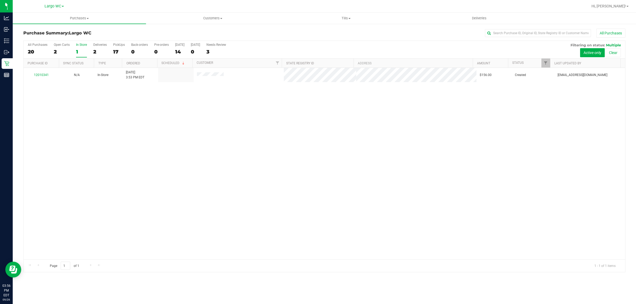
drag, startPoint x: 189, startPoint y: 79, endPoint x: 235, endPoint y: 90, distance: 48.0
click at [241, 80] on tr "12010341 N/A In-Store 9/26/2025 3:53 PM EDT $156.00 Created rbarcomb@liveparall…" at bounding box center [325, 75] width 602 height 14
click at [229, 95] on div "12010341 N/A In-Store 9/26/2025 3:53 PM EDT $156.00 Created rbarcomb@liveparall…" at bounding box center [325, 164] width 602 height 192
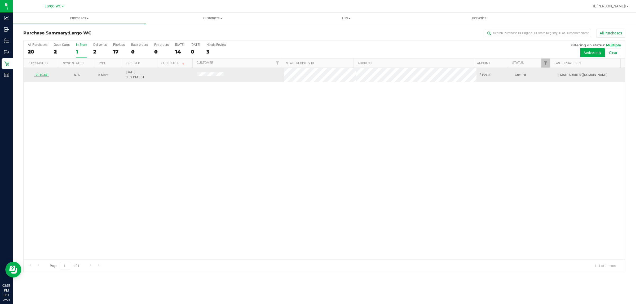
click at [45, 76] on link "12010341" at bounding box center [41, 75] width 15 height 4
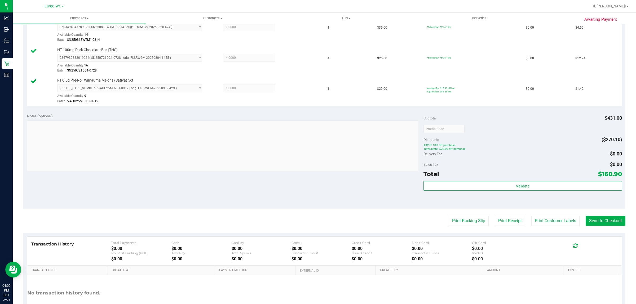
scroll to position [356, 0]
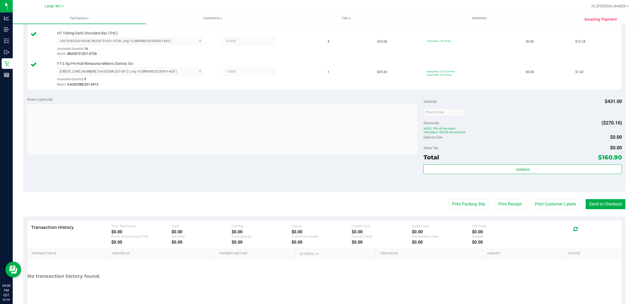
click at [540, 184] on div "Validate" at bounding box center [523, 177] width 198 height 24
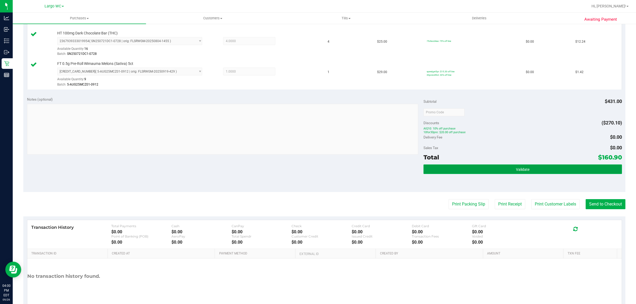
click at [532, 169] on button "Validate" at bounding box center [523, 170] width 198 height 10
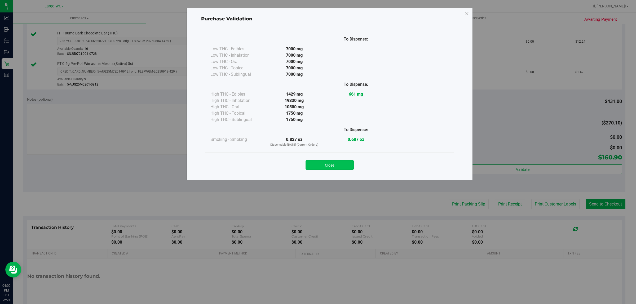
click at [326, 170] on button "Close" at bounding box center [330, 165] width 48 height 10
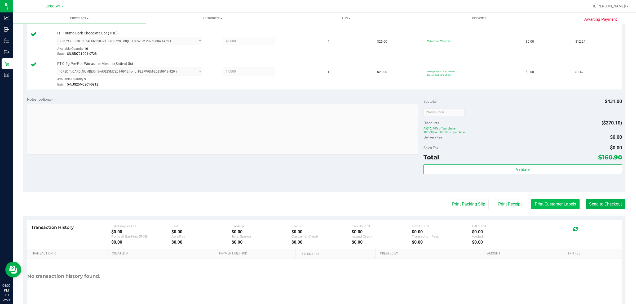
click at [553, 207] on button "Print Customer Labels" at bounding box center [556, 204] width 48 height 10
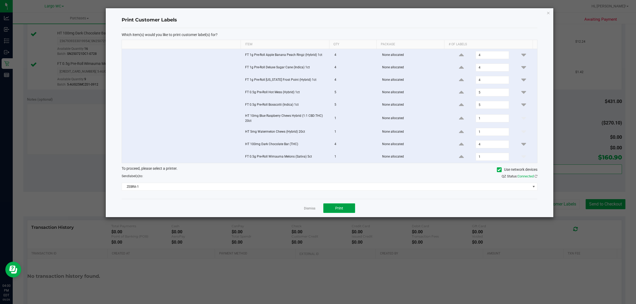
click at [333, 209] on button "Print" at bounding box center [340, 209] width 32 height 10
click at [306, 211] on link "Dismiss" at bounding box center [309, 209] width 11 height 5
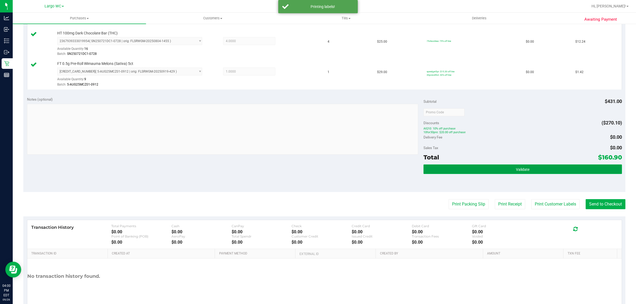
click at [516, 172] on span "Validate" at bounding box center [523, 170] width 14 height 4
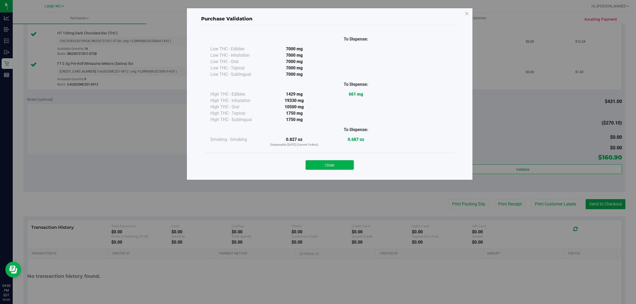
click at [361, 280] on div "Purchase Validation To Dispense: Low THC - Edibles 7000 mg" at bounding box center [320, 152] width 640 height 304
click at [329, 165] on button "Close" at bounding box center [330, 165] width 48 height 10
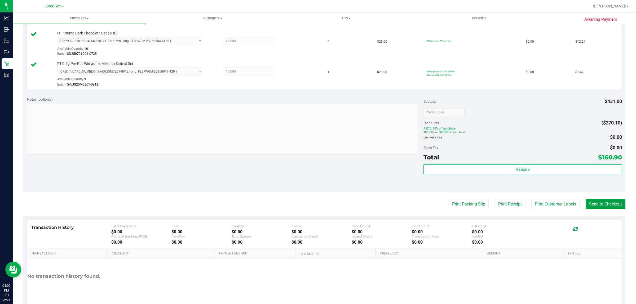
click at [604, 209] on button "Send to Checkout" at bounding box center [606, 204] width 40 height 10
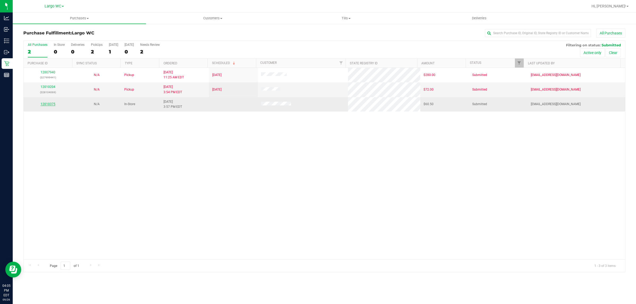
click at [43, 105] on link "12010375" at bounding box center [48, 104] width 15 height 4
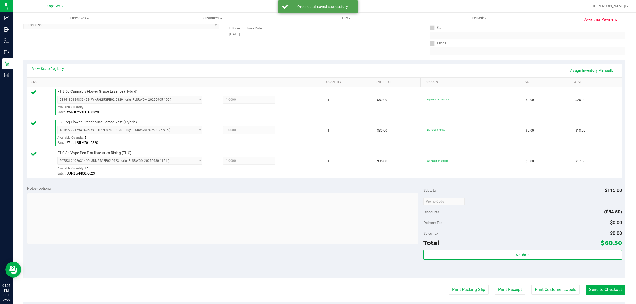
scroll to position [186, 0]
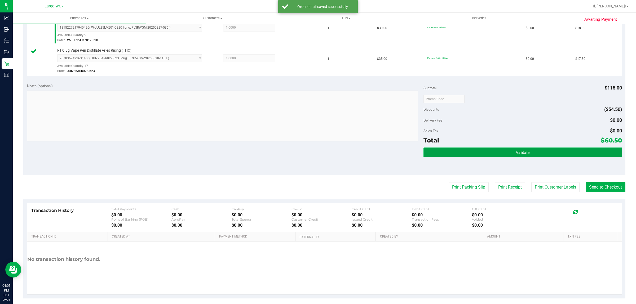
click at [516, 154] on span "Validate" at bounding box center [523, 153] width 14 height 4
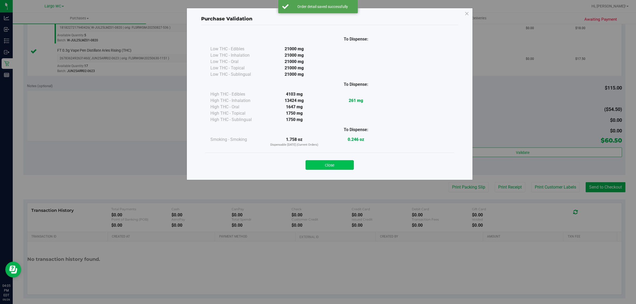
click at [339, 160] on button "Close" at bounding box center [330, 165] width 48 height 10
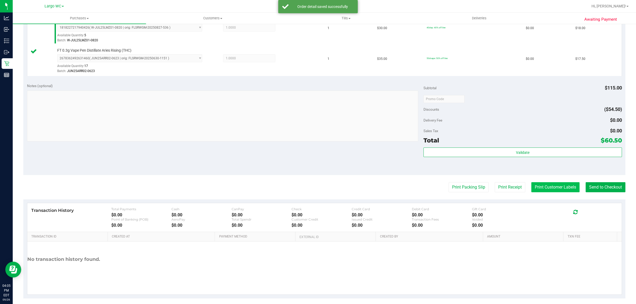
click at [548, 187] on button "Print Customer Labels" at bounding box center [556, 187] width 48 height 10
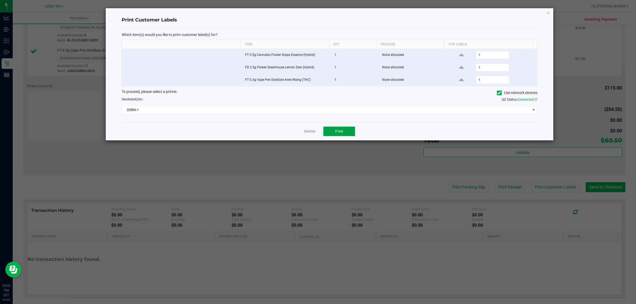
click at [350, 134] on button "Print" at bounding box center [340, 132] width 32 height 10
click at [308, 133] on link "Dismiss" at bounding box center [309, 131] width 11 height 5
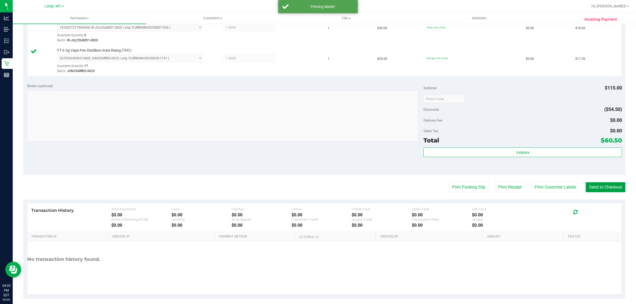
click at [601, 189] on button "Send to Checkout" at bounding box center [606, 187] width 40 height 10
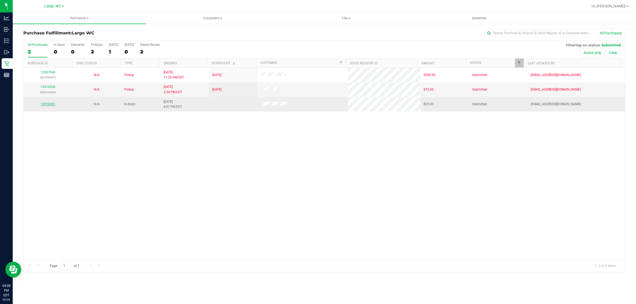
click at [52, 106] on link "12010451" at bounding box center [48, 104] width 15 height 4
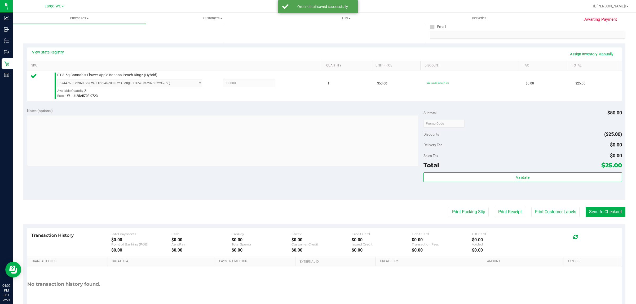
scroll to position [128, 0]
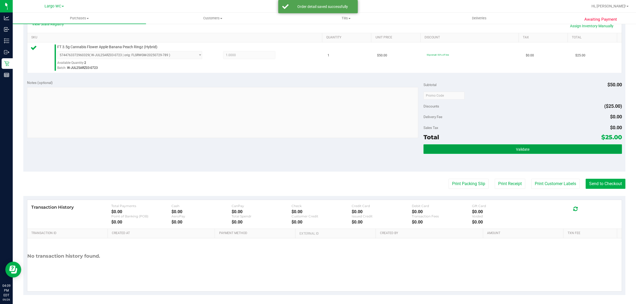
click at [522, 145] on button "Validate" at bounding box center [523, 150] width 198 height 10
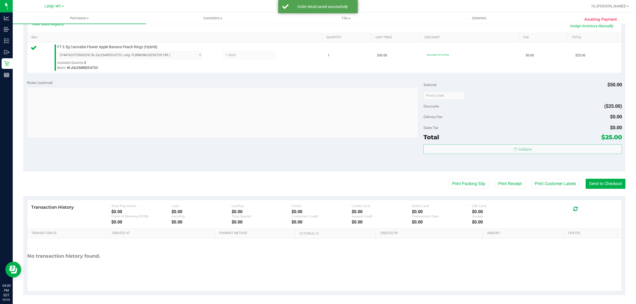
click at [544, 173] on purchase-details "Back Edit Purchase Cancel Purchase View Profile # 12010451 BioTrack ID: - Submi…" at bounding box center [324, 98] width 602 height 394
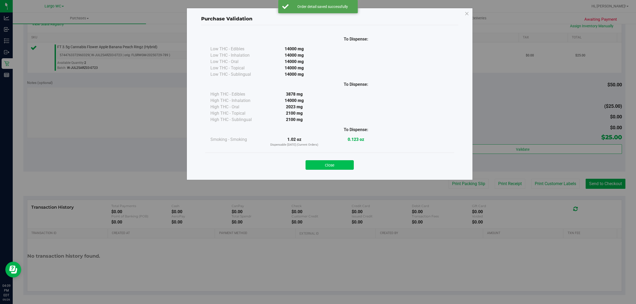
click at [332, 162] on button "Close" at bounding box center [330, 165] width 48 height 10
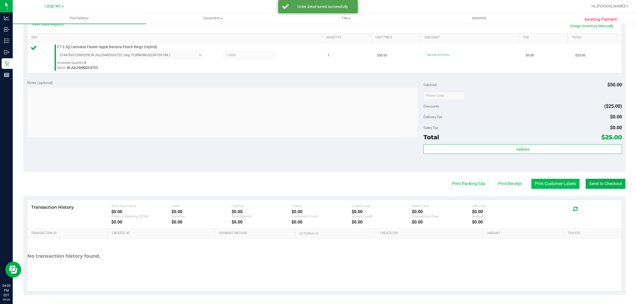
click at [543, 180] on button "Print Customer Labels" at bounding box center [556, 184] width 48 height 10
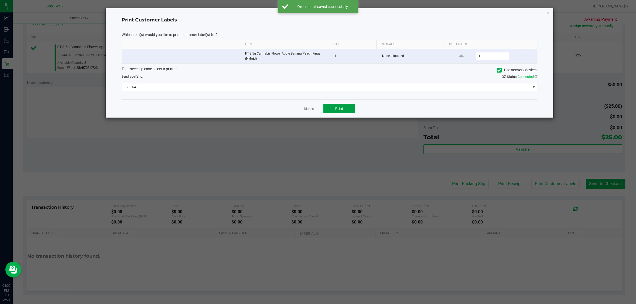
click at [343, 111] on span "Print" at bounding box center [339, 109] width 8 height 4
click at [307, 110] on link "Dismiss" at bounding box center [309, 109] width 11 height 5
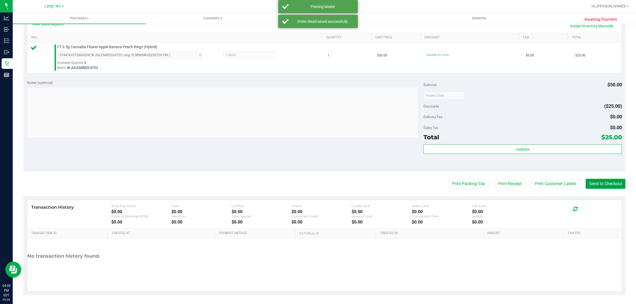
click at [609, 180] on button "Send to Checkout" at bounding box center [606, 184] width 40 height 10
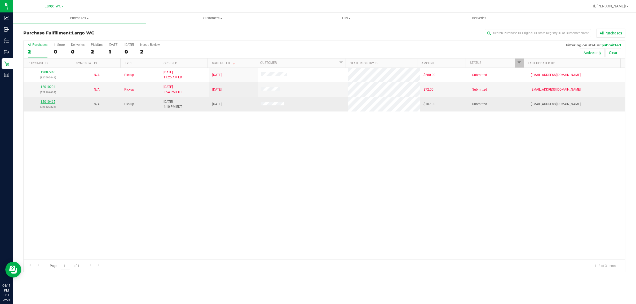
click at [47, 104] on link "12010465" at bounding box center [48, 102] width 15 height 4
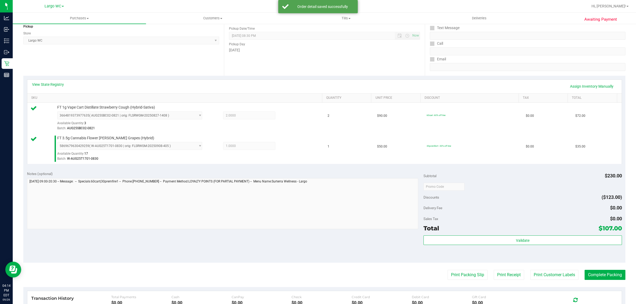
scroll to position [106, 0]
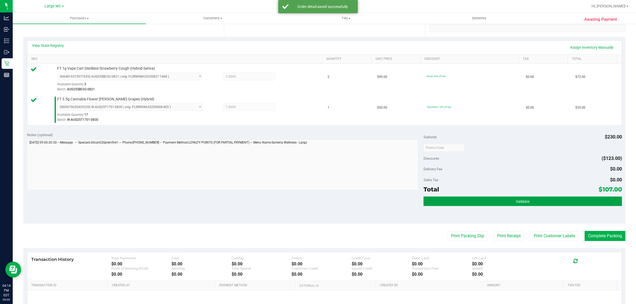
click at [529, 201] on button "Validate" at bounding box center [523, 202] width 198 height 10
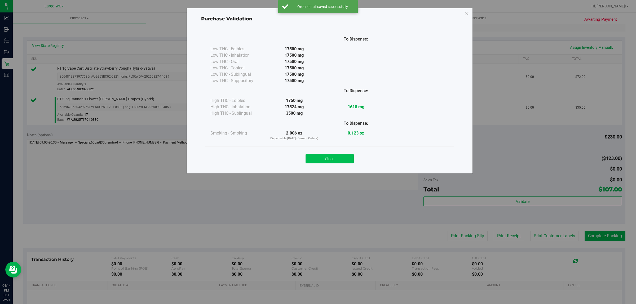
click at [336, 157] on button "Close" at bounding box center [330, 159] width 48 height 10
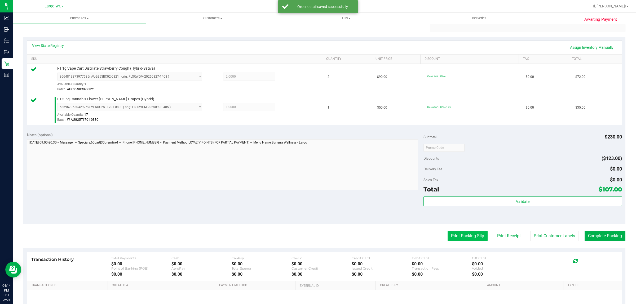
click at [464, 237] on button "Print Packing Slip" at bounding box center [468, 236] width 40 height 10
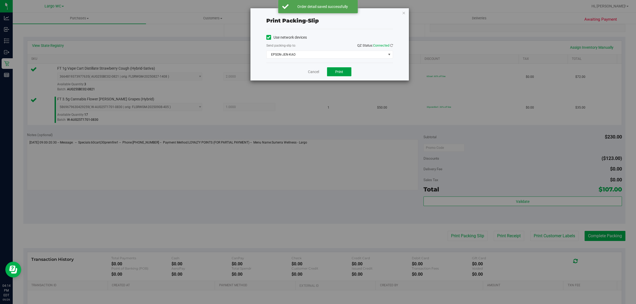
click at [339, 72] on span "Print" at bounding box center [339, 72] width 8 height 4
click at [309, 72] on link "Cancel" at bounding box center [311, 72] width 11 height 6
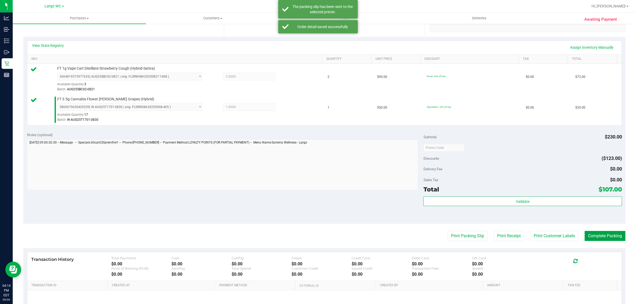
click at [593, 237] on button "Complete Packing" at bounding box center [605, 236] width 41 height 10
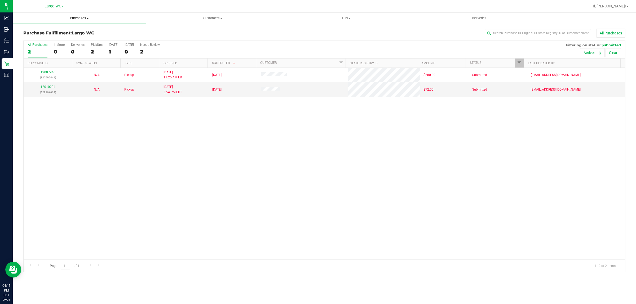
click at [80, 19] on span "Purchases" at bounding box center [79, 18] width 133 height 5
click at [63, 32] on span "Summary of purchases" at bounding box center [40, 32] width 54 height 5
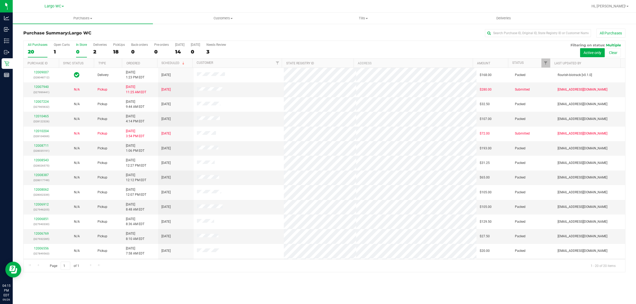
click at [77, 52] on div "0" at bounding box center [81, 52] width 11 height 6
click at [0, 0] on input "In Store 0" at bounding box center [0, 0] width 0 height 0
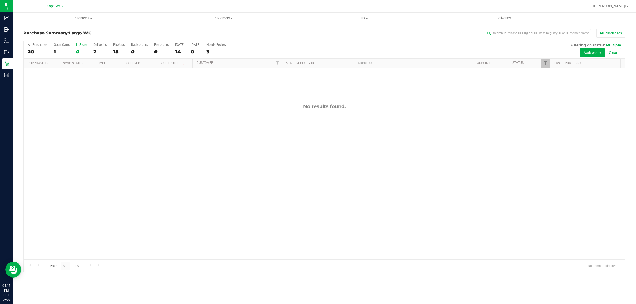
click at [77, 52] on div "0" at bounding box center [81, 52] width 11 height 6
click at [0, 0] on input "In Store 0" at bounding box center [0, 0] width 0 height 0
click at [91, 20] on span "Purchases" at bounding box center [83, 18] width 140 height 5
click at [64, 31] on span "Summary of purchases" at bounding box center [40, 32] width 54 height 5
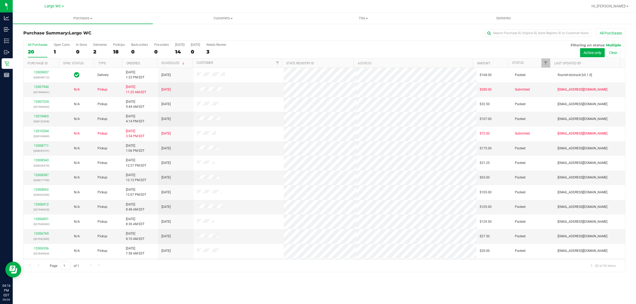
click at [270, 290] on div "Purchases Summary of purchases Fulfillment All purchases Customers All customer…" at bounding box center [325, 159] width 624 height 292
click at [81, 48] on label "In Store 0" at bounding box center [81, 50] width 11 height 15
click at [0, 0] on input "In Store 0" at bounding box center [0, 0] width 0 height 0
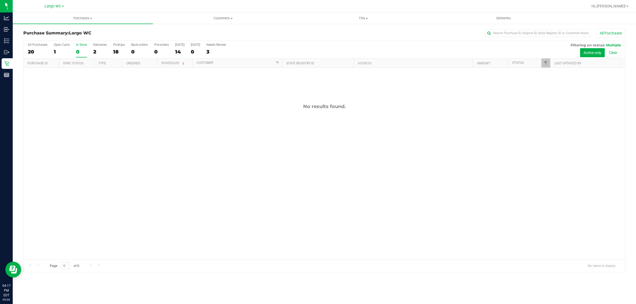
drag, startPoint x: 43, startPoint y: 156, endPoint x: 47, endPoint y: 143, distance: 12.9
click at [43, 154] on div "No results found." at bounding box center [325, 182] width 602 height 228
click at [80, 19] on span "Purchases" at bounding box center [83, 18] width 140 height 5
click at [74, 30] on li "Summary of purchases" at bounding box center [83, 32] width 140 height 6
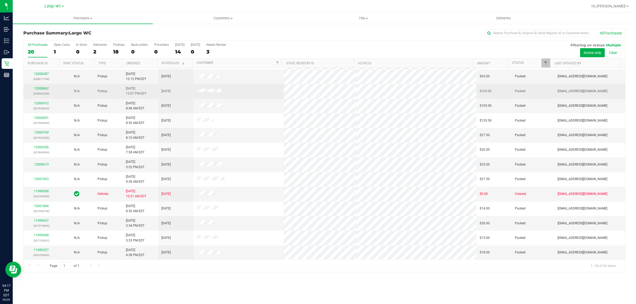
scroll to position [103, 0]
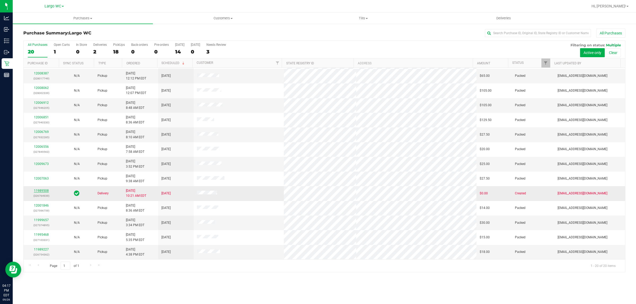
click at [45, 193] on link "11989508" at bounding box center [41, 191] width 15 height 4
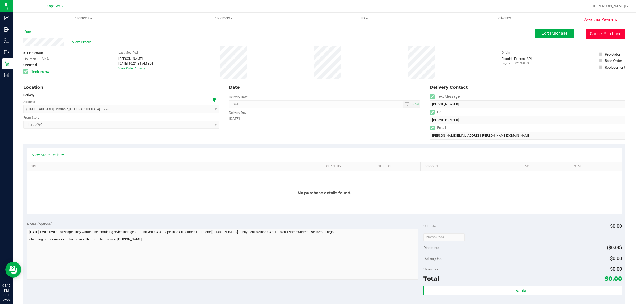
click at [597, 34] on button "Cancel Purchase" at bounding box center [606, 34] width 40 height 10
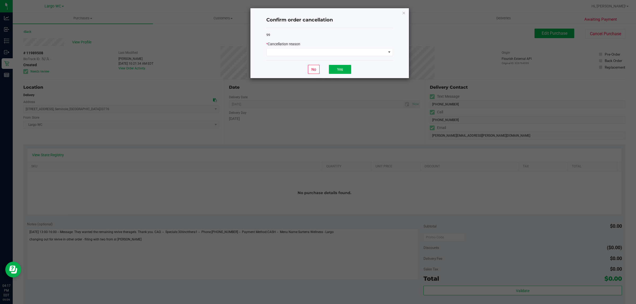
click at [375, 48] on div "* Cancellation reason" at bounding box center [330, 48] width 127 height 15
click at [373, 50] on span at bounding box center [327, 52] width 120 height 7
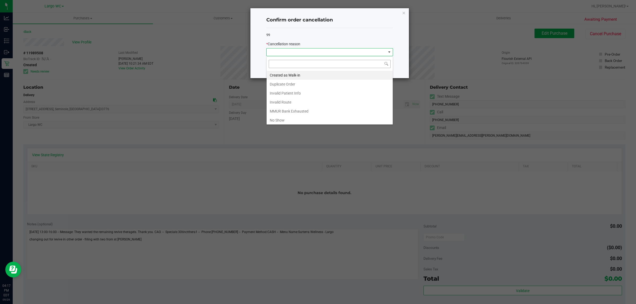
scroll to position [8, 126]
click at [306, 83] on li "Duplicate Order" at bounding box center [330, 84] width 126 height 9
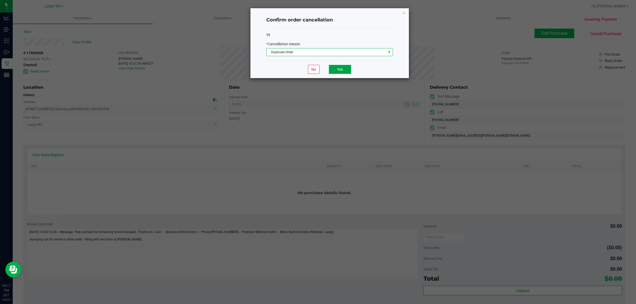
click at [339, 73] on button "Yes" at bounding box center [340, 69] width 22 height 9
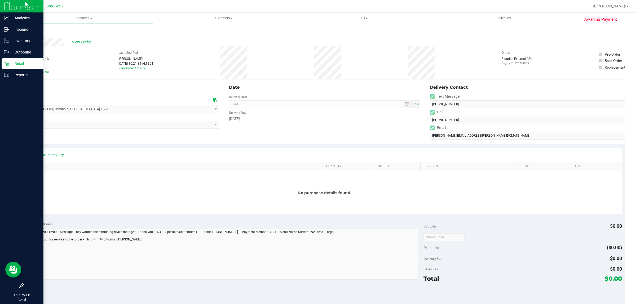
click at [6, 63] on icon at bounding box center [6, 63] width 5 height 5
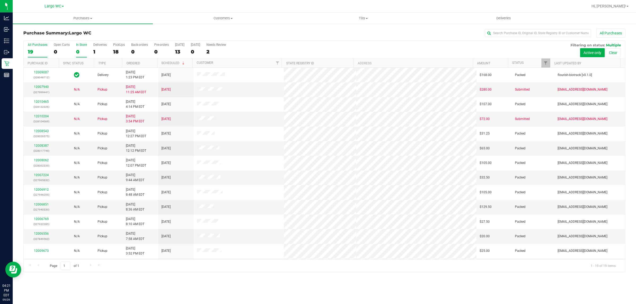
click at [80, 50] on div "0" at bounding box center [81, 52] width 11 height 6
click at [0, 0] on input "In Store 0" at bounding box center [0, 0] width 0 height 0
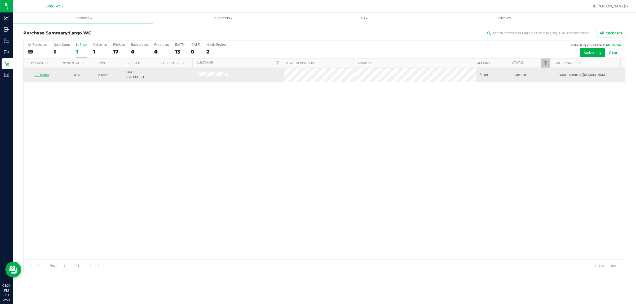
click at [40, 76] on link "12010558" at bounding box center [41, 75] width 15 height 4
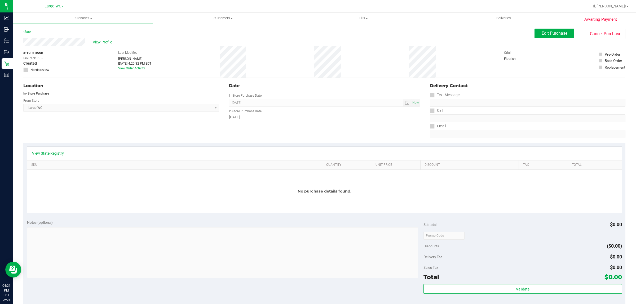
click at [62, 150] on div "View State Registry" at bounding box center [324, 154] width 595 height 14
click at [60, 153] on link "View State Registry" at bounding box center [48, 153] width 32 height 5
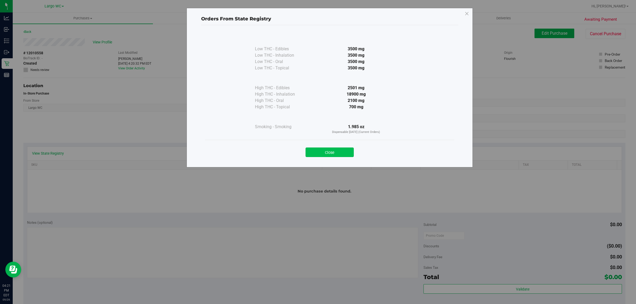
click at [338, 150] on button "Close" at bounding box center [330, 153] width 48 height 10
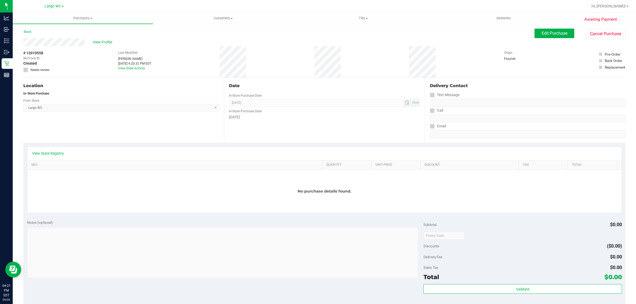
click at [296, 132] on div "Date In-Store Purchase Date Sep 26, 2025 Now In-Store Purchase Date Friday" at bounding box center [324, 110] width 201 height 65
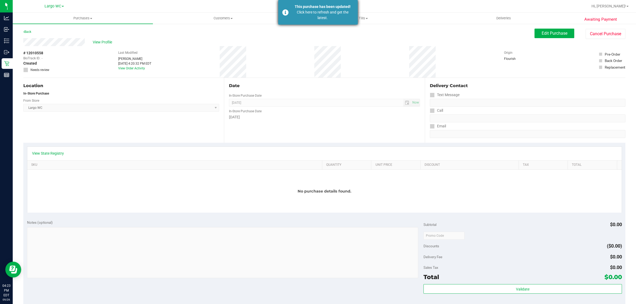
click at [300, 10] on div "Click here to refresh and get the latest." at bounding box center [323, 15] width 62 height 11
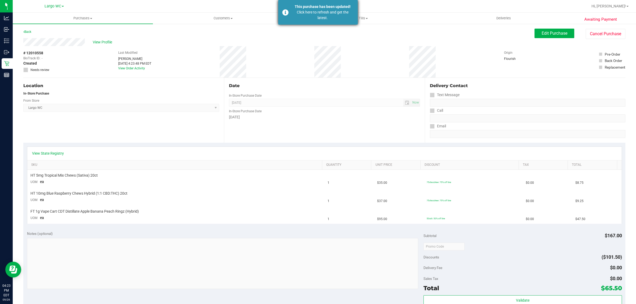
click at [330, 12] on div "Click here to refresh and get the latest." at bounding box center [323, 15] width 62 height 11
click at [298, 12] on div "Click here to refresh and get the latest." at bounding box center [323, 15] width 62 height 11
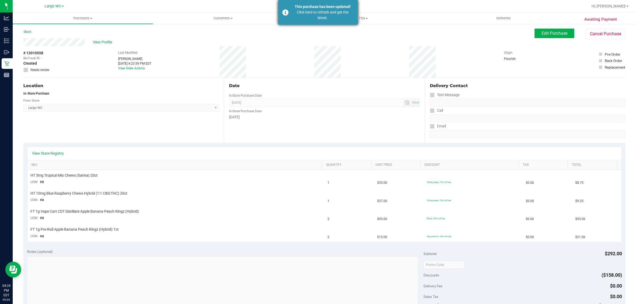
click at [341, 24] on div "This purchase has been updated! Click here to refresh and get the latest." at bounding box center [318, 12] width 80 height 25
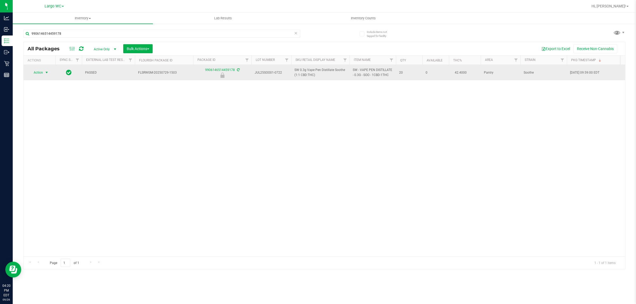
type input "9906146514459178"
click at [45, 73] on span "select" at bounding box center [47, 73] width 4 height 4
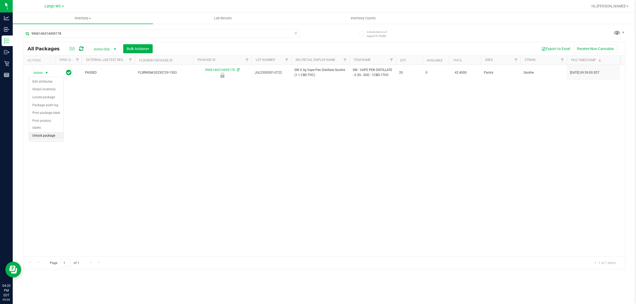
click at [41, 132] on li "Unlock package" at bounding box center [46, 136] width 34 height 8
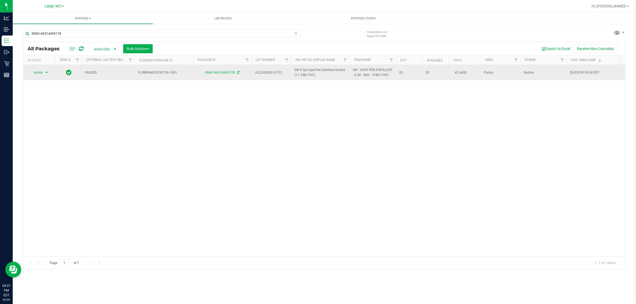
click at [47, 73] on span "select" at bounding box center [47, 73] width 4 height 4
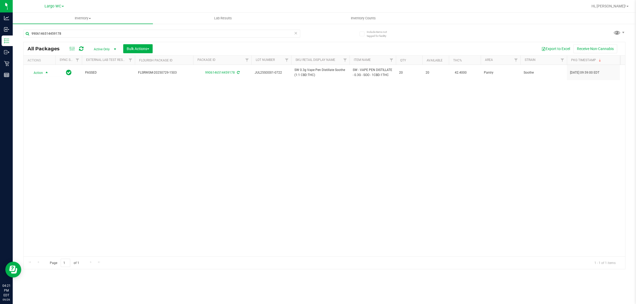
click at [129, 176] on div "Action Action Adjust qty Create package Edit attributes Global inventory Locate…" at bounding box center [325, 161] width 602 height 192
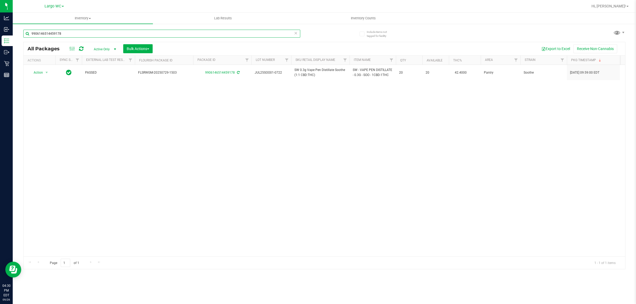
click at [72, 34] on input "9906146514459178" at bounding box center [161, 34] width 277 height 8
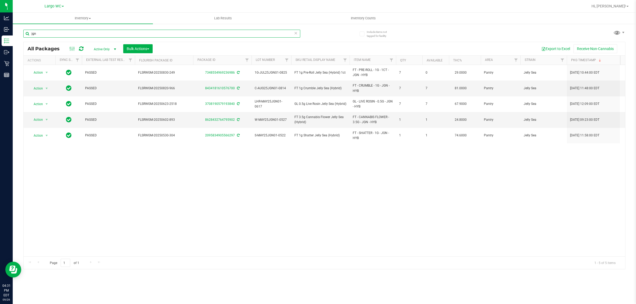
click at [83, 33] on input "jgn" at bounding box center [161, 34] width 277 height 8
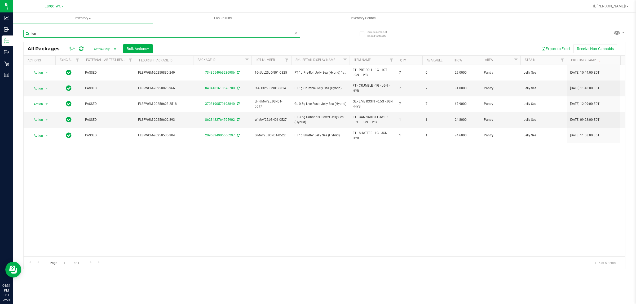
click at [83, 33] on input "jgn" at bounding box center [161, 34] width 277 height 8
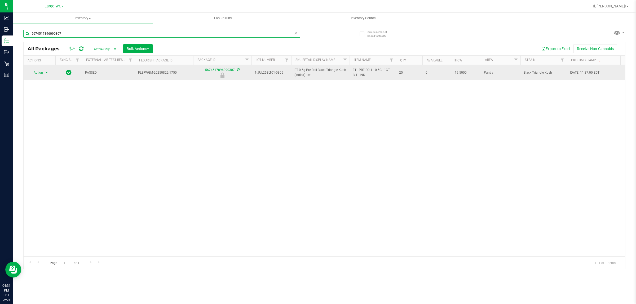
type input "5674517896090307"
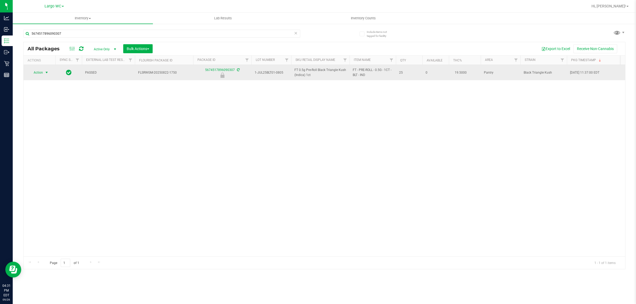
click at [46, 72] on span "select" at bounding box center [47, 73] width 4 height 4
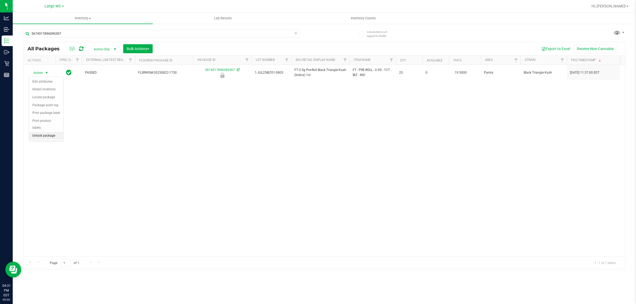
click at [52, 132] on li "Unlock package" at bounding box center [46, 136] width 34 height 8
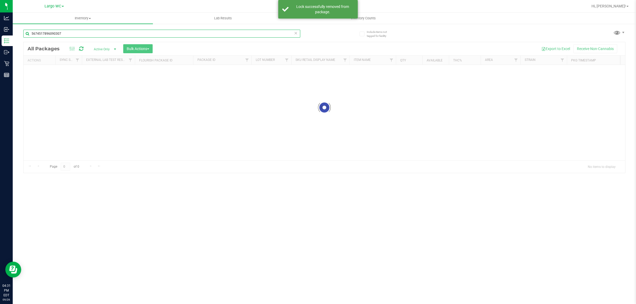
click at [68, 34] on input "5674517896090307" at bounding box center [161, 34] width 277 height 8
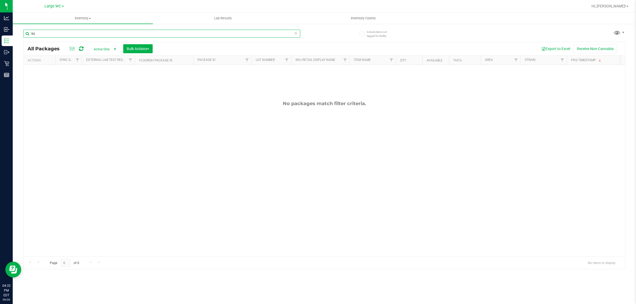
type input "b"
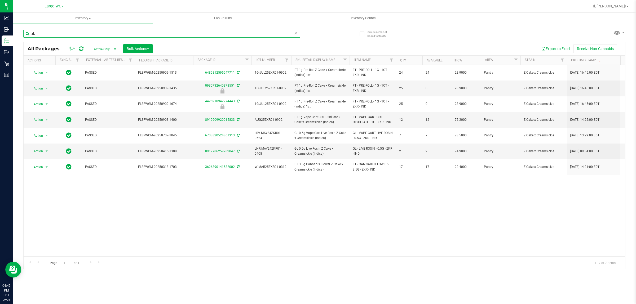
click at [105, 32] on input "zkr" at bounding box center [161, 34] width 277 height 8
paste input "CCELL SILO BATTERY BLK"
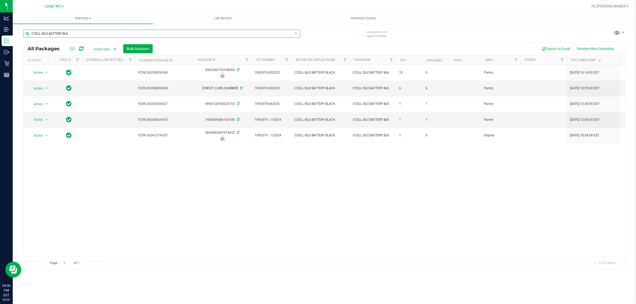
click at [109, 34] on input "CCELL SILO BATTERY BLK" at bounding box center [161, 34] width 277 height 8
paste input "FT - GRINDER - 4 PIECE - BLAC"
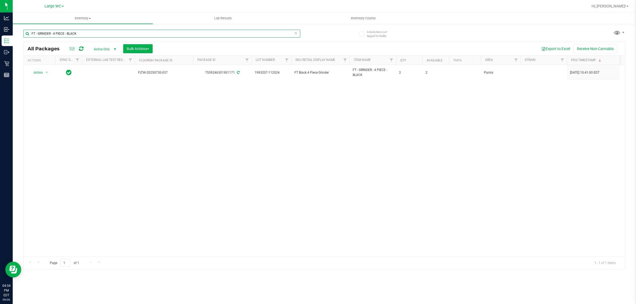
click at [94, 34] on input "FT - GRINDER - 4 PIECE - BLACK" at bounding box center [161, 34] width 277 height 8
paste input "BATTERY WHITE 510 VARIABLE POWER"
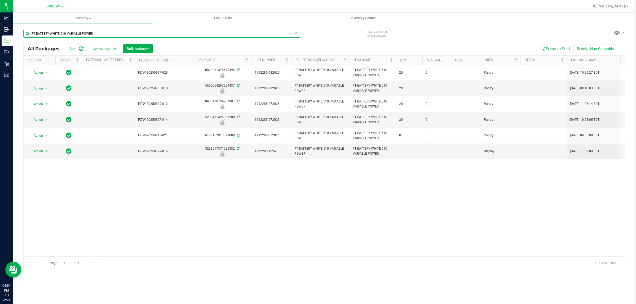
click at [135, 31] on input "FT BATTERY WHITE 510 VARIABLE POWER" at bounding box center [161, 34] width 277 height 8
paste input "GL - DAB TOOLKIT - 5 PC - BLACK"
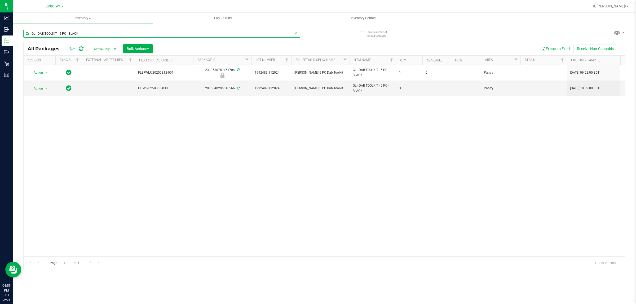
click at [137, 35] on input "GL - DAB TOOLKIT - 5 PC - BLACK" at bounding box center [161, 34] width 277 height 8
paste input "PEN DASH BL"
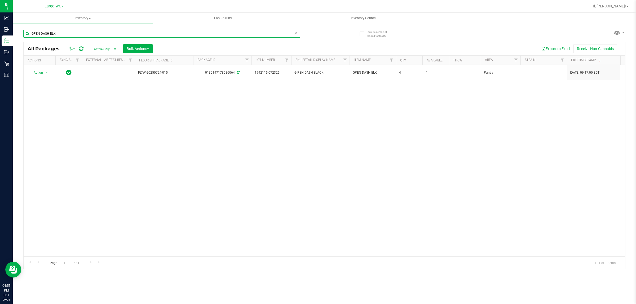
click at [93, 33] on input "GPEN DASH BLK" at bounding box center [161, 34] width 277 height 8
click at [93, 32] on input "GPEN DASH BLK" at bounding box center [161, 34] width 277 height 8
click at [87, 34] on input "GPEN DASH GRV - BOWL - GRAV - OCTO-TASTER - 16MM - BLACK" at bounding box center [161, 34] width 277 height 8
click at [87, 33] on input "GPEN DASH GRV - BOWL - GRAV - OCTO-TASTER - 16MM - BLACK" at bounding box center [161, 34] width 277 height 8
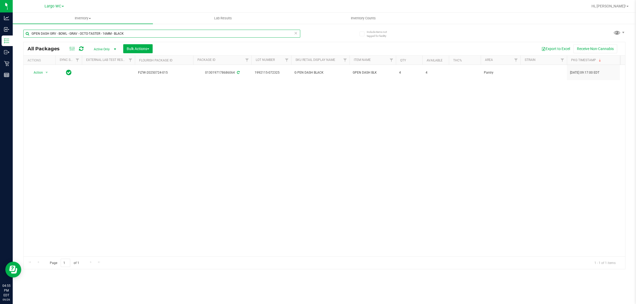
click at [87, 32] on input "GPEN DASH GRV - BOWL - GRAV - OCTO-TASTER - 16MM - BLACK" at bounding box center [161, 34] width 277 height 8
click at [86, 31] on input "GPEN DASH GRV - BOWL - GRAV - OCTO-TASTER - 16MM - BLACK" at bounding box center [161, 34] width 277 height 8
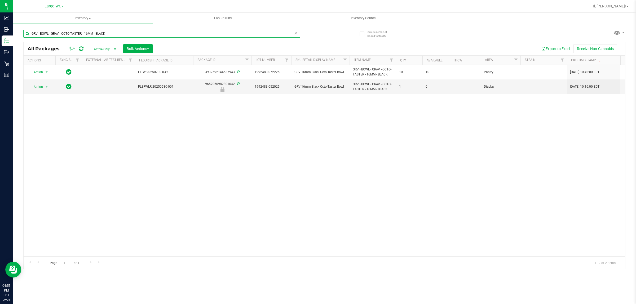
click at [99, 35] on input "GRV - BOWL - GRAV - OCTO-TASTER - 16MM - BLACK" at bounding box center [161, 34] width 277 height 8
paste input "UE"
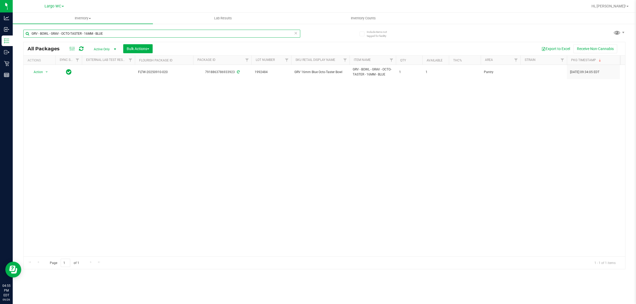
click at [115, 32] on input "GRV - BOWL - GRAV - OCTO-TASTER - 16MM - BLUE" at bounding box center [161, 34] width 277 height 8
paste input "SANDBLASTED SPOON - 4IN - GREEN"
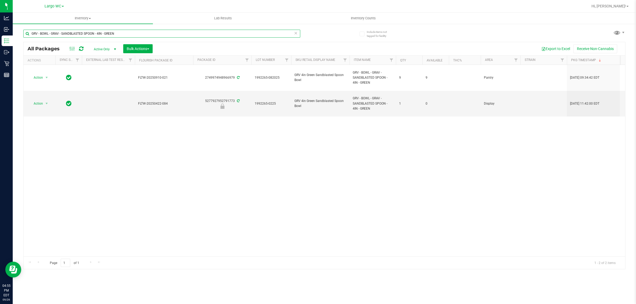
click at [130, 35] on input "GRV - BOWL - GRAV - SANDBLASTED SPOON - 4IN - GREEN" at bounding box center [161, 34] width 277 height 8
paste input "SMOKE"
click at [123, 31] on input "GRV - BOWL - GRAV - SANDBLASTED SPOON - 4IN - SMOKE" at bounding box center [161, 34] width 277 height 8
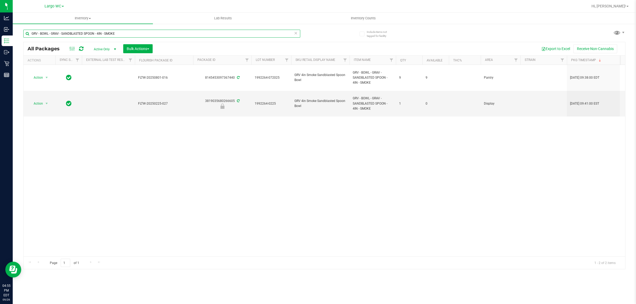
click at [123, 31] on input "GRV - BOWL - GRAV - SANDBLASTED SPOON - 4IN - SMOKE" at bounding box center [161, 34] width 277 height 8
paste input "TANDARD SPOON - 4IN - BLU"
click at [100, 35] on input "GRV - BOWL - GRAV - STANDARD SPOON - 4IN - BLUE" at bounding box center [161, 34] width 277 height 8
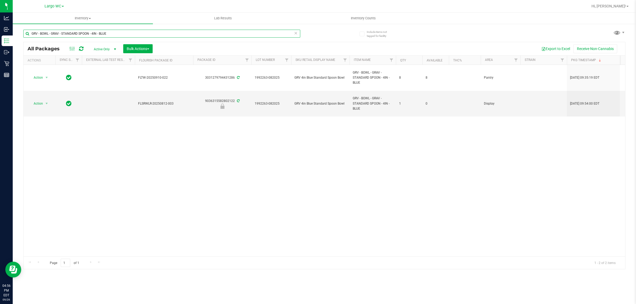
click at [100, 35] on input "GRV - BOWL - GRAV - STANDARD SPOON - 4IN - BLUE" at bounding box center [161, 34] width 277 height 8
paste input "RAW - ROLLING PAPER - RAW - CLASSIC - 1.25""
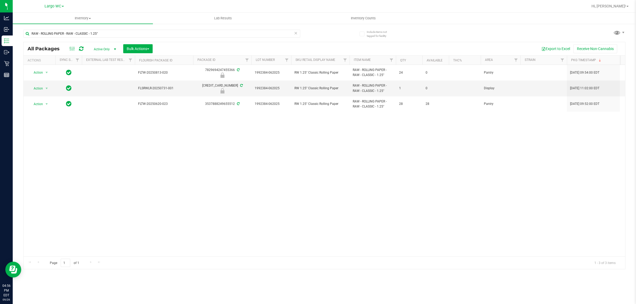
click at [211, 39] on div "RAW - ROLLING PAPER - RAW - CLASSIC - 1.25"" at bounding box center [161, 36] width 277 height 12
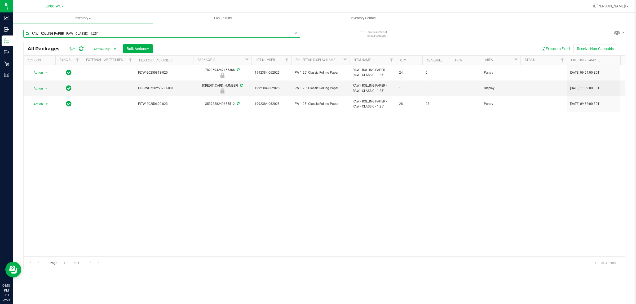
click at [208, 36] on input "RAW - ROLLING PAPER - RAW - CLASSIC - 1.25"" at bounding box center [161, 34] width 277 height 8
paste input "W - CONE PAPERS - RAW - CLASSIC - 1.25IN"
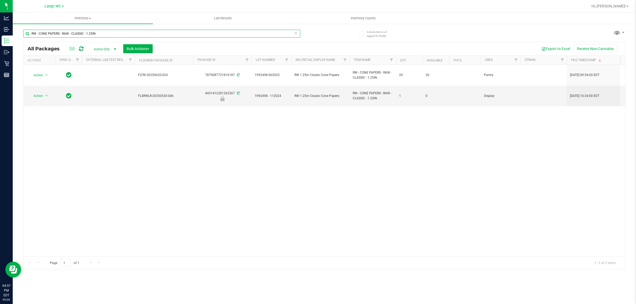
click at [141, 35] on input "RW - CONE PAPERS - RAW - CLASSIC - 1.25IN" at bounding box center [161, 34] width 277 height 8
paste input "SW - DART BATTERY - WHITE"
click at [145, 36] on input "SW - DART BATTERY - WHITE" at bounding box center [161, 34] width 277 height 8
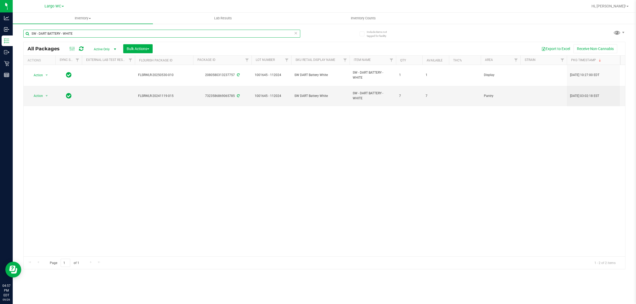
click at [145, 36] on input "SW - DART BATTERY - WHITE" at bounding box center [161, 34] width 277 height 8
paste input "LIGHTER - BIC - MAXI - BLACK"
click at [160, 36] on input "SW - LIGHTER - BIC - MAXI - BLACK" at bounding box center [161, 34] width 277 height 8
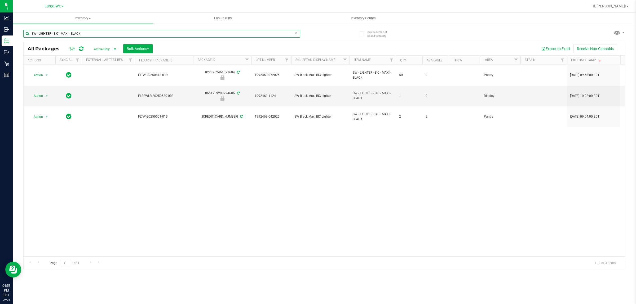
click at [160, 36] on input "SW - LIGHTER - BIC - MAXI - BLACK" at bounding box center [161, 34] width 277 height 8
paste input "VBS - ROLLING PAPERS - VIBES - RICE BLUE - 1.25IN"
type input "VBS - ROLLING PAPERS - VIBES - RICE BLUE - 1.25IN"
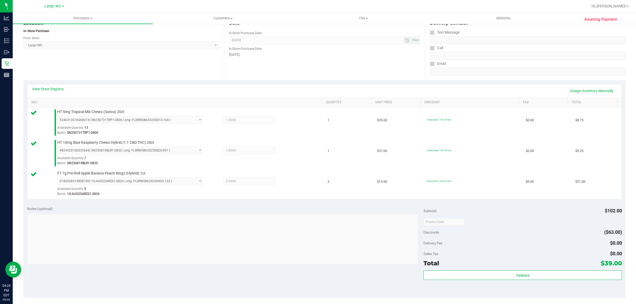
scroll to position [141, 0]
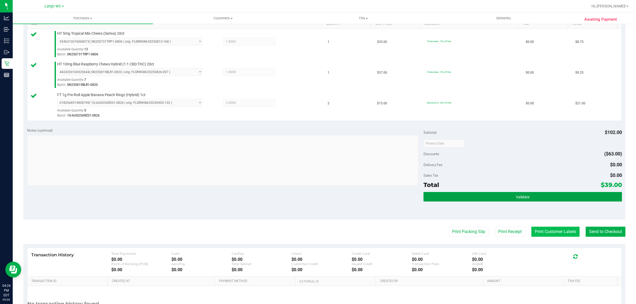
click at [548, 202] on button "Validate" at bounding box center [523, 197] width 198 height 10
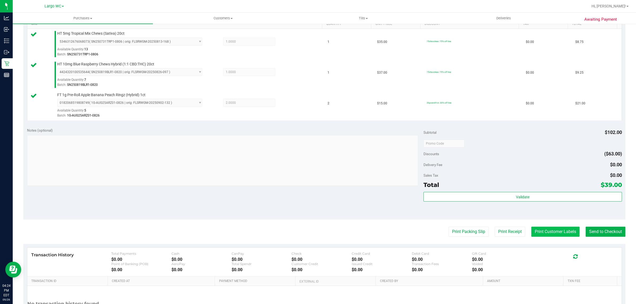
click at [542, 230] on button "Print Customer Labels" at bounding box center [556, 232] width 48 height 10
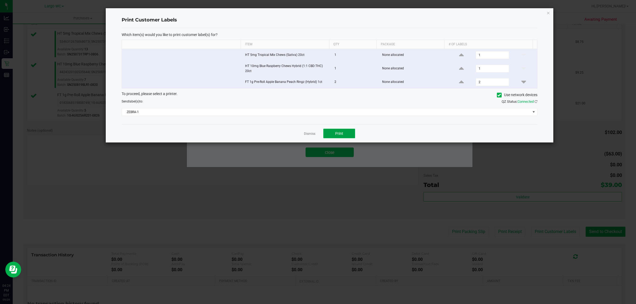
click at [347, 130] on button "Print" at bounding box center [340, 134] width 32 height 10
click at [311, 135] on link "Dismiss" at bounding box center [309, 134] width 11 height 5
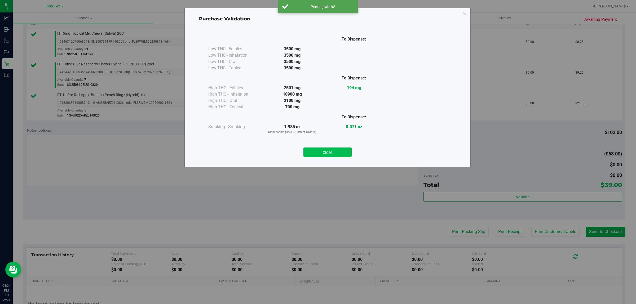
click at [332, 155] on button "Close" at bounding box center [328, 153] width 48 height 10
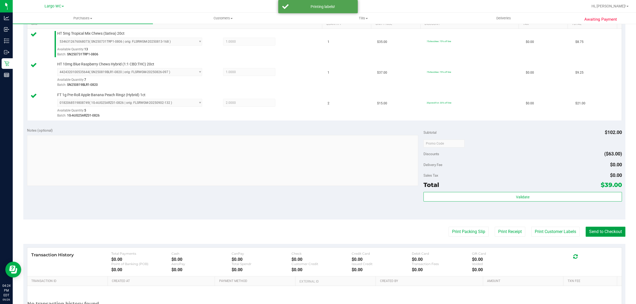
click at [601, 232] on button "Send to Checkout" at bounding box center [606, 232] width 40 height 10
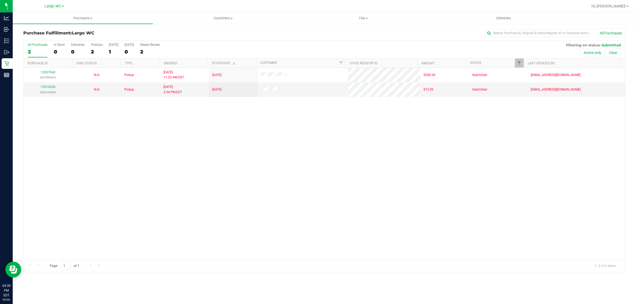
click at [48, 137] on div "12007940 (327999441) N/A Pickup [DATE] 11:25 AM EDT 9/29/2025 $280.00 Submitted…" at bounding box center [325, 164] width 602 height 192
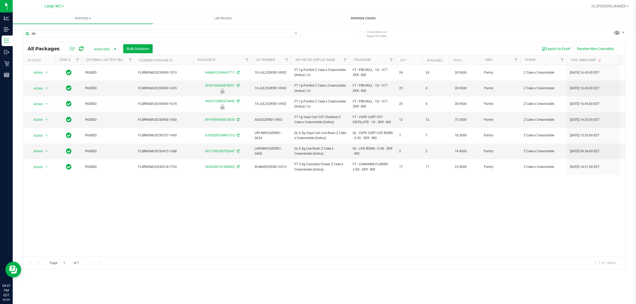
click at [361, 18] on span "Inventory Counts" at bounding box center [363, 18] width 39 height 5
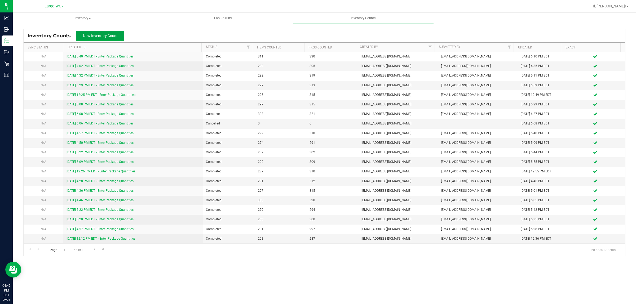
click at [90, 40] on button "New Inventory Count" at bounding box center [100, 36] width 48 height 10
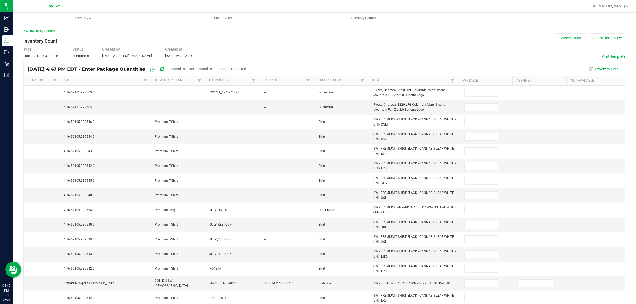
click at [246, 69] on span "Unlocked" at bounding box center [238, 69] width 15 height 4
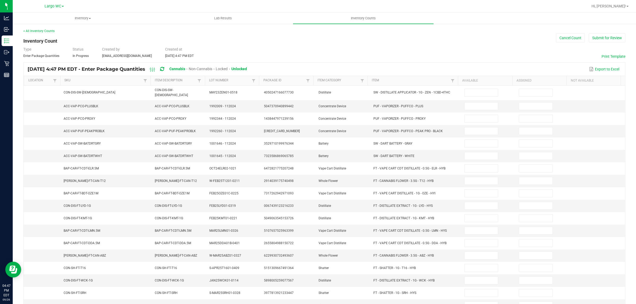
click at [381, 77] on th "Item" at bounding box center [413, 81] width 90 height 10
click at [372, 80] on link "Item" at bounding box center [411, 80] width 78 height 4
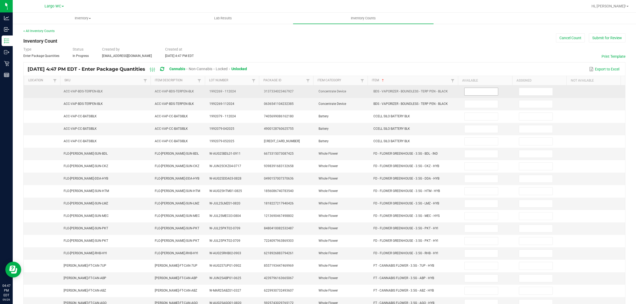
click at [481, 90] on input at bounding box center [481, 91] width 33 height 7
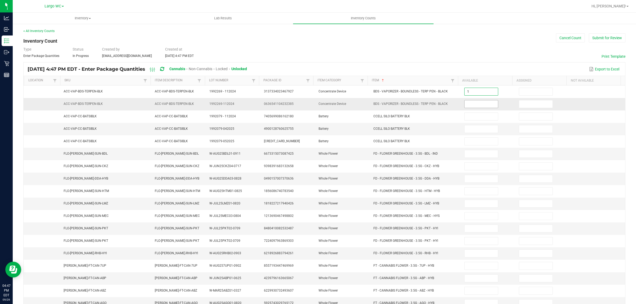
type input "1"
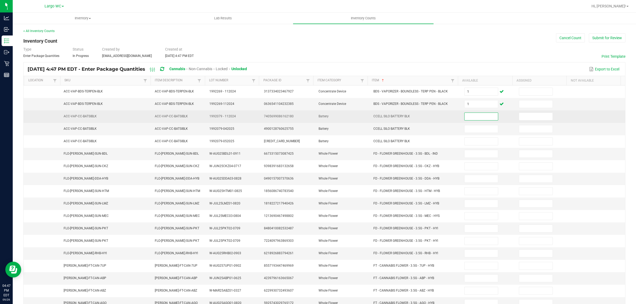
click at [387, 120] on td "CCELL SILO BATTERY BLK" at bounding box center [415, 117] width 91 height 12
click at [385, 112] on td "CCELL SILO BATTERY BLK" at bounding box center [415, 117] width 91 height 12
click at [385, 116] on span "CCELL SILO BATTERY BLK" at bounding box center [392, 117] width 37 height 4
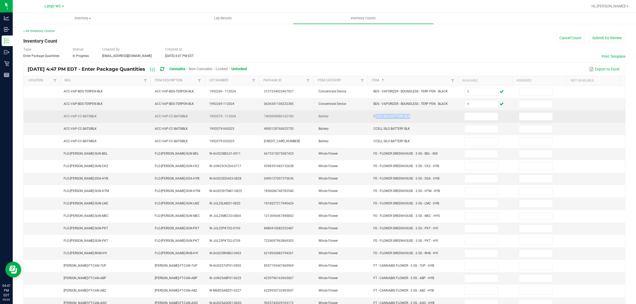
copy span "CCELL SILO BATTERY BLK"
click at [485, 117] on input at bounding box center [481, 116] width 33 height 7
type input "6"
type input "1"
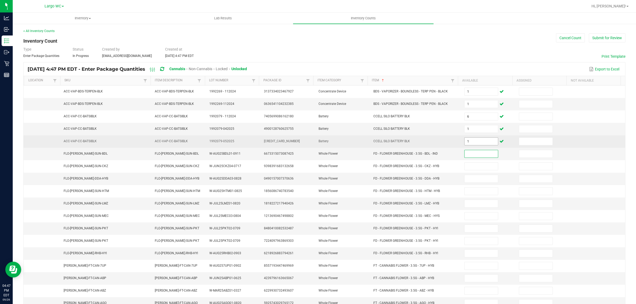
click at [468, 145] on input "1" at bounding box center [481, 141] width 33 height 7
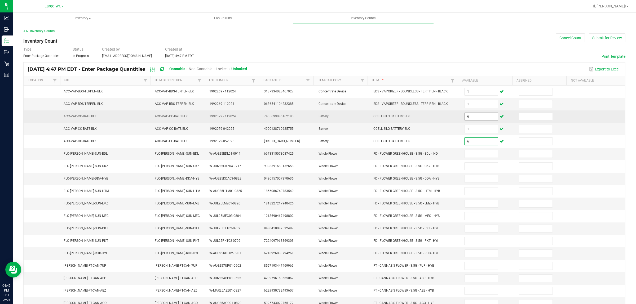
type input "6"
click at [470, 120] on input "6" at bounding box center [481, 116] width 33 height 7
type input "1"
type input "18"
type input "8"
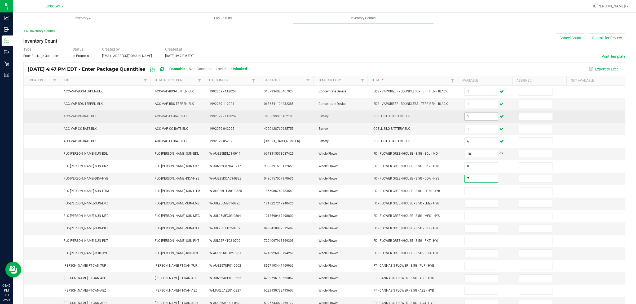
type input "7"
type input "14"
type input "5"
type input "15"
type input "13"
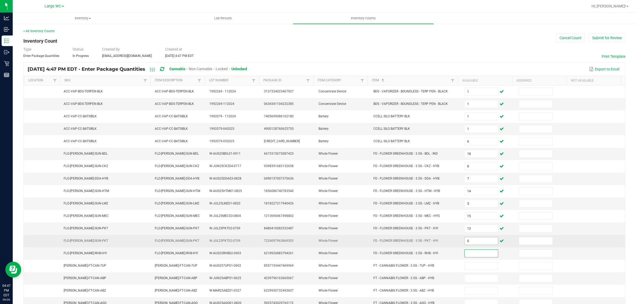
click at [477, 243] on input "0" at bounding box center [481, 241] width 33 height 7
type input "13"
type input "14"
type input "4"
type input "10"
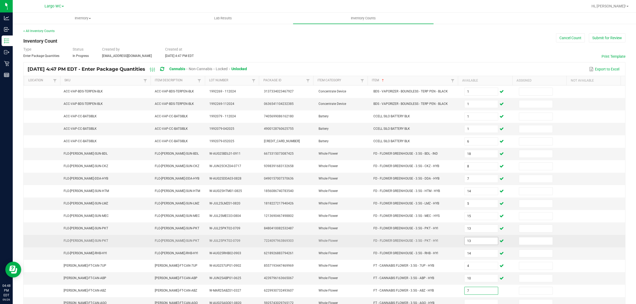
type input "7"
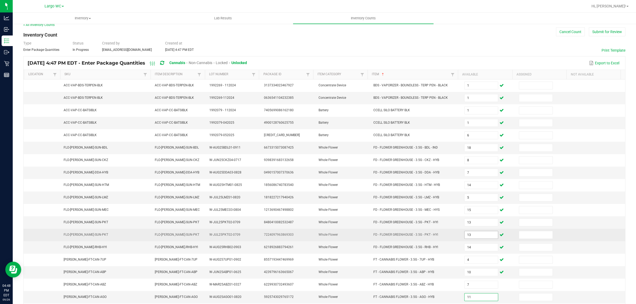
type input "11"
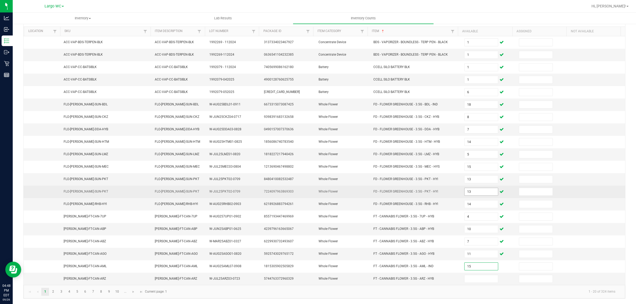
type input "15"
type input "2"
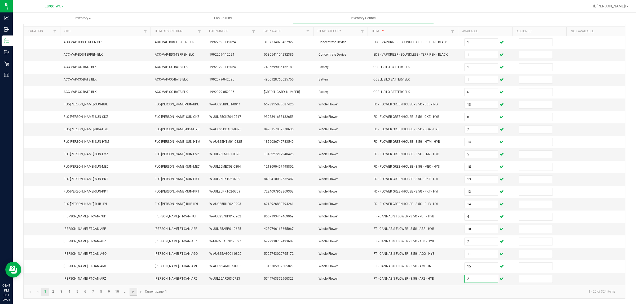
click at [132, 291] on span "Go to the next page" at bounding box center [133, 292] width 4 height 4
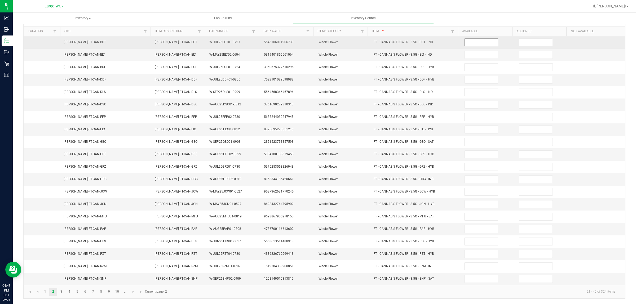
click at [475, 39] on input at bounding box center [481, 42] width 33 height 7
type input "18"
type input "17"
type input "9"
type input "15"
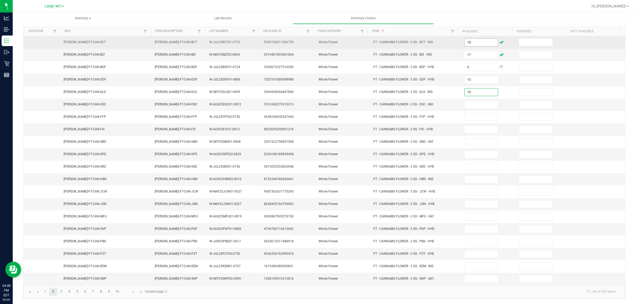
type input "10"
type input "15"
type input "8"
type input "17"
type input "19"
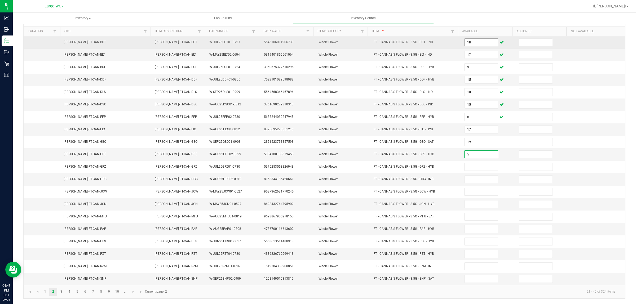
type input "5"
type input "19"
type input "15"
type input "3"
type input "1"
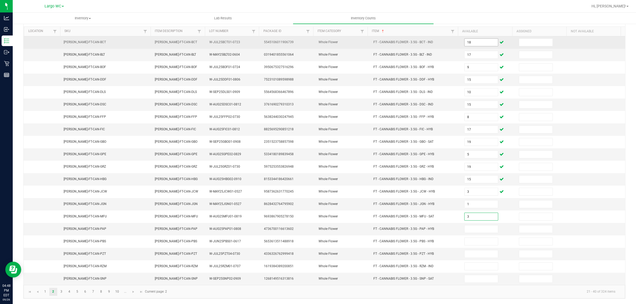
type input "3"
type input "4"
type input "9"
type input "15"
type input "12"
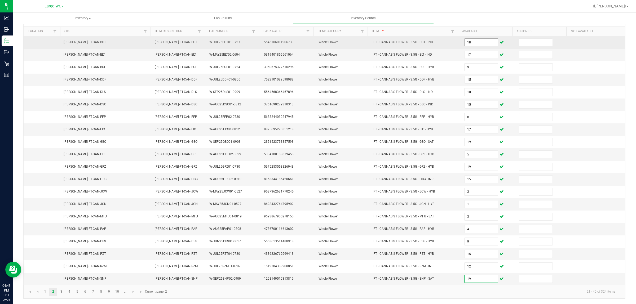
type input "19"
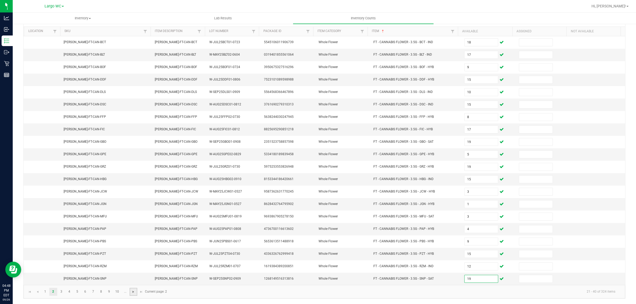
click at [135, 293] on span "Go to the next page" at bounding box center [133, 292] width 4 height 4
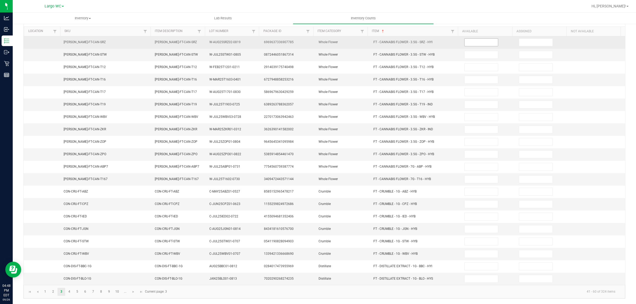
click at [475, 40] on input at bounding box center [481, 42] width 33 height 7
type input "8"
type input "3"
type input "6"
type input "17"
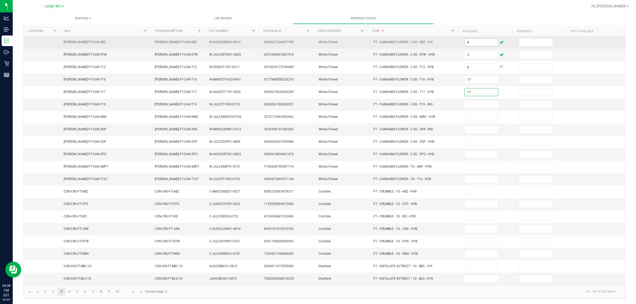
type input "17"
type input "19"
type input "4"
type input "7"
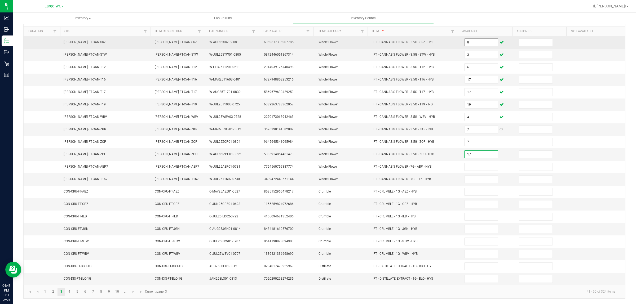
type input "17"
type input "9"
type input "11"
type input "1"
type input "2"
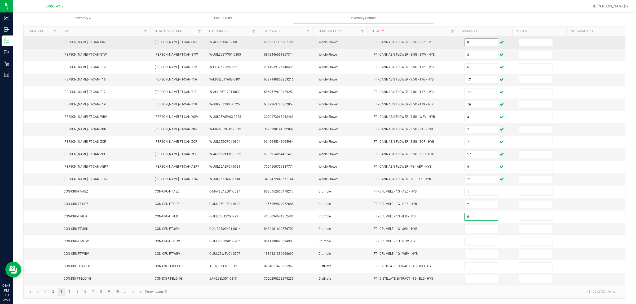
type input "6"
type input "7"
type input "3"
type input "8"
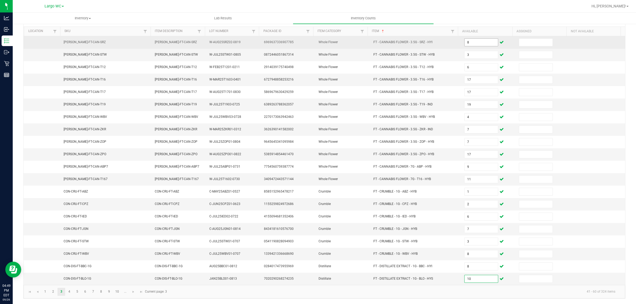
type input "10"
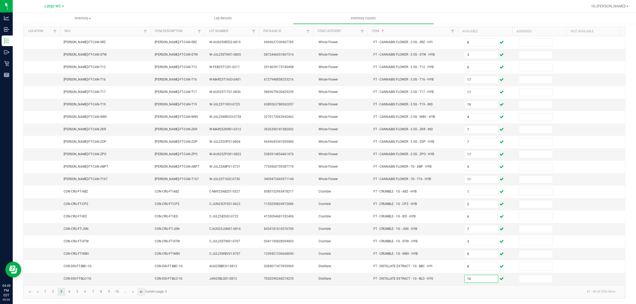
click at [141, 292] on span "Go to the last page" at bounding box center [141, 292] width 4 height 4
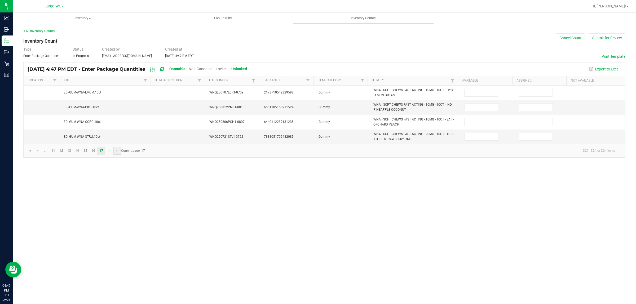
scroll to position [0, 0]
click at [30, 151] on span "Go to the first page" at bounding box center [30, 151] width 4 height 4
type input "1"
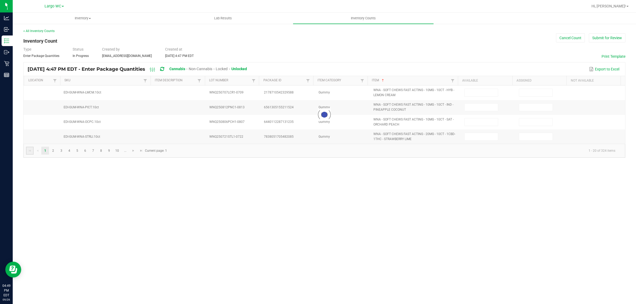
type input "1"
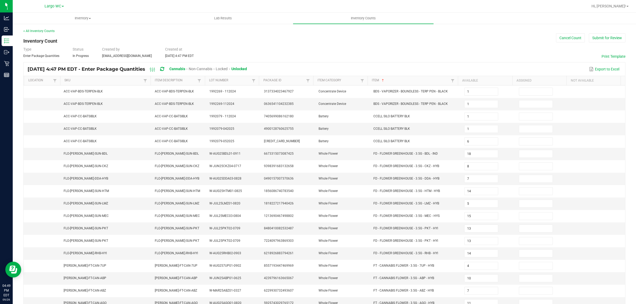
scroll to position [53, 0]
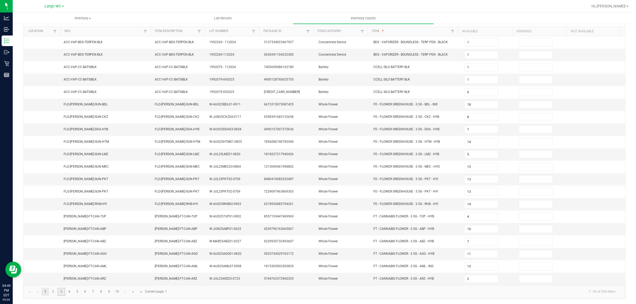
click at [62, 291] on link "3" at bounding box center [62, 292] width 8 height 8
type input "8"
type input "3"
type input "6"
type input "17"
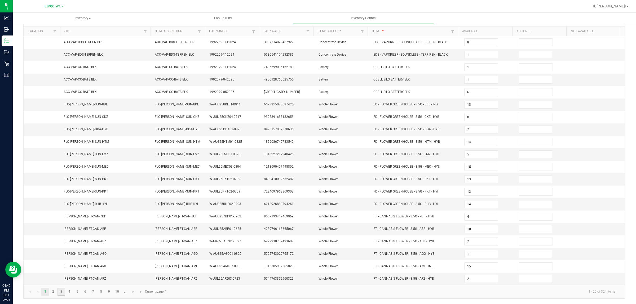
type input "17"
type input "19"
type input "4"
type input "7"
type input "17"
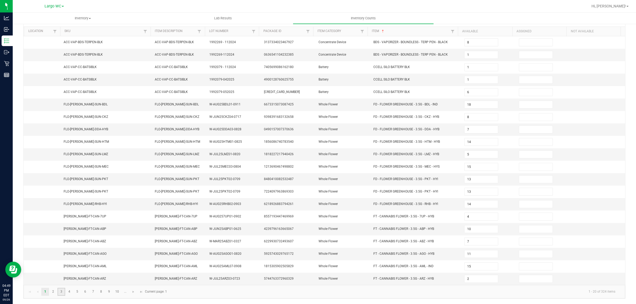
type input "9"
type input "11"
type input "1"
type input "2"
type input "6"
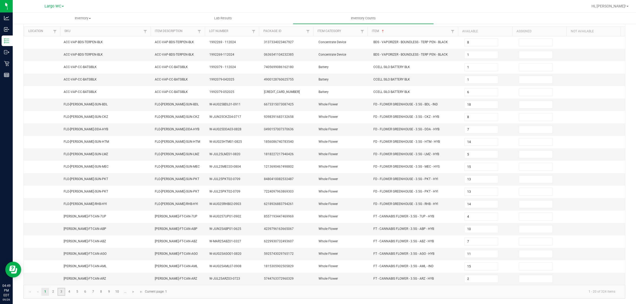
type input "7"
type input "3"
type input "8"
type input "10"
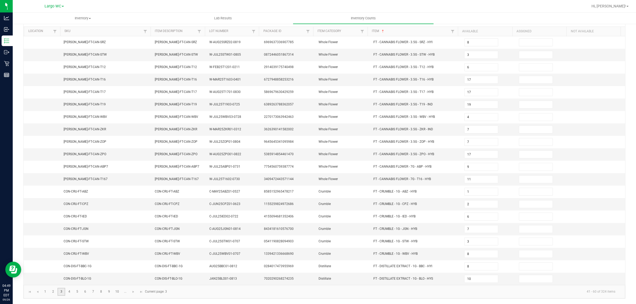
click at [133, 295] on link at bounding box center [134, 292] width 8 height 8
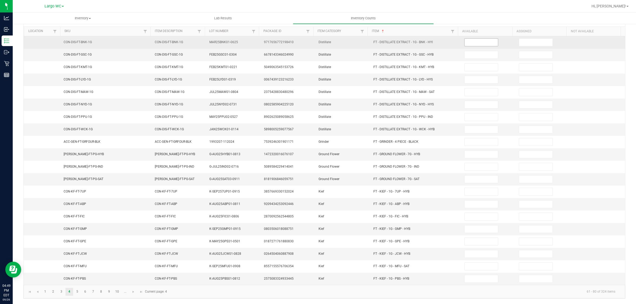
click at [467, 39] on input at bounding box center [481, 42] width 33 height 7
type input "11"
type input "6"
type input "3"
type input "4"
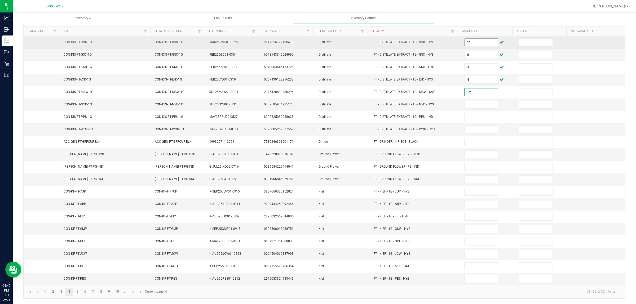
type input "12"
type input "9"
type input "2"
type input "1"
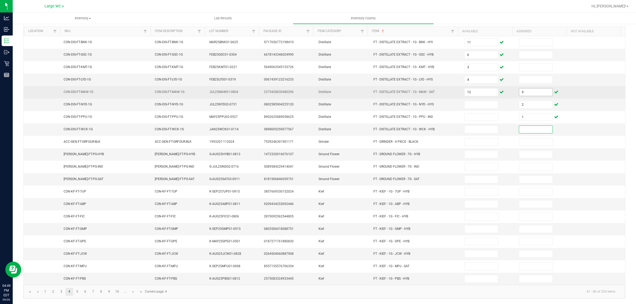
click at [526, 89] on input "9" at bounding box center [535, 92] width 33 height 7
type input "0"
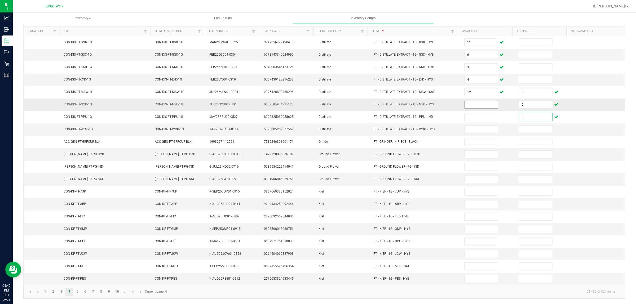
type input "0"
click at [472, 103] on input at bounding box center [481, 104] width 33 height 7
type input "9"
type input "2"
type input "1"
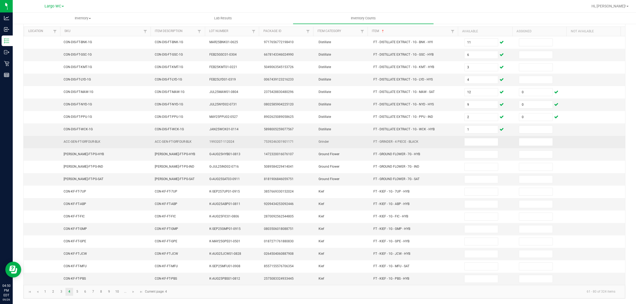
click at [382, 140] on span "FT - GRINDER - 4 PIECE - BLACK" at bounding box center [396, 142] width 45 height 4
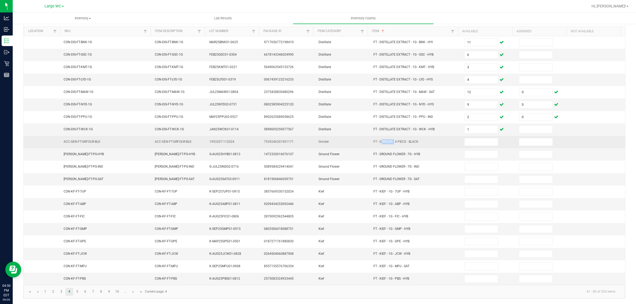
click at [382, 140] on span "FT - GRINDER - 4 PIECE - BLACK" at bounding box center [396, 142] width 45 height 4
click at [383, 140] on span "FT - GRINDER - 4 PIECE - BLACK" at bounding box center [396, 142] width 45 height 4
copy span "FT - GRINDER - 4 PIECE - BLACK"
click at [471, 144] on td at bounding box center [488, 142] width 55 height 12
click at [465, 142] on input at bounding box center [481, 141] width 33 height 7
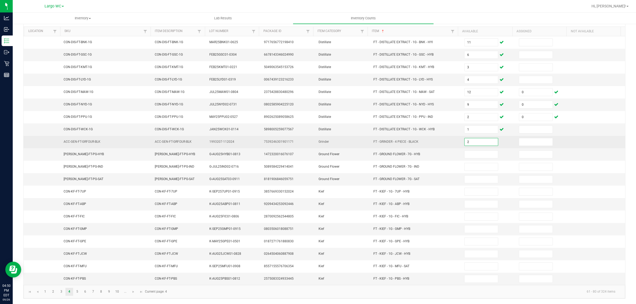
type input "2"
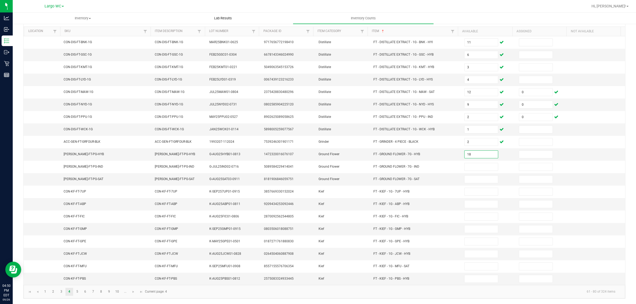
type input "18"
type input "1"
type input "16"
type input "7"
type input "3"
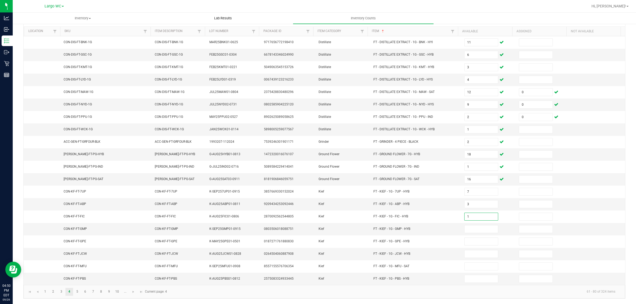
type input "1"
type input "6"
type input "8"
type input "4"
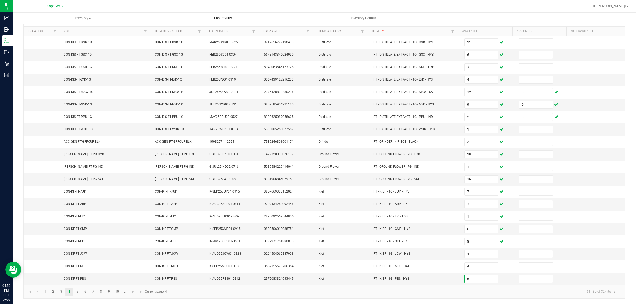
type input "6"
click at [134, 290] on span "Go to the next page" at bounding box center [133, 292] width 4 height 4
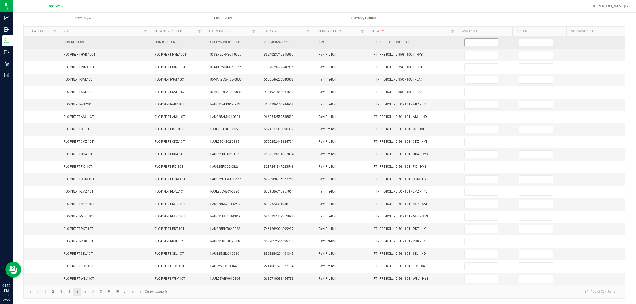
click at [475, 40] on input at bounding box center [481, 42] width 33 height 7
type input "8"
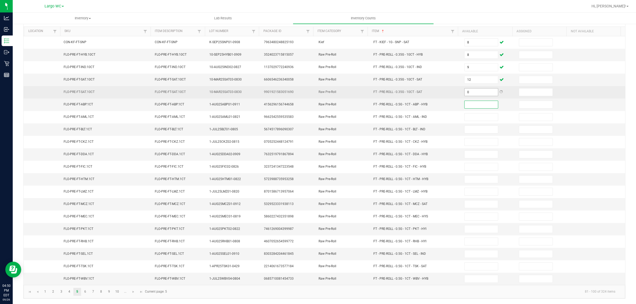
click at [472, 90] on input "0" at bounding box center [481, 92] width 33 height 7
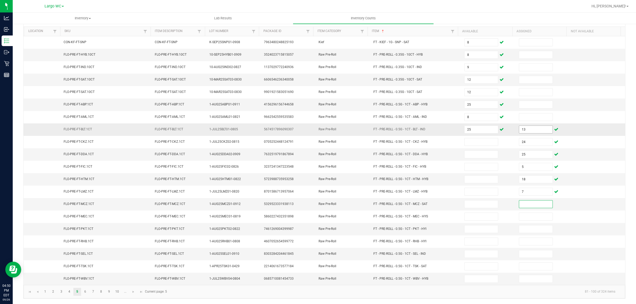
click at [520, 127] on input "13" at bounding box center [535, 129] width 33 height 7
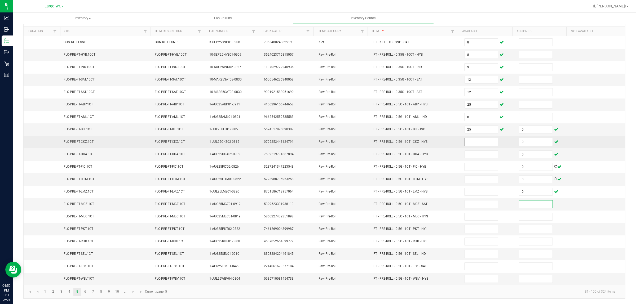
click at [475, 141] on input at bounding box center [481, 141] width 33 height 7
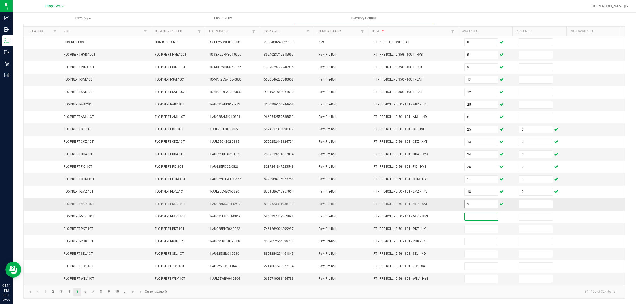
click at [471, 202] on input "9" at bounding box center [481, 204] width 33 height 7
click at [135, 293] on span "Go to the next page" at bounding box center [133, 292] width 4 height 4
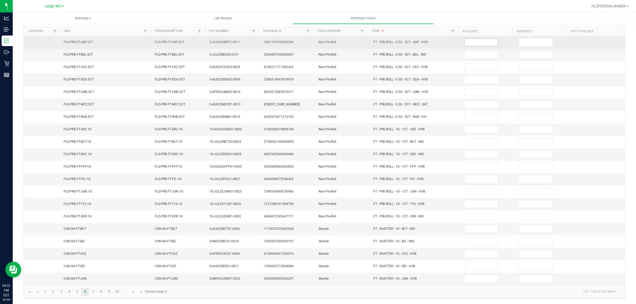
click at [478, 39] on input at bounding box center [481, 42] width 33 height 7
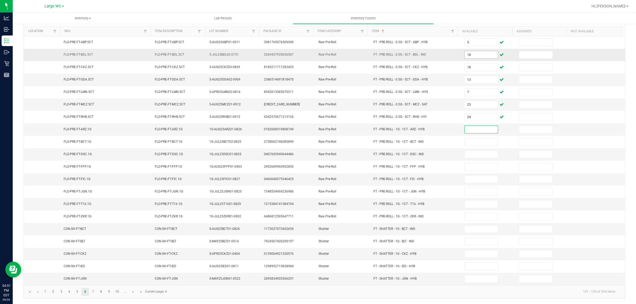
click at [477, 51] on input "18" at bounding box center [481, 54] width 33 height 7
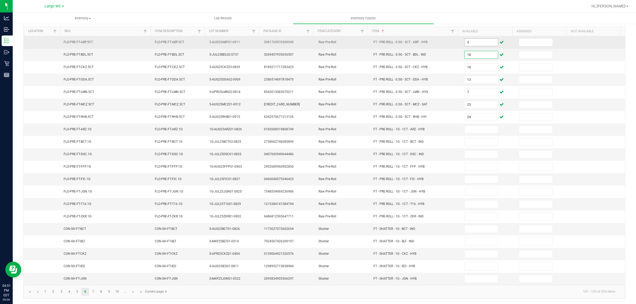
click at [467, 39] on input "5" at bounding box center [481, 42] width 33 height 7
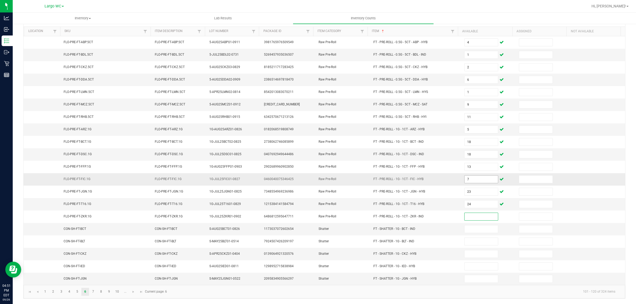
click at [483, 178] on input "7" at bounding box center [481, 179] width 33 height 7
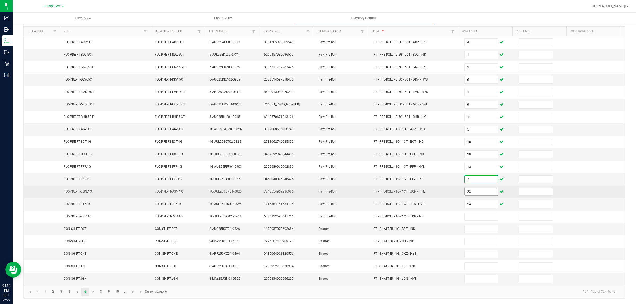
click at [474, 191] on input "23" at bounding box center [481, 191] width 33 height 7
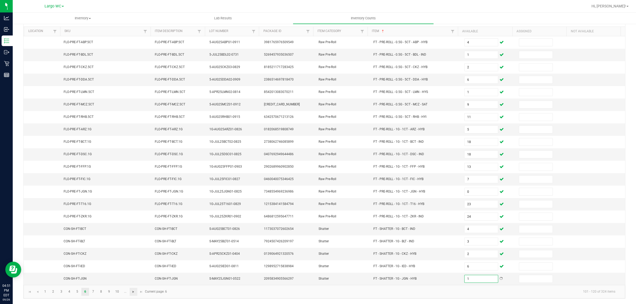
click at [132, 290] on span "Go to the next page" at bounding box center [133, 292] width 4 height 4
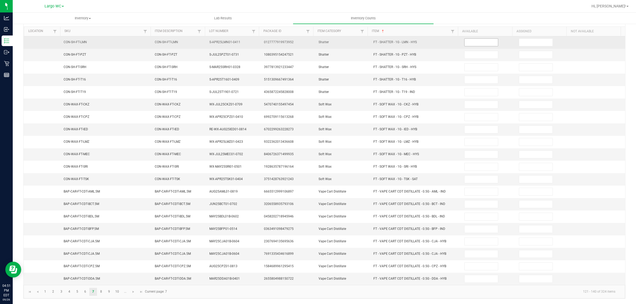
click at [473, 40] on input at bounding box center [481, 42] width 33 height 7
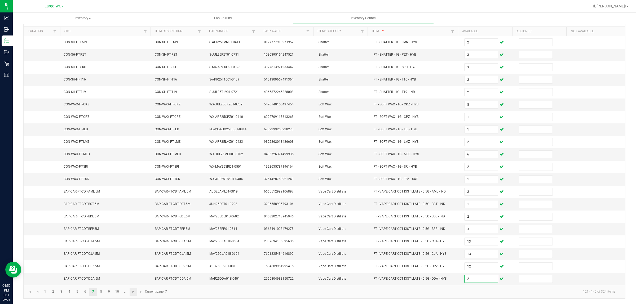
click at [132, 292] on span "Go to the next page" at bounding box center [133, 292] width 4 height 4
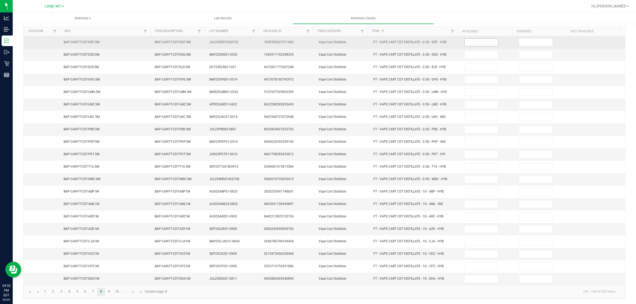
click at [470, 39] on input at bounding box center [481, 42] width 33 height 7
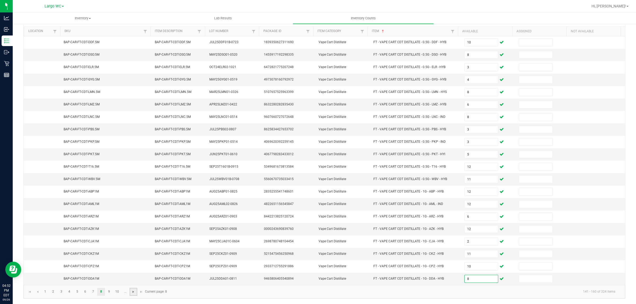
click at [134, 290] on span "Go to the next page" at bounding box center [133, 292] width 4 height 4
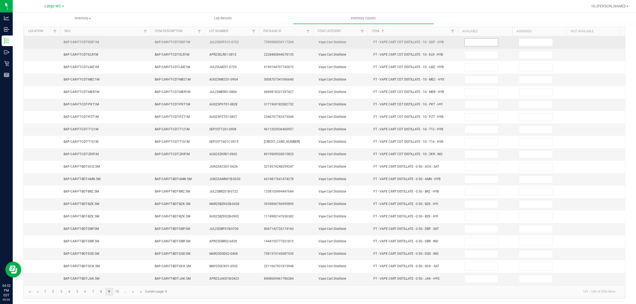
click at [470, 39] on input at bounding box center [481, 42] width 33 height 7
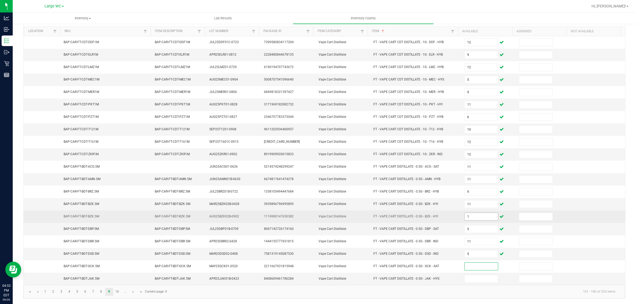
click at [469, 216] on input "1" at bounding box center [481, 216] width 33 height 7
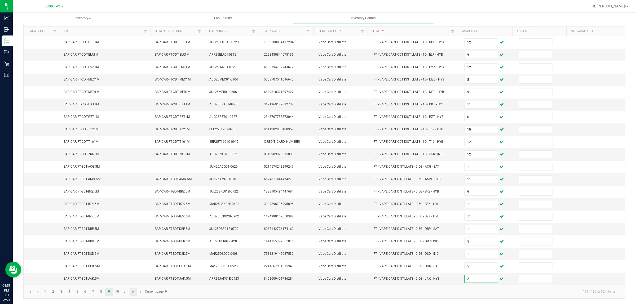
click at [133, 292] on span "Go to the next page" at bounding box center [133, 292] width 4 height 4
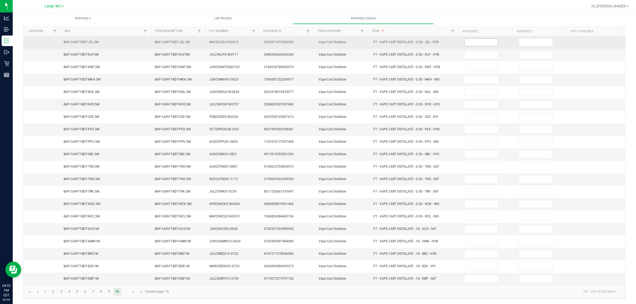
click at [473, 39] on input at bounding box center [481, 42] width 33 height 7
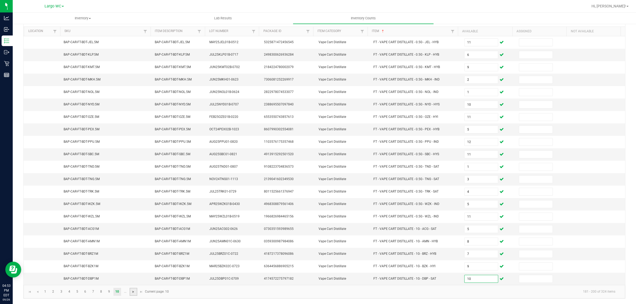
click at [133, 292] on span "Go to the next page" at bounding box center [133, 292] width 4 height 4
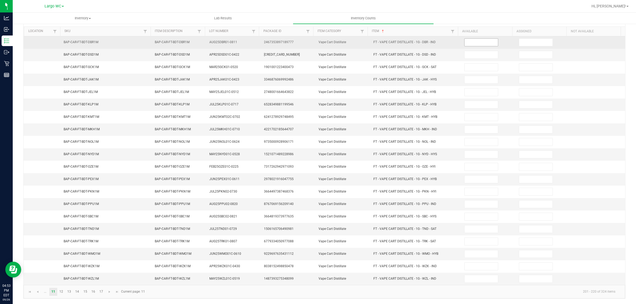
click at [472, 39] on input at bounding box center [481, 42] width 33 height 7
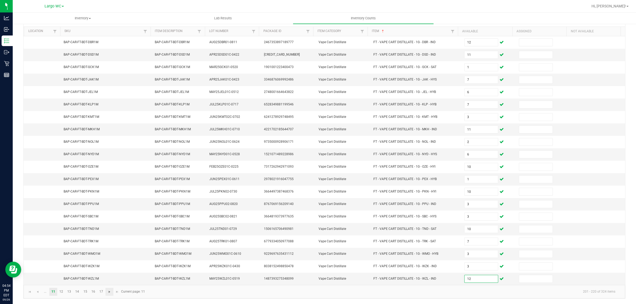
click at [110, 292] on span "Go to the next page" at bounding box center [109, 292] width 4 height 4
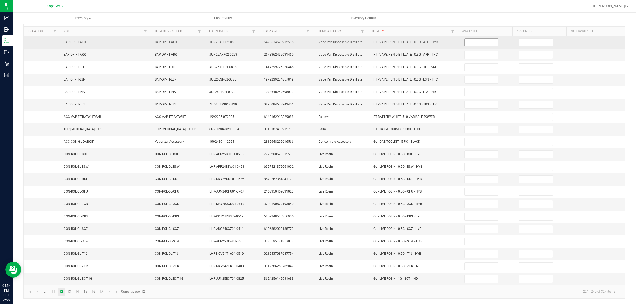
click at [469, 39] on input at bounding box center [481, 42] width 33 height 7
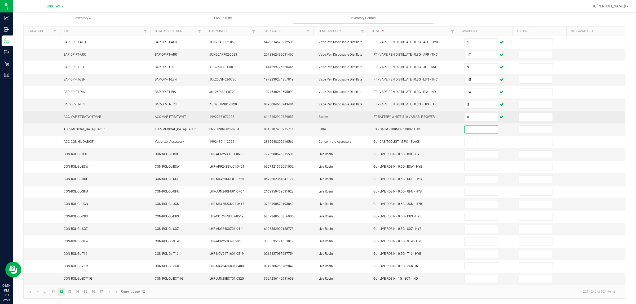
click at [398, 115] on span "FT BATTERY WHITE 510 VARIABLE POWER" at bounding box center [404, 117] width 61 height 4
copy span "FT BATTERY WHITE 510 VARIABLE POWER"
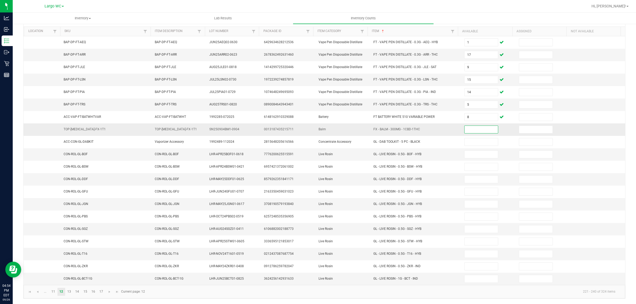
click at [477, 127] on input at bounding box center [481, 129] width 33 height 7
click at [389, 128] on span "FX - BALM - 300MG - 1CBD-1THC" at bounding box center [397, 130] width 47 height 4
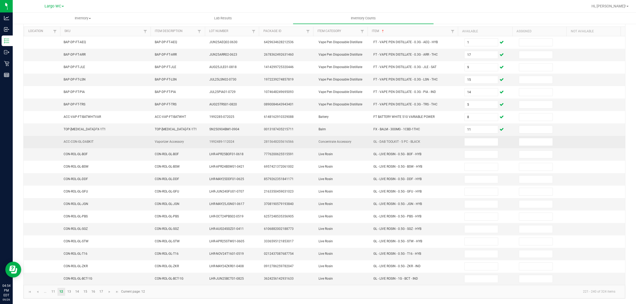
click at [388, 136] on td "GL - DAB TOOLKIT - 5 PC - BLACK" at bounding box center [415, 142] width 91 height 12
click at [389, 142] on td "GL - DAB TOOLKIT - 5 PC - BLACK" at bounding box center [415, 142] width 91 height 12
click at [389, 140] on span "GL - DAB TOOLKIT - 5 PC - BLACK" at bounding box center [397, 142] width 47 height 4
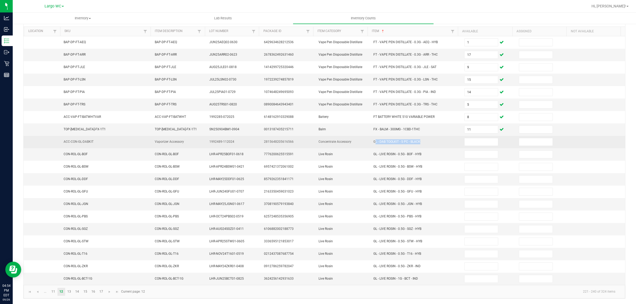
copy span "GL - DAB TOOLKIT - 5 PC - BLACK"
click at [477, 138] on input at bounding box center [481, 141] width 33 height 7
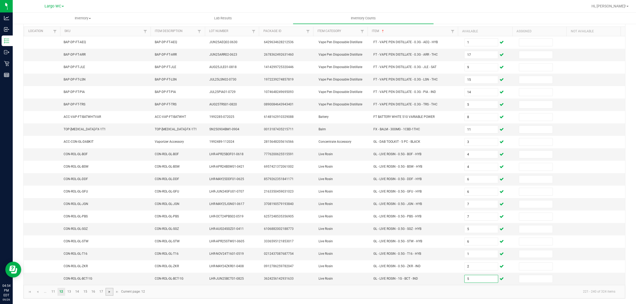
click at [110, 293] on span "Go to the next page" at bounding box center [109, 292] width 4 height 4
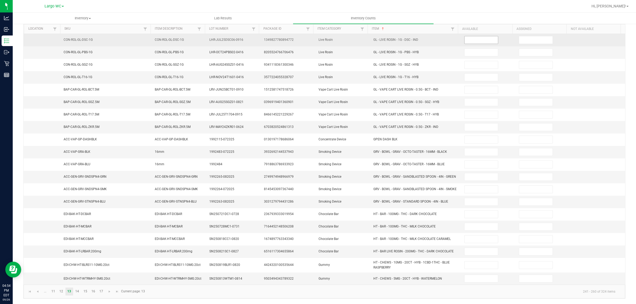
click at [482, 39] on input at bounding box center [481, 39] width 33 height 7
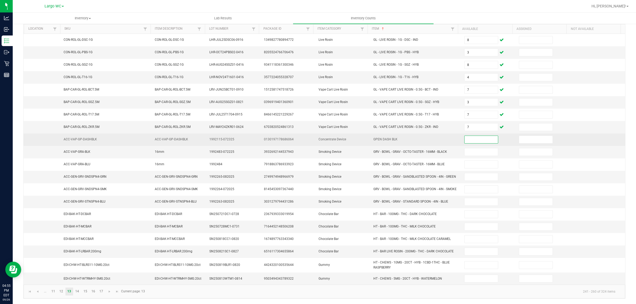
click at [374, 136] on td "GPEN DASH BLK" at bounding box center [415, 140] width 91 height 12
click at [377, 137] on td "GPEN DASH BLK" at bounding box center [415, 140] width 91 height 12
click at [377, 141] on span "GPEN DASH BLK" at bounding box center [386, 140] width 24 height 4
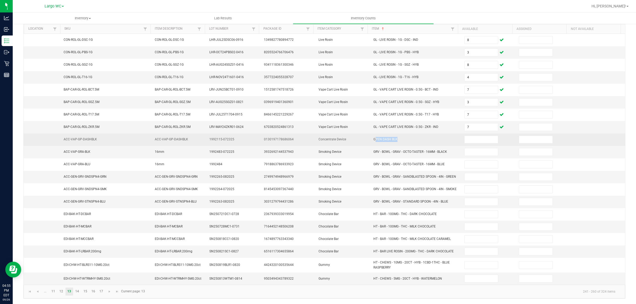
copy span "GPEN DASH BLK"
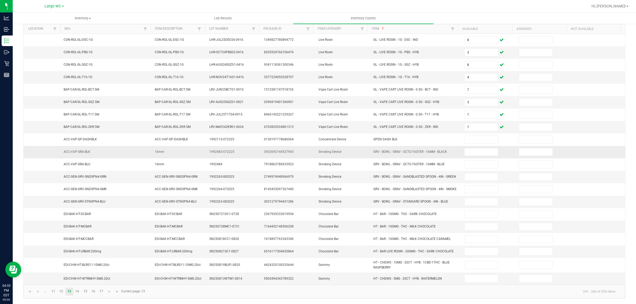
click at [423, 153] on span "GRV - BOWL - GRAV - OCTO-TASTER - 16MM - BLACK" at bounding box center [411, 152] width 74 height 4
copy span "GRV - BOWL - GRAV - OCTO-TASTER - 16MM - BLACK"
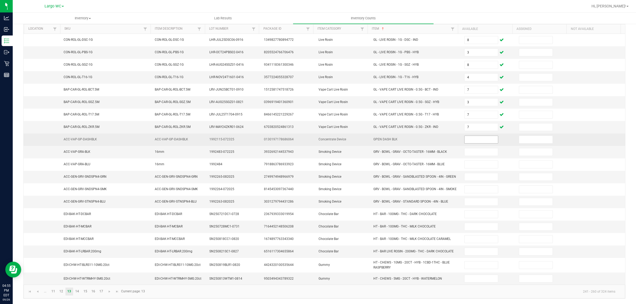
click at [465, 143] on input at bounding box center [481, 139] width 33 height 7
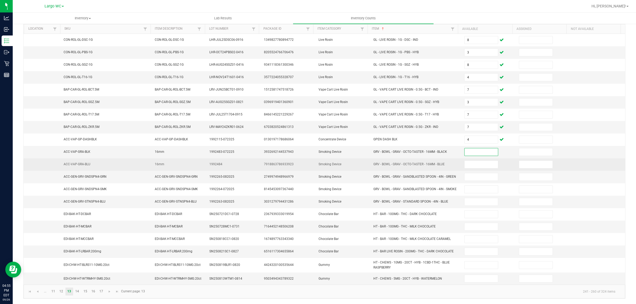
click at [425, 163] on span "GRV - BOWL - GRAV - OCTO-TASTER - 16MM - BLUE" at bounding box center [409, 165] width 71 height 4
copy span "GRV - BOWL - GRAV - OCTO-TASTER - 16MM - BLUE"
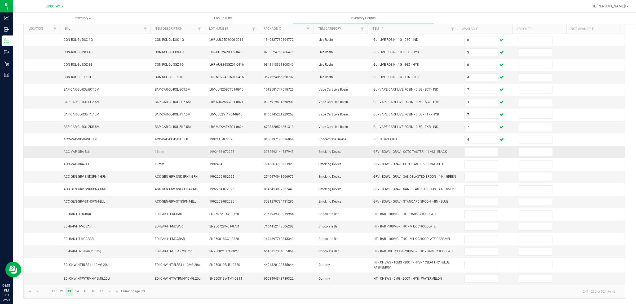
click at [467, 147] on td at bounding box center [488, 152] width 55 height 12
click at [466, 158] on td at bounding box center [488, 152] width 55 height 12
click at [465, 155] on input at bounding box center [481, 151] width 33 height 7
click at [374, 176] on span "GRV - BOWL - GRAV - SANDBLASTED SPOON - 4IN - GREEN" at bounding box center [415, 177] width 83 height 4
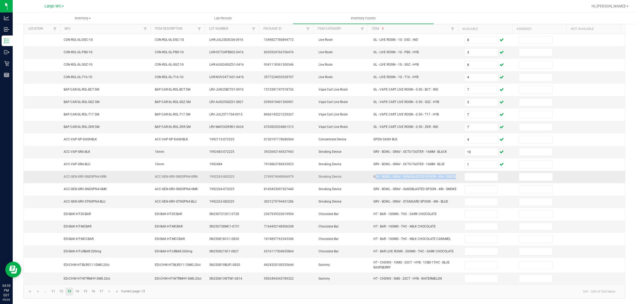
click at [374, 176] on span "GRV - BOWL - GRAV - SANDBLASTED SPOON - 4IN - GREEN" at bounding box center [415, 177] width 83 height 4
copy span "GRV - BOWL - GRAV - SANDBLASTED SPOON - 4IN - GREEN"
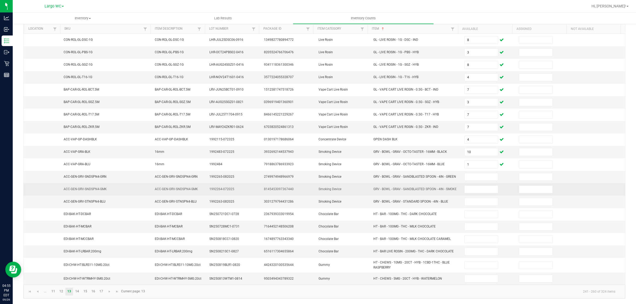
click at [382, 191] on span "GRV - BOWL - GRAV - SANDBLASTED SPOON - 4IN - SMOKE" at bounding box center [415, 189] width 83 height 4
copy span "GRV - BOWL - GRAV - SANDBLASTED SPOON - 4IN - SMOKE"
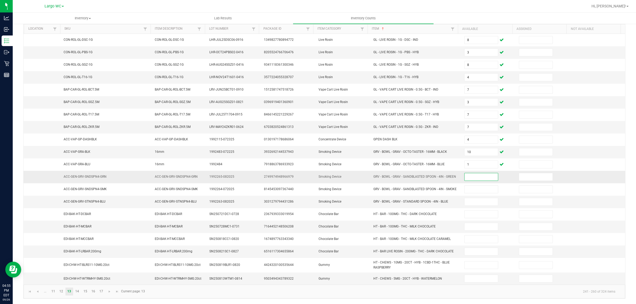
click at [467, 179] on input at bounding box center [481, 176] width 33 height 7
click at [418, 204] on span "GRV - BOWL - GRAV - STANDARD SPOON - 4IN - BLUE" at bounding box center [411, 202] width 75 height 4
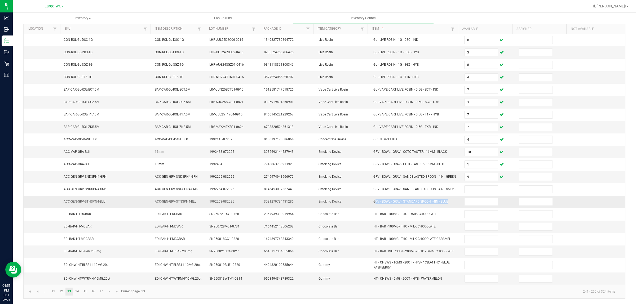
copy span "GRV - BOWL - GRAV - STANDARD SPOON - 4IN - BLUE"
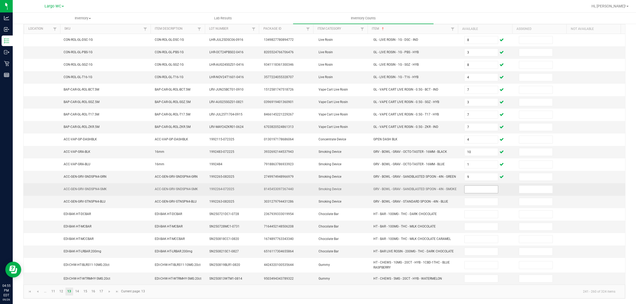
click at [465, 193] on input at bounding box center [481, 189] width 33 height 7
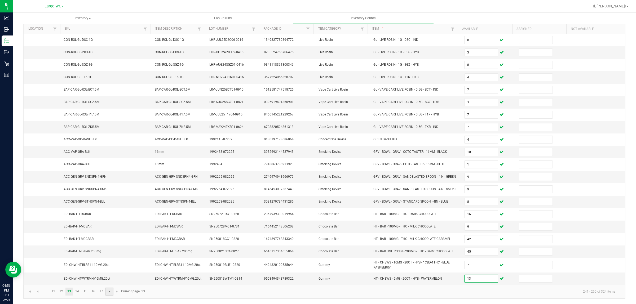
click at [109, 294] on span "Go to the next page" at bounding box center [109, 292] width 4 height 4
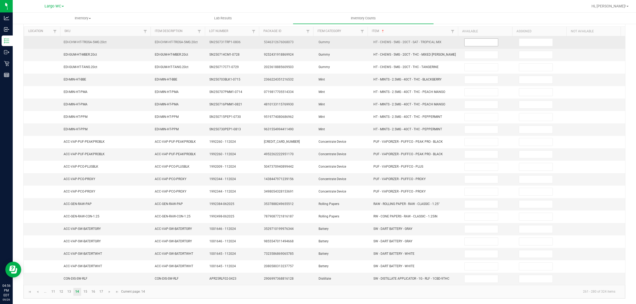
click at [478, 39] on input at bounding box center [481, 42] width 33 height 7
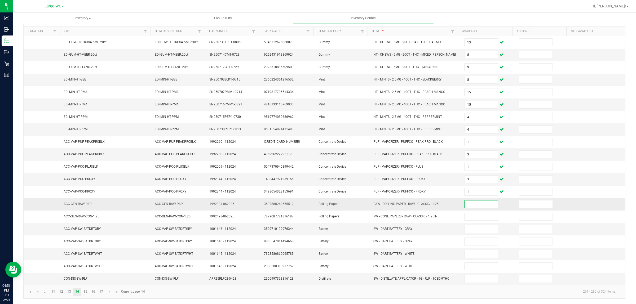
click at [384, 203] on span "RAW - ROLLING PAPER - RAW - CLASSIC - 1.25"" at bounding box center [407, 204] width 66 height 4
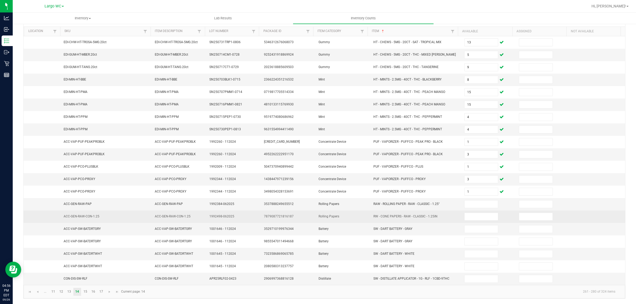
click at [393, 217] on span "RW - CONE PAPERS - RAW - CLASSIC - 1.25IN" at bounding box center [406, 217] width 64 height 4
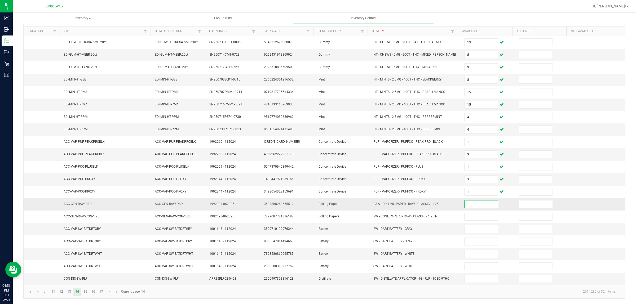
click at [465, 201] on input at bounding box center [481, 204] width 33 height 7
click at [394, 248] on td "SW - DART BATTERY - WHITE" at bounding box center [415, 254] width 91 height 12
click at [386, 252] on span "SW - DART BATTERY - WHITE" at bounding box center [394, 254] width 41 height 4
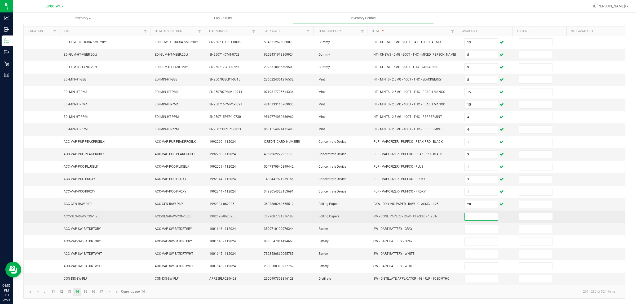
click at [468, 216] on input at bounding box center [481, 216] width 33 height 7
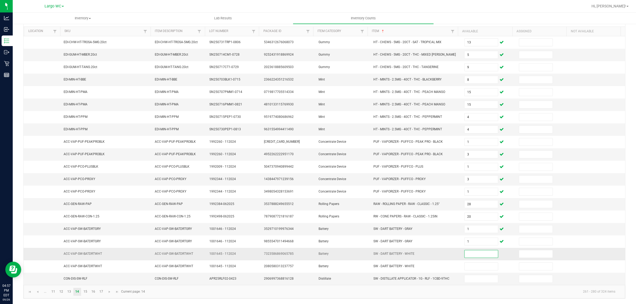
click at [468, 252] on input at bounding box center [481, 254] width 33 height 7
click at [110, 290] on span "Go to the next page" at bounding box center [109, 292] width 4 height 4
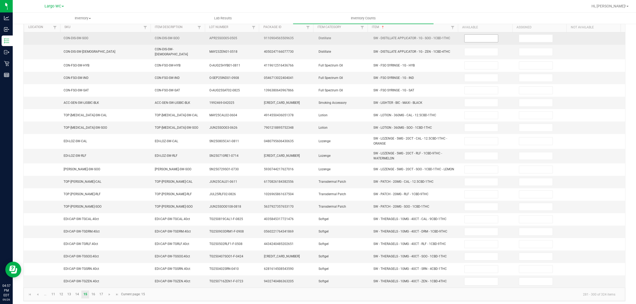
click at [468, 39] on input at bounding box center [481, 38] width 33 height 7
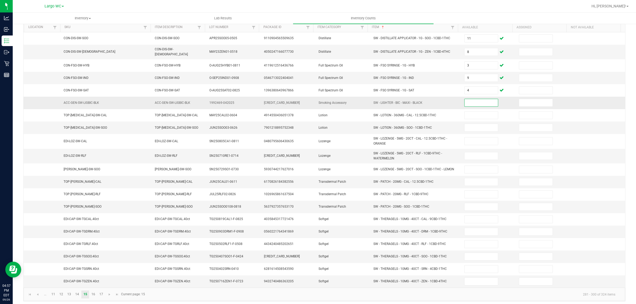
click at [385, 102] on span "SW - LIGHTER - BIC - MAXI - BLACK" at bounding box center [398, 103] width 49 height 4
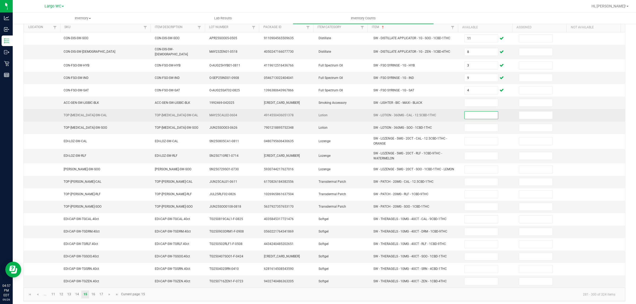
click at [466, 116] on input at bounding box center [481, 115] width 33 height 7
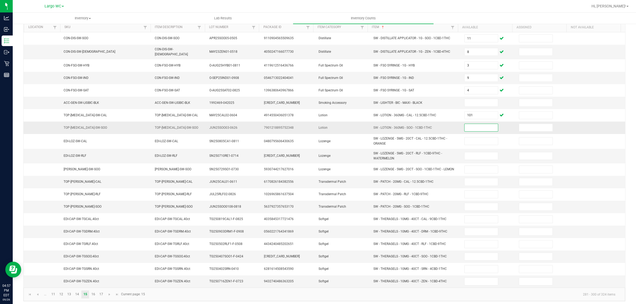
click at [478, 127] on input at bounding box center [481, 127] width 33 height 7
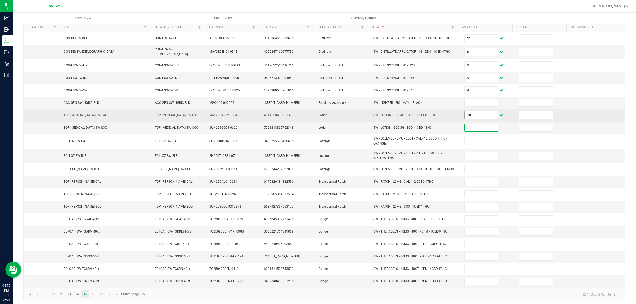
click at [476, 113] on input "101" at bounding box center [481, 115] width 33 height 7
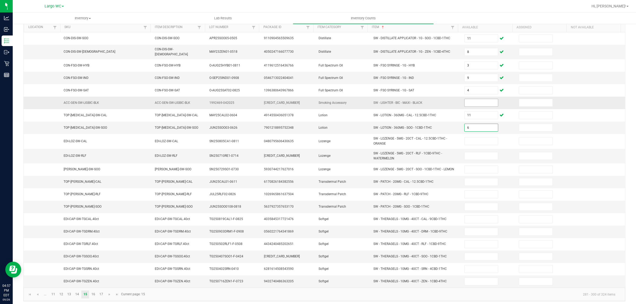
click at [478, 102] on input at bounding box center [481, 102] width 33 height 7
click at [109, 296] on span "Go to the next page" at bounding box center [109, 295] width 4 height 4
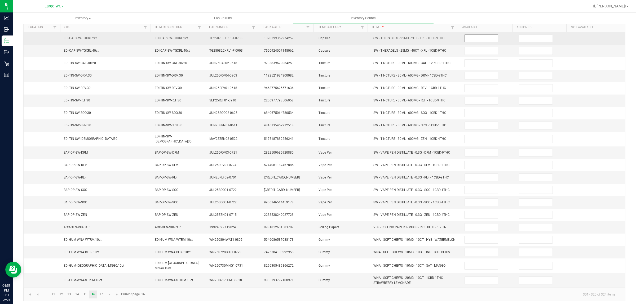
click at [470, 39] on input at bounding box center [481, 38] width 33 height 7
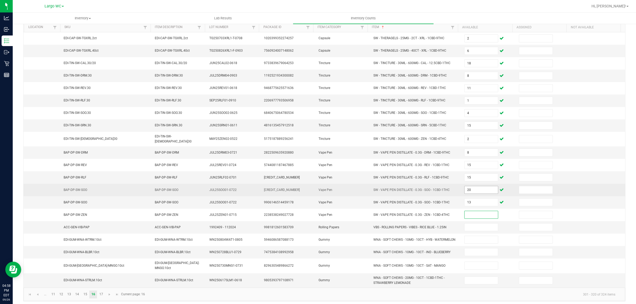
click at [465, 189] on input "20" at bounding box center [481, 189] width 33 height 7
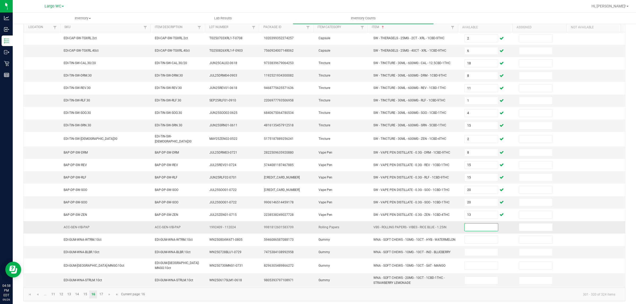
click at [381, 227] on span "VBS - ROLLING PAPERS - VIBES - RICE BLUE - 1.25IN" at bounding box center [410, 228] width 73 height 4
click at [381, 226] on span "VBS - ROLLING PAPERS - VIBES - RICE BLUE - 1.25IN" at bounding box center [410, 228] width 73 height 4
click at [380, 226] on span "VBS - ROLLING PAPERS - VIBES - RICE BLUE - 1.25IN" at bounding box center [410, 228] width 73 height 4
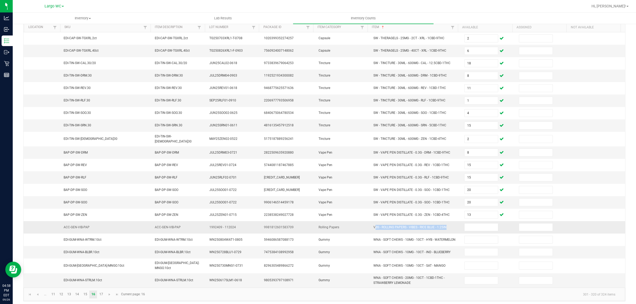
click at [380, 226] on span "VBS - ROLLING PAPERS - VIBES - RICE BLUE - 1.25IN" at bounding box center [410, 228] width 73 height 4
click at [465, 230] on input at bounding box center [481, 227] width 33 height 7
click at [110, 294] on span "Go to the next page" at bounding box center [109, 295] width 4 height 4
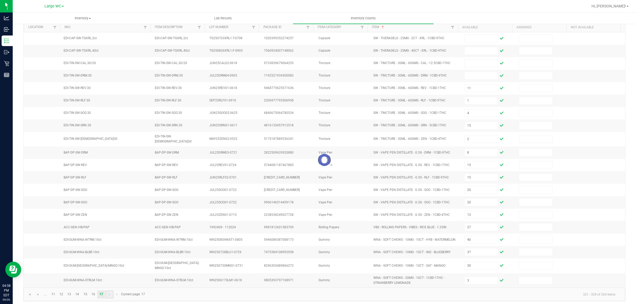
scroll to position [0, 0]
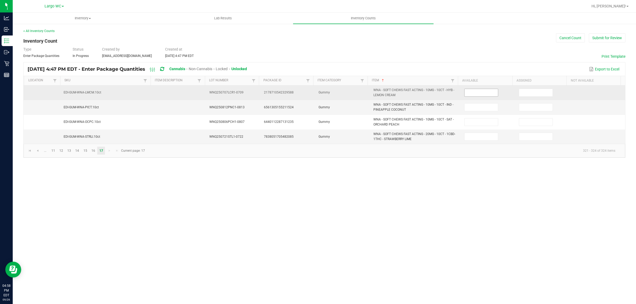
click at [469, 94] on input at bounding box center [481, 92] width 33 height 7
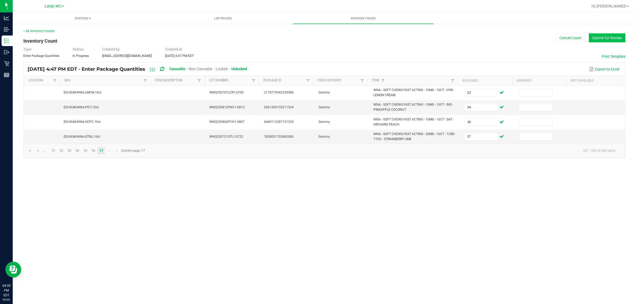
click at [601, 36] on button "Submit for Review" at bounding box center [607, 37] width 37 height 9
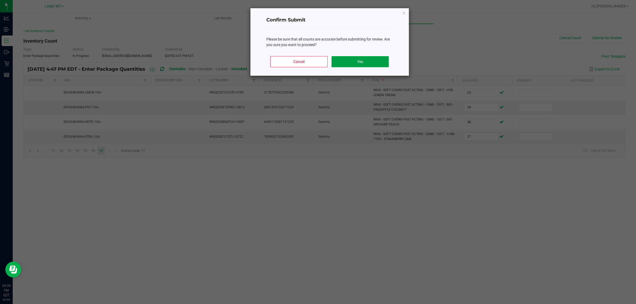
click at [343, 59] on button "Yes" at bounding box center [360, 61] width 57 height 11
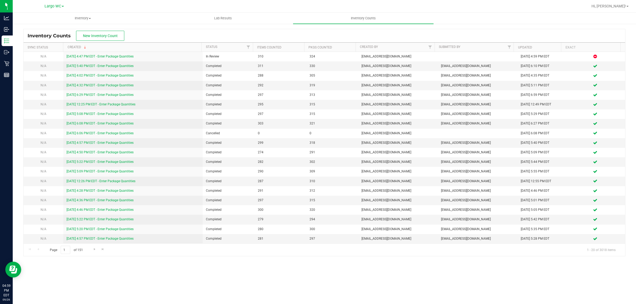
click at [200, 278] on div "Inventory All packages All inventory Waste log Create inventory Lab Results Inv…" at bounding box center [325, 159] width 624 height 292
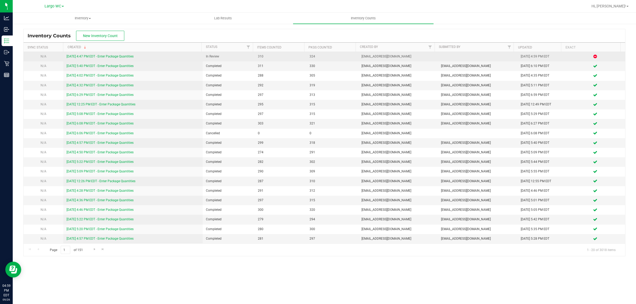
click at [124, 58] on link "[DATE] 4:47 PM EDT - Enter Package Quantities" at bounding box center [100, 57] width 67 height 4
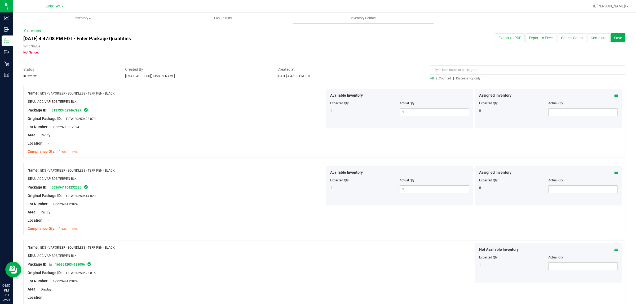
click at [468, 78] on span "Discrepancy only" at bounding box center [468, 79] width 24 height 4
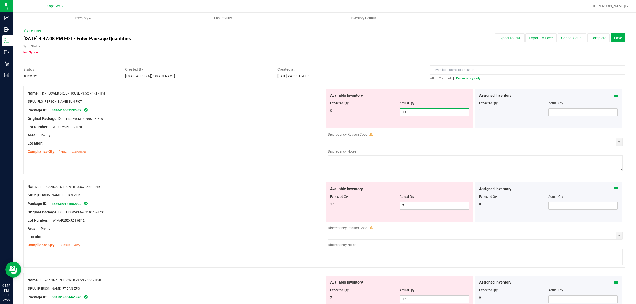
click at [422, 110] on span "13 13" at bounding box center [434, 112] width 69 height 8
click at [422, 110] on input "13" at bounding box center [434, 112] width 69 height 7
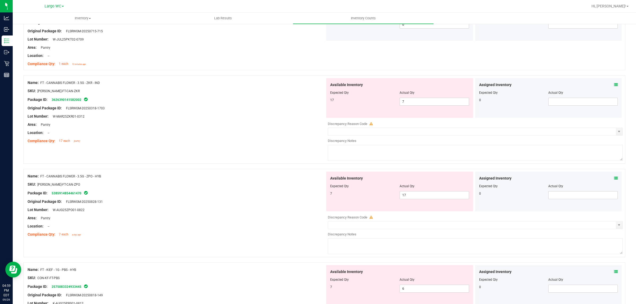
scroll to position [99, 0]
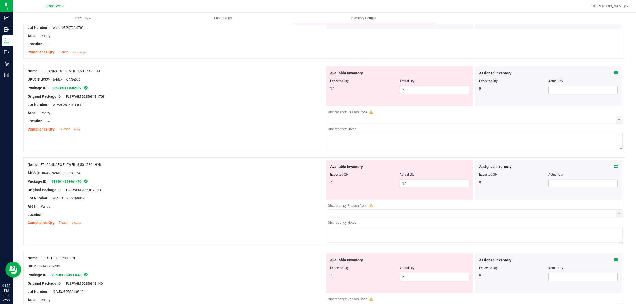
click at [422, 92] on span "7 7" at bounding box center [434, 90] width 69 height 8
click at [422, 92] on input "7" at bounding box center [434, 89] width 69 height 7
click at [422, 91] on input "7" at bounding box center [434, 89] width 69 height 7
click at [421, 91] on input "7" at bounding box center [434, 89] width 69 height 7
click at [419, 90] on input "7" at bounding box center [434, 89] width 69 height 7
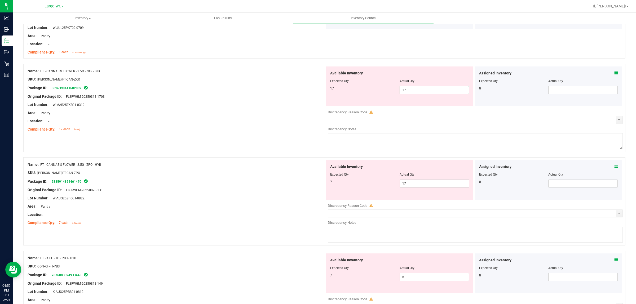
click at [292, 140] on div "Name: FT - CANNABIS FLOWER - 3.5G - ZKR - IND SKU: [PERSON_NAME]-FT-CAN-ZKR Pac…" at bounding box center [324, 111] width 602 height 94
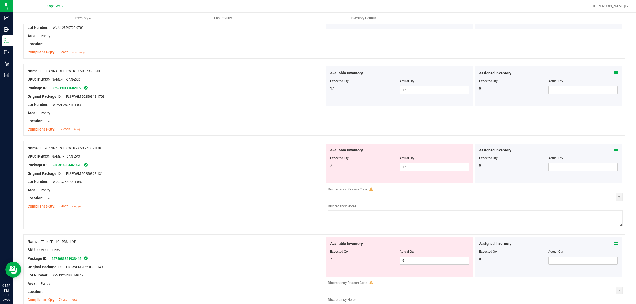
click at [424, 169] on span "17 17" at bounding box center [434, 167] width 69 height 8
click at [0, 0] on input "17" at bounding box center [0, 0] width 0 height 0
click at [253, 288] on div at bounding box center [177, 288] width 298 height 3
click at [225, 193] on div "Area: Pantry" at bounding box center [177, 190] width 298 height 6
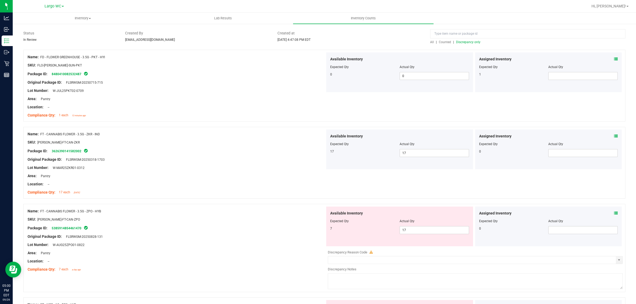
scroll to position [0, 0]
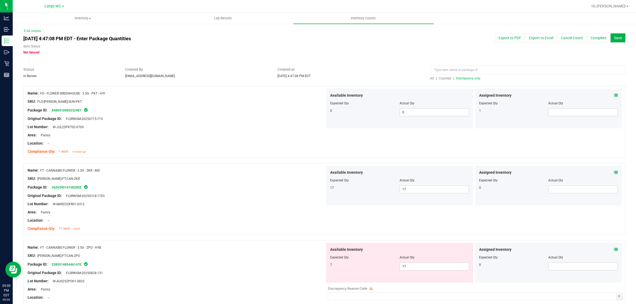
click at [462, 77] on span "Discrepancy only" at bounding box center [468, 79] width 24 height 4
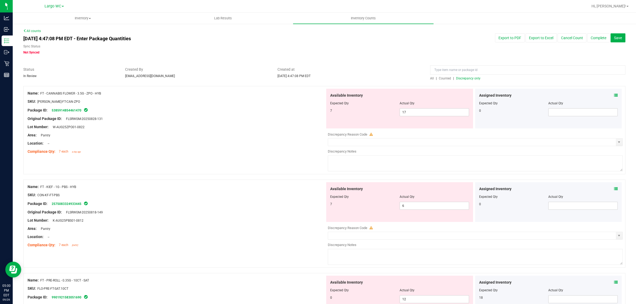
click at [32, 30] on link "All counts" at bounding box center [32, 31] width 18 height 4
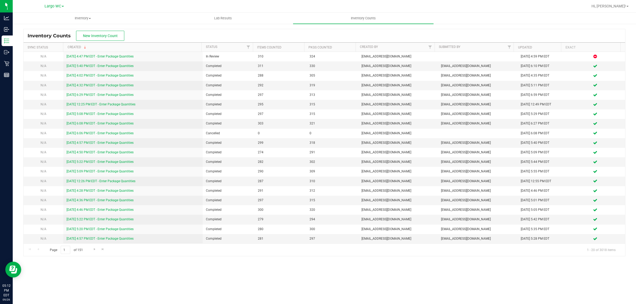
click at [109, 51] on th "Created" at bounding box center [132, 47] width 138 height 9
click at [130, 49] on th "Created" at bounding box center [132, 47] width 138 height 9
click at [530, 47] on link "Updated" at bounding box center [525, 48] width 14 height 4
click at [536, 47] on span at bounding box center [536, 47] width 4 height 4
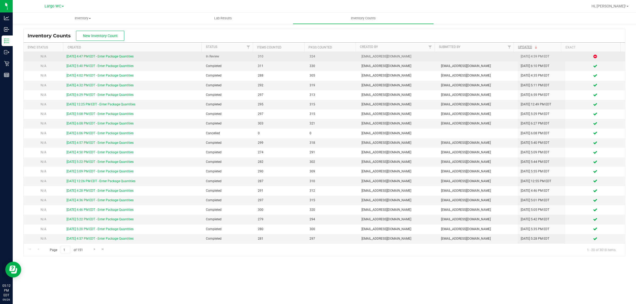
click at [120, 58] on link "[DATE] 4:47 PM EDT - Enter Package Quantities" at bounding box center [100, 57] width 67 height 4
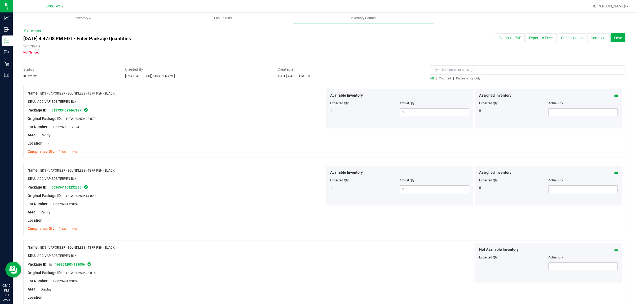
click at [468, 80] on span "Discrepancy only" at bounding box center [468, 79] width 24 height 4
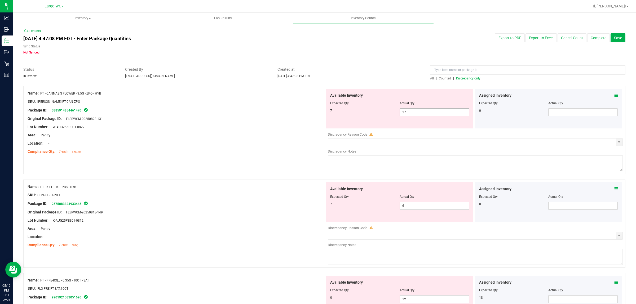
click at [422, 113] on span "17 17" at bounding box center [434, 112] width 69 height 8
click at [422, 113] on input "17" at bounding box center [434, 112] width 69 height 7
click at [421, 206] on div "Available Inventory Expected Qty Actual Qty 7 6 6" at bounding box center [474, 224] width 298 height 84
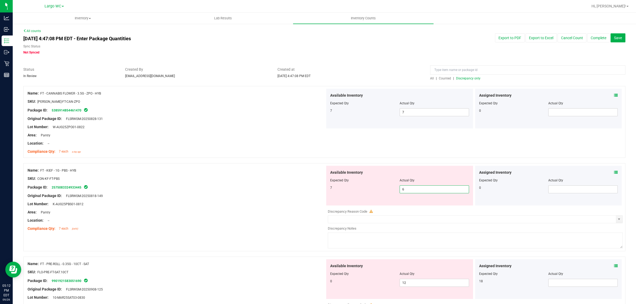
click at [613, 174] on div "Assigned Inventory Expected Qty Actual Qty 0" at bounding box center [548, 186] width 147 height 40
click at [614, 172] on icon at bounding box center [616, 173] width 4 height 4
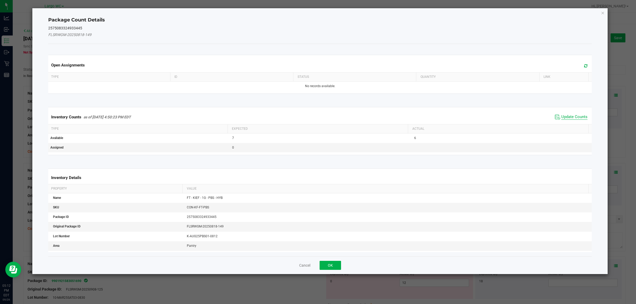
click at [563, 117] on span "Update Counts" at bounding box center [575, 117] width 26 height 5
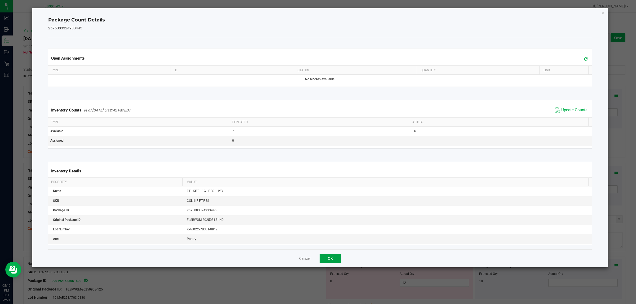
click at [327, 255] on button "OK" at bounding box center [330, 258] width 21 height 9
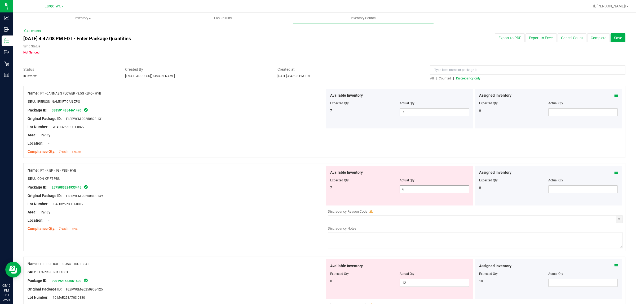
click at [410, 190] on span "6 6" at bounding box center [434, 190] width 69 height 8
click at [214, 156] on div "Name: FT - CANNABIS FLOWER - 3.5G - ZPO - HYB SKU: [PERSON_NAME]-FT-CAN-ZPO Pac…" at bounding box center [177, 123] width 298 height 68
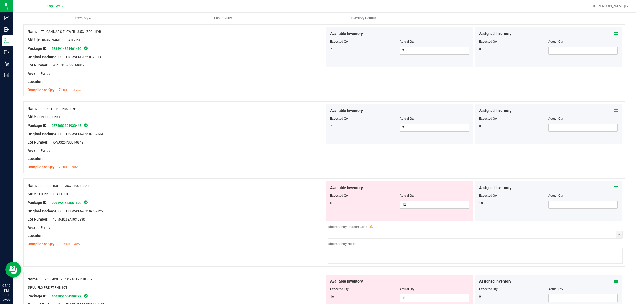
scroll to position [66, 0]
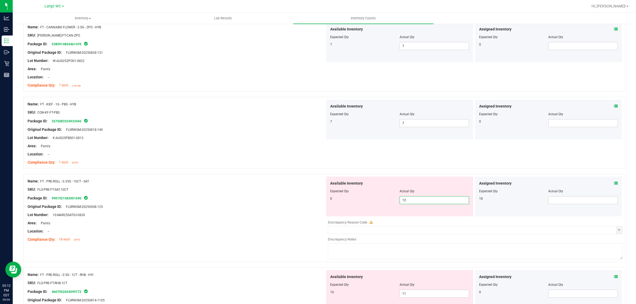
click at [418, 202] on span "12 12" at bounding box center [434, 200] width 69 height 8
click at [418, 202] on input "12" at bounding box center [434, 200] width 69 height 7
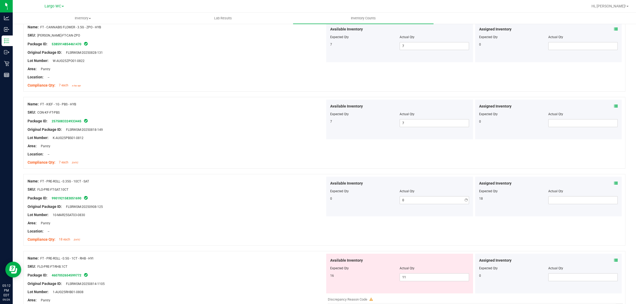
click at [178, 169] on div "Name: FT - KIEF - 1G - PBS - HYB SKU: CON-KF-FT-PBS Package ID: 257508332493344…" at bounding box center [324, 133] width 602 height 72
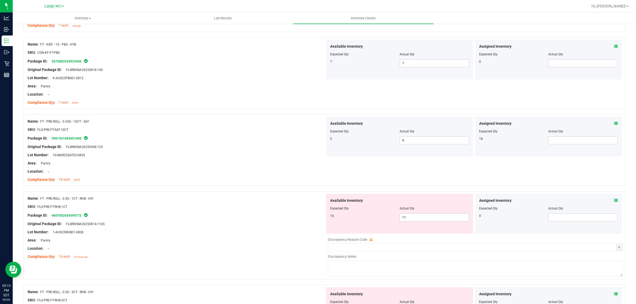
scroll to position [133, 0]
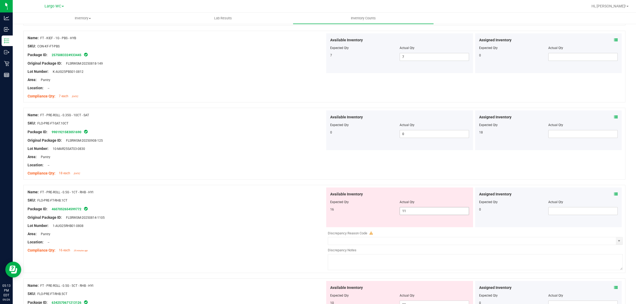
click at [410, 213] on span "11 11" at bounding box center [434, 211] width 69 height 8
click at [410, 211] on input "11" at bounding box center [434, 211] width 69 height 7
click at [245, 167] on div "Location: --" at bounding box center [177, 166] width 298 height 6
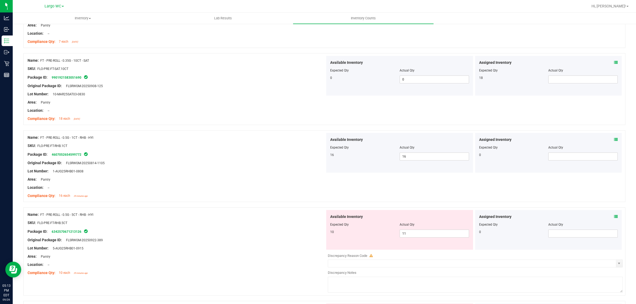
scroll to position [199, 0]
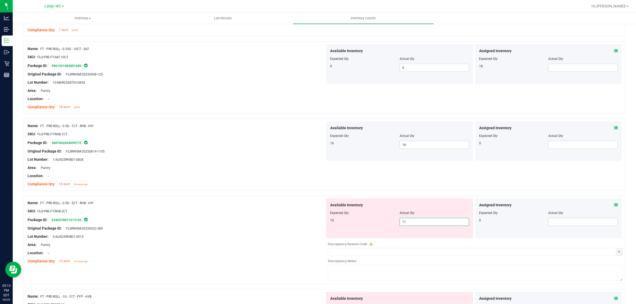
click at [422, 222] on span "11 11" at bounding box center [434, 222] width 69 height 8
click at [422, 222] on input "11" at bounding box center [434, 222] width 69 height 7
click at [614, 206] on icon at bounding box center [616, 205] width 4 height 4
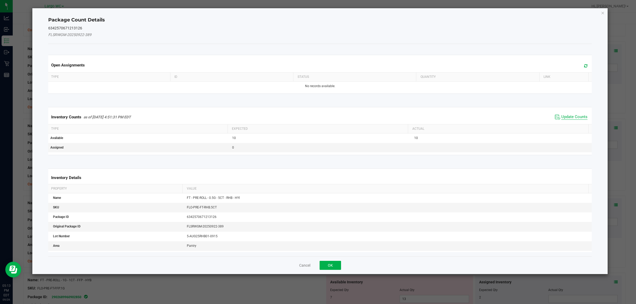
click at [565, 119] on span "Update Counts" at bounding box center [575, 117] width 26 height 5
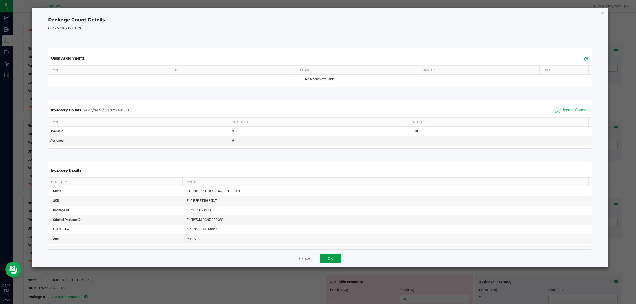
click at [330, 259] on button "OK" at bounding box center [330, 258] width 21 height 9
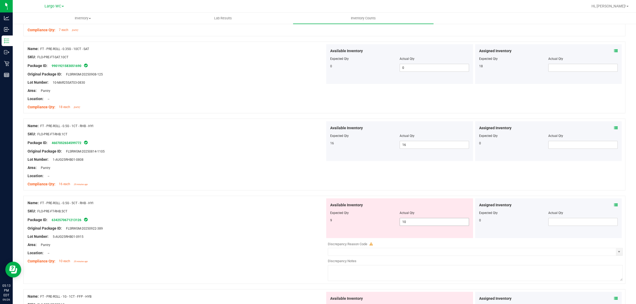
click at [406, 223] on input "10" at bounding box center [434, 222] width 69 height 7
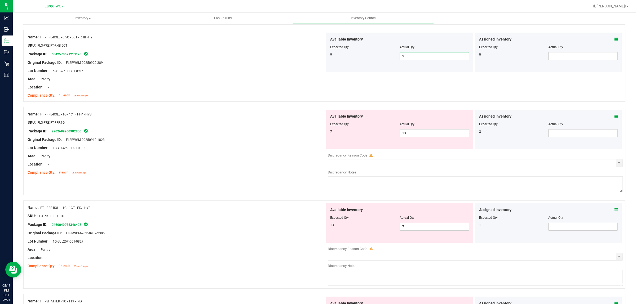
scroll to position [431, 0]
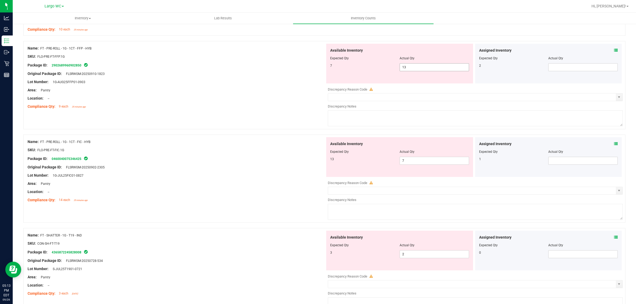
click at [430, 68] on span "13 13" at bounding box center [434, 67] width 69 height 8
click at [614, 146] on icon at bounding box center [616, 144] width 4 height 4
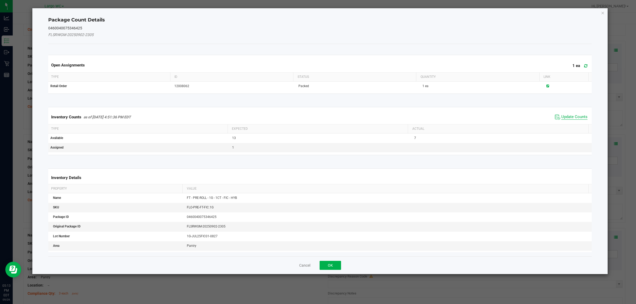
click at [566, 117] on span "Update Counts" at bounding box center [575, 117] width 26 height 5
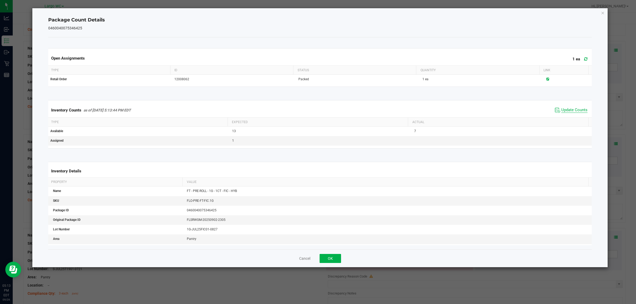
click at [563, 113] on span "Update Counts" at bounding box center [575, 110] width 26 height 5
click at [330, 259] on button "OK" at bounding box center [330, 258] width 21 height 9
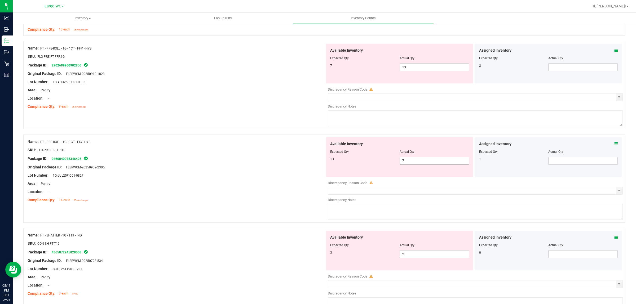
click at [417, 162] on input "7" at bounding box center [434, 160] width 69 height 7
click at [424, 68] on input "13" at bounding box center [434, 67] width 69 height 7
click at [404, 161] on div "Available Inventory Expected Qty Actual Qty 13 7 7" at bounding box center [399, 157] width 147 height 40
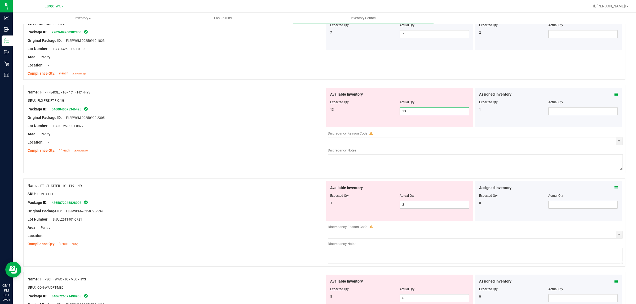
click at [251, 151] on div "Compliance Qty: 14 each 25 minutes ago" at bounding box center [177, 151] width 298 height 6
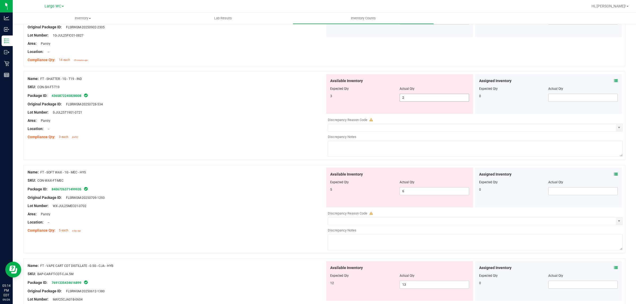
scroll to position [563, 0]
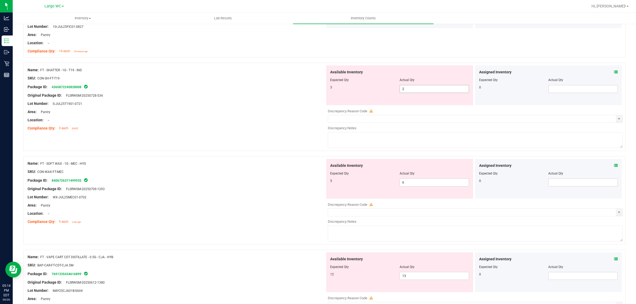
click at [436, 90] on span "2 2" at bounding box center [434, 89] width 69 height 8
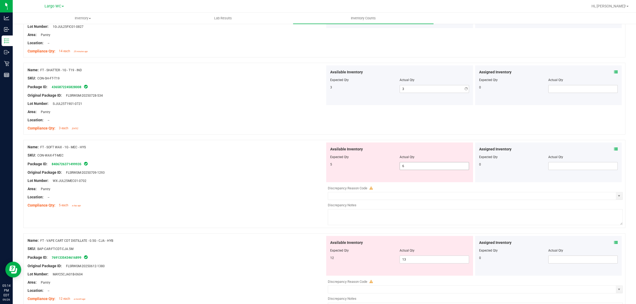
click at [412, 169] on span "6 6" at bounding box center [434, 166] width 69 height 8
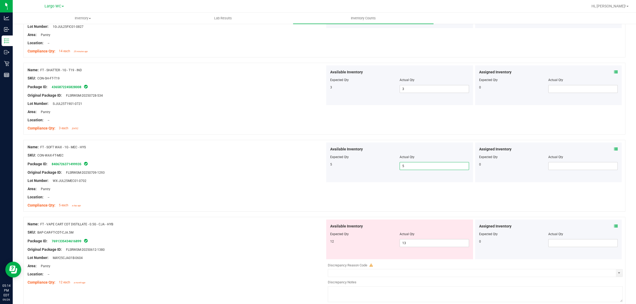
click at [228, 218] on div "Name: FT - VAPE CART CDT DISTILLATE - 0.5G - CJA - HYB SKU: BAP-CAR-FT-CDT-CJA.…" at bounding box center [324, 261] width 602 height 88
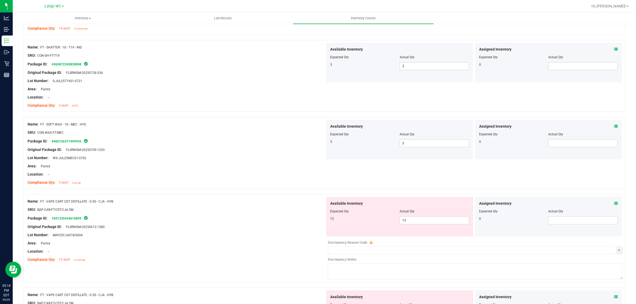
scroll to position [630, 0]
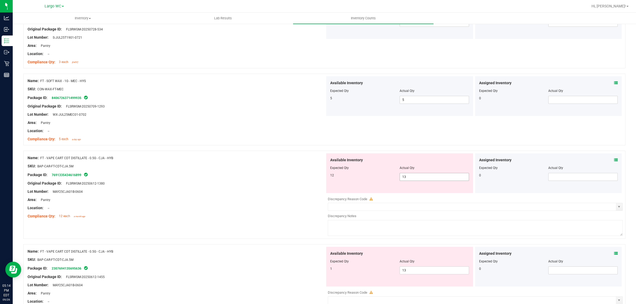
click at [440, 173] on div at bounding box center [399, 172] width 139 height 3
click at [438, 181] on span "13 13" at bounding box center [434, 177] width 69 height 8
click at [438, 181] on input "13" at bounding box center [434, 176] width 69 height 7
click at [172, 187] on div at bounding box center [177, 187] width 298 height 3
click at [418, 177] on span "13 13" at bounding box center [434, 177] width 69 height 8
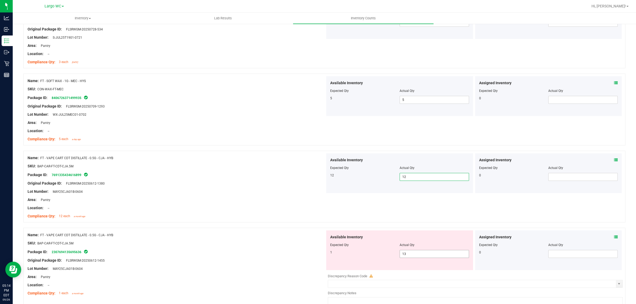
click at [427, 256] on span "13 13" at bounding box center [434, 254] width 69 height 8
click at [236, 194] on div "Lot Number: MAY25CJA01B-0604" at bounding box center [177, 192] width 298 height 6
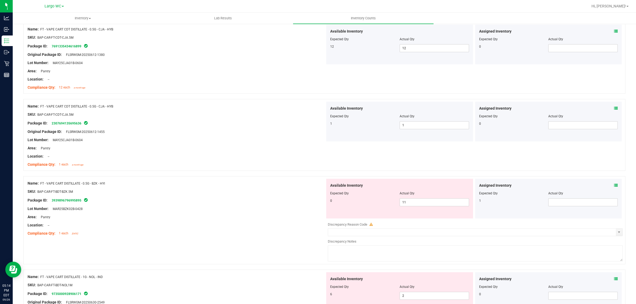
scroll to position [796, 0]
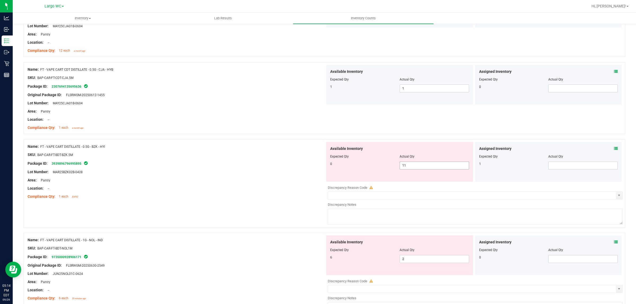
click at [420, 165] on span "11 11" at bounding box center [434, 166] width 69 height 8
click at [420, 165] on input "11" at bounding box center [434, 165] width 69 height 7
click at [198, 122] on div "Location: --" at bounding box center [177, 120] width 298 height 6
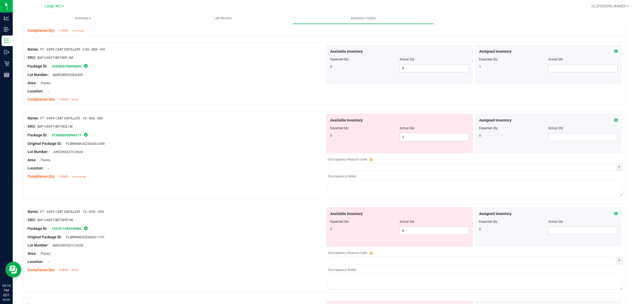
scroll to position [895, 0]
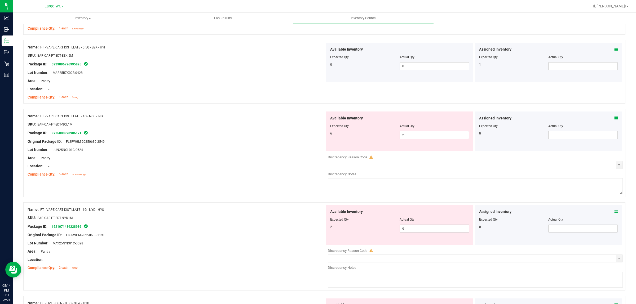
click at [425, 131] on div at bounding box center [399, 130] width 139 height 3
click at [418, 139] on span "2 2" at bounding box center [434, 135] width 69 height 8
click at [418, 139] on input "2" at bounding box center [434, 135] width 69 height 7
click at [188, 132] on div "Package ID: 9735000928906171" at bounding box center [177, 133] width 298 height 6
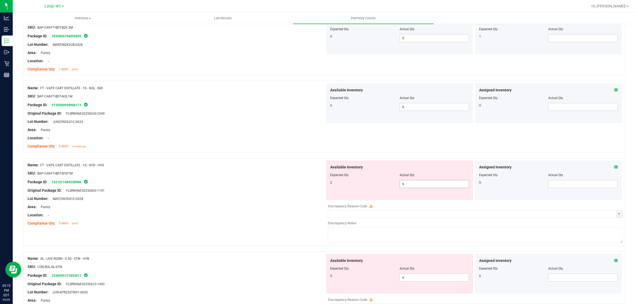
scroll to position [961, 0]
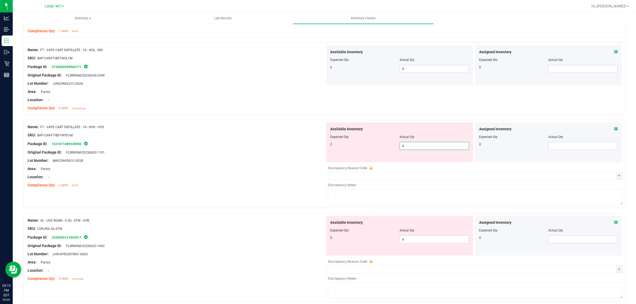
click at [407, 144] on span "6 6" at bounding box center [434, 146] width 69 height 8
click at [407, 144] on input "6" at bounding box center [434, 145] width 69 height 7
click at [412, 150] on input "6" at bounding box center [434, 145] width 69 height 7
click at [412, 147] on input "6" at bounding box center [434, 145] width 69 height 7
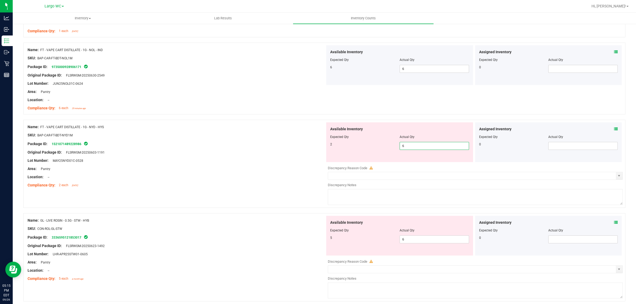
click at [412, 147] on input "6" at bounding box center [434, 145] width 69 height 7
click at [178, 152] on div "Original Package ID: FLSRWGM-20250603-1191" at bounding box center [177, 153] width 298 height 6
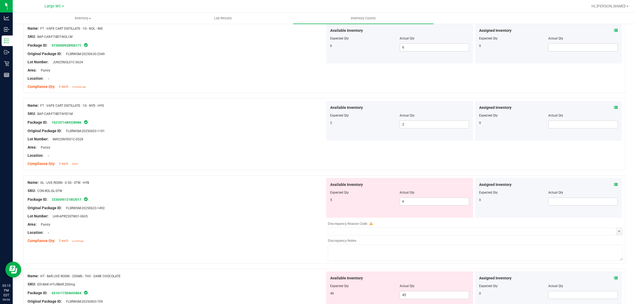
scroll to position [994, 0]
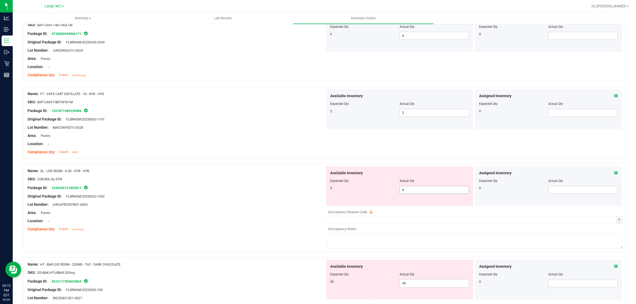
click at [422, 194] on span "6 6" at bounding box center [434, 190] width 69 height 8
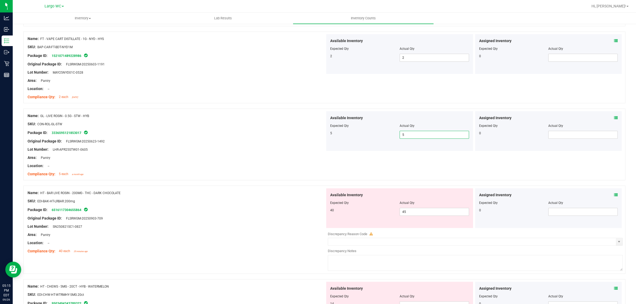
scroll to position [1061, 0]
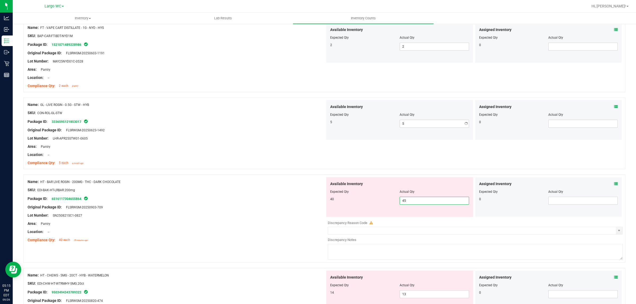
click at [421, 200] on span "45 45" at bounding box center [434, 201] width 69 height 8
click at [421, 200] on input "45" at bounding box center [434, 200] width 69 height 7
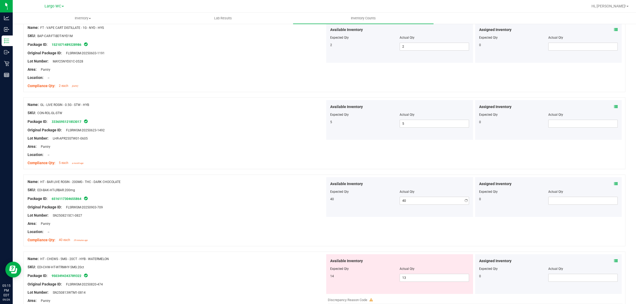
click at [287, 207] on div "Original Package ID: FLSRWGM-20250903-709" at bounding box center [177, 208] width 298 height 6
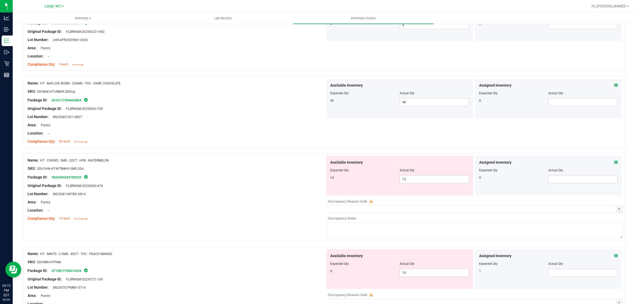
scroll to position [1160, 0]
click at [434, 184] on div "Available Inventory Expected Qty Actual Qty 14 13 13" at bounding box center [399, 175] width 147 height 40
click at [434, 182] on span "13 13" at bounding box center [434, 179] width 69 height 8
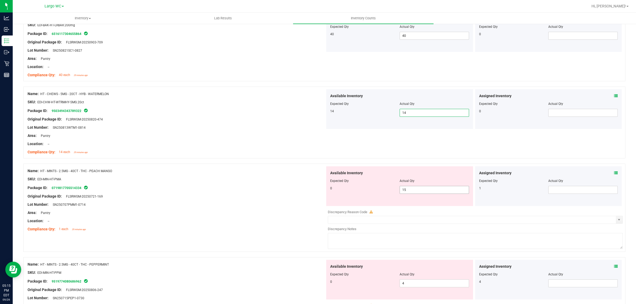
scroll to position [1226, 0]
click at [419, 190] on span "15 15" at bounding box center [434, 190] width 69 height 8
click at [419, 190] on input "15" at bounding box center [434, 189] width 69 height 7
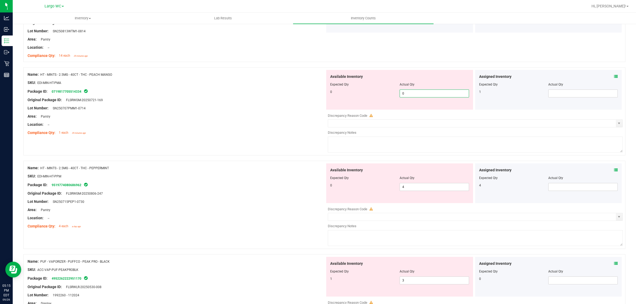
scroll to position [1326, 0]
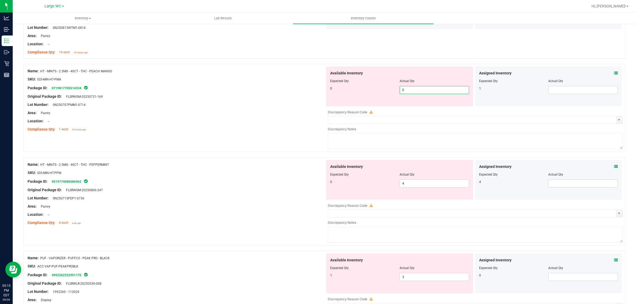
click at [401, 191] on div "Available Inventory Expected Qty Actual Qty 0 4 4" at bounding box center [474, 202] width 298 height 84
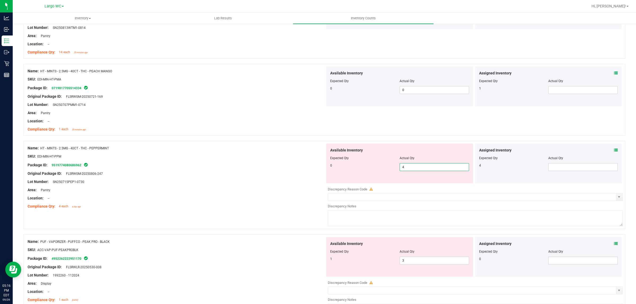
click at [405, 169] on span "4 4" at bounding box center [434, 167] width 69 height 8
click at [405, 169] on input "4" at bounding box center [434, 167] width 69 height 7
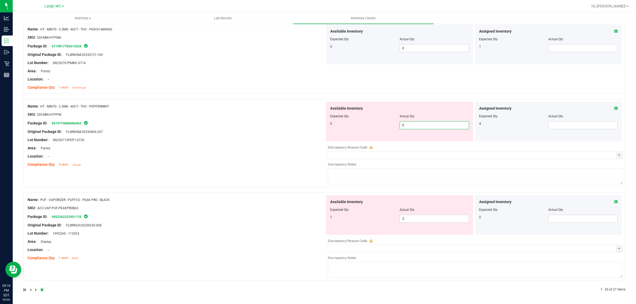
click at [415, 214] on div at bounding box center [399, 213] width 139 height 3
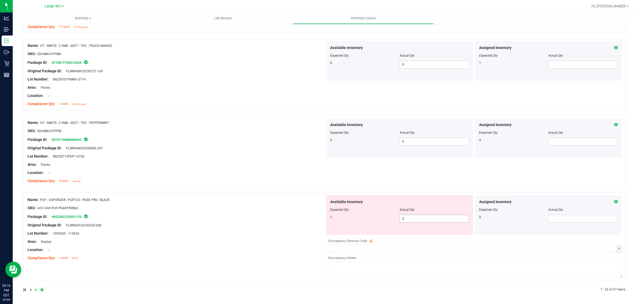
click at [409, 218] on span "3 3" at bounding box center [434, 219] width 69 height 8
click at [409, 218] on input "3" at bounding box center [434, 218] width 69 height 7
click at [37, 291] on link at bounding box center [36, 290] width 2 height 4
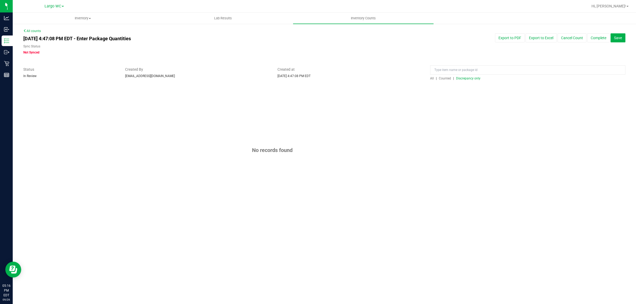
click at [462, 81] on div at bounding box center [324, 83] width 602 height 5
click at [465, 77] on span "Discrepancy only" at bounding box center [468, 79] width 24 height 4
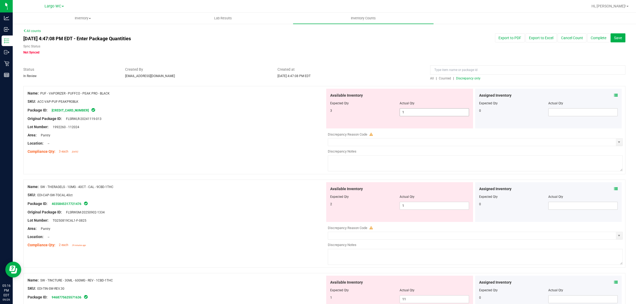
click at [420, 115] on span "1 1" at bounding box center [434, 112] width 69 height 8
click at [420, 115] on input "1" at bounding box center [434, 112] width 69 height 7
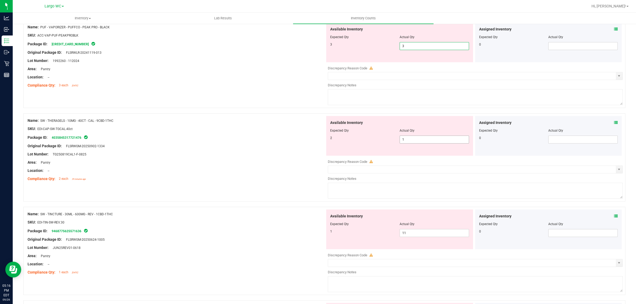
click at [409, 136] on div "Available Inventory Expected Qty Actual Qty 2 1 1" at bounding box center [399, 136] width 147 height 40
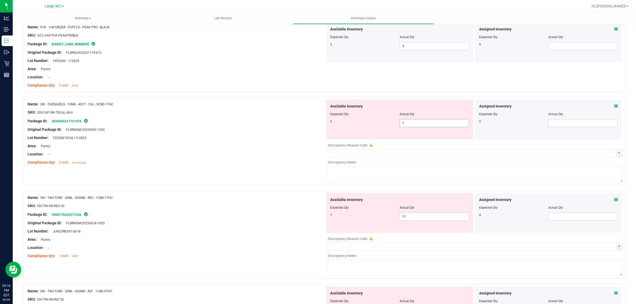
click at [410, 121] on span "1 1" at bounding box center [434, 123] width 69 height 8
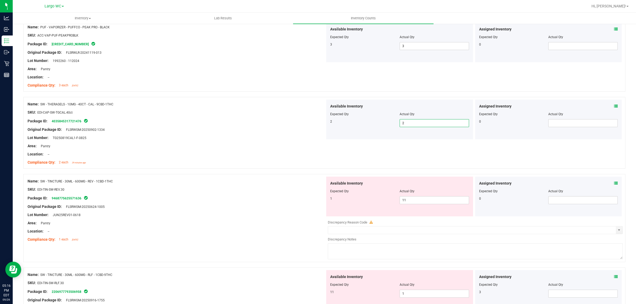
scroll to position [99, 0]
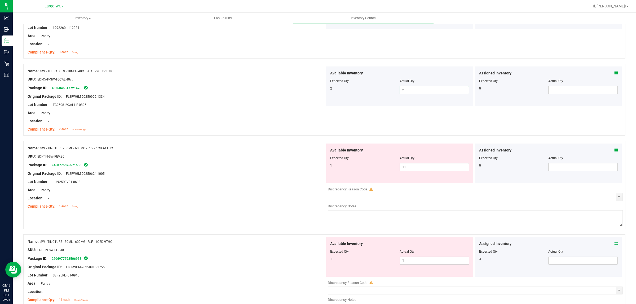
click at [412, 169] on span "11 11" at bounding box center [434, 167] width 69 height 8
click at [412, 169] on input "11" at bounding box center [434, 167] width 69 height 7
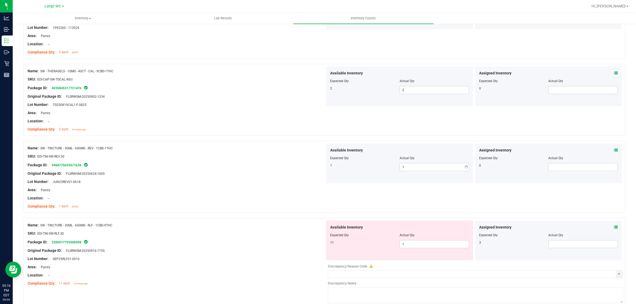
click at [413, 254] on div "Available Inventory Expected Qty Actual Qty 11 1 1" at bounding box center [399, 241] width 147 height 40
click at [412, 243] on span "1 1" at bounding box center [434, 245] width 69 height 8
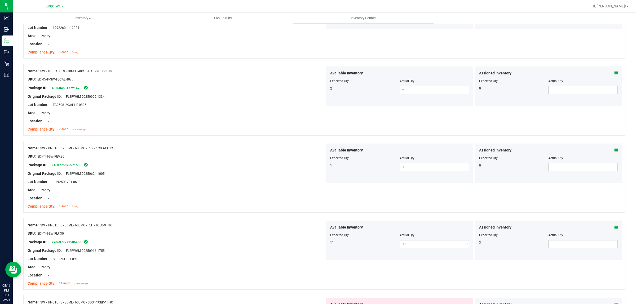
click at [231, 178] on div at bounding box center [177, 178] width 298 height 3
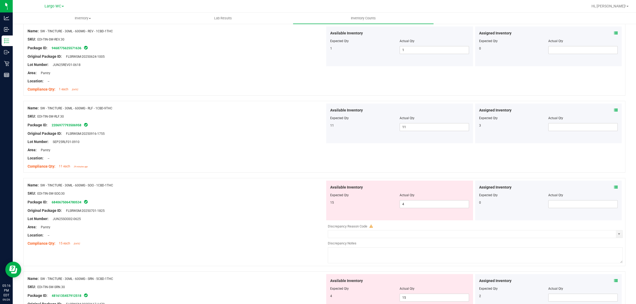
scroll to position [232, 0]
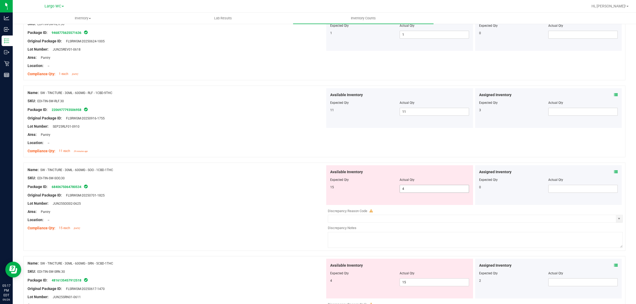
click at [414, 191] on span "4 4" at bounding box center [434, 189] width 69 height 8
click at [414, 191] on input "4" at bounding box center [434, 188] width 69 height 7
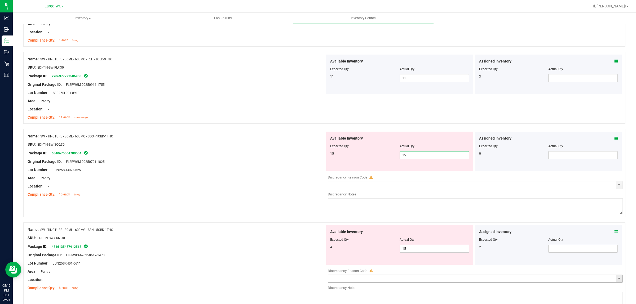
scroll to position [298, 0]
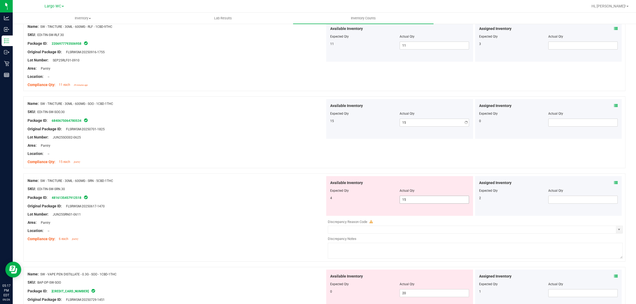
click at [405, 216] on div "Available Inventory Expected Qty Actual Qty 4 15 15" at bounding box center [399, 196] width 147 height 40
click at [407, 195] on div at bounding box center [399, 194] width 139 height 3
click at [407, 202] on span "15 15" at bounding box center [434, 200] width 69 height 8
click at [407, 202] on input "15" at bounding box center [434, 199] width 69 height 7
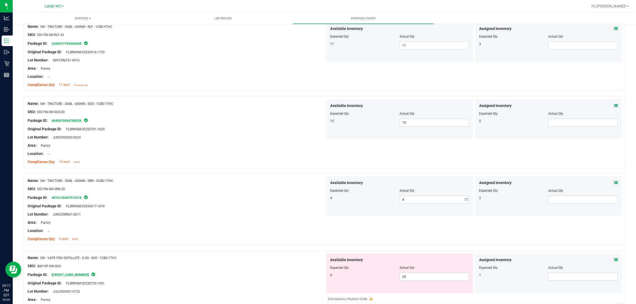
click at [174, 108] on div at bounding box center [177, 108] width 298 height 3
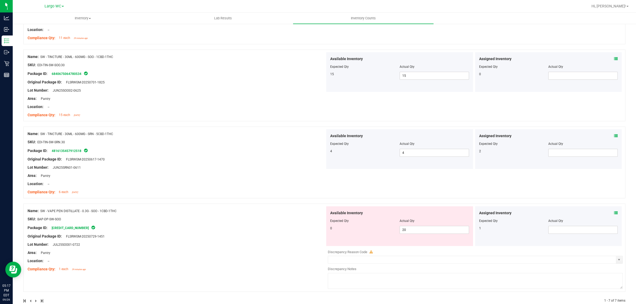
scroll to position [357, 0]
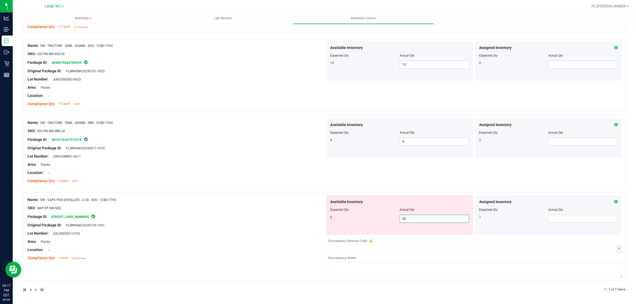
click at [422, 222] on span "20 20" at bounding box center [434, 219] width 69 height 8
click at [422, 222] on input "20" at bounding box center [434, 218] width 69 height 7
click at [119, 114] on div "Name: SW - TINCTURE - 30ML - 600MG - SOO - 1CBD-1THC SKU: EDI-TIN-SW-SOO.30 Pac…" at bounding box center [324, 76] width 602 height 77
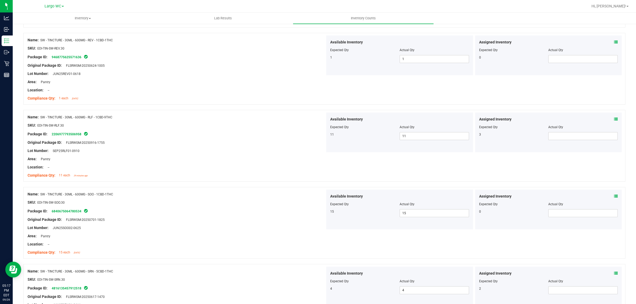
scroll to position [0, 0]
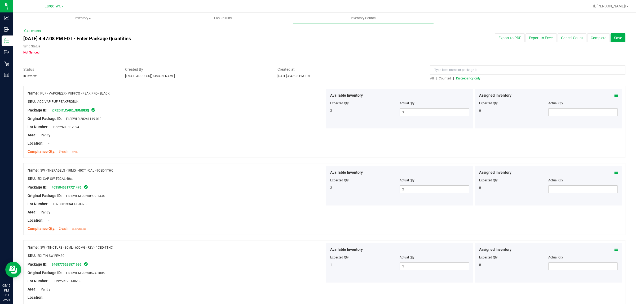
click at [468, 78] on span "Discrepancy only" at bounding box center [468, 79] width 24 height 4
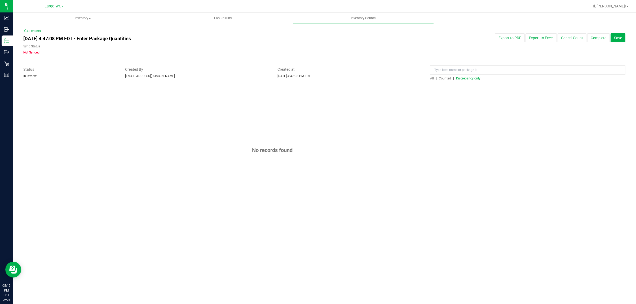
click at [434, 78] on span "All" at bounding box center [432, 79] width 4 height 4
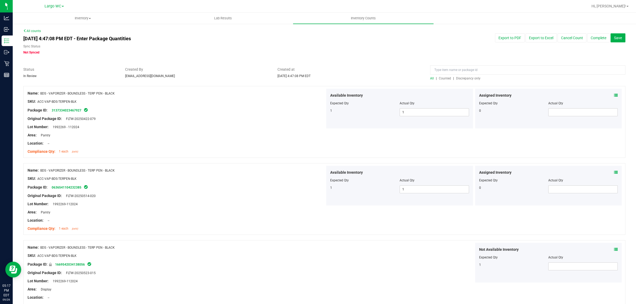
click at [464, 77] on span "Discrepancy only" at bounding box center [468, 79] width 24 height 4
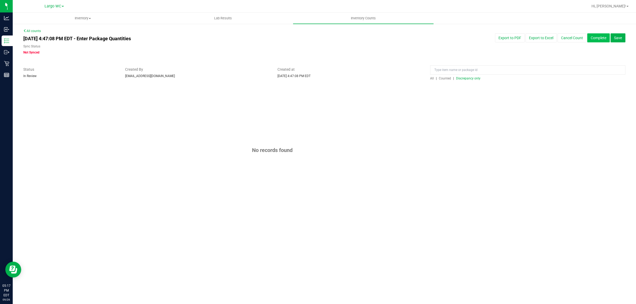
click at [601, 38] on button "Complete" at bounding box center [599, 37] width 23 height 9
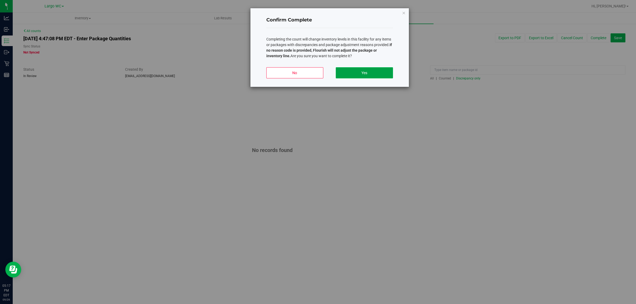
click at [361, 70] on button "Yes" at bounding box center [364, 72] width 57 height 11
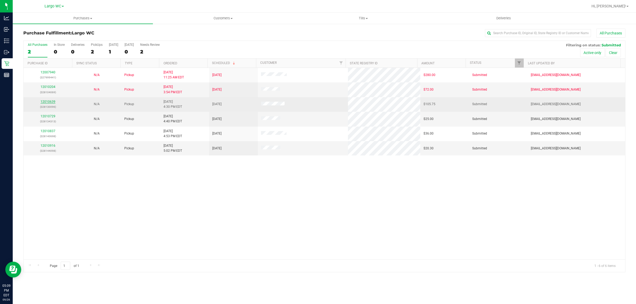
click at [52, 103] on link "12010639" at bounding box center [48, 102] width 15 height 4
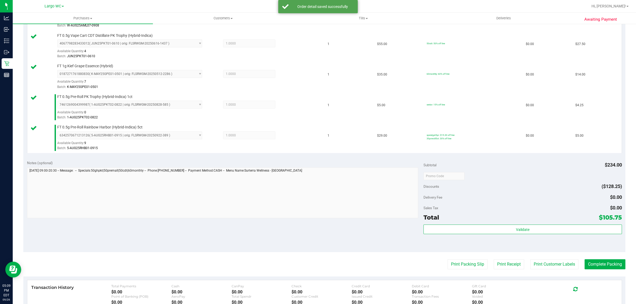
scroll to position [283, 0]
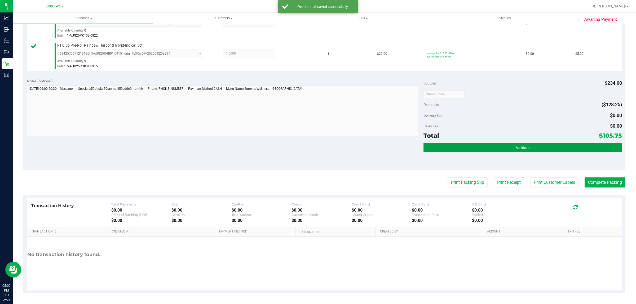
click at [529, 151] on button "Validate" at bounding box center [523, 148] width 198 height 10
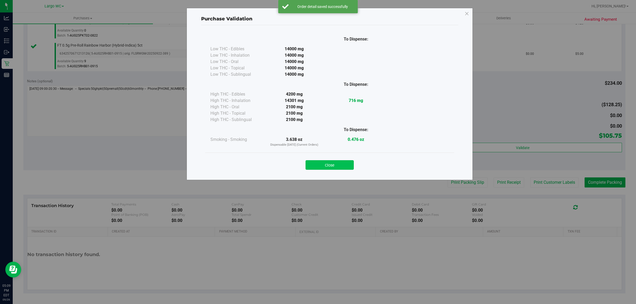
click at [329, 161] on button "Close" at bounding box center [330, 165] width 48 height 10
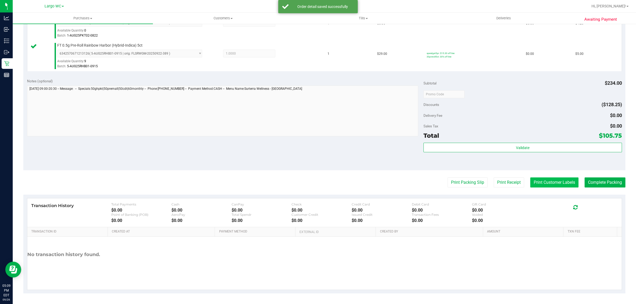
click at [549, 188] on button "Print Customer Labels" at bounding box center [555, 183] width 48 height 10
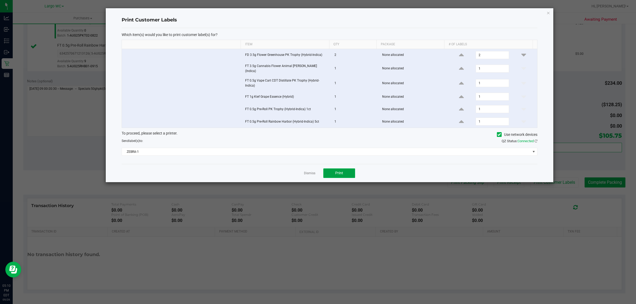
click at [342, 169] on button "Print" at bounding box center [340, 174] width 32 height 10
click at [306, 171] on link "Dismiss" at bounding box center [309, 173] width 11 height 5
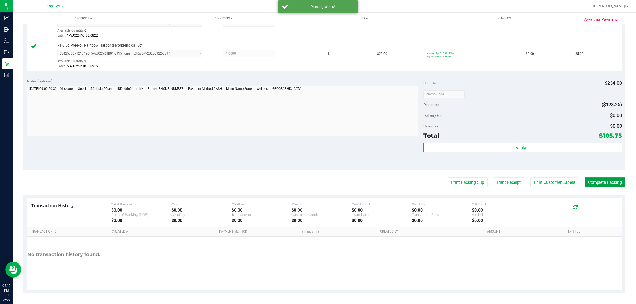
click at [608, 184] on button "Complete Packing" at bounding box center [605, 183] width 41 height 10
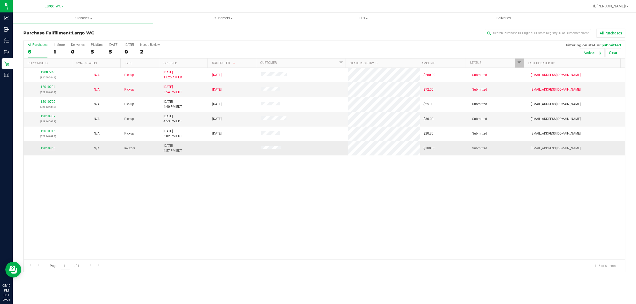
click at [49, 149] on link "12010865" at bounding box center [48, 149] width 15 height 4
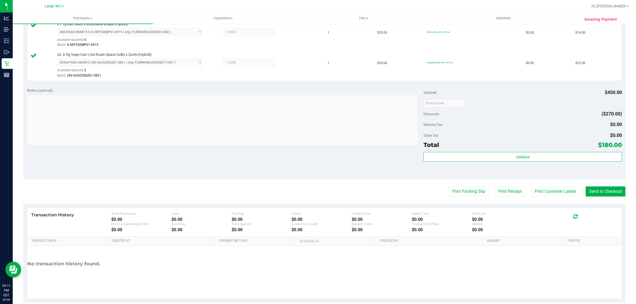
scroll to position [375, 0]
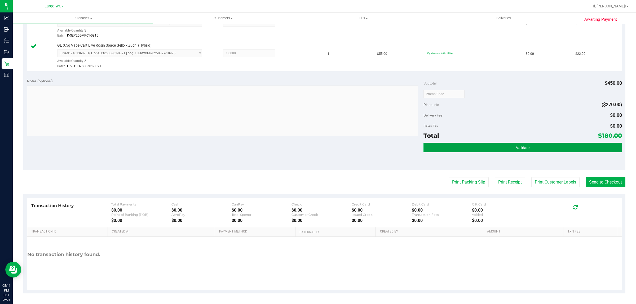
click at [527, 152] on button "Validate" at bounding box center [523, 148] width 198 height 10
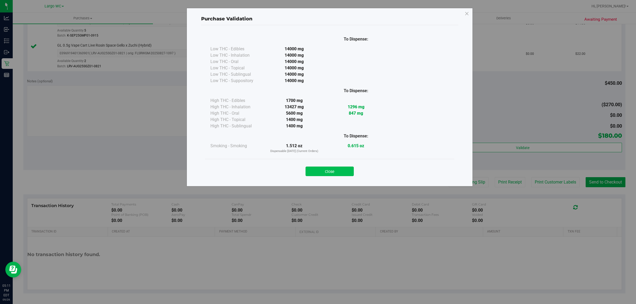
click at [342, 174] on button "Close" at bounding box center [330, 172] width 48 height 10
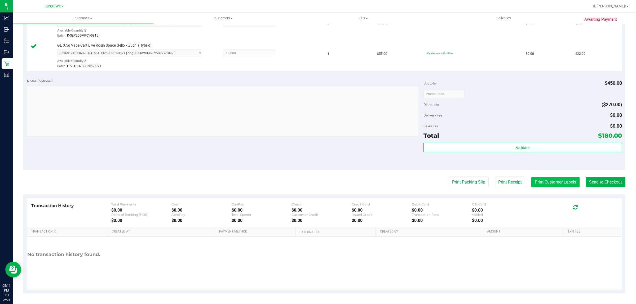
click at [545, 182] on button "Print Customer Labels" at bounding box center [556, 182] width 48 height 10
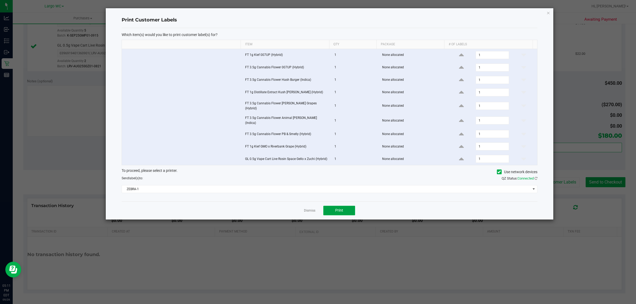
click at [341, 211] on button "Print" at bounding box center [340, 211] width 32 height 10
click at [308, 209] on link "Dismiss" at bounding box center [309, 211] width 11 height 5
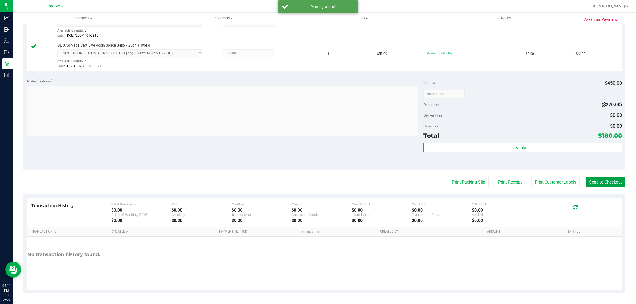
click at [614, 186] on button "Send to Checkout" at bounding box center [606, 182] width 40 height 10
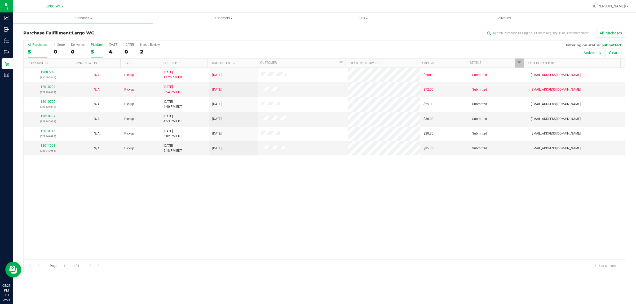
click at [96, 48] on label "PickUps 5" at bounding box center [97, 50] width 12 height 15
click at [0, 0] on input "PickUps 5" at bounding box center [0, 0] width 0 height 0
click at [186, 65] on th "Ordered" at bounding box center [183, 63] width 49 height 9
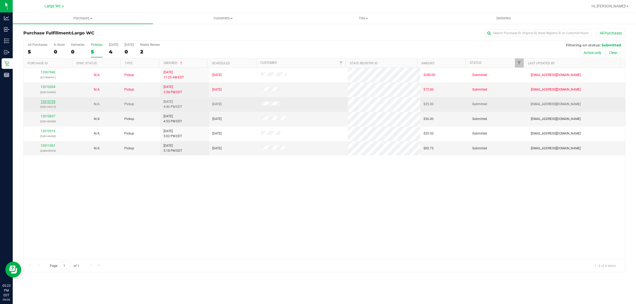
click at [49, 102] on link "12010729" at bounding box center [48, 102] width 15 height 4
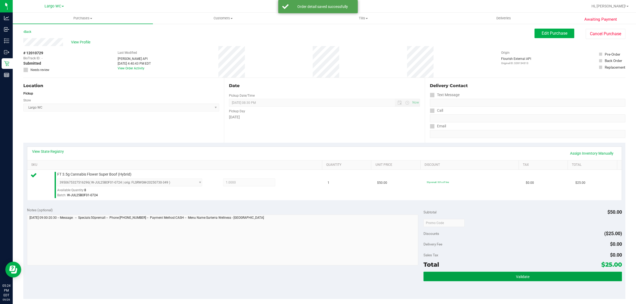
click at [496, 273] on button "Validate" at bounding box center [523, 277] width 198 height 10
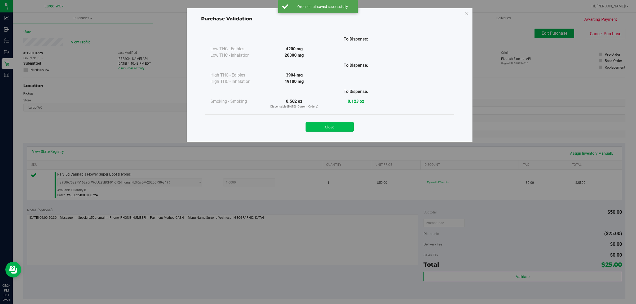
click at [339, 130] on button "Close" at bounding box center [330, 127] width 48 height 10
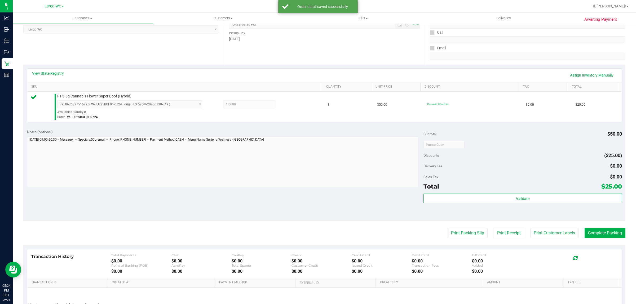
scroll to position [95, 0]
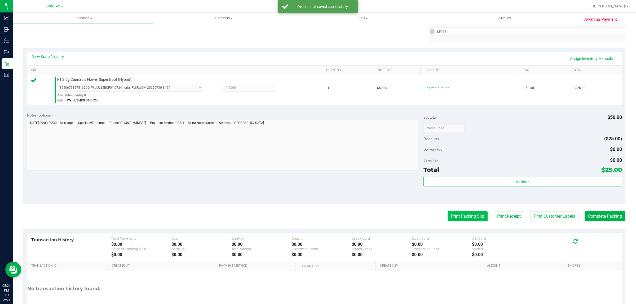
click at [474, 222] on button "Print Packing Slip" at bounding box center [468, 217] width 40 height 10
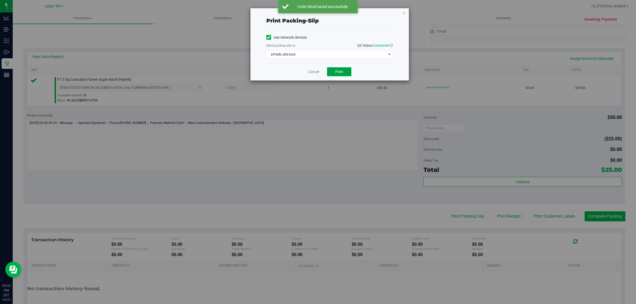
click at [342, 72] on span "Print" at bounding box center [339, 72] width 8 height 4
click at [310, 70] on link "Cancel" at bounding box center [313, 72] width 11 height 6
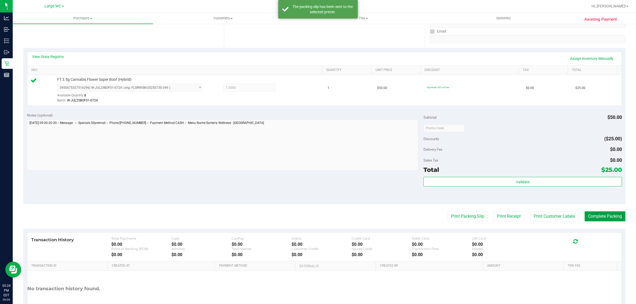
click at [601, 216] on button "Complete Packing" at bounding box center [605, 217] width 41 height 10
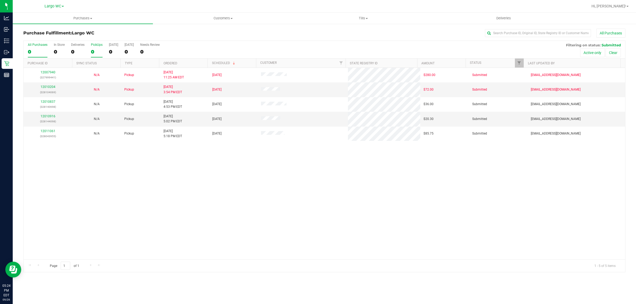
click at [92, 50] on div "0" at bounding box center [97, 52] width 12 height 6
click at [0, 0] on input "PickUps 0" at bounding box center [0, 0] width 0 height 0
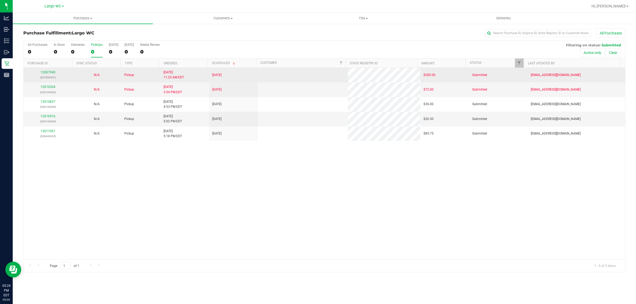
click at [181, 69] on td "9/26/2025 11:25 AM EDT" at bounding box center [184, 75] width 49 height 15
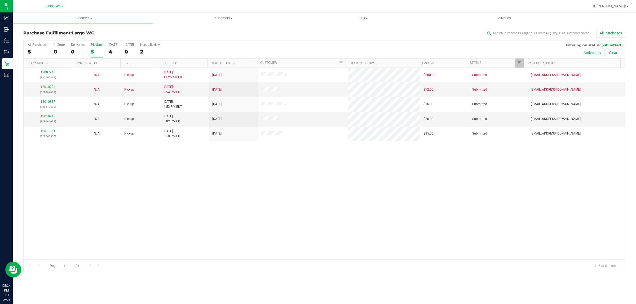
click at [184, 63] on th "Ordered" at bounding box center [183, 63] width 49 height 9
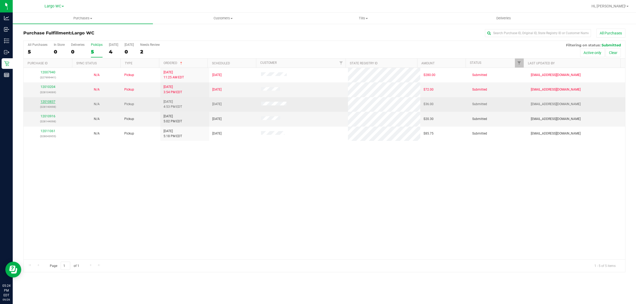
click at [48, 102] on link "12010837" at bounding box center [48, 102] width 15 height 4
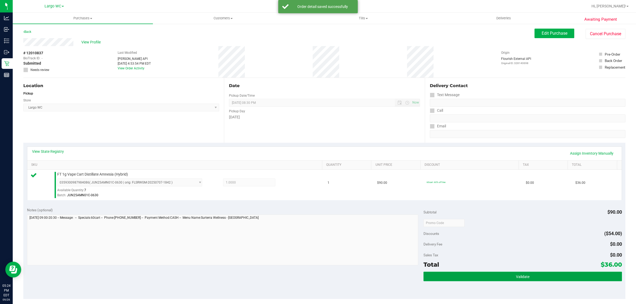
click at [507, 272] on button "Validate" at bounding box center [523, 277] width 198 height 10
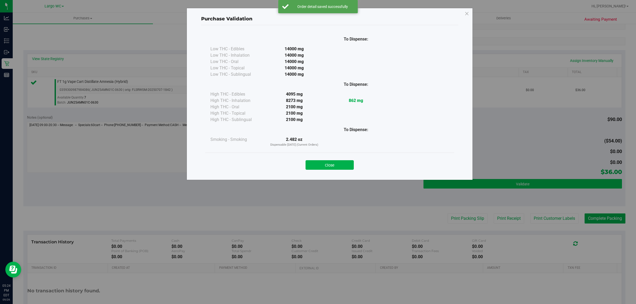
scroll to position [125, 0]
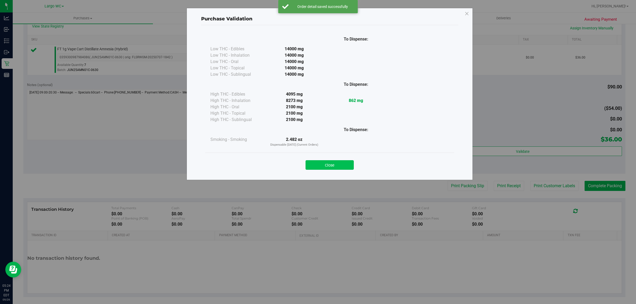
click at [342, 167] on button "Close" at bounding box center [330, 165] width 48 height 10
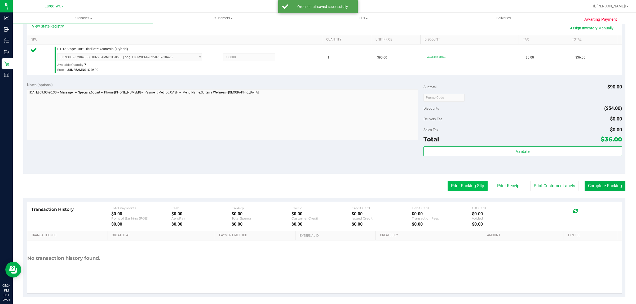
click at [466, 186] on button "Print Packing Slip" at bounding box center [468, 186] width 40 height 10
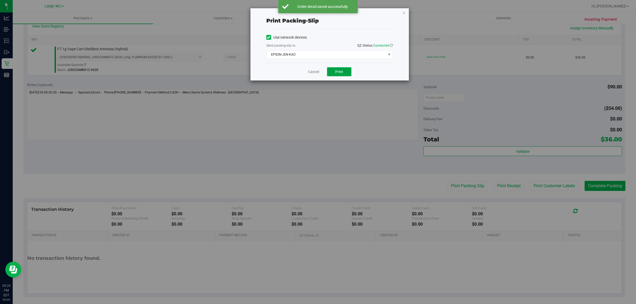
click at [343, 69] on button "Print" at bounding box center [339, 71] width 24 height 9
click at [311, 72] on link "Cancel" at bounding box center [313, 72] width 11 height 6
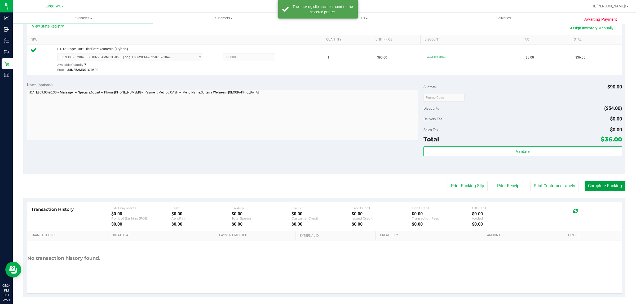
click at [610, 186] on button "Complete Packing" at bounding box center [605, 186] width 41 height 10
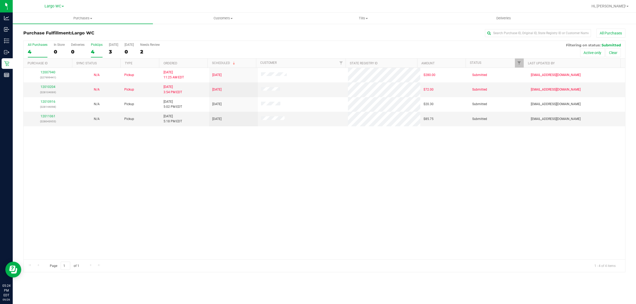
click at [92, 52] on div "4" at bounding box center [97, 52] width 12 height 6
click at [0, 0] on input "PickUps 4" at bounding box center [0, 0] width 0 height 0
click at [182, 64] on th "Ordered" at bounding box center [183, 63] width 49 height 9
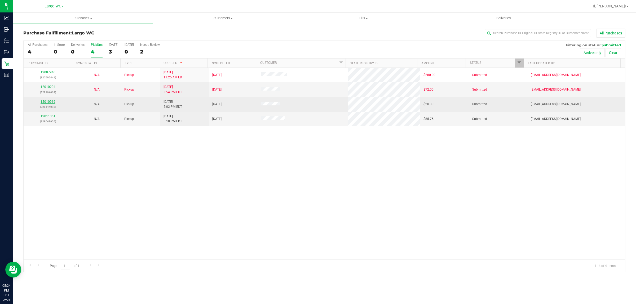
click at [47, 104] on link "12010916" at bounding box center [48, 102] width 15 height 4
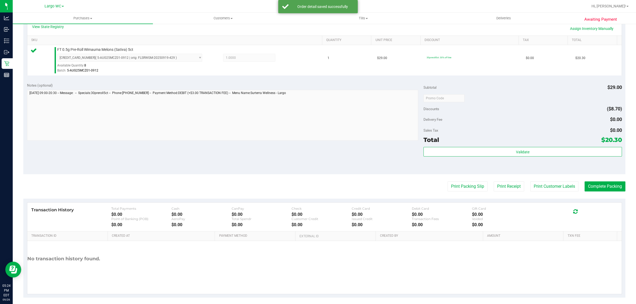
scroll to position [127, 0]
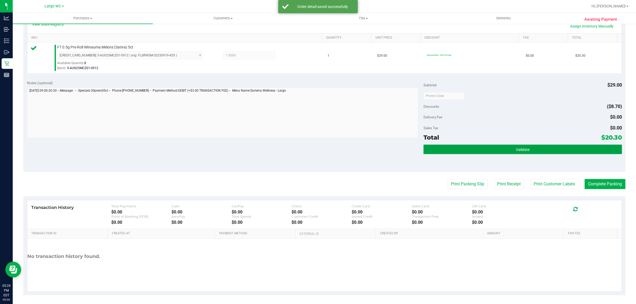
click at [527, 153] on button "Validate" at bounding box center [523, 150] width 198 height 10
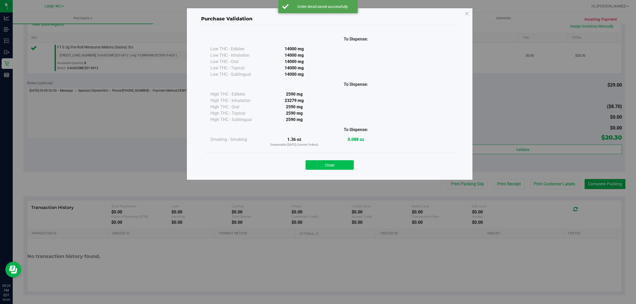
click at [335, 163] on button "Close" at bounding box center [330, 165] width 48 height 10
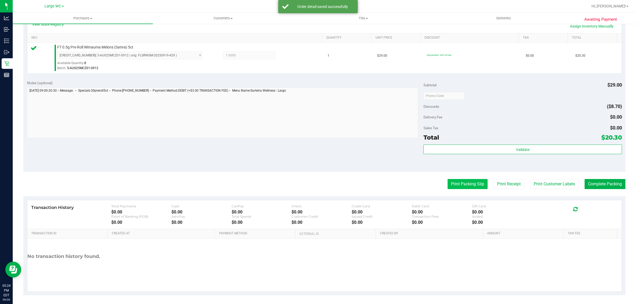
click at [465, 186] on button "Print Packing Slip" at bounding box center [468, 184] width 40 height 10
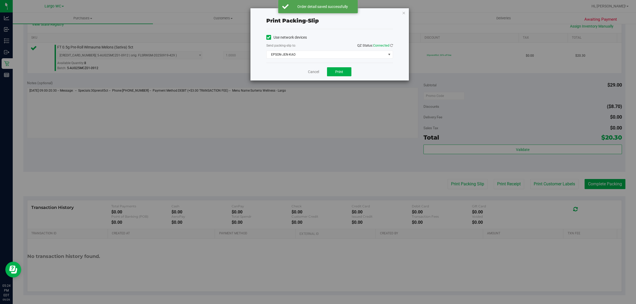
click at [359, 80] on div "Cancel Print" at bounding box center [330, 72] width 127 height 18
click at [343, 76] on button "Print" at bounding box center [339, 71] width 24 height 9
click at [314, 72] on link "Cancel" at bounding box center [313, 72] width 11 height 6
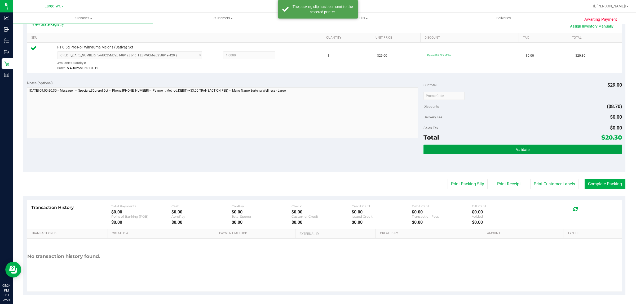
click at [475, 145] on button "Validate" at bounding box center [523, 150] width 198 height 10
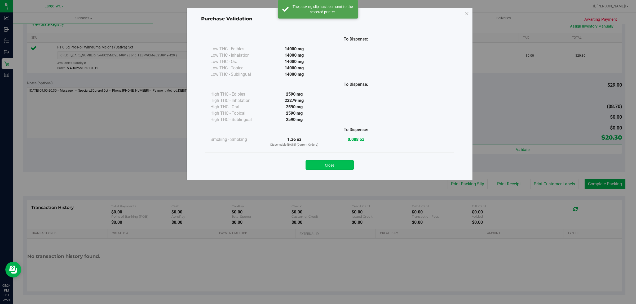
click at [332, 161] on button "Close" at bounding box center [330, 165] width 48 height 10
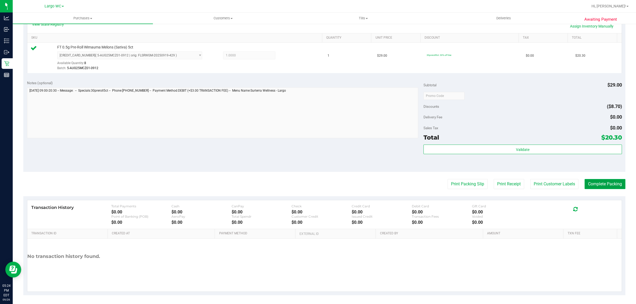
click at [604, 185] on button "Complete Packing" at bounding box center [605, 184] width 41 height 10
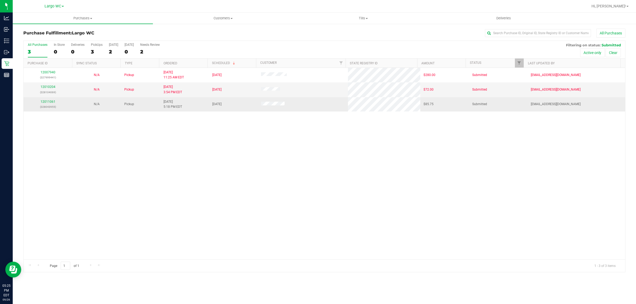
click at [49, 110] on p "(328043955)" at bounding box center [48, 106] width 42 height 5
click at [52, 103] on link "12011061" at bounding box center [48, 102] width 15 height 4
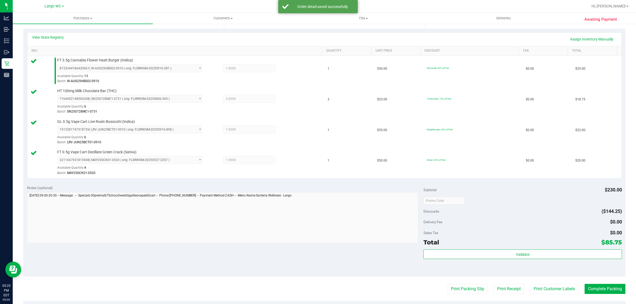
scroll to position [221, 0]
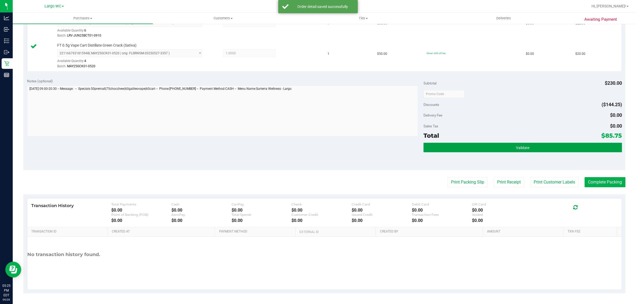
click at [527, 148] on button "Validate" at bounding box center [523, 148] width 198 height 10
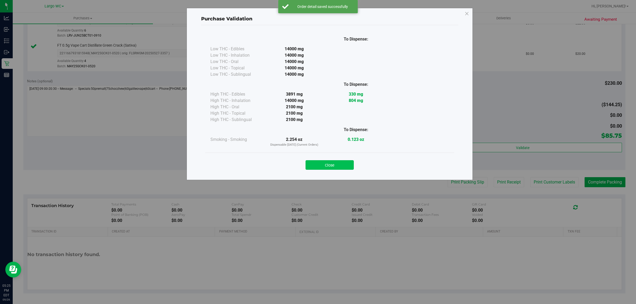
click at [342, 164] on button "Close" at bounding box center [330, 165] width 48 height 10
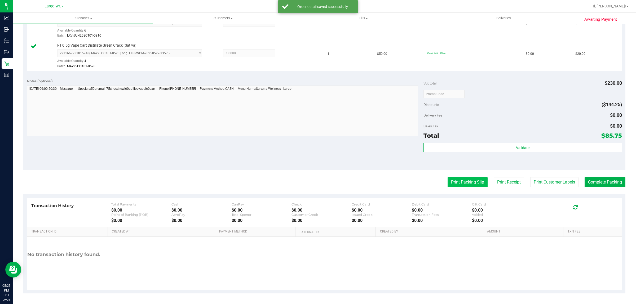
click at [456, 187] on button "Print Packing Slip" at bounding box center [468, 182] width 40 height 10
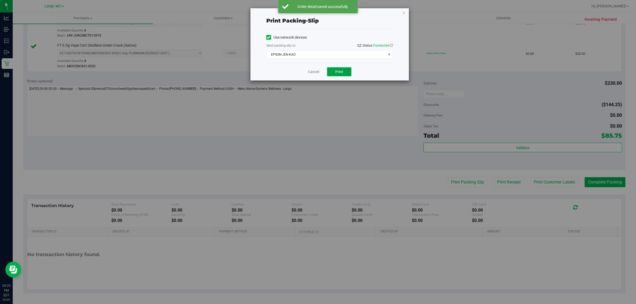
click at [341, 70] on span "Print" at bounding box center [339, 72] width 8 height 4
click at [312, 72] on link "Cancel" at bounding box center [313, 72] width 11 height 6
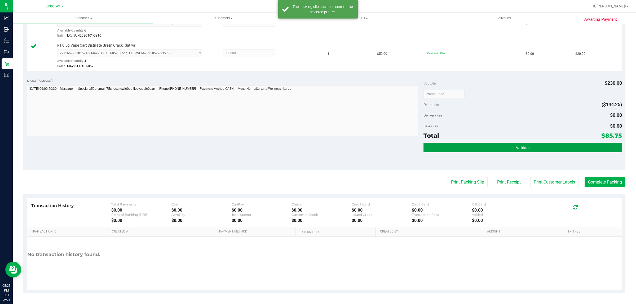
click at [486, 150] on button "Validate" at bounding box center [523, 148] width 198 height 10
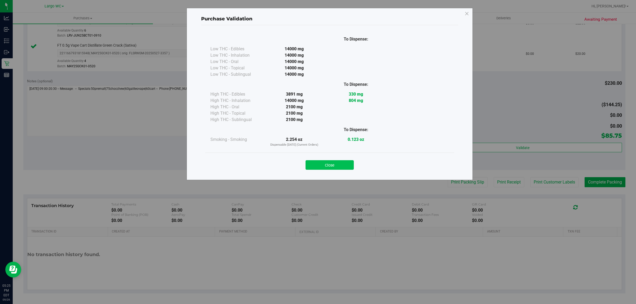
click at [343, 166] on button "Close" at bounding box center [330, 165] width 48 height 10
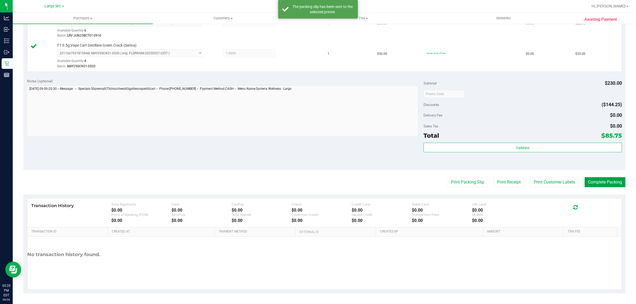
click at [606, 182] on button "Complete Packing" at bounding box center [605, 182] width 41 height 10
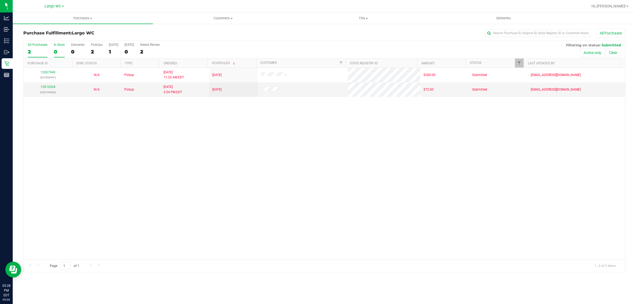
click at [60, 52] on div "0" at bounding box center [59, 52] width 11 height 6
click at [0, 0] on input "In Store 0" at bounding box center [0, 0] width 0 height 0
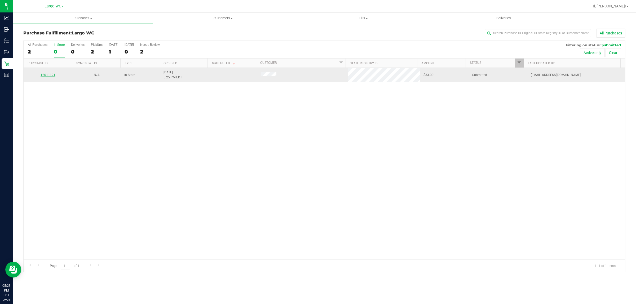
click at [46, 76] on link "12011121" at bounding box center [48, 75] width 15 height 4
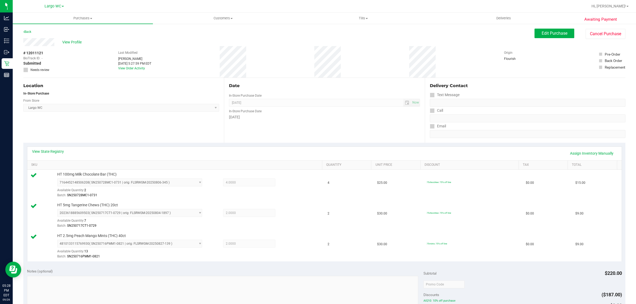
scroll to position [190, 0]
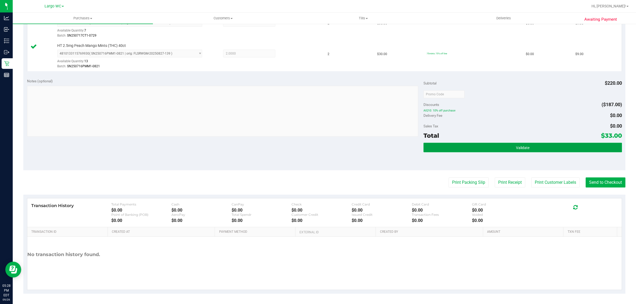
click at [536, 148] on button "Validate" at bounding box center [523, 148] width 198 height 10
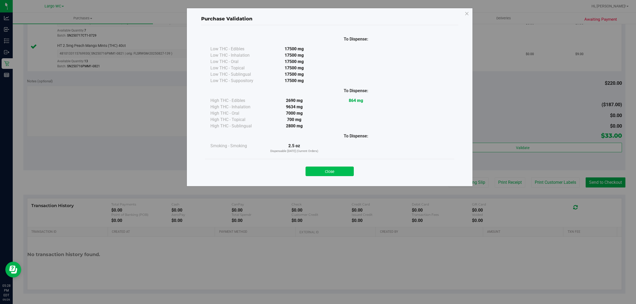
click at [343, 169] on button "Close" at bounding box center [330, 172] width 48 height 10
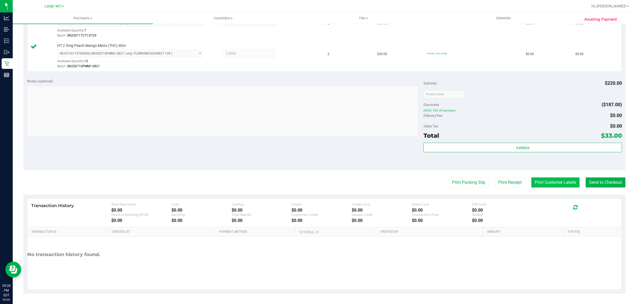
click at [552, 184] on button "Print Customer Labels" at bounding box center [556, 183] width 48 height 10
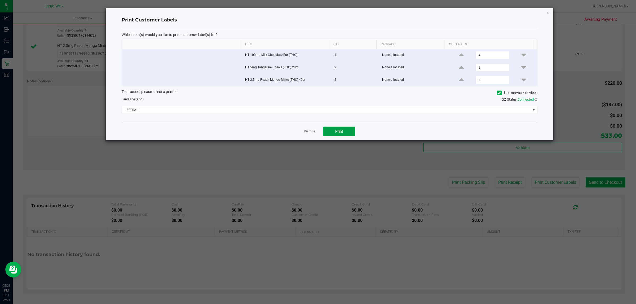
click at [343, 135] on button "Print" at bounding box center [340, 132] width 32 height 10
click at [312, 133] on link "Dismiss" at bounding box center [309, 131] width 11 height 5
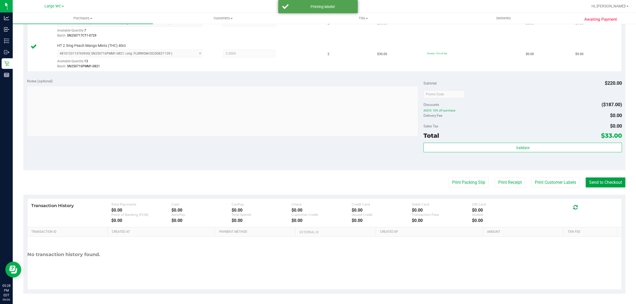
click at [597, 181] on button "Send to Checkout" at bounding box center [606, 183] width 40 height 10
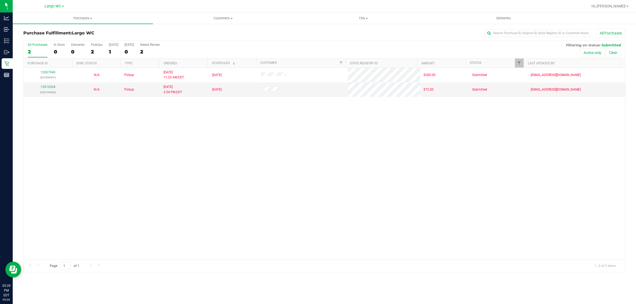
click at [46, 52] on div "2" at bounding box center [38, 52] width 20 height 6
click at [0, 0] on input "All Purchases 2" at bounding box center [0, 0] width 0 height 0
click at [56, 46] on div "In Store" at bounding box center [59, 45] width 11 height 4
click at [0, 0] on input "In Store 0" at bounding box center [0, 0] width 0 height 0
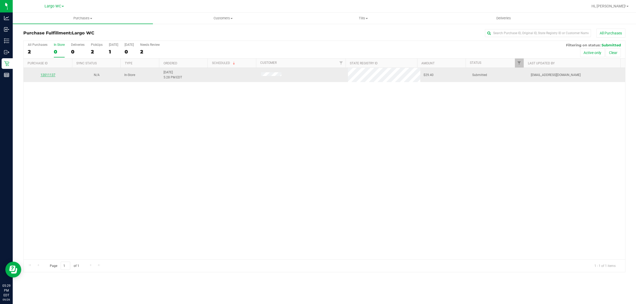
click at [49, 75] on link "12011137" at bounding box center [48, 75] width 15 height 4
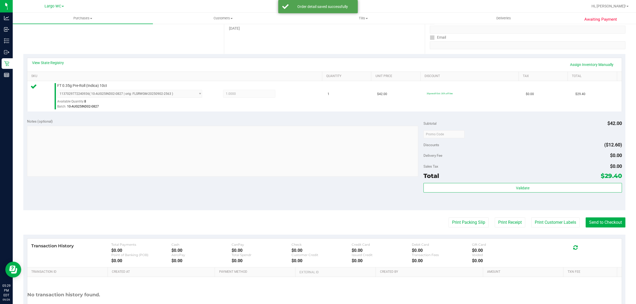
scroll to position [91, 0]
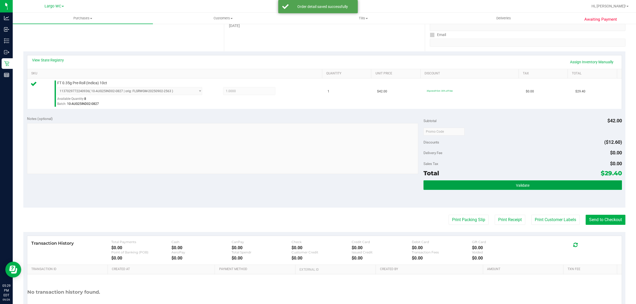
click at [539, 186] on button "Validate" at bounding box center [523, 186] width 198 height 10
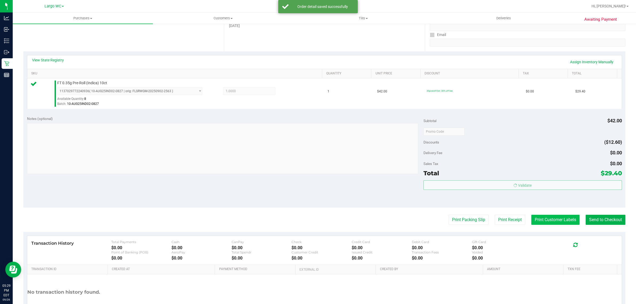
click at [542, 221] on button "Print Customer Labels" at bounding box center [556, 220] width 48 height 10
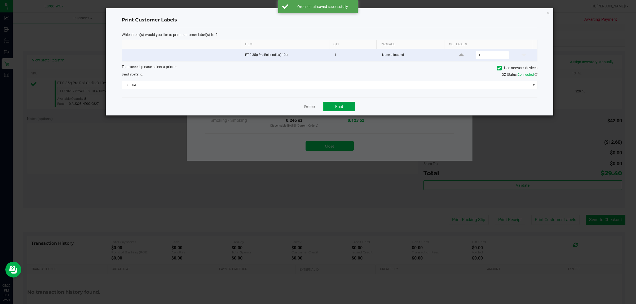
click at [340, 107] on span "Print" at bounding box center [339, 106] width 8 height 4
click at [304, 109] on div "Dismiss Print" at bounding box center [330, 106] width 416 height 18
click at [325, 149] on ngb-modal-window "Print Customer Labels Which item(s) would you like to print customer label(s) f…" at bounding box center [320, 152] width 640 height 304
click at [311, 106] on link "Dismiss" at bounding box center [309, 106] width 11 height 5
click at [325, 141] on button "Close" at bounding box center [330, 146] width 48 height 10
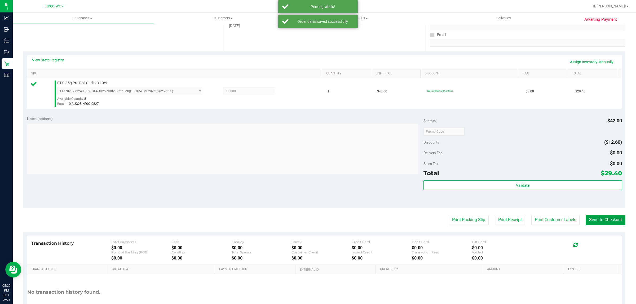
click at [605, 219] on button "Send to Checkout" at bounding box center [606, 220] width 40 height 10
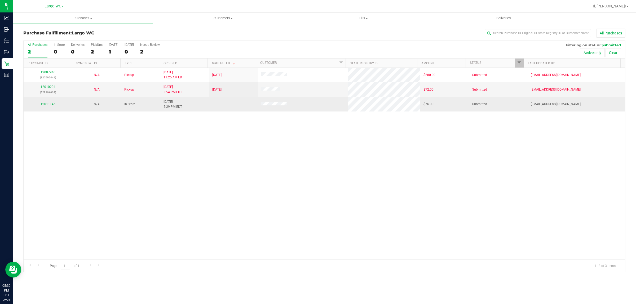
click at [55, 106] on link "12011145" at bounding box center [48, 104] width 15 height 4
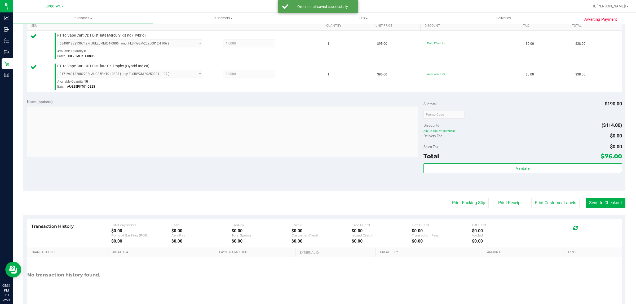
scroll to position [143, 0]
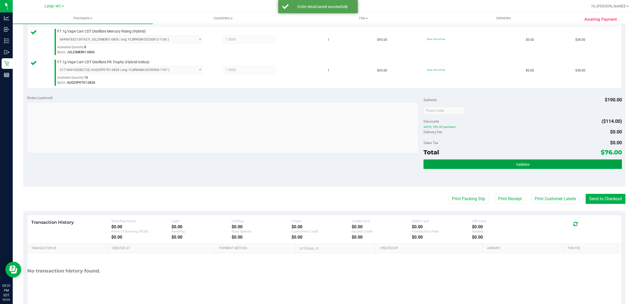
click at [535, 166] on button "Validate" at bounding box center [523, 165] width 198 height 10
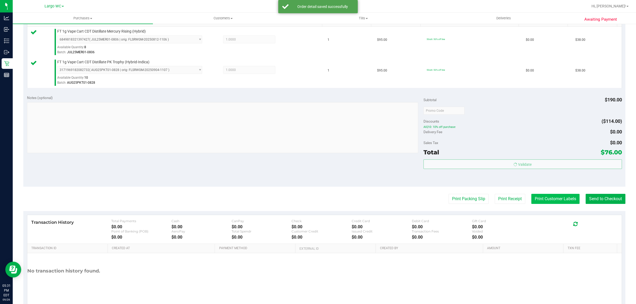
click at [536, 200] on button "Print Customer Labels" at bounding box center [556, 199] width 48 height 10
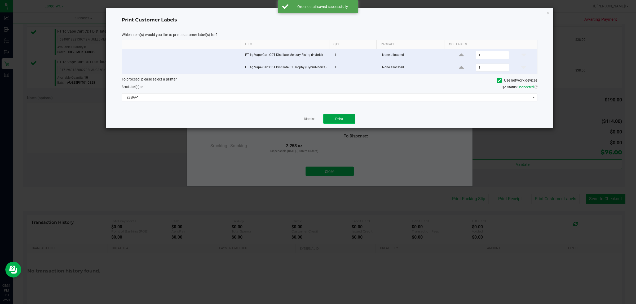
click at [341, 119] on span "Print" at bounding box center [339, 119] width 8 height 4
click at [309, 118] on link "Dismiss" at bounding box center [309, 119] width 11 height 5
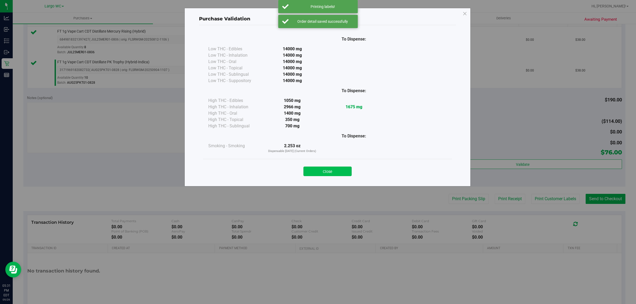
click at [329, 171] on button "Close" at bounding box center [328, 172] width 48 height 10
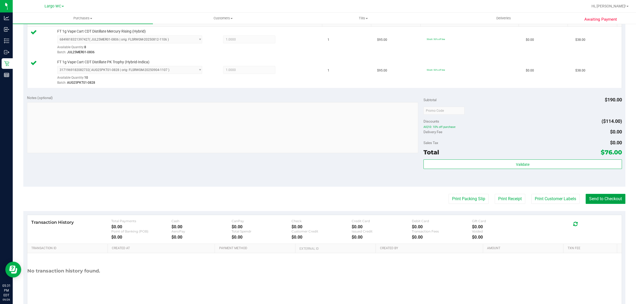
click at [597, 198] on button "Send to Checkout" at bounding box center [606, 199] width 40 height 10
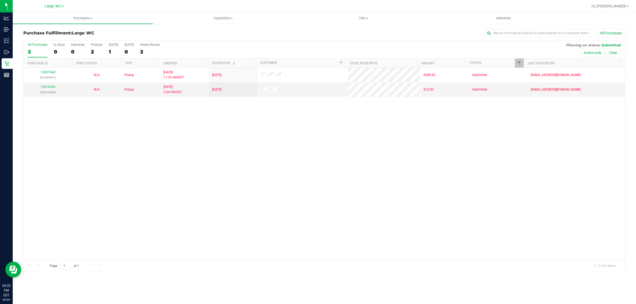
click at [184, 106] on div "12007940 (327999441) N/A Pickup 9/26/2025 11:25 AM EDT 9/29/2025 $280.00 Submit…" at bounding box center [325, 164] width 602 height 192
click at [37, 220] on div "12007940 (327999441) N/A Pickup 9/26/2025 11:25 AM EDT 9/29/2025 $280.00 Submit…" at bounding box center [325, 164] width 602 height 192
click at [55, 51] on div "0" at bounding box center [59, 52] width 11 height 6
click at [0, 0] on input "In Store 0" at bounding box center [0, 0] width 0 height 0
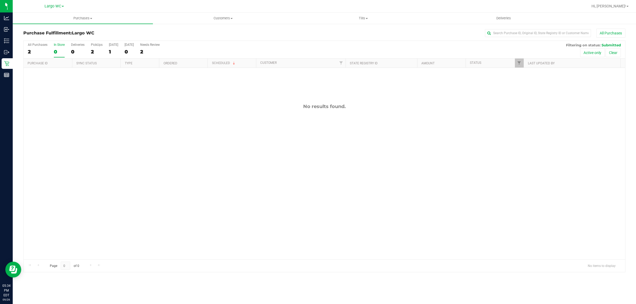
click at [115, 117] on div "No results found." at bounding box center [325, 182] width 602 height 228
click at [120, 130] on div "No results found." at bounding box center [325, 182] width 602 height 228
click at [121, 133] on div "No results found." at bounding box center [325, 182] width 602 height 228
click at [93, 19] on span "Purchases" at bounding box center [83, 18] width 140 height 5
click at [75, 30] on li "Summary of purchases" at bounding box center [83, 32] width 140 height 6
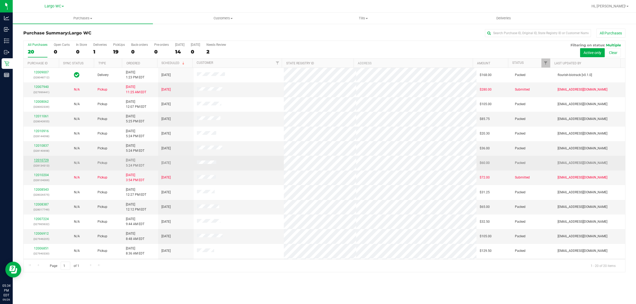
click at [43, 162] on link "12010729" at bounding box center [41, 161] width 15 height 4
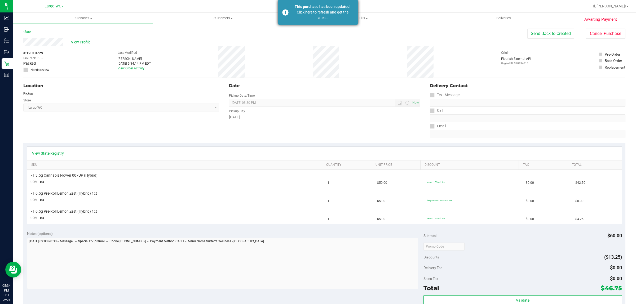
click at [308, 19] on div "Click here to refresh and get the latest." at bounding box center [323, 15] width 62 height 11
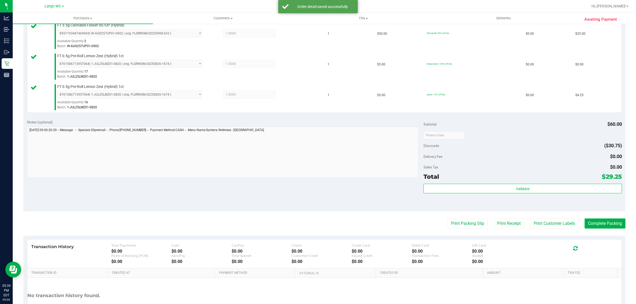
scroll to position [155, 0]
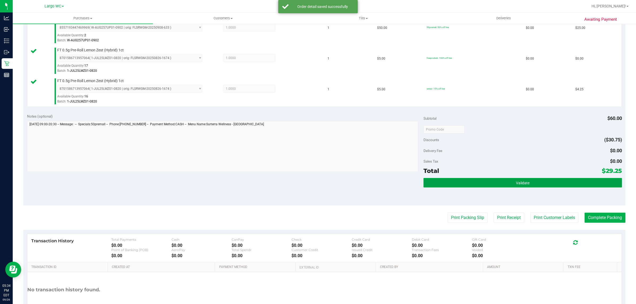
click at [532, 181] on button "Validate" at bounding box center [523, 183] width 198 height 10
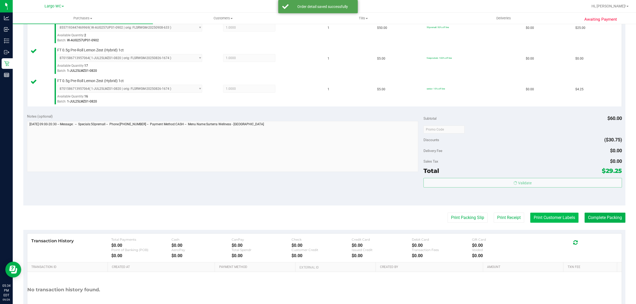
click at [542, 218] on button "Print Customer Labels" at bounding box center [555, 218] width 48 height 10
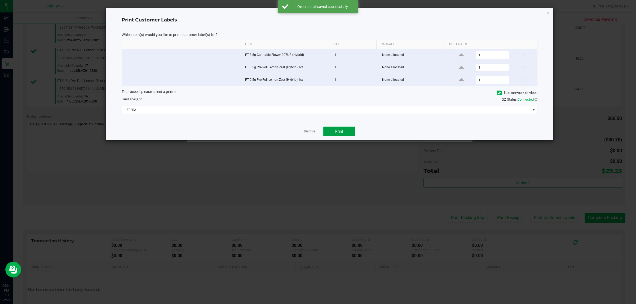
click at [337, 130] on span "Print" at bounding box center [339, 131] width 8 height 4
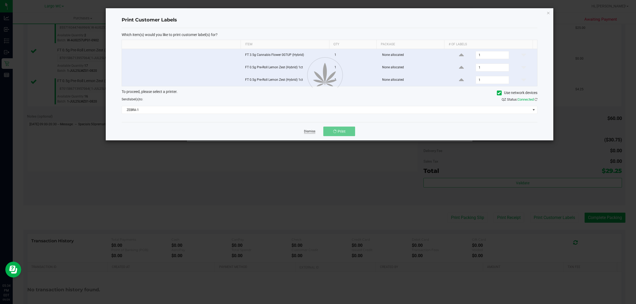
click at [309, 133] on link "Dismiss" at bounding box center [309, 131] width 11 height 5
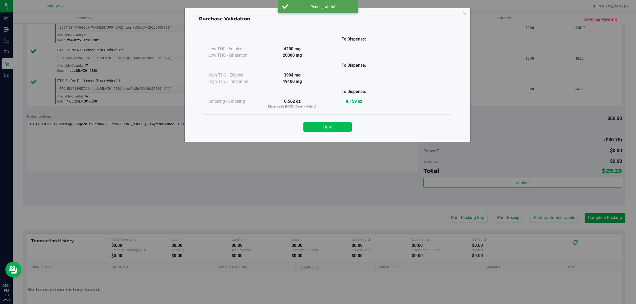
click at [332, 130] on button "Close" at bounding box center [328, 127] width 48 height 10
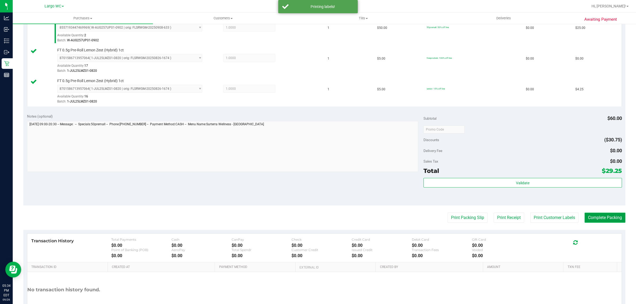
click at [600, 219] on button "Complete Packing" at bounding box center [605, 218] width 41 height 10
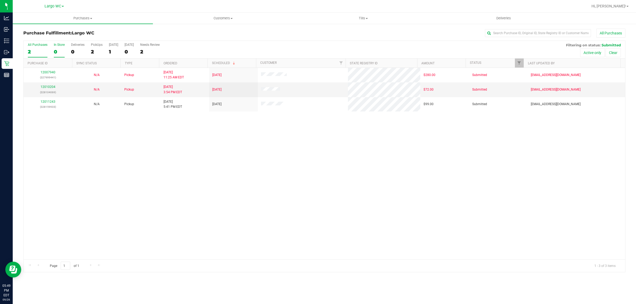
click at [55, 52] on div "0" at bounding box center [59, 52] width 11 height 6
click at [0, 0] on input "In Store 0" at bounding box center [0, 0] width 0 height 0
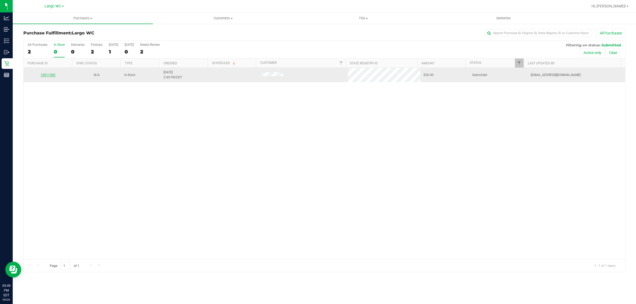
click at [50, 76] on link "12011302" at bounding box center [48, 75] width 15 height 4
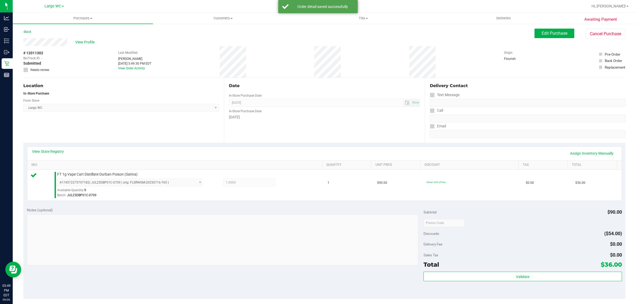
scroll to position [60, 0]
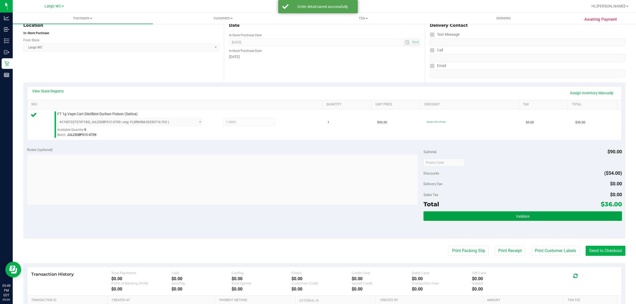
click at [542, 221] on button "Validate" at bounding box center [523, 217] width 198 height 10
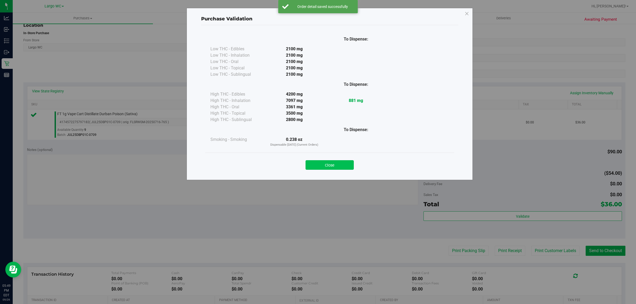
click at [336, 167] on button "Close" at bounding box center [330, 165] width 48 height 10
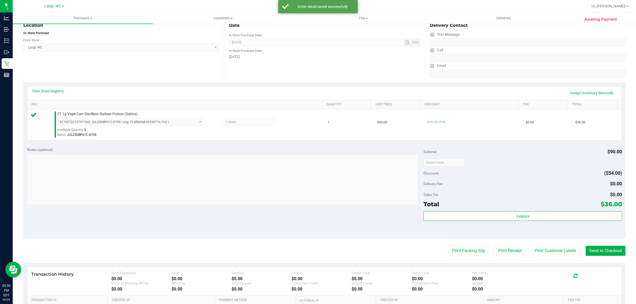
click at [553, 269] on div "Transaction History Total Payments $0.00 Cash $0.00 CanPay $0.00 Check $0.00 Cr…" at bounding box center [324, 281] width 595 height 29
click at [543, 252] on button "Print Customer Labels" at bounding box center [556, 251] width 48 height 10
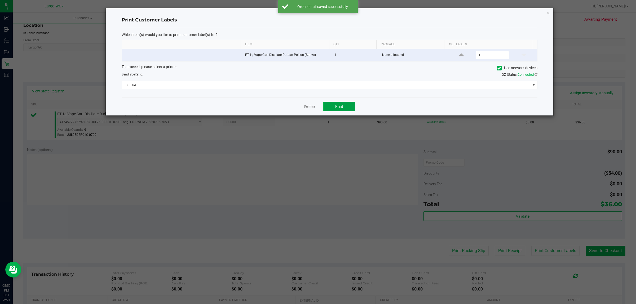
click at [331, 109] on button "Print" at bounding box center [340, 107] width 32 height 10
click at [308, 107] on link "Dismiss" at bounding box center [309, 106] width 11 height 5
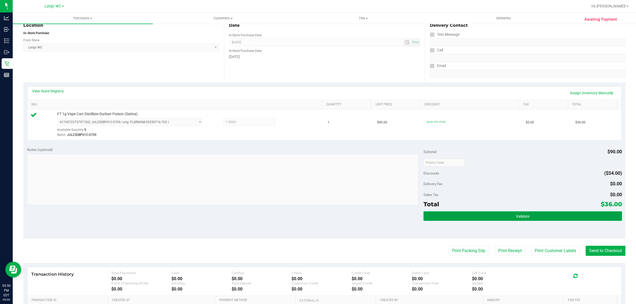
click at [471, 212] on button "Validate" at bounding box center [523, 217] width 198 height 10
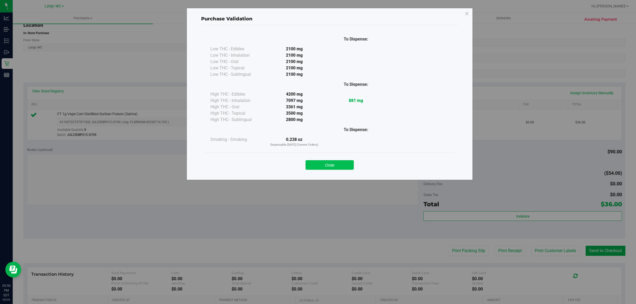
click at [318, 161] on button "Close" at bounding box center [330, 165] width 48 height 10
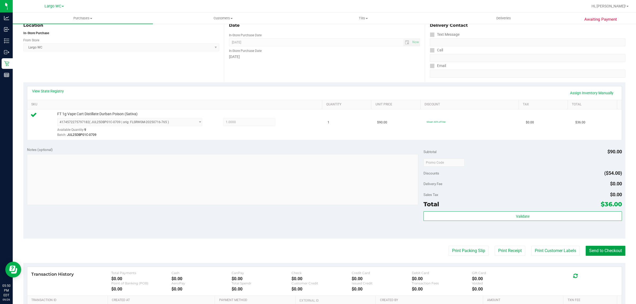
click at [593, 247] on button "Send to Checkout" at bounding box center [606, 251] width 40 height 10
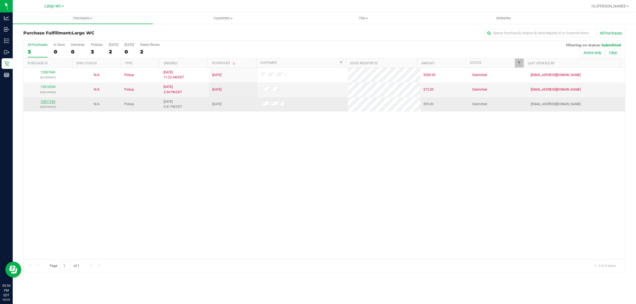
click at [48, 104] on link "12011243" at bounding box center [48, 102] width 15 height 4
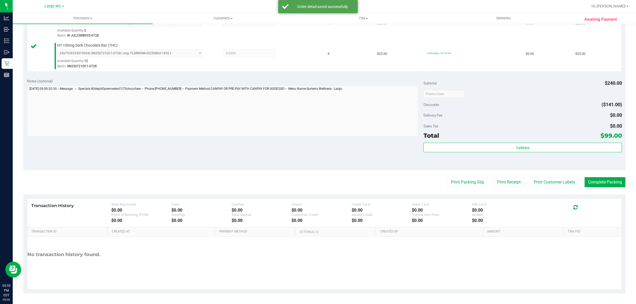
scroll to position [220, 0]
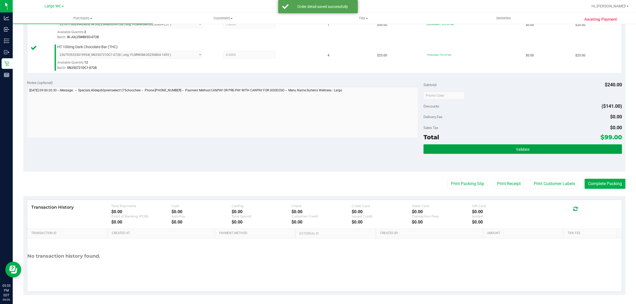
click at [521, 149] on span "Validate" at bounding box center [523, 149] width 14 height 4
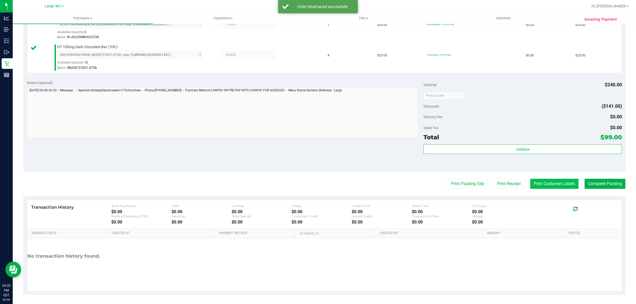
click at [542, 184] on button "Print Customer Labels" at bounding box center [555, 184] width 48 height 10
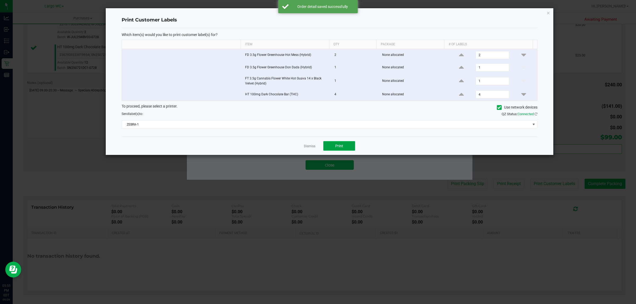
click at [343, 148] on span "Print" at bounding box center [339, 146] width 8 height 4
click at [308, 145] on link "Dismiss" at bounding box center [309, 146] width 11 height 5
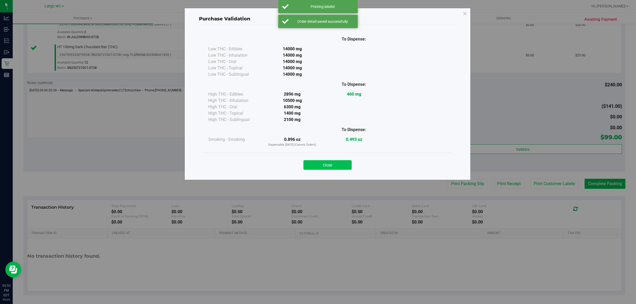
click at [330, 163] on button "Close" at bounding box center [328, 165] width 48 height 10
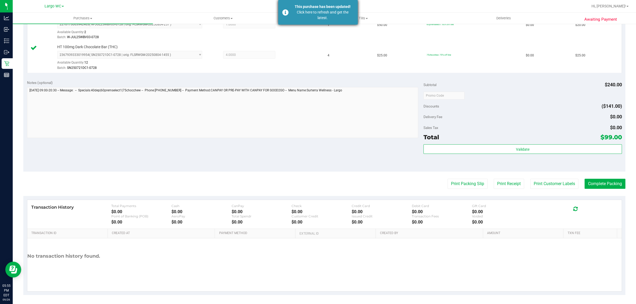
click at [314, 16] on div "Click here to refresh and get the latest." at bounding box center [323, 15] width 62 height 11
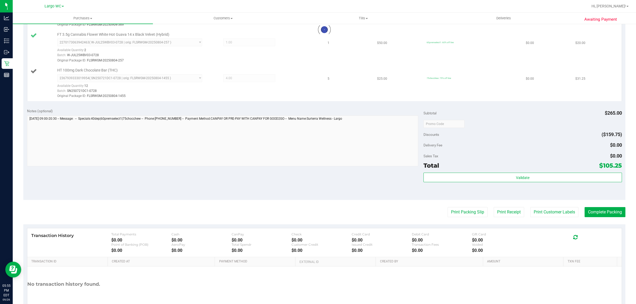
scroll to position [208, 0]
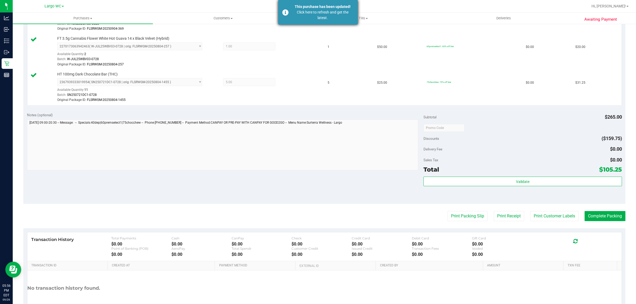
click at [327, 19] on div "Click here to refresh and get the latest." at bounding box center [323, 15] width 62 height 11
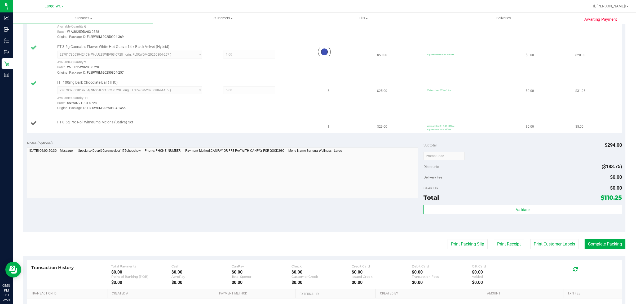
scroll to position [195, 0]
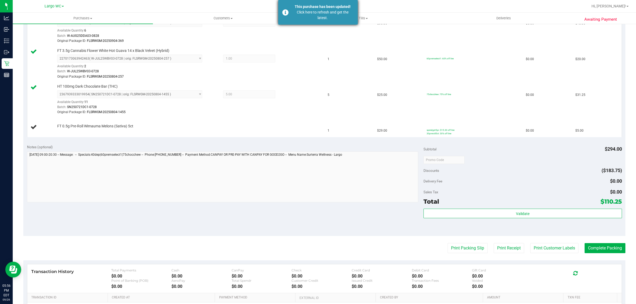
click at [338, 17] on div "Click here to refresh and get the latest." at bounding box center [323, 15] width 62 height 11
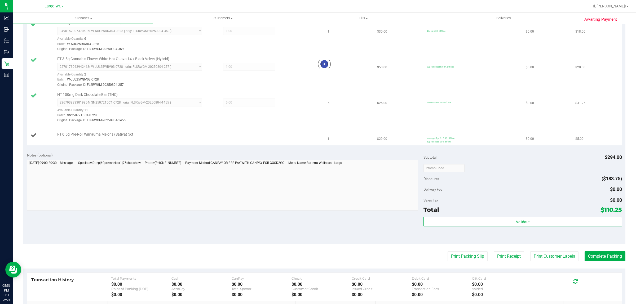
scroll to position [183, 0]
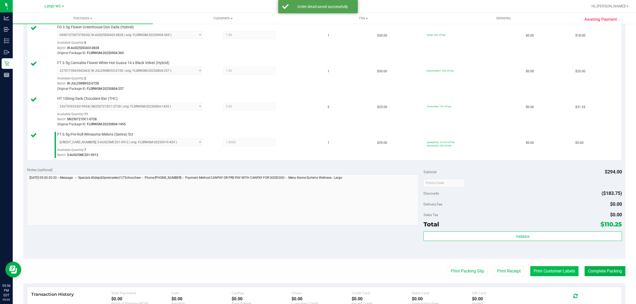
click at [539, 272] on button "Print Customer Labels" at bounding box center [555, 272] width 48 height 10
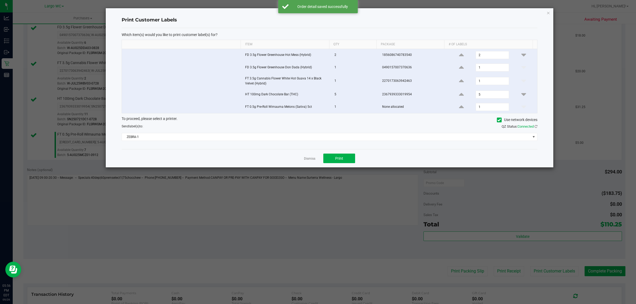
click at [125, 80] on input "checkbox" at bounding box center [125, 80] width 1 height 1
checkbox input "false"
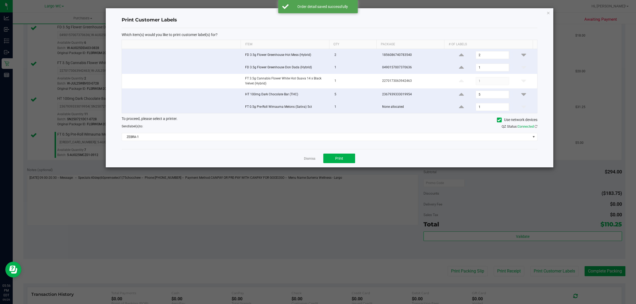
click at [125, 67] on input "checkbox" at bounding box center [125, 66] width 1 height 1
checkbox input "false"
click at [125, 54] on input "checkbox" at bounding box center [125, 54] width 1 height 1
checkbox input "false"
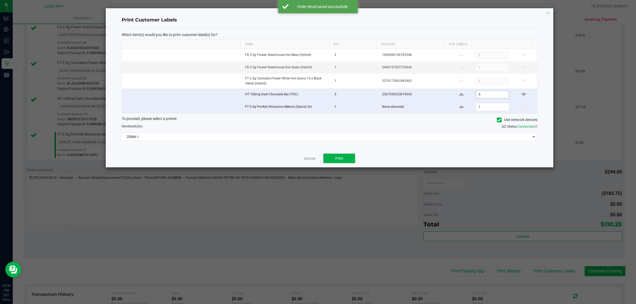
click at [479, 95] on input "5" at bounding box center [492, 94] width 33 height 7
type input "1"
click at [339, 160] on span "Print" at bounding box center [339, 158] width 8 height 4
click at [309, 161] on link "Dismiss" at bounding box center [309, 159] width 11 height 5
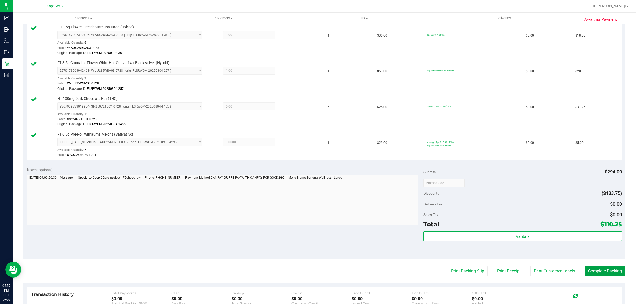
click at [597, 272] on button "Complete Packing" at bounding box center [605, 272] width 41 height 10
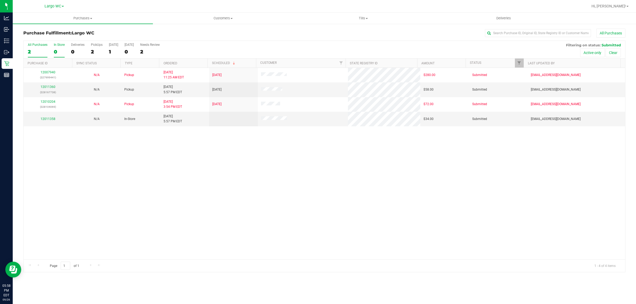
click at [56, 50] on div "0" at bounding box center [59, 52] width 11 height 6
click at [0, 0] on input "In Store 0" at bounding box center [0, 0] width 0 height 0
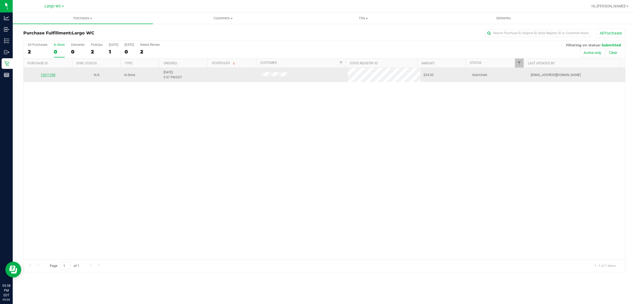
click at [45, 76] on link "12011358" at bounding box center [48, 75] width 15 height 4
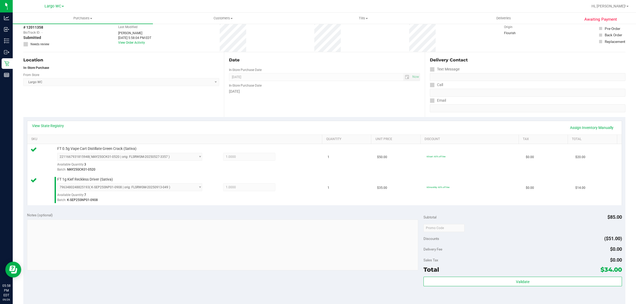
scroll to position [25, 0]
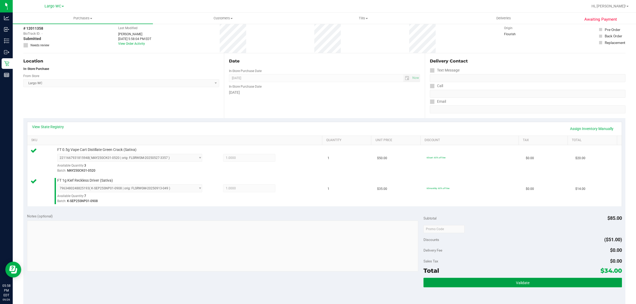
click at [509, 279] on button "Validate" at bounding box center [523, 283] width 198 height 10
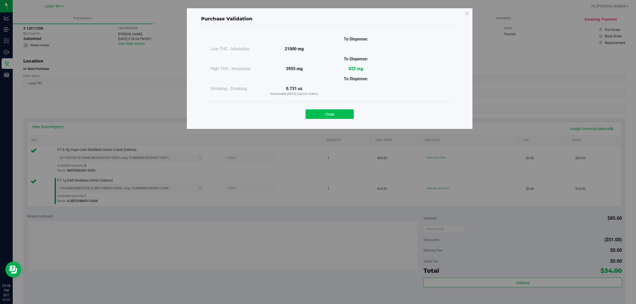
click at [335, 117] on button "Close" at bounding box center [330, 115] width 48 height 10
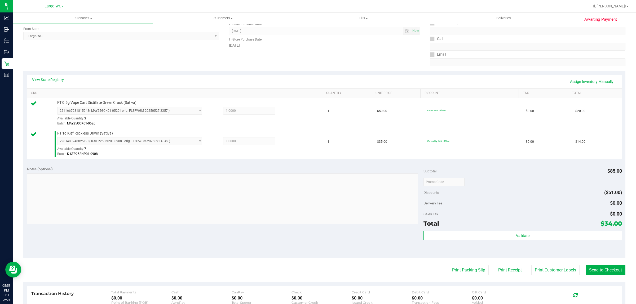
scroll to position [76, 0]
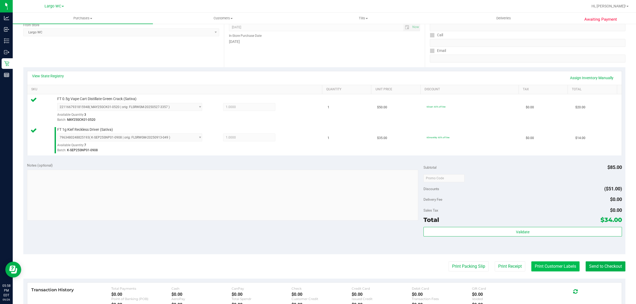
click at [548, 270] on button "Print Customer Labels" at bounding box center [556, 267] width 48 height 10
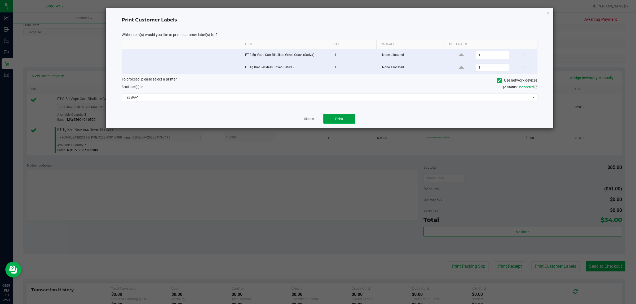
click at [334, 119] on button "Print" at bounding box center [340, 119] width 32 height 10
click at [308, 120] on link "Dismiss" at bounding box center [309, 119] width 11 height 5
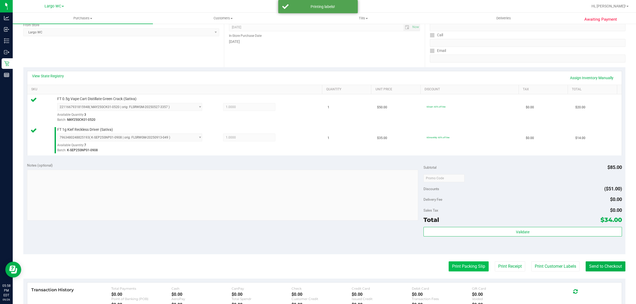
click at [466, 270] on button "Print Packing Slip" at bounding box center [469, 267] width 40 height 10
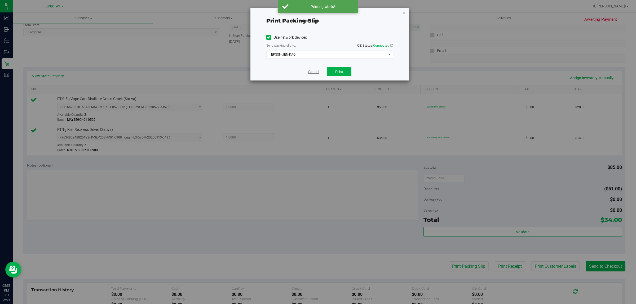
click at [312, 72] on link "Cancel" at bounding box center [313, 72] width 11 height 6
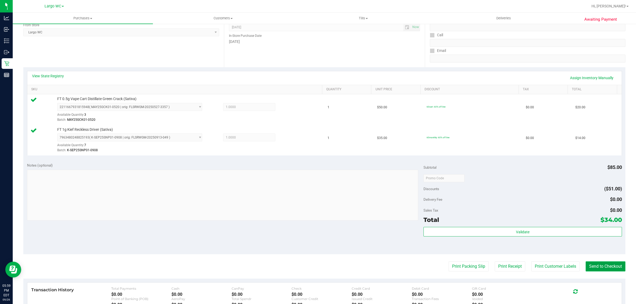
click at [603, 268] on button "Send to Checkout" at bounding box center [606, 267] width 40 height 10
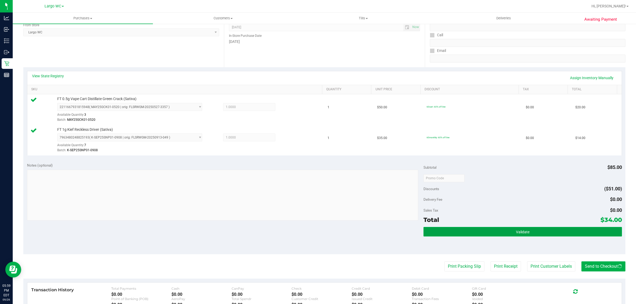
click at [532, 230] on button "Validate" at bounding box center [523, 232] width 198 height 10
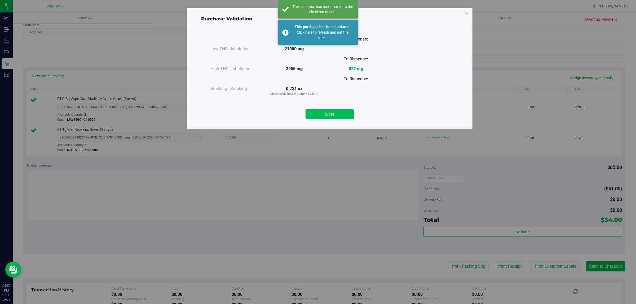
click at [328, 110] on button "Close" at bounding box center [330, 115] width 48 height 10
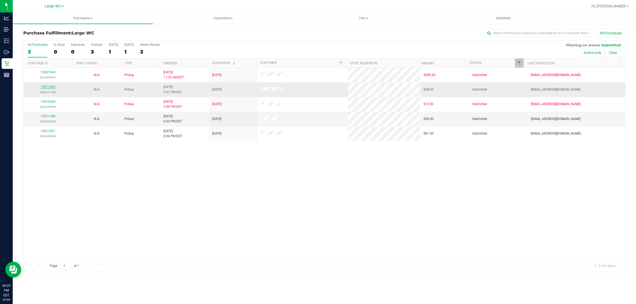
click at [50, 88] on link "12011360" at bounding box center [48, 87] width 15 height 4
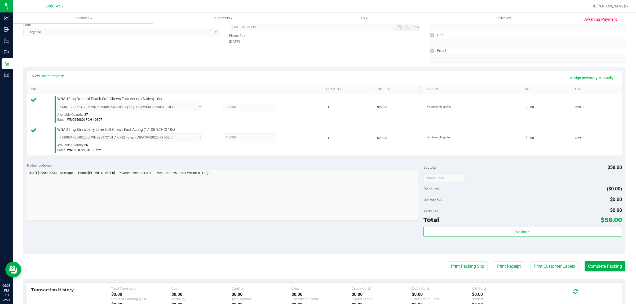
scroll to position [92, 0]
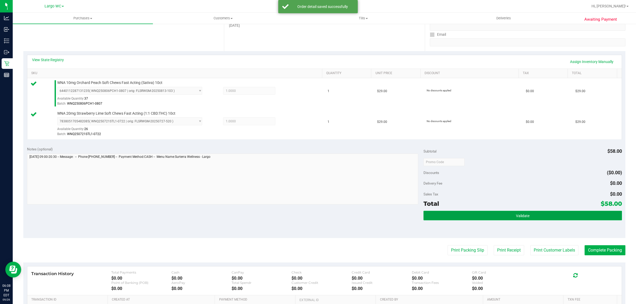
click at [505, 220] on button "Validate" at bounding box center [523, 216] width 198 height 10
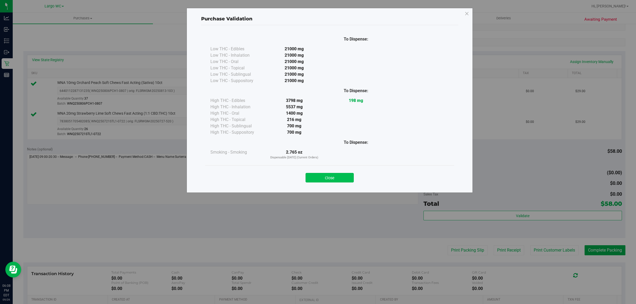
click at [328, 178] on button "Close" at bounding box center [330, 178] width 48 height 10
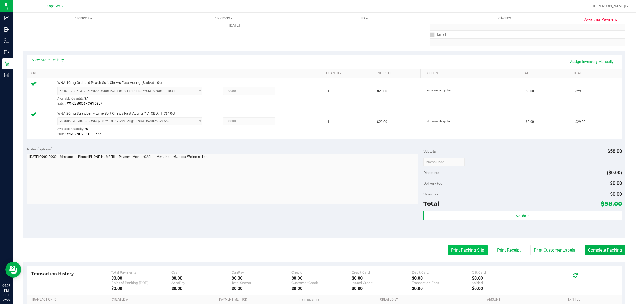
click at [453, 252] on button "Print Packing Slip" at bounding box center [468, 251] width 40 height 10
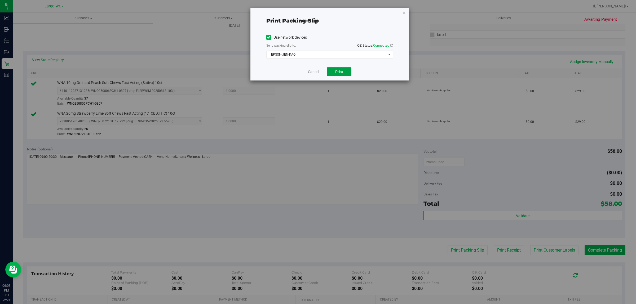
click at [338, 74] on span "Print" at bounding box center [339, 72] width 8 height 4
click at [312, 73] on link "Cancel" at bounding box center [313, 72] width 11 height 6
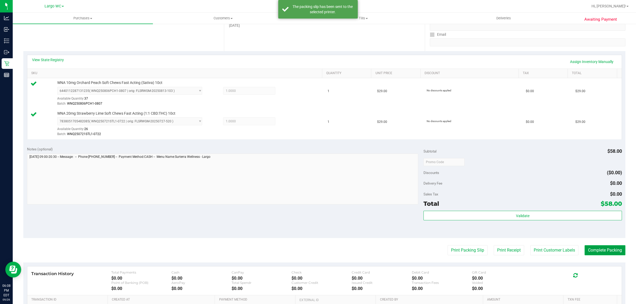
click at [604, 251] on button "Complete Packing" at bounding box center [605, 251] width 41 height 10
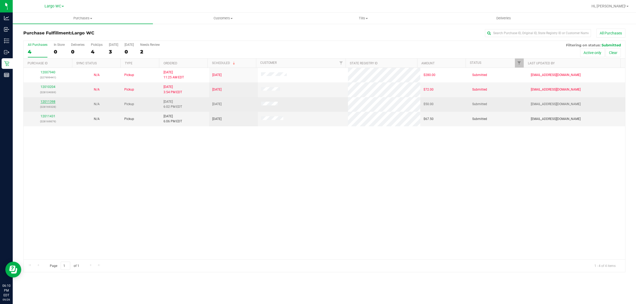
click at [50, 101] on link "12011398" at bounding box center [48, 102] width 15 height 4
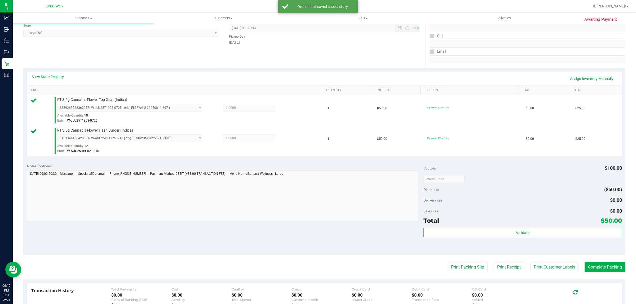
scroll to position [82, 0]
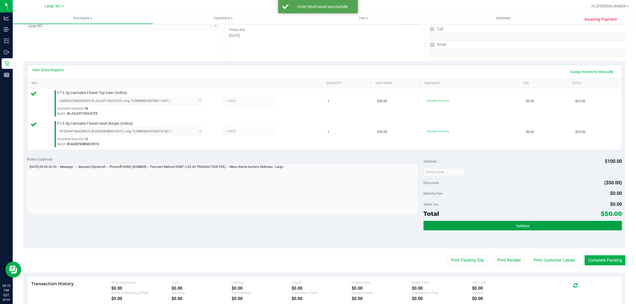
click at [491, 227] on button "Validate" at bounding box center [523, 226] width 198 height 10
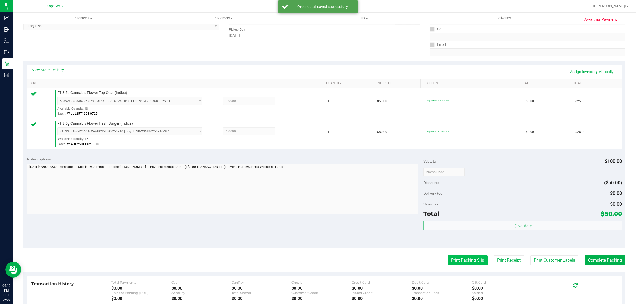
click at [463, 261] on button "Print Packing Slip" at bounding box center [468, 261] width 40 height 10
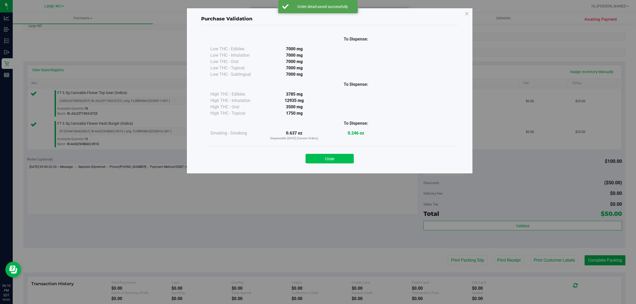
click at [333, 155] on button "Close" at bounding box center [330, 159] width 48 height 10
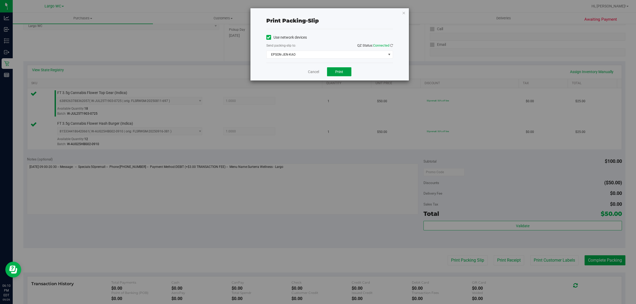
click at [340, 74] on span "Print" at bounding box center [339, 72] width 8 height 4
click at [315, 73] on link "Cancel" at bounding box center [313, 72] width 11 height 6
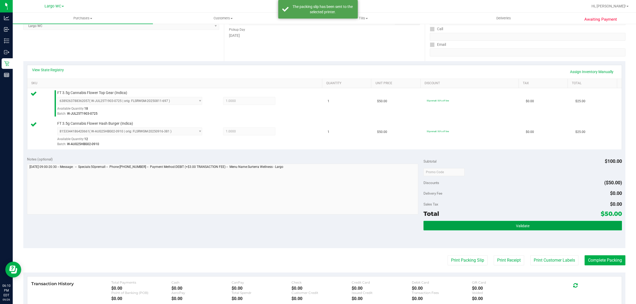
click at [488, 228] on button "Validate" at bounding box center [523, 226] width 198 height 10
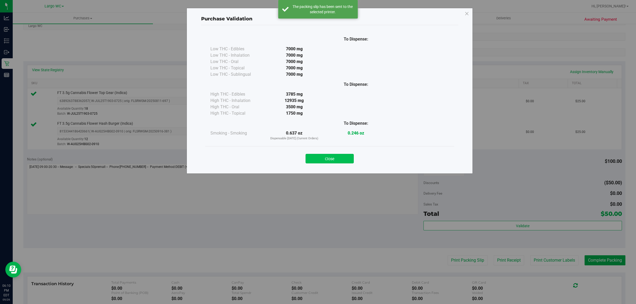
click at [342, 160] on button "Close" at bounding box center [330, 159] width 48 height 10
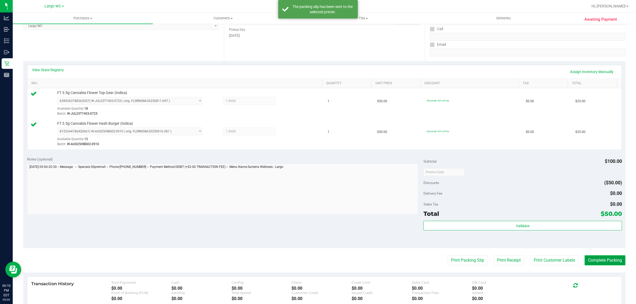
click at [593, 260] on button "Complete Packing" at bounding box center [605, 261] width 41 height 10
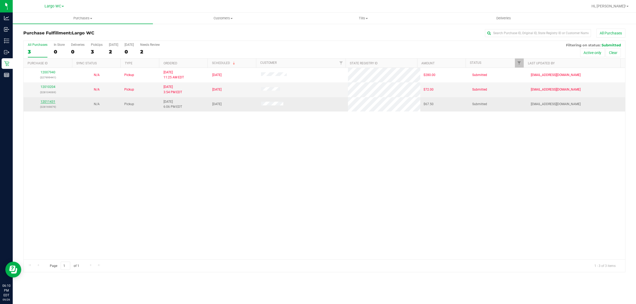
click at [51, 104] on link "12011431" at bounding box center [48, 102] width 15 height 4
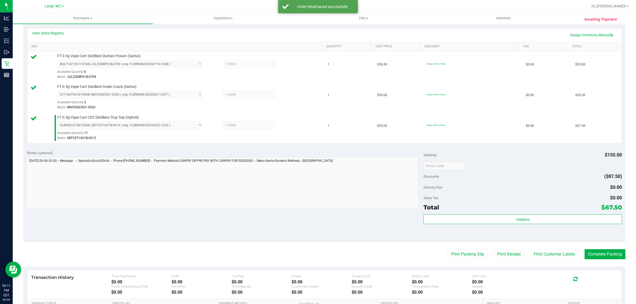
scroll to position [129, 0]
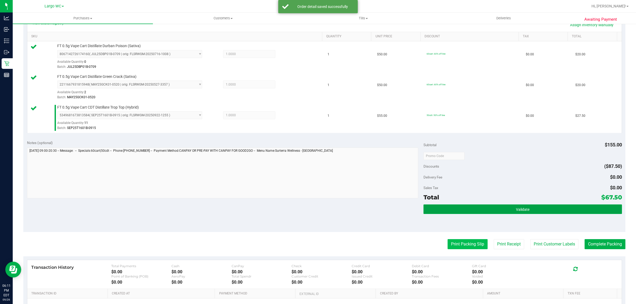
click at [501, 212] on button "Validate" at bounding box center [523, 210] width 198 height 10
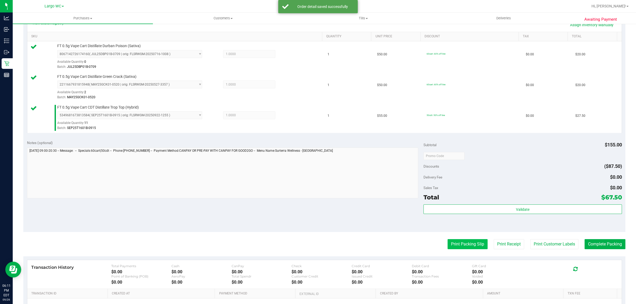
click at [464, 243] on button "Print Packing Slip" at bounding box center [468, 244] width 40 height 10
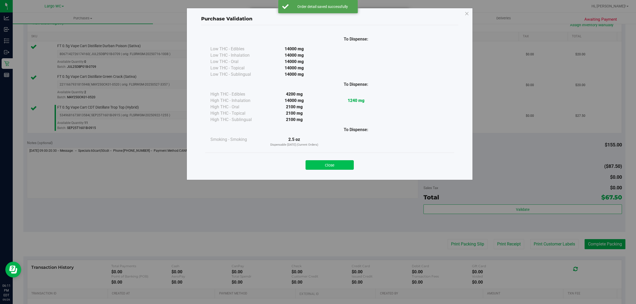
click at [329, 166] on button "Close" at bounding box center [330, 165] width 48 height 10
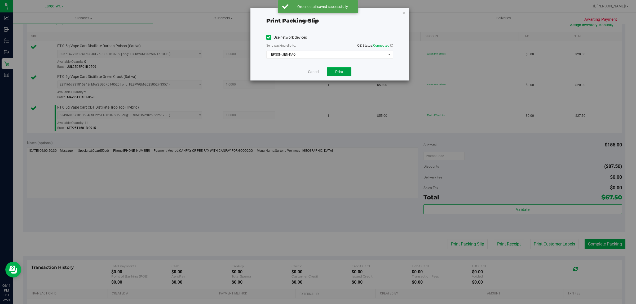
click at [338, 74] on span "Print" at bounding box center [339, 72] width 8 height 4
click at [313, 74] on link "Cancel" at bounding box center [311, 72] width 11 height 6
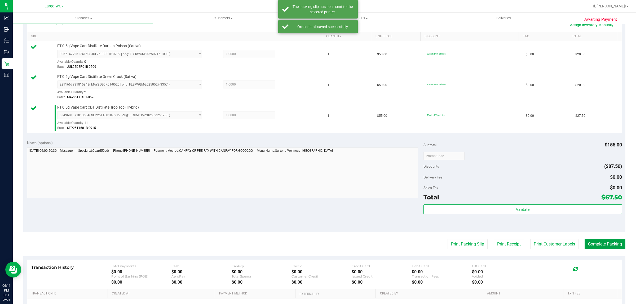
click at [597, 245] on button "Complete Packing" at bounding box center [605, 244] width 41 height 10
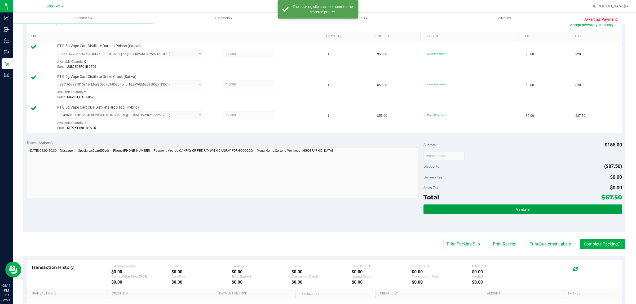
click at [536, 207] on button "Validate" at bounding box center [523, 210] width 198 height 10
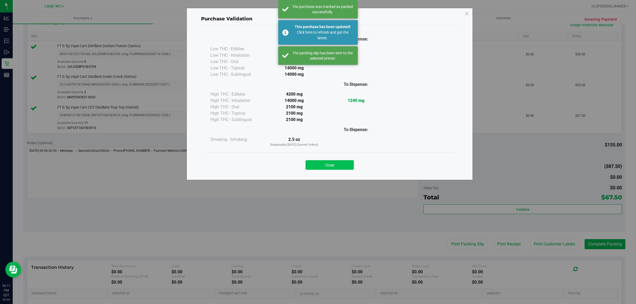
click at [342, 160] on button "Close" at bounding box center [330, 165] width 48 height 10
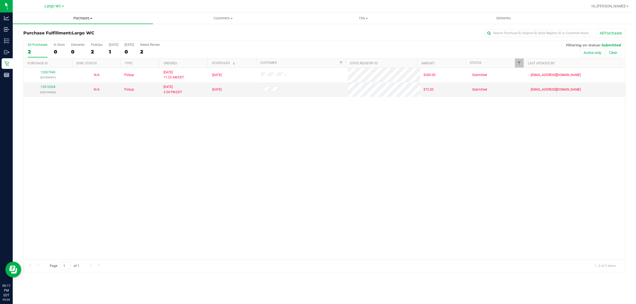
click at [81, 18] on span "Purchases" at bounding box center [83, 18] width 140 height 5
click at [65, 31] on span "Summary of purchases" at bounding box center [40, 32] width 54 height 5
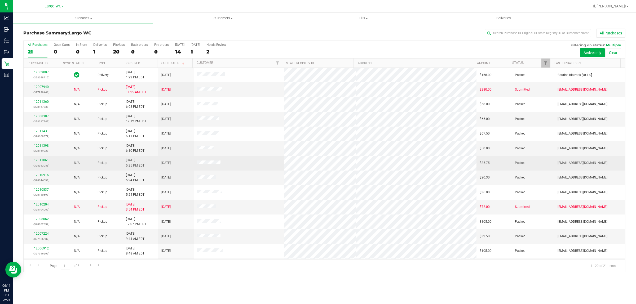
click at [40, 162] on link "12011061" at bounding box center [41, 161] width 15 height 4
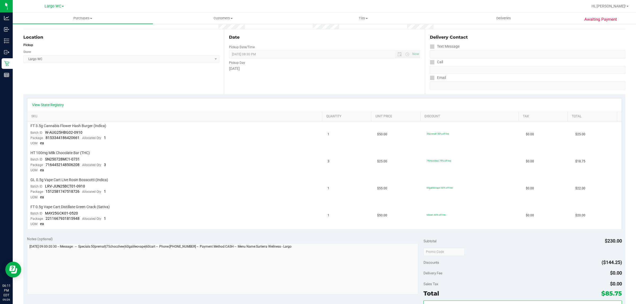
scroll to position [122, 0]
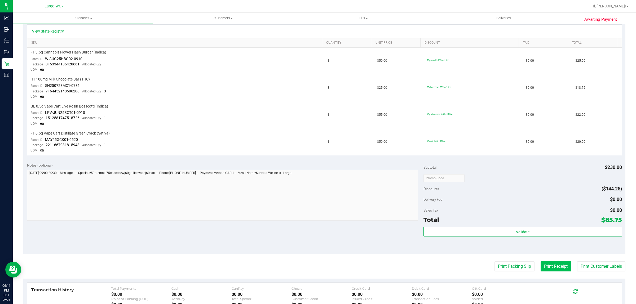
click at [548, 265] on button "Print Receipt" at bounding box center [556, 267] width 30 height 10
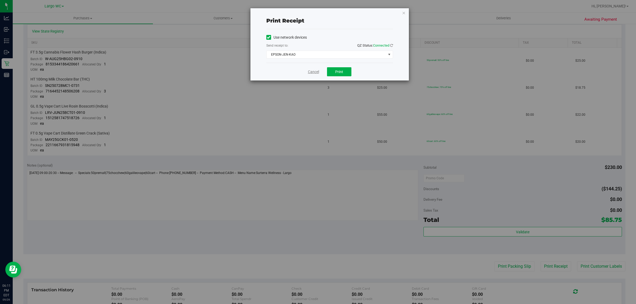
click at [310, 71] on link "Cancel" at bounding box center [313, 72] width 11 height 6
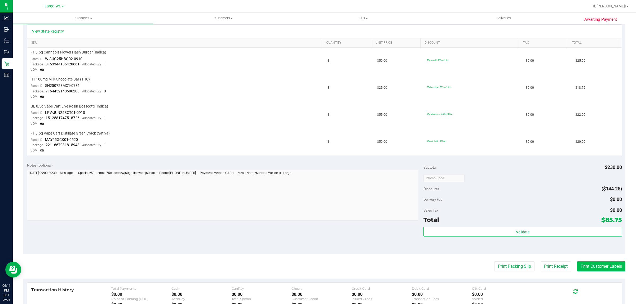
click at [589, 263] on button "Print Customer Labels" at bounding box center [602, 267] width 48 height 10
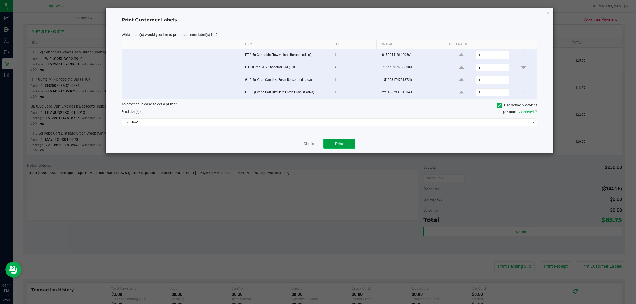
click at [340, 142] on span "Print" at bounding box center [339, 144] width 8 height 4
click at [307, 146] on link "Dismiss" at bounding box center [309, 144] width 11 height 5
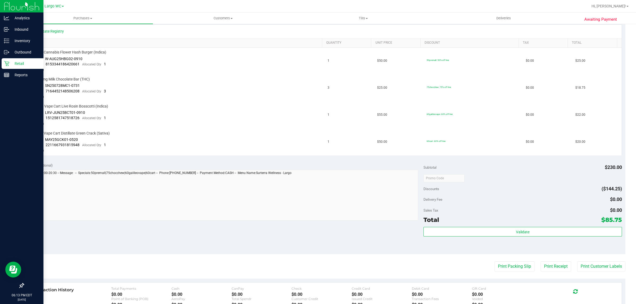
click at [11, 63] on p "Retail" at bounding box center [25, 63] width 32 height 6
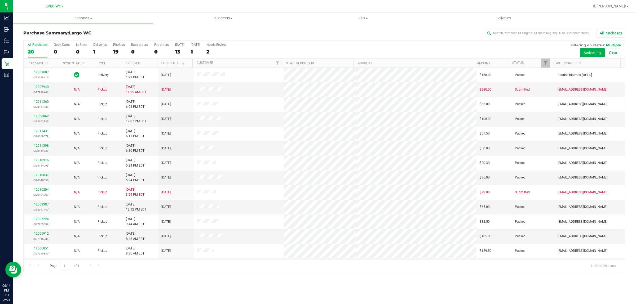
click at [175, 280] on div "Purchases Summary of purchases Fulfillment All purchases Customers All customer…" at bounding box center [325, 159] width 624 height 292
click at [86, 18] on span "Purchases" at bounding box center [83, 18] width 140 height 5
click at [75, 36] on li "Fulfillment" at bounding box center [83, 38] width 140 height 6
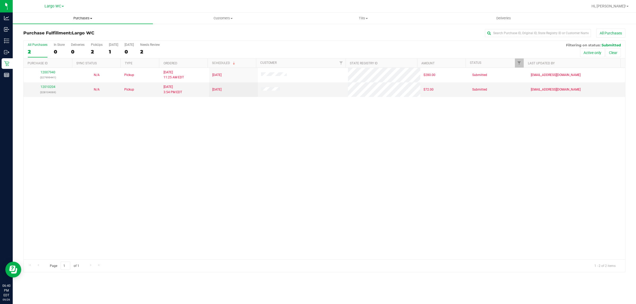
click at [80, 18] on span "Purchases" at bounding box center [83, 18] width 140 height 5
click at [78, 31] on li "Summary of purchases" at bounding box center [83, 32] width 140 height 6
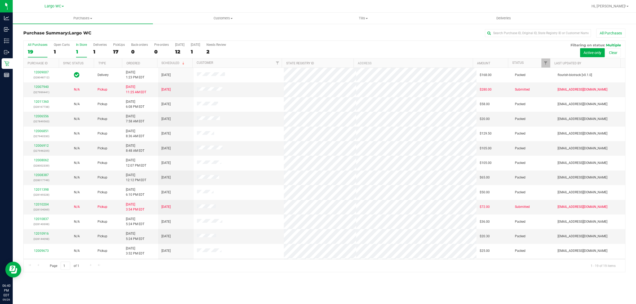
click at [77, 45] on div "In Store" at bounding box center [81, 45] width 11 height 4
click at [0, 0] on input "In Store 1" at bounding box center [0, 0] width 0 height 0
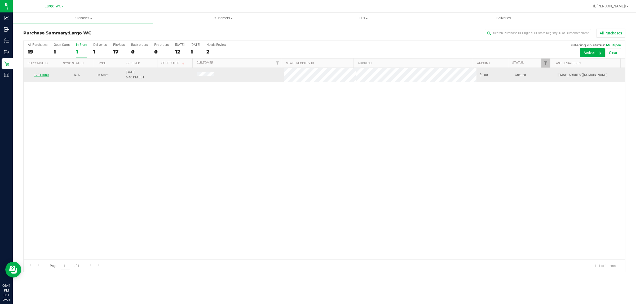
click at [43, 75] on link "12011680" at bounding box center [41, 75] width 15 height 4
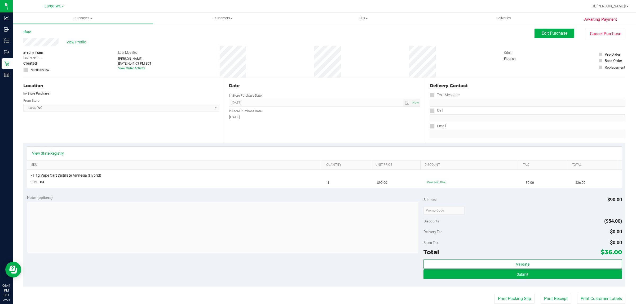
click at [148, 167] on link "SKU" at bounding box center [175, 165] width 289 height 4
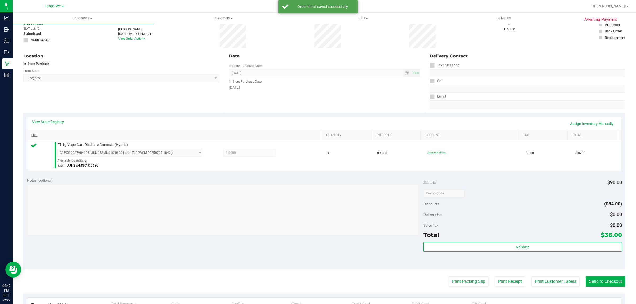
scroll to position [29, 0]
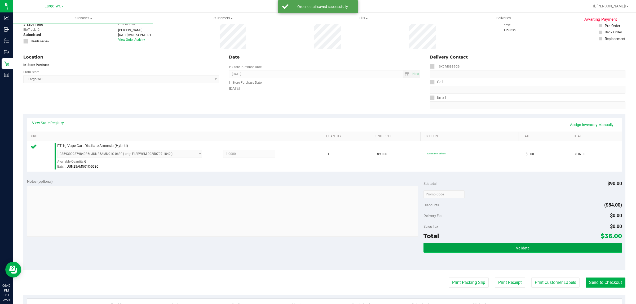
click at [527, 247] on button "Validate" at bounding box center [523, 248] width 198 height 10
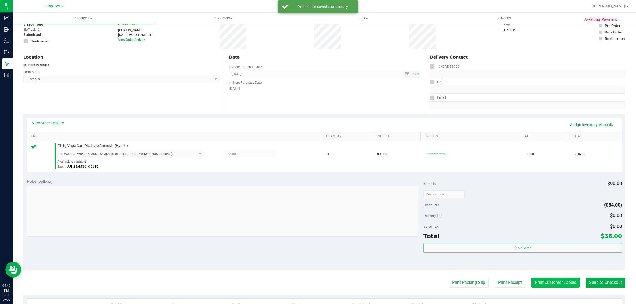
click at [544, 281] on button "Print Customer Labels" at bounding box center [556, 283] width 48 height 10
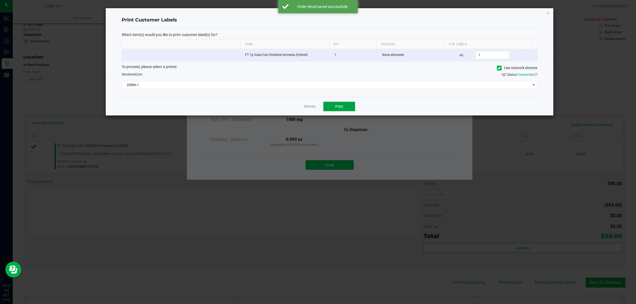
click at [339, 108] on span "Print" at bounding box center [339, 106] width 8 height 4
click at [311, 108] on link "Dismiss" at bounding box center [309, 106] width 11 height 5
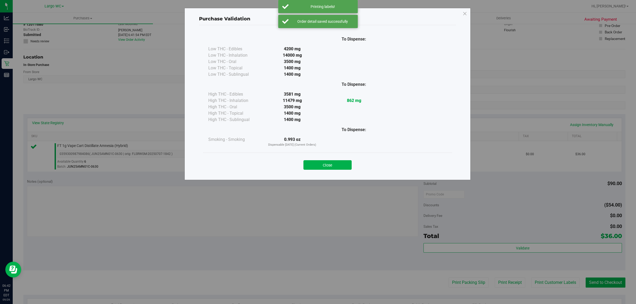
click at [327, 154] on div "Close" at bounding box center [327, 163] width 249 height 21
click at [335, 170] on button "Close" at bounding box center [328, 165] width 48 height 10
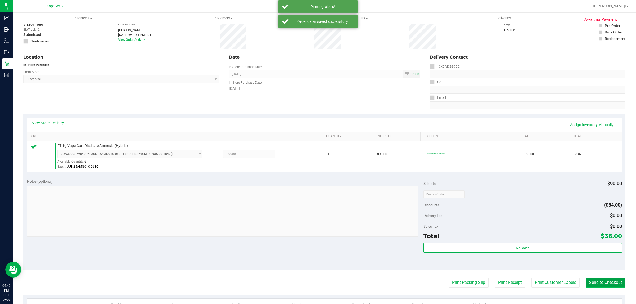
click at [608, 279] on button "Send to Checkout" at bounding box center [606, 283] width 40 height 10
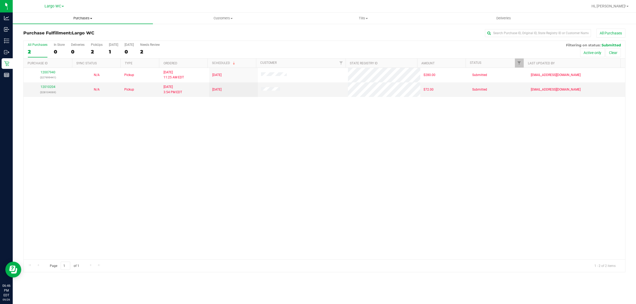
click at [82, 19] on span "Purchases" at bounding box center [83, 18] width 140 height 5
click at [63, 31] on span "Summary of purchases" at bounding box center [40, 32] width 54 height 5
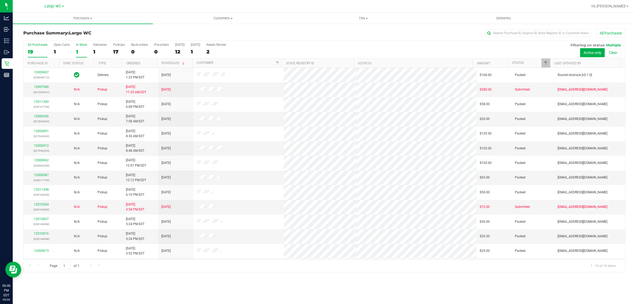
click at [77, 52] on div "1" at bounding box center [81, 52] width 11 height 6
click at [0, 0] on input "In Store 1" at bounding box center [0, 0] width 0 height 0
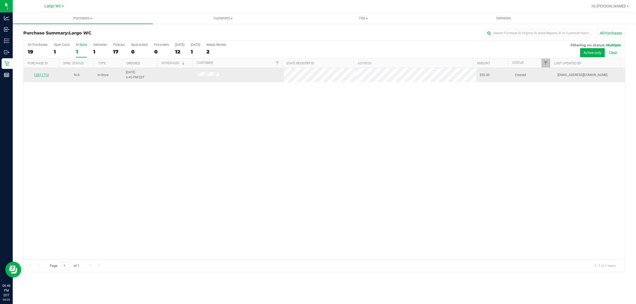
click at [40, 75] on link "12011713" at bounding box center [41, 75] width 15 height 4
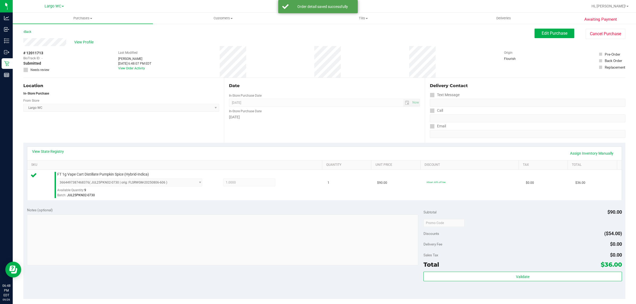
scroll to position [46, 0]
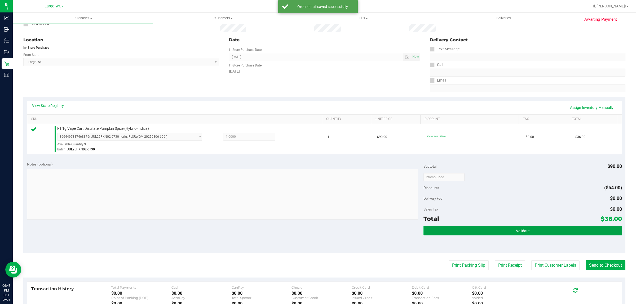
click at [535, 230] on button "Validate" at bounding box center [523, 231] width 198 height 10
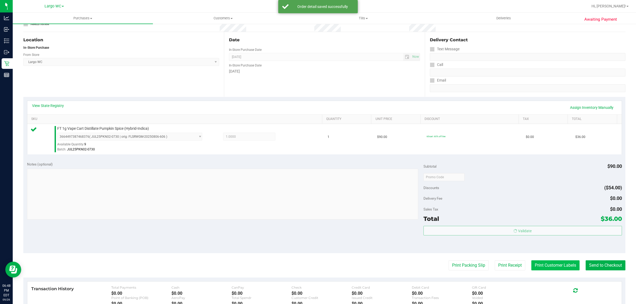
click at [541, 266] on button "Print Customer Labels" at bounding box center [556, 266] width 48 height 10
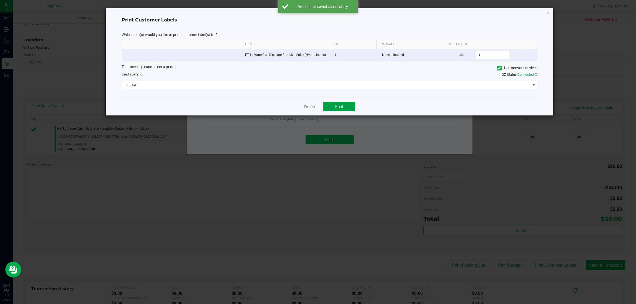
click at [341, 108] on span "Print" at bounding box center [339, 106] width 8 height 4
click at [314, 108] on link "Dismiss" at bounding box center [309, 106] width 11 height 5
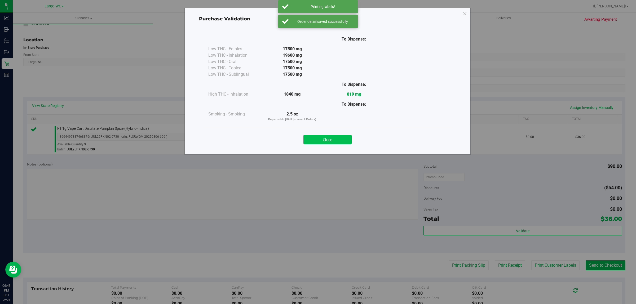
click at [328, 143] on button "Close" at bounding box center [328, 140] width 48 height 10
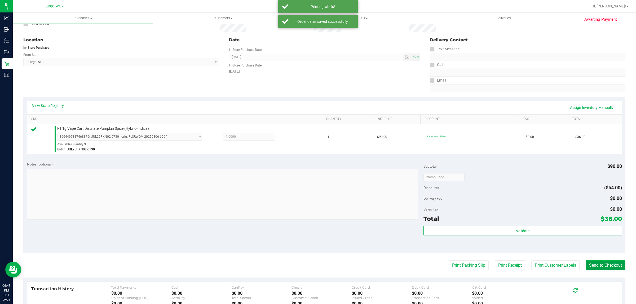
click at [596, 264] on button "Send to Checkout" at bounding box center [606, 266] width 40 height 10
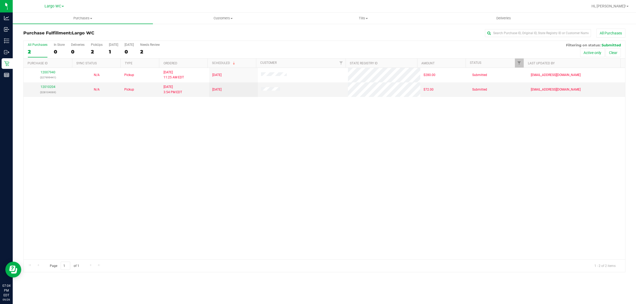
click at [86, 24] on div "Purchase Fulfillment: Largo WC All Purchases All Purchases 2 In Store 0 Deliver…" at bounding box center [325, 150] width 624 height 255
click at [86, 19] on span "Purchases" at bounding box center [83, 18] width 140 height 5
click at [77, 30] on li "Summary of purchases" at bounding box center [83, 32] width 140 height 6
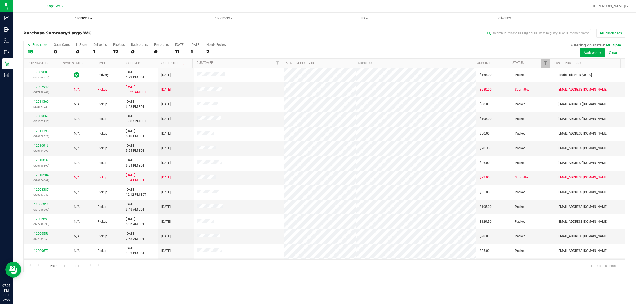
click at [86, 18] on span "Purchases" at bounding box center [83, 18] width 140 height 5
click at [76, 36] on li "Fulfillment" at bounding box center [83, 38] width 140 height 6
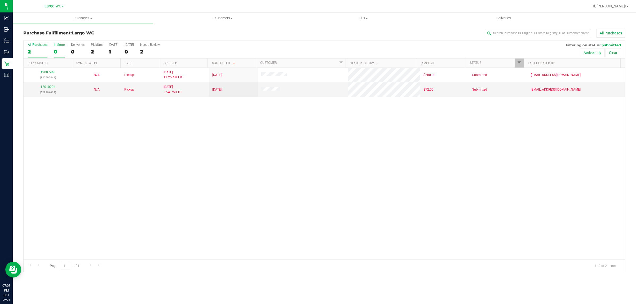
click at [56, 48] on label "In Store 0" at bounding box center [59, 50] width 11 height 15
click at [0, 0] on input "In Store 0" at bounding box center [0, 0] width 0 height 0
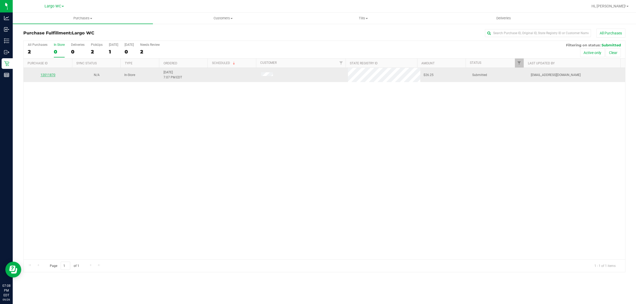
click at [47, 77] on link "12011870" at bounding box center [48, 75] width 15 height 4
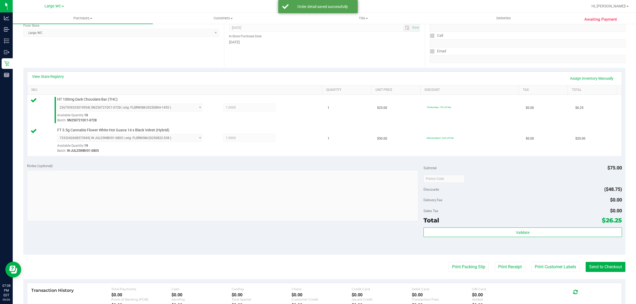
scroll to position [160, 0]
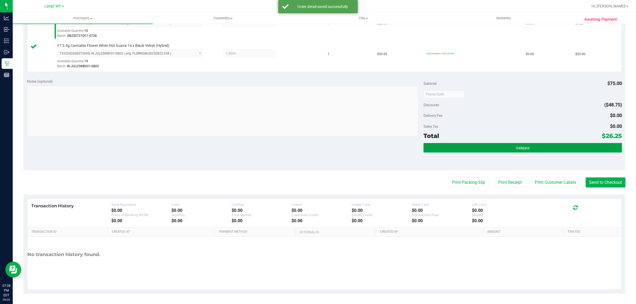
click at [518, 149] on span "Validate" at bounding box center [523, 148] width 14 height 4
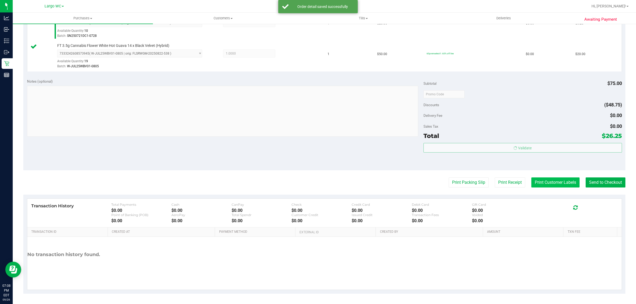
click at [548, 182] on button "Print Customer Labels" at bounding box center [556, 183] width 48 height 10
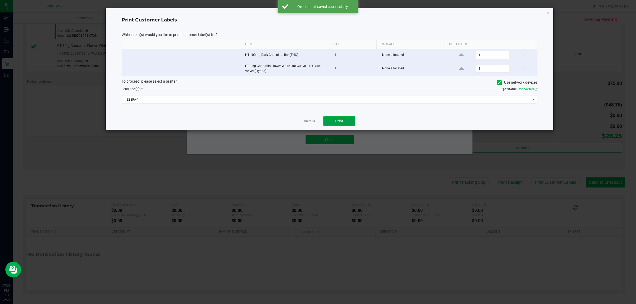
click at [340, 121] on span "Print" at bounding box center [339, 121] width 8 height 4
click at [310, 125] on div "Dismiss Print" at bounding box center [330, 121] width 416 height 18
click at [309, 122] on link "Dismiss" at bounding box center [309, 121] width 11 height 5
click at [313, 144] on button "Close" at bounding box center [330, 140] width 48 height 10
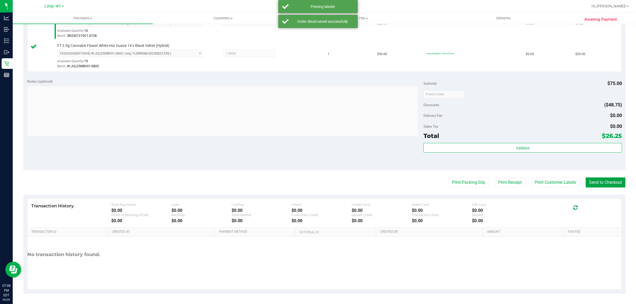
click at [601, 184] on button "Send to Checkout" at bounding box center [606, 183] width 40 height 10
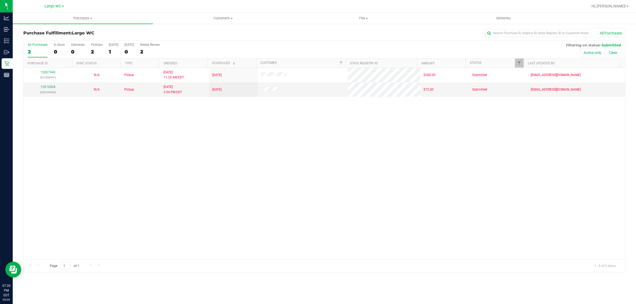
drag, startPoint x: 46, startPoint y: 186, endPoint x: 46, endPoint y: 183, distance: 3.4
click at [46, 186] on div "12007940 (327999441) N/A Pickup [DATE] 11:25 AM EDT 9/29/2025 $280.00 Submitted…" at bounding box center [325, 164] width 602 height 192
click at [76, 19] on span "Purchases" at bounding box center [83, 18] width 140 height 5
click at [72, 31] on li "Summary of purchases" at bounding box center [83, 32] width 140 height 6
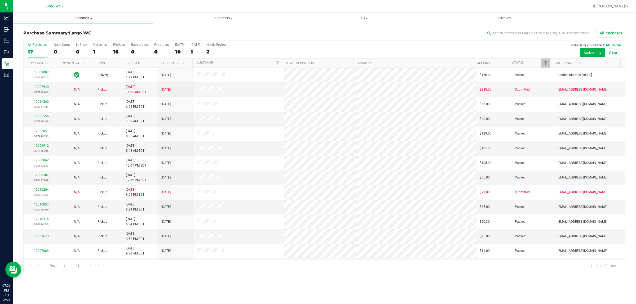
click at [78, 18] on span "Purchases" at bounding box center [83, 18] width 140 height 5
click at [263, 28] on div "Purchase Summary: Largo WC All Purchases All Purchases 17 Open Carts 0 In Store…" at bounding box center [325, 150] width 624 height 255
click at [76, 50] on div "0" at bounding box center [81, 52] width 11 height 6
click at [0, 0] on input "In Store 0" at bounding box center [0, 0] width 0 height 0
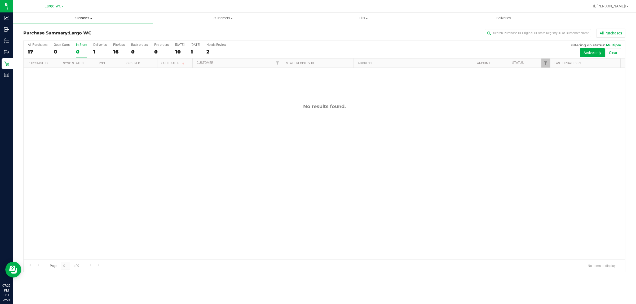
click at [87, 14] on uib-tab-heading "Purchases Summary of purchases Fulfillment All purchases" at bounding box center [83, 18] width 140 height 11
click at [70, 30] on li "Summary of purchases" at bounding box center [83, 32] width 140 height 6
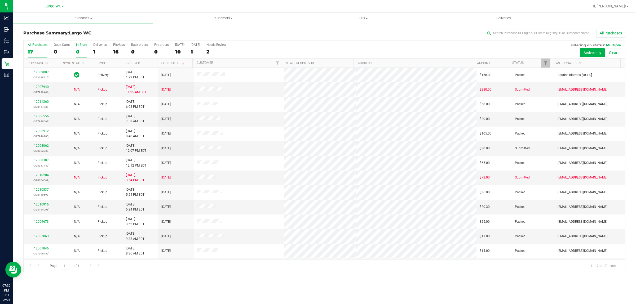
click at [77, 52] on div "0" at bounding box center [81, 52] width 11 height 6
click at [0, 0] on input "In Store 0" at bounding box center [0, 0] width 0 height 0
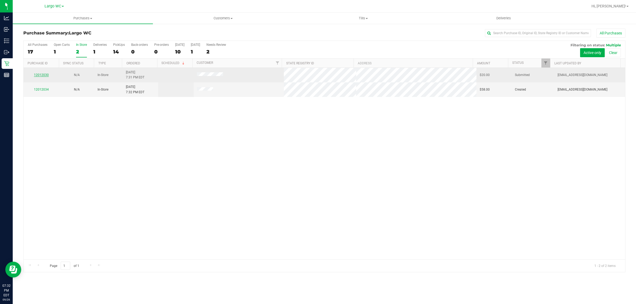
click at [41, 76] on link "12012030" at bounding box center [41, 75] width 15 height 4
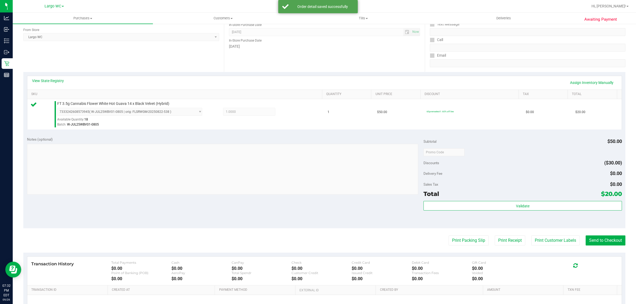
scroll to position [106, 0]
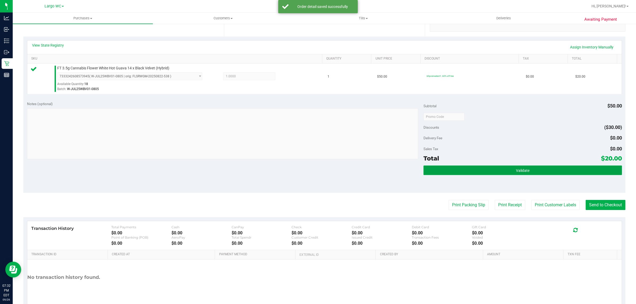
click at [550, 168] on button "Validate" at bounding box center [523, 171] width 198 height 10
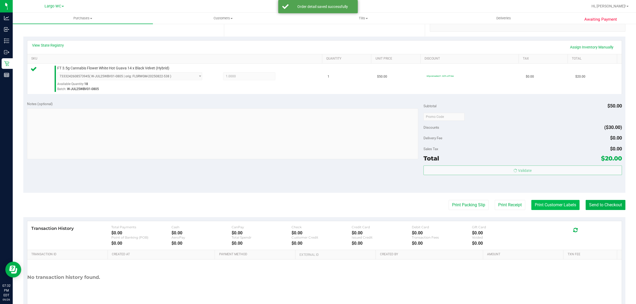
click at [542, 206] on button "Print Customer Labels" at bounding box center [556, 205] width 48 height 10
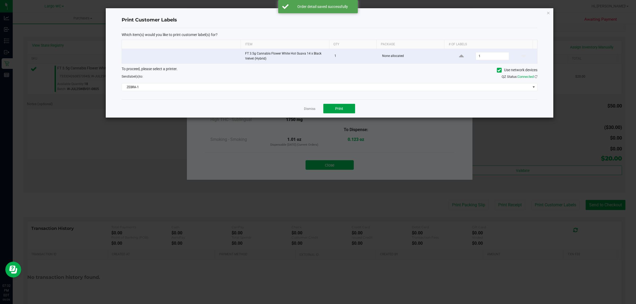
click at [341, 107] on span "Print" at bounding box center [339, 109] width 8 height 4
click at [304, 110] on link "Dismiss" at bounding box center [309, 109] width 11 height 5
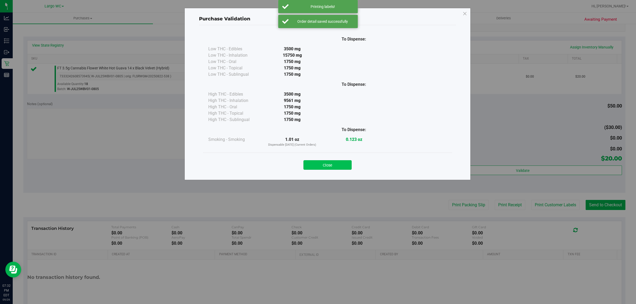
click at [332, 170] on button "Close" at bounding box center [328, 165] width 48 height 10
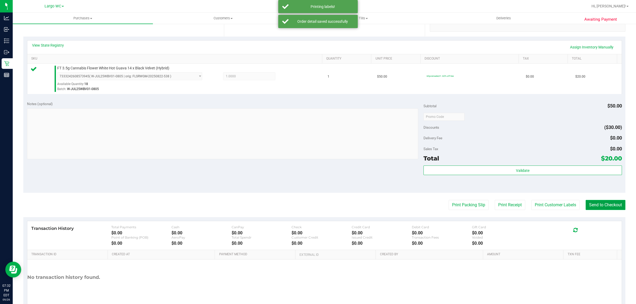
click at [599, 207] on button "Send to Checkout" at bounding box center [606, 205] width 40 height 10
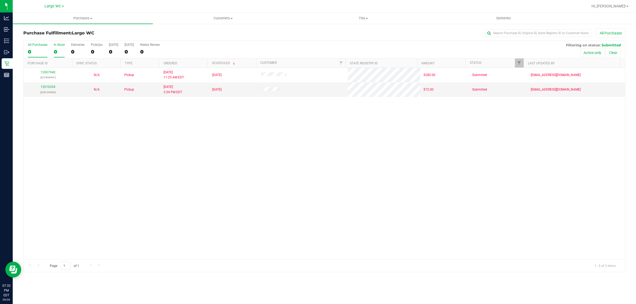
click at [57, 52] on div "0" at bounding box center [59, 52] width 11 height 6
click at [0, 0] on input "In Store 0" at bounding box center [0, 0] width 0 height 0
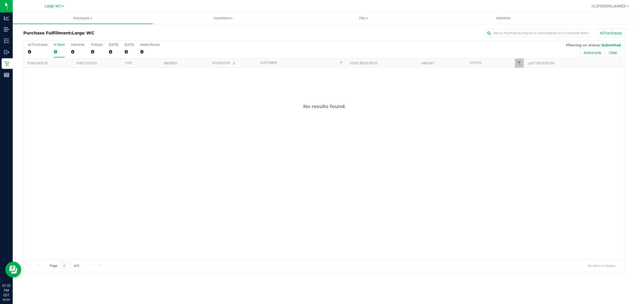
click at [89, 18] on span "Purchases" at bounding box center [83, 18] width 140 height 5
click at [79, 32] on li "Summary of purchases" at bounding box center [83, 32] width 140 height 6
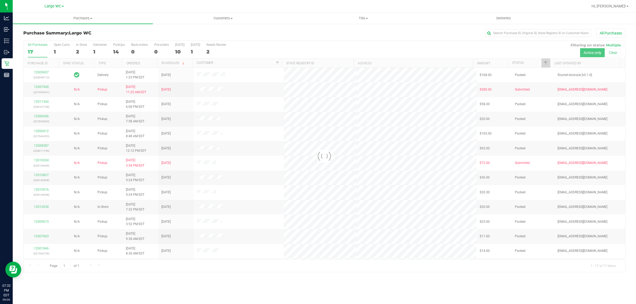
click at [76, 45] on div at bounding box center [325, 156] width 602 height 231
click at [76, 53] on div at bounding box center [325, 156] width 602 height 231
click at [80, 43] on div at bounding box center [325, 156] width 602 height 231
click at [80, 48] on label "In Store 2" at bounding box center [81, 50] width 11 height 15
click at [0, 0] on input "In Store 2" at bounding box center [0, 0] width 0 height 0
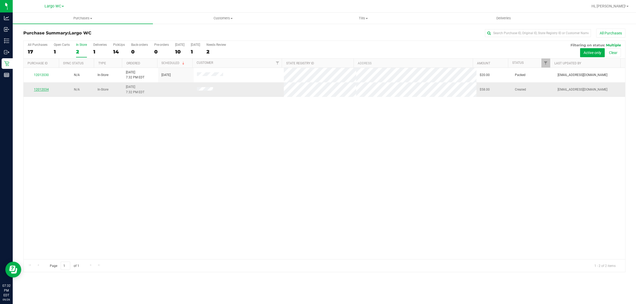
click at [39, 90] on link "12012034" at bounding box center [41, 90] width 15 height 4
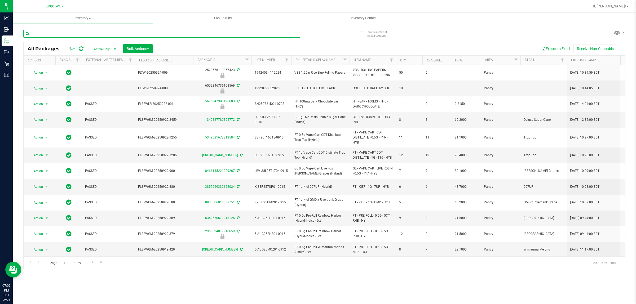
click at [80, 32] on input "text" at bounding box center [161, 34] width 277 height 8
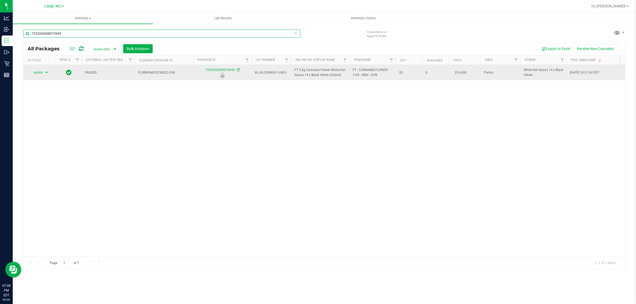
type input "7333242608573945"
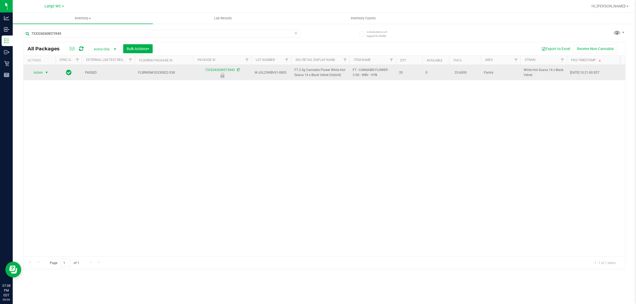
click at [46, 73] on span "select" at bounding box center [47, 73] width 4 height 4
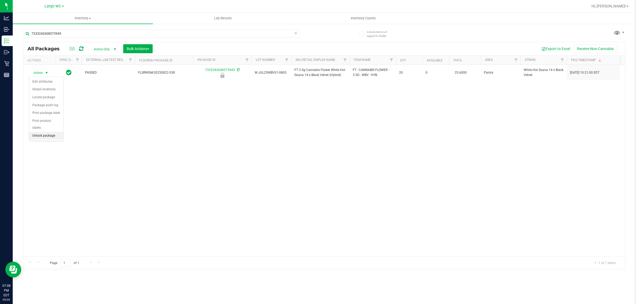
click at [47, 132] on li "Unlock package" at bounding box center [46, 136] width 34 height 8
click at [43, 146] on div "Action Action Adjust qty Create package Edit attributes Global inventory Locate…" at bounding box center [325, 161] width 602 height 192
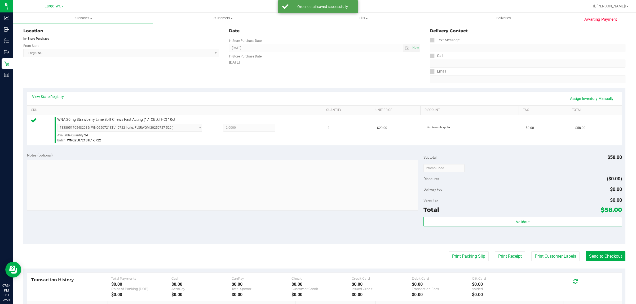
scroll to position [64, 0]
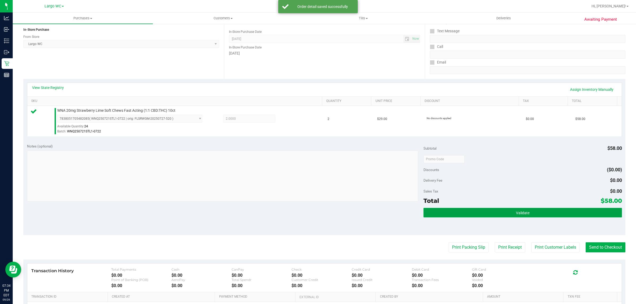
click at [539, 217] on button "Validate" at bounding box center [523, 213] width 198 height 10
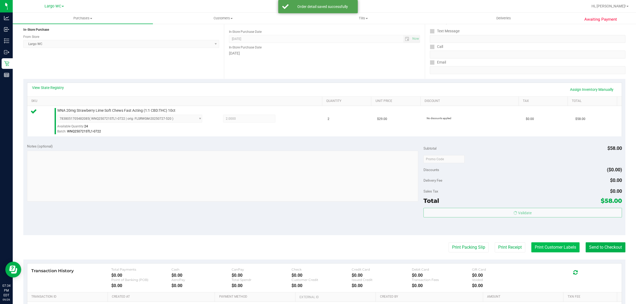
click at [547, 249] on button "Print Customer Labels" at bounding box center [556, 248] width 48 height 10
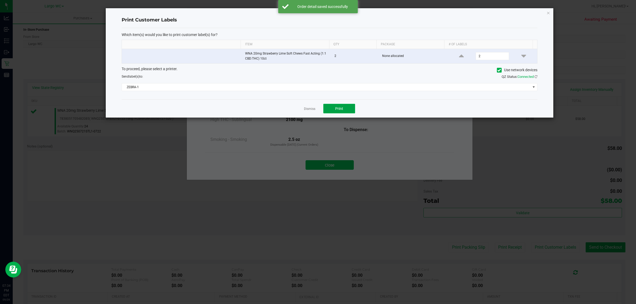
click at [338, 108] on span "Print" at bounding box center [339, 109] width 8 height 4
click at [308, 111] on link "Dismiss" at bounding box center [309, 109] width 11 height 5
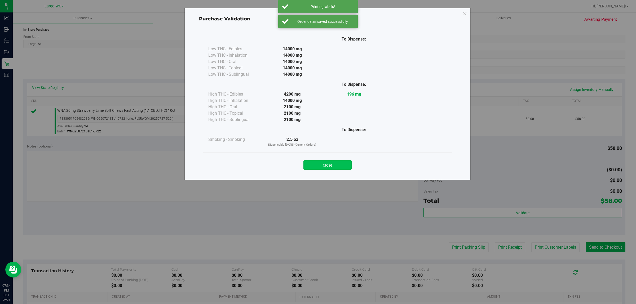
click at [327, 166] on button "Close" at bounding box center [328, 165] width 48 height 10
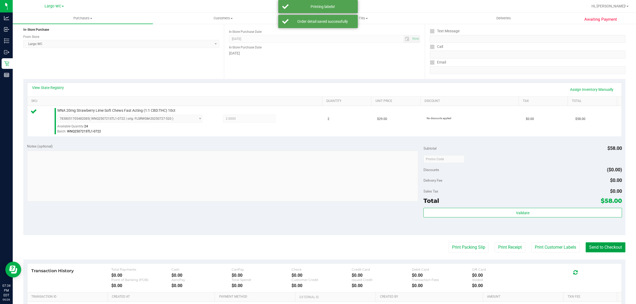
click at [595, 248] on button "Send to Checkout" at bounding box center [606, 248] width 40 height 10
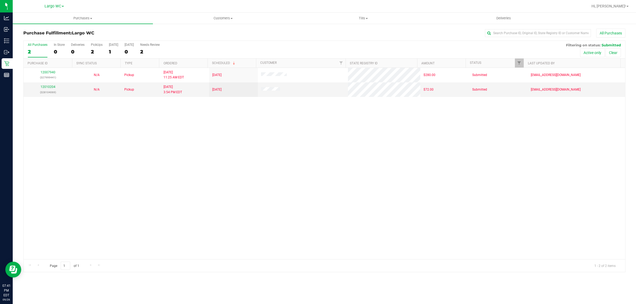
click at [134, 160] on div "12007940 (327999441) N/A Pickup [DATE] 11:25 AM EDT 9/29/2025 $280.00 Submitted…" at bounding box center [325, 164] width 602 height 192
click at [78, 19] on span "Purchases" at bounding box center [83, 18] width 140 height 5
click at [78, 31] on li "Summary of purchases" at bounding box center [83, 32] width 140 height 6
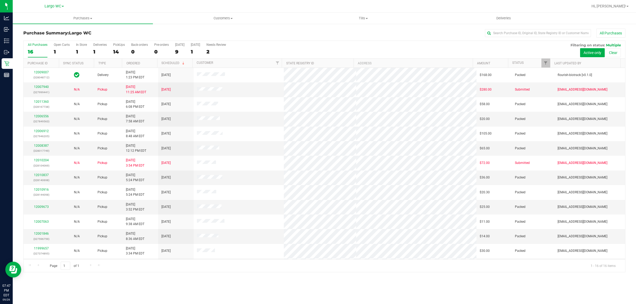
click at [78, 49] on div "1" at bounding box center [81, 52] width 11 height 6
click at [0, 0] on input "In Store 1" at bounding box center [0, 0] width 0 height 0
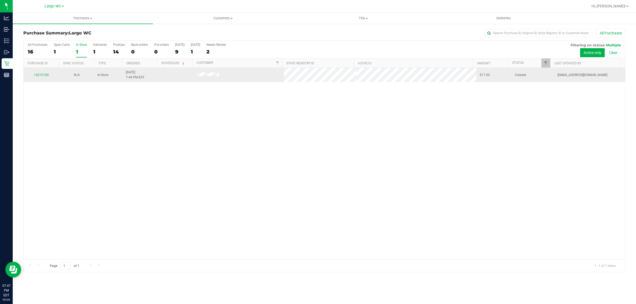
click at [35, 73] on div "12012100" at bounding box center [41, 75] width 29 height 5
click at [45, 77] on link "12012100" at bounding box center [41, 75] width 15 height 4
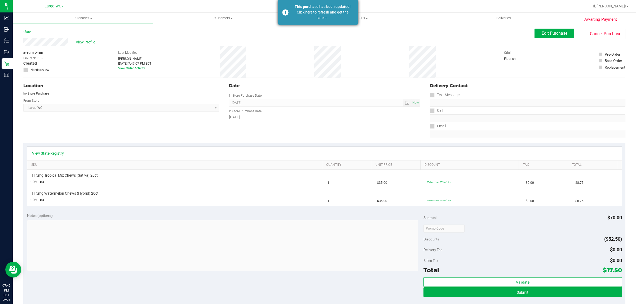
click at [292, 19] on div "Click here to refresh and get the latest." at bounding box center [323, 15] width 62 height 11
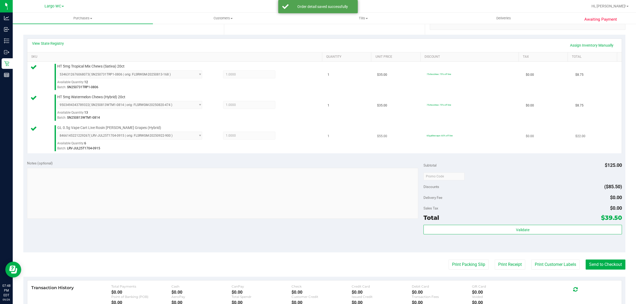
scroll to position [118, 0]
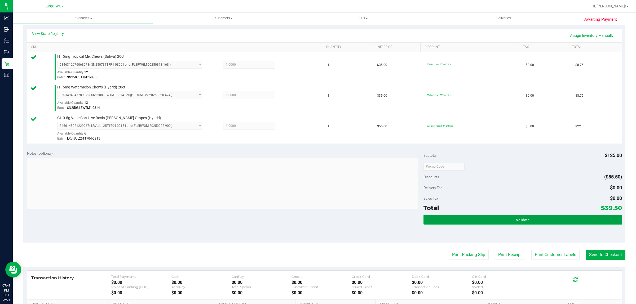
click at [544, 220] on button "Validate" at bounding box center [523, 220] width 198 height 10
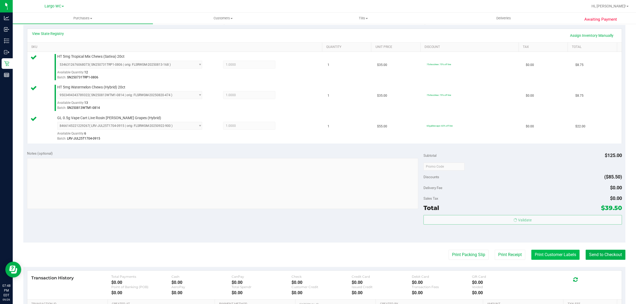
click at [550, 256] on button "Print Customer Labels" at bounding box center [556, 255] width 48 height 10
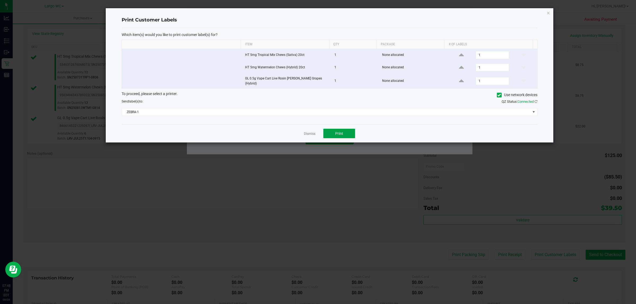
click at [339, 132] on span "Print" at bounding box center [339, 134] width 8 height 4
click at [312, 133] on link "Dismiss" at bounding box center [309, 134] width 11 height 5
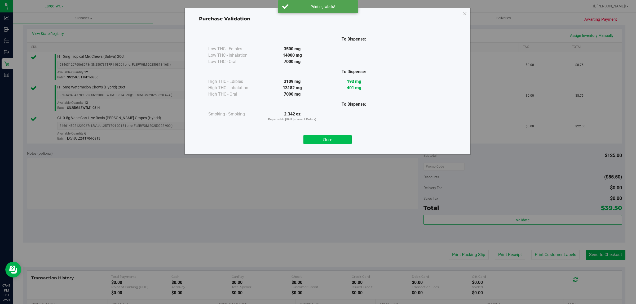
click at [329, 141] on button "Close" at bounding box center [328, 140] width 48 height 10
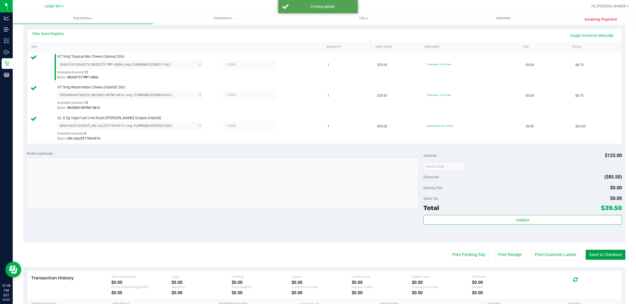
click at [594, 252] on button "Send to Checkout" at bounding box center [606, 255] width 40 height 10
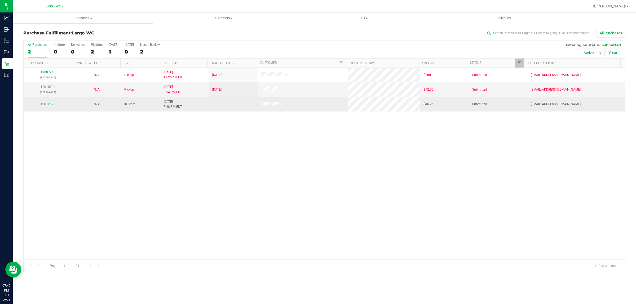
click at [43, 105] on link "12012120" at bounding box center [48, 104] width 15 height 4
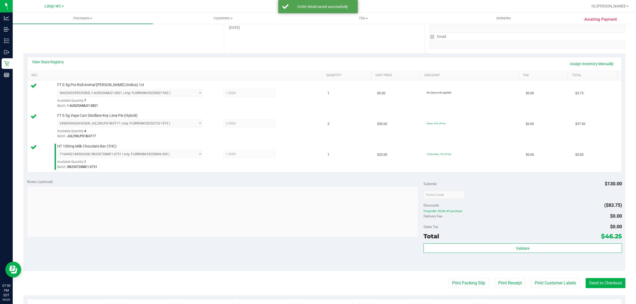
scroll to position [190, 0]
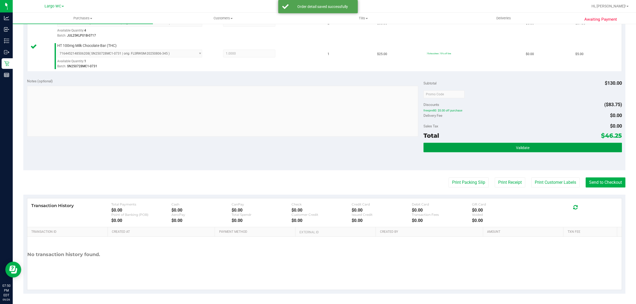
click at [535, 144] on button "Validate" at bounding box center [523, 148] width 198 height 10
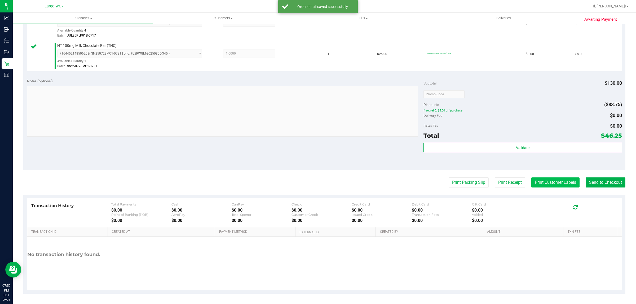
click at [544, 183] on button "Print Customer Labels" at bounding box center [556, 183] width 48 height 10
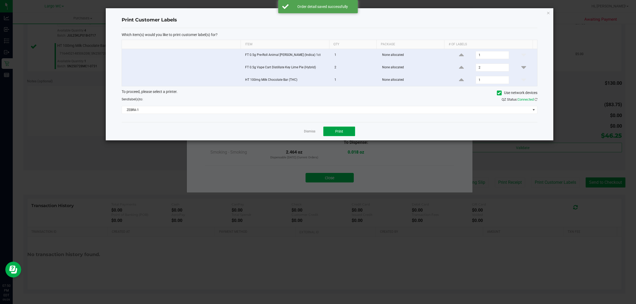
click at [341, 130] on span "Print" at bounding box center [339, 131] width 8 height 4
click at [311, 133] on link "Dismiss" at bounding box center [309, 131] width 11 height 5
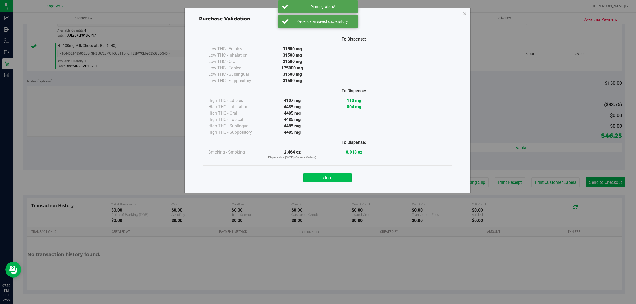
click at [331, 182] on button "Close" at bounding box center [328, 178] width 48 height 10
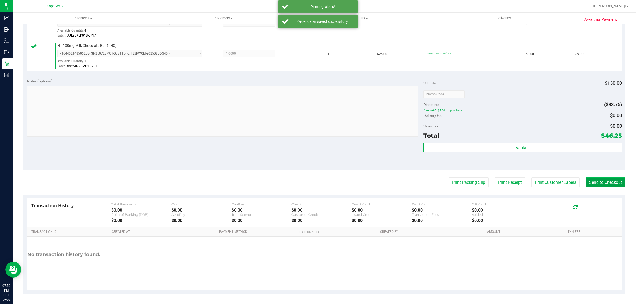
click at [595, 182] on button "Send to Checkout" at bounding box center [606, 183] width 40 height 10
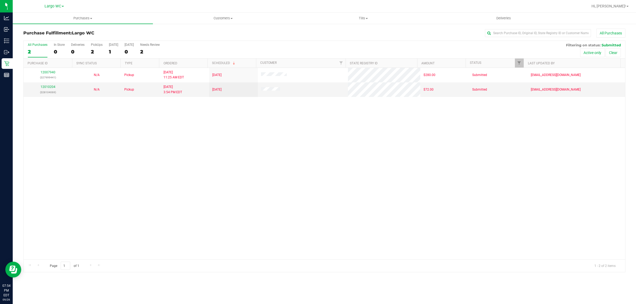
click at [63, 232] on div "12007940 (327999441) N/A Pickup [DATE] 11:25 AM EDT 9/29/2025 $280.00 Submitted…" at bounding box center [325, 164] width 602 height 192
click at [58, 185] on div "12007940 (327999441) N/A Pickup [DATE] 11:25 AM EDT 9/29/2025 $280.00 Submitted…" at bounding box center [325, 164] width 602 height 192
click at [56, 169] on div "12007940 (327999441) N/A Pickup [DATE] 11:25 AM EDT 9/29/2025 $280.00 Submitted…" at bounding box center [325, 164] width 602 height 192
click at [54, 51] on div "0" at bounding box center [59, 52] width 11 height 6
click at [0, 0] on input "In Store 0" at bounding box center [0, 0] width 0 height 0
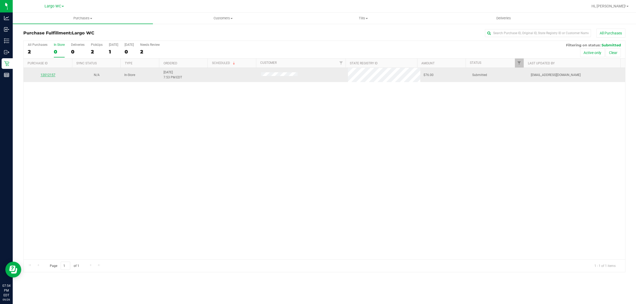
click at [49, 76] on link "12012157" at bounding box center [48, 75] width 15 height 4
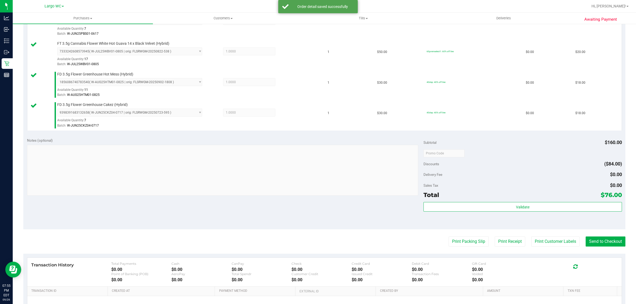
scroll to position [163, 0]
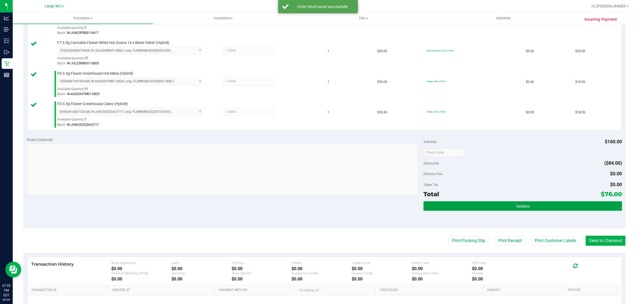
click at [575, 208] on button "Validate" at bounding box center [523, 207] width 198 height 10
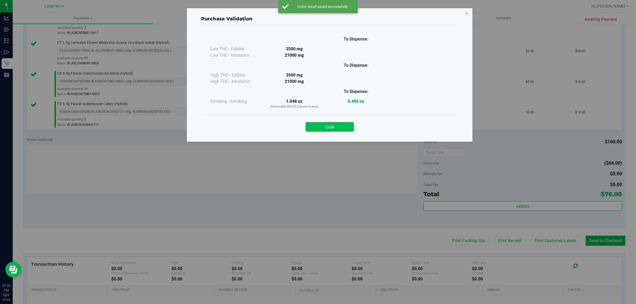
click at [338, 129] on button "Close" at bounding box center [330, 127] width 48 height 10
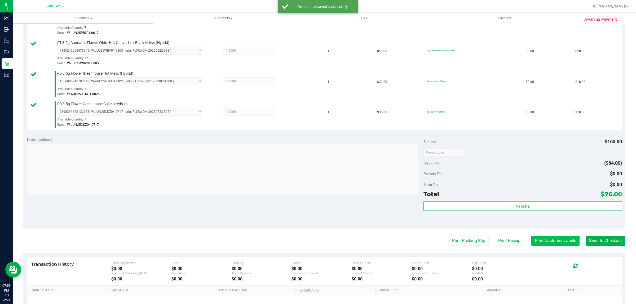
click at [542, 246] on button "Print Customer Labels" at bounding box center [556, 241] width 48 height 10
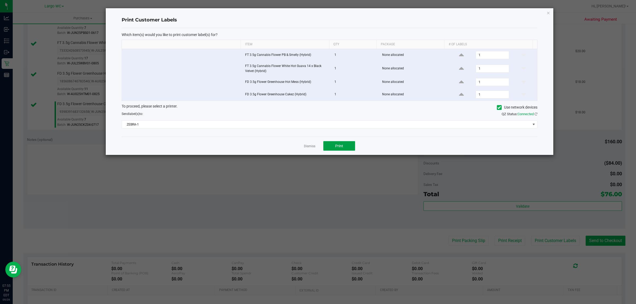
click at [334, 150] on button "Print" at bounding box center [340, 146] width 32 height 10
click at [304, 147] on div "Dismiss Print" at bounding box center [330, 146] width 416 height 18
click at [309, 149] on link "Dismiss" at bounding box center [309, 146] width 11 height 5
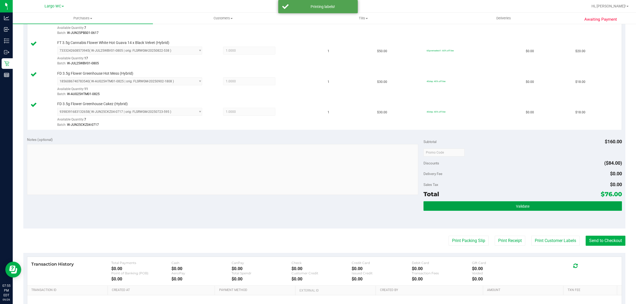
click at [556, 204] on button "Validate" at bounding box center [523, 207] width 198 height 10
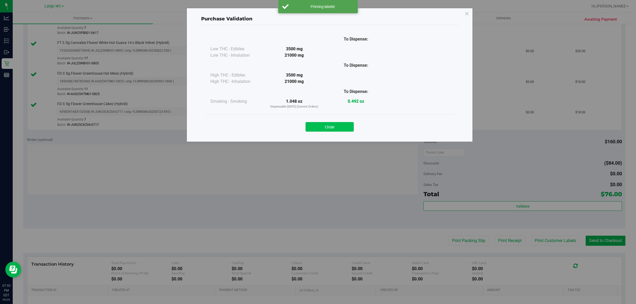
click at [340, 130] on button "Close" at bounding box center [330, 127] width 48 height 10
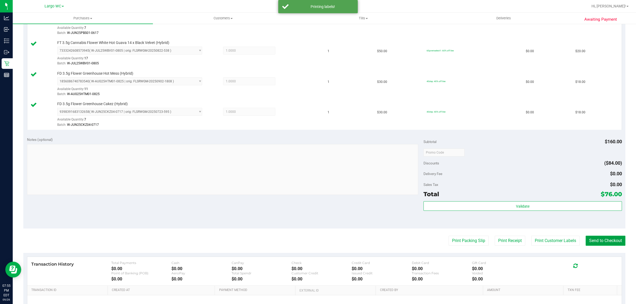
click at [597, 240] on button "Send to Checkout" at bounding box center [606, 241] width 40 height 10
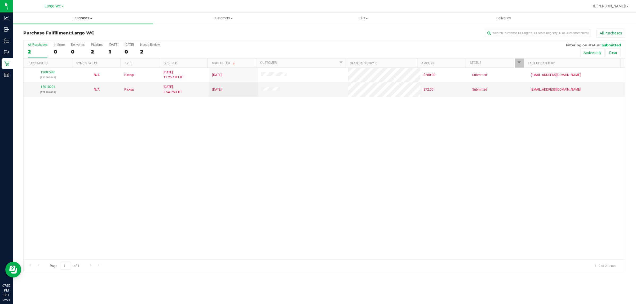
click at [85, 18] on span "Purchases" at bounding box center [83, 18] width 140 height 5
click at [66, 30] on span "Summary of purchases" at bounding box center [40, 32] width 54 height 5
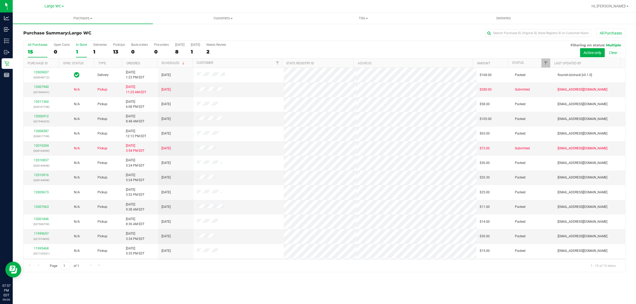
click at [76, 52] on div "1" at bounding box center [81, 52] width 11 height 6
click at [0, 0] on input "In Store 1" at bounding box center [0, 0] width 0 height 0
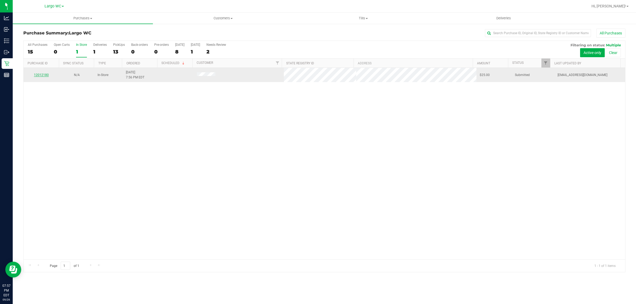
click at [42, 76] on link "12012180" at bounding box center [41, 75] width 15 height 4
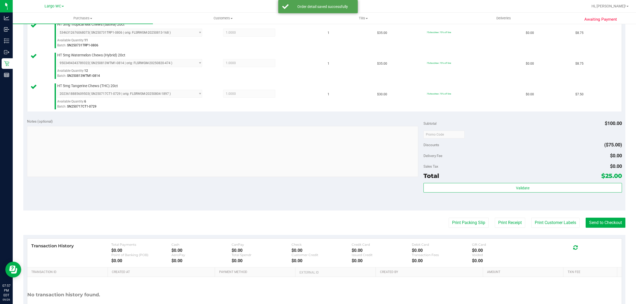
scroll to position [151, 0]
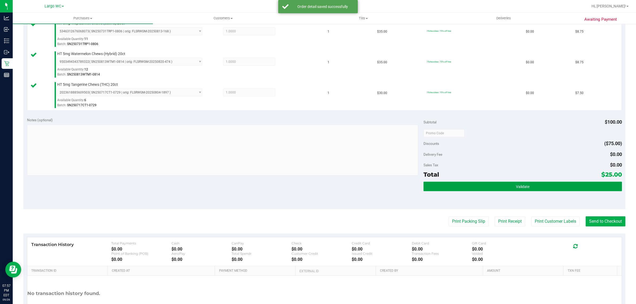
click at [540, 191] on button "Validate" at bounding box center [523, 187] width 198 height 10
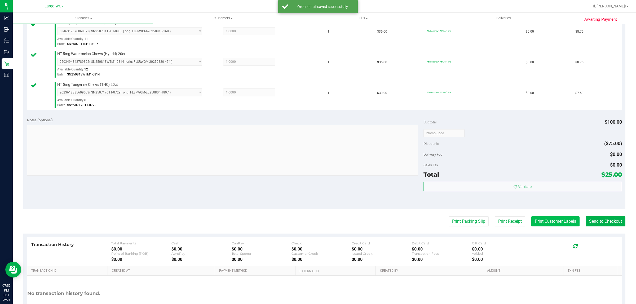
click at [541, 221] on button "Print Customer Labels" at bounding box center [556, 222] width 48 height 10
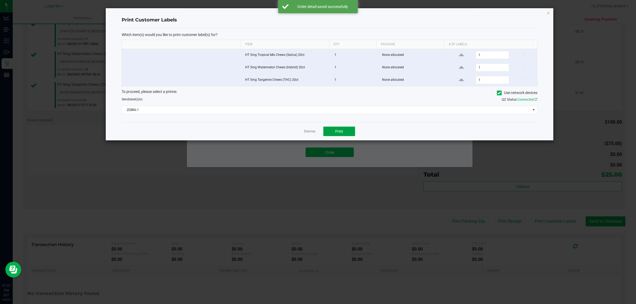
click at [342, 129] on button "Print" at bounding box center [340, 132] width 32 height 10
click at [307, 134] on link "Dismiss" at bounding box center [309, 131] width 11 height 5
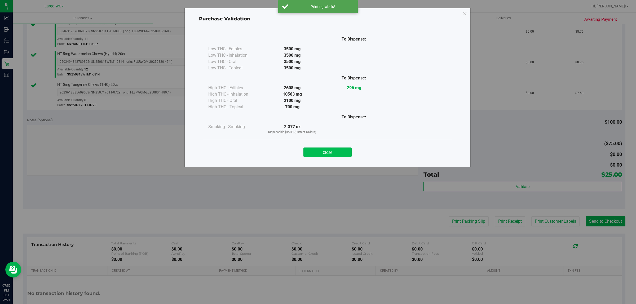
click at [326, 155] on button "Close" at bounding box center [328, 153] width 48 height 10
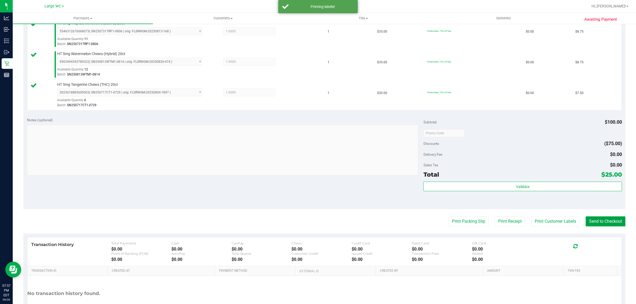
click at [608, 225] on button "Send to Checkout" at bounding box center [606, 222] width 40 height 10
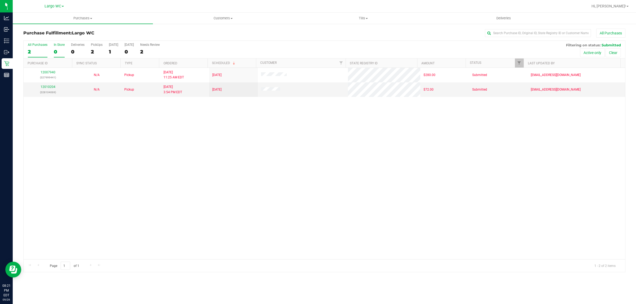
click at [57, 44] on div "In Store" at bounding box center [59, 45] width 11 height 4
click at [0, 0] on input "In Store 0" at bounding box center [0, 0] width 0 height 0
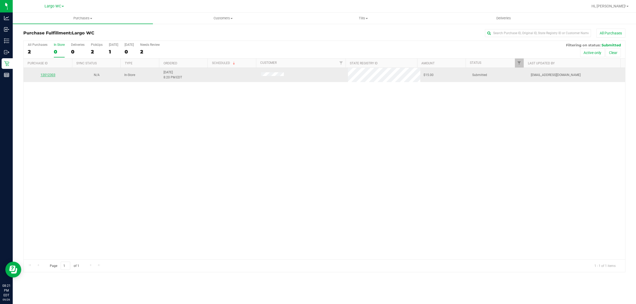
click at [47, 75] on link "12012303" at bounding box center [48, 75] width 15 height 4
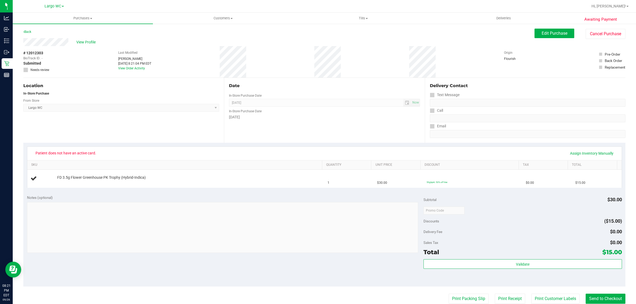
click at [374, 287] on div "Notes (optional) Subtotal $30.00 Discounts ($15.00) Delivery Fee $0.00 Sales Ta…" at bounding box center [324, 238] width 602 height 95
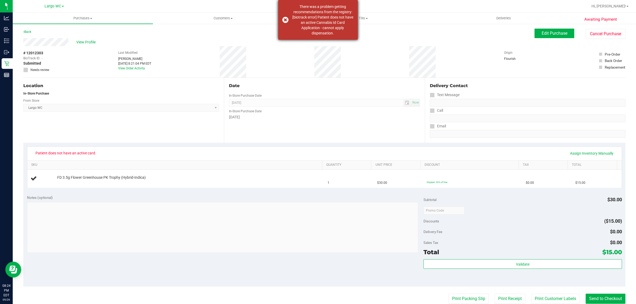
click at [326, 23] on dispensation "There was a problem getting recommendations from the registry: [biotrack error]…" at bounding box center [323, 20] width 62 height 32
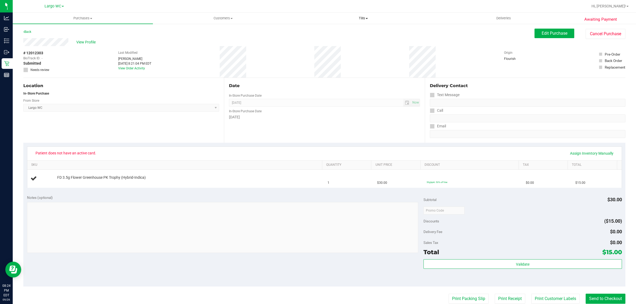
click at [322, 23] on uib-tab-heading "Tills Manage tills Reconcile e-payments" at bounding box center [364, 18] width 140 height 11
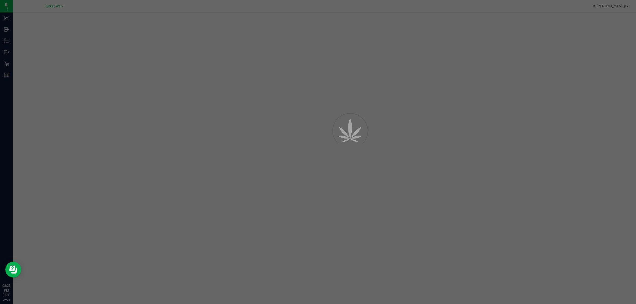
click at [125, 186] on div at bounding box center [318, 152] width 636 height 304
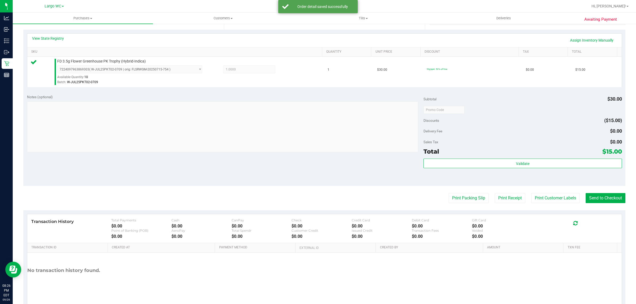
scroll to position [117, 0]
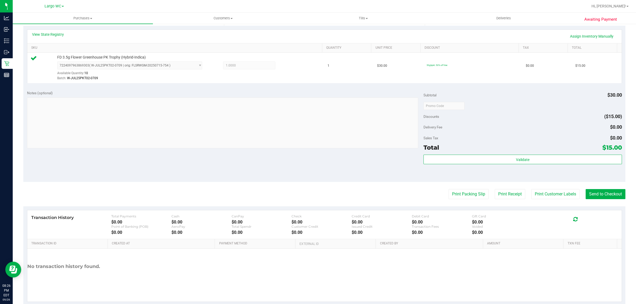
click at [600, 256] on div "No transaction history found." at bounding box center [324, 267] width 595 height 36
click at [541, 194] on button "Print Customer Labels" at bounding box center [556, 194] width 48 height 10
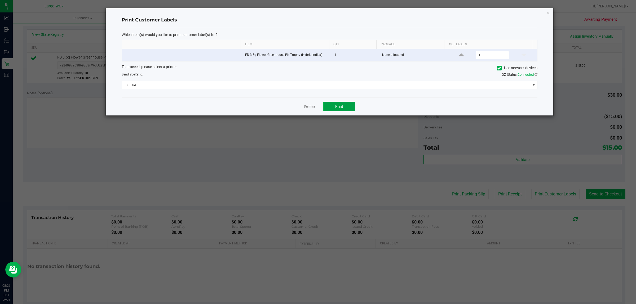
click at [343, 105] on span "Print" at bounding box center [339, 106] width 8 height 4
click at [308, 105] on link "Dismiss" at bounding box center [309, 106] width 11 height 5
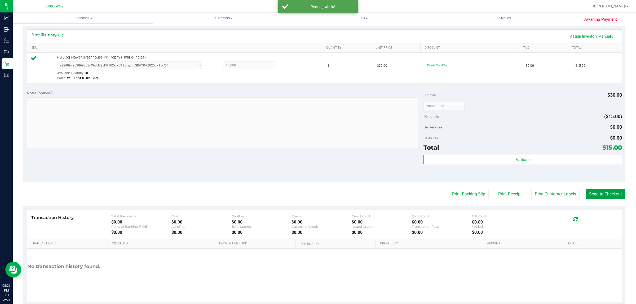
click at [601, 197] on button "Send to Checkout" at bounding box center [606, 194] width 40 height 10
